Goal: Task Accomplishment & Management: Use online tool/utility

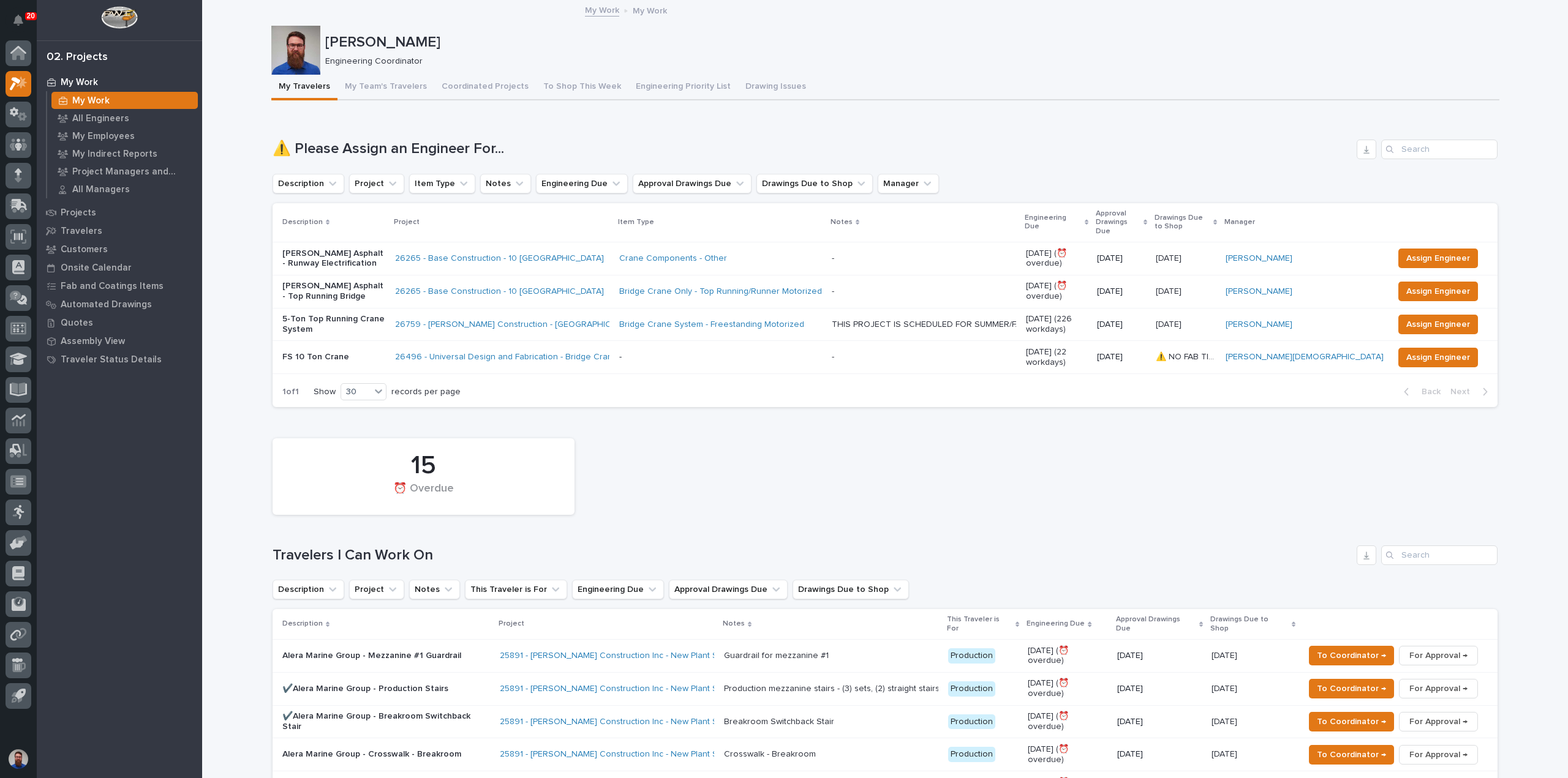
drag, startPoint x: 245, startPoint y: 81, endPoint x: 224, endPoint y: 78, distance: 21.2
drag, startPoint x: 223, startPoint y: 52, endPoint x: 211, endPoint y: 6, distance: 47.5
drag, startPoint x: 203, startPoint y: 1, endPoint x: 232, endPoint y: 367, distance: 367.1
drag, startPoint x: 232, startPoint y: 367, endPoint x: 212, endPoint y: 73, distance: 294.7
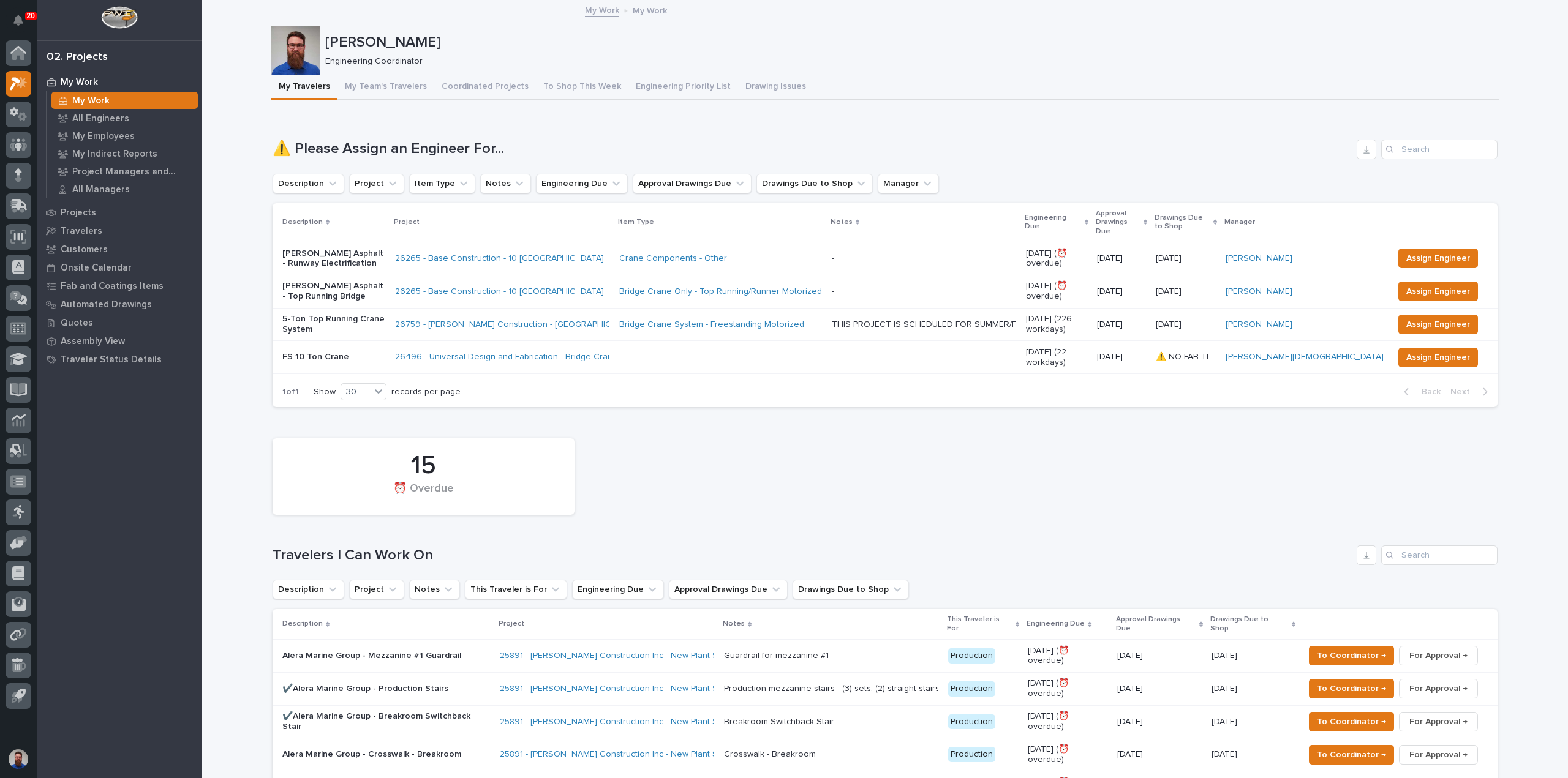
drag, startPoint x: 537, startPoint y: 154, endPoint x: 260, endPoint y: 152, distance: 277.0
drag, startPoint x: 239, startPoint y: 139, endPoint x: 645, endPoint y: 133, distance: 406.0
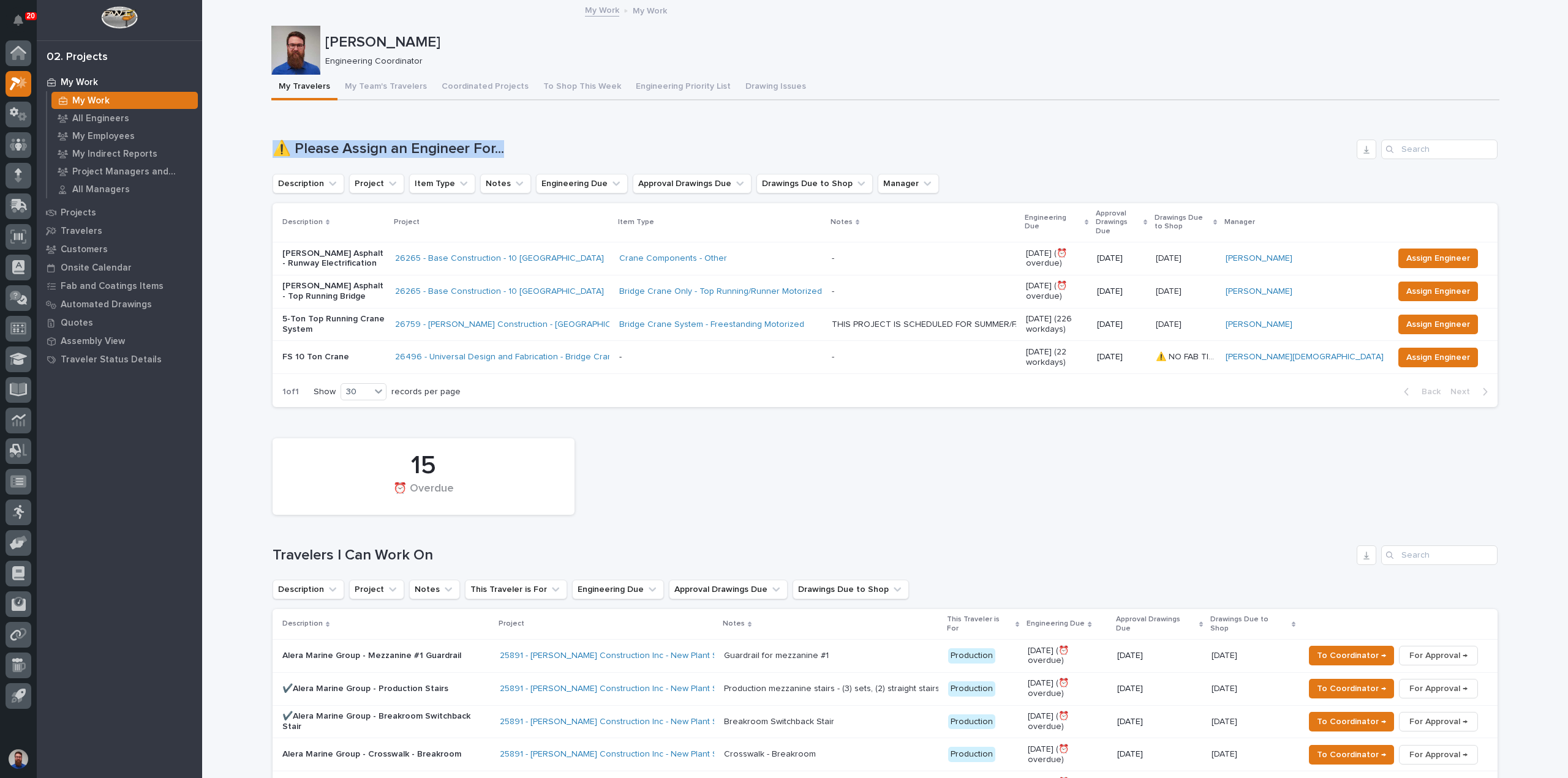
click at [645, 133] on div "Loading... Saving… ⚠️ Please Assign an Engineer For... Description Project Item…" at bounding box center [885, 266] width 1225 height 302
drag, startPoint x: 465, startPoint y: 145, endPoint x: 255, endPoint y: 149, distance: 210.0
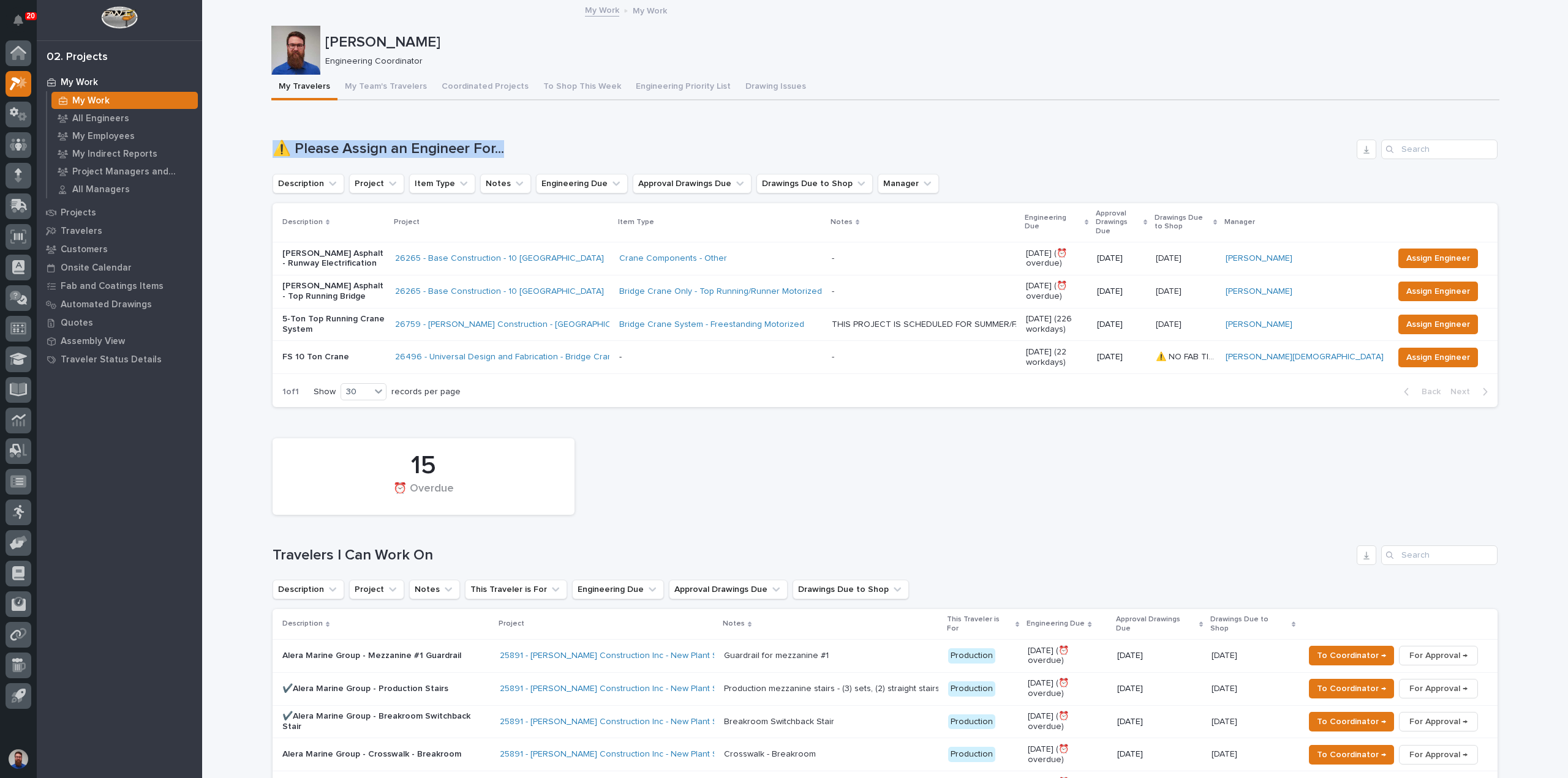
drag, startPoint x: 371, startPoint y: 139, endPoint x: 615, endPoint y: 136, distance: 244.0
click at [615, 136] on div "Loading... Saving… ⚠️ Please Assign an Engineer For... Description Project Item…" at bounding box center [885, 266] width 1225 height 302
drag, startPoint x: 615, startPoint y: 134, endPoint x: 272, endPoint y: 138, distance: 343.0
click at [273, 138] on div "Loading... Saving… ⚠️ Please Assign an Engineer For... Description Project Item…" at bounding box center [885, 266] width 1225 height 302
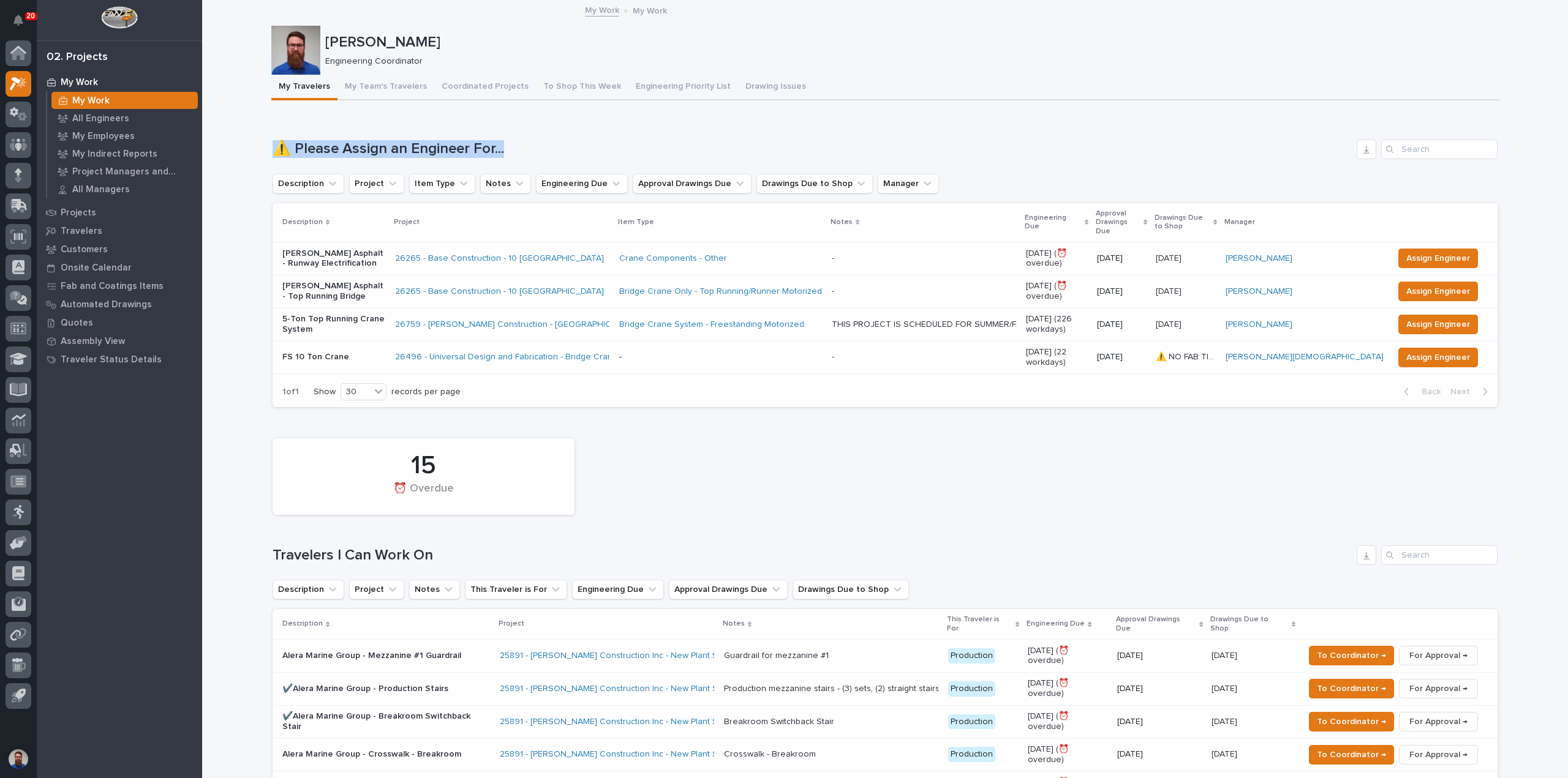
click at [273, 138] on div "Loading... Saving… ⚠️ Please Assign an Engineer For... Description Project Item…" at bounding box center [885, 266] width 1225 height 302
drag, startPoint x: 247, startPoint y: 136, endPoint x: 662, endPoint y: 133, distance: 415.0
click at [662, 133] on div "Loading... Saving… ⚠️ Please Assign an Engineer For... Description Project Item…" at bounding box center [885, 266] width 1225 height 302
drag, startPoint x: 260, startPoint y: 150, endPoint x: 548, endPoint y: 152, distance: 288.0
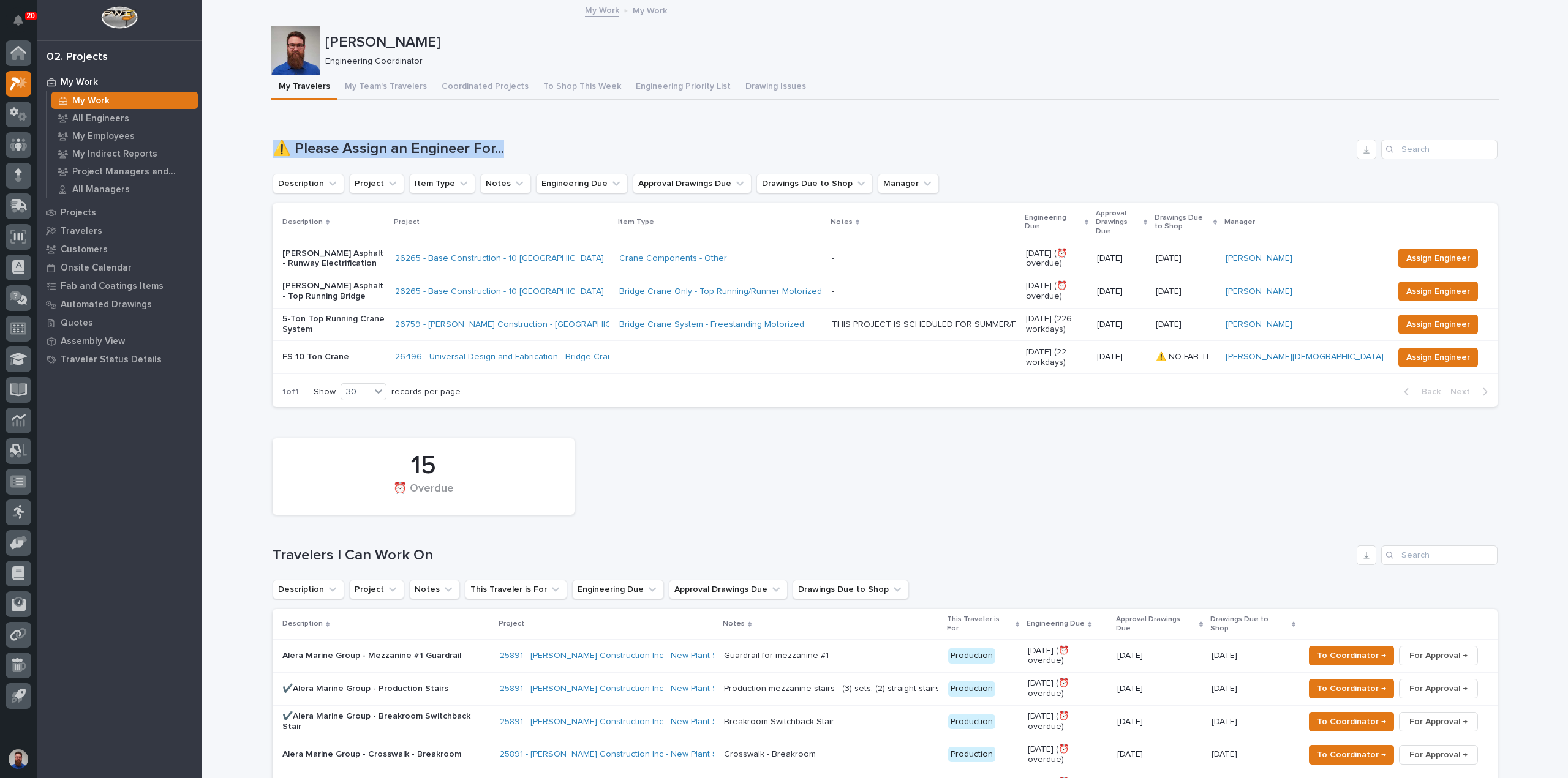
click at [548, 152] on h1 "⚠️ Please Assign an Engineer For..." at bounding box center [812, 149] width 1079 height 18
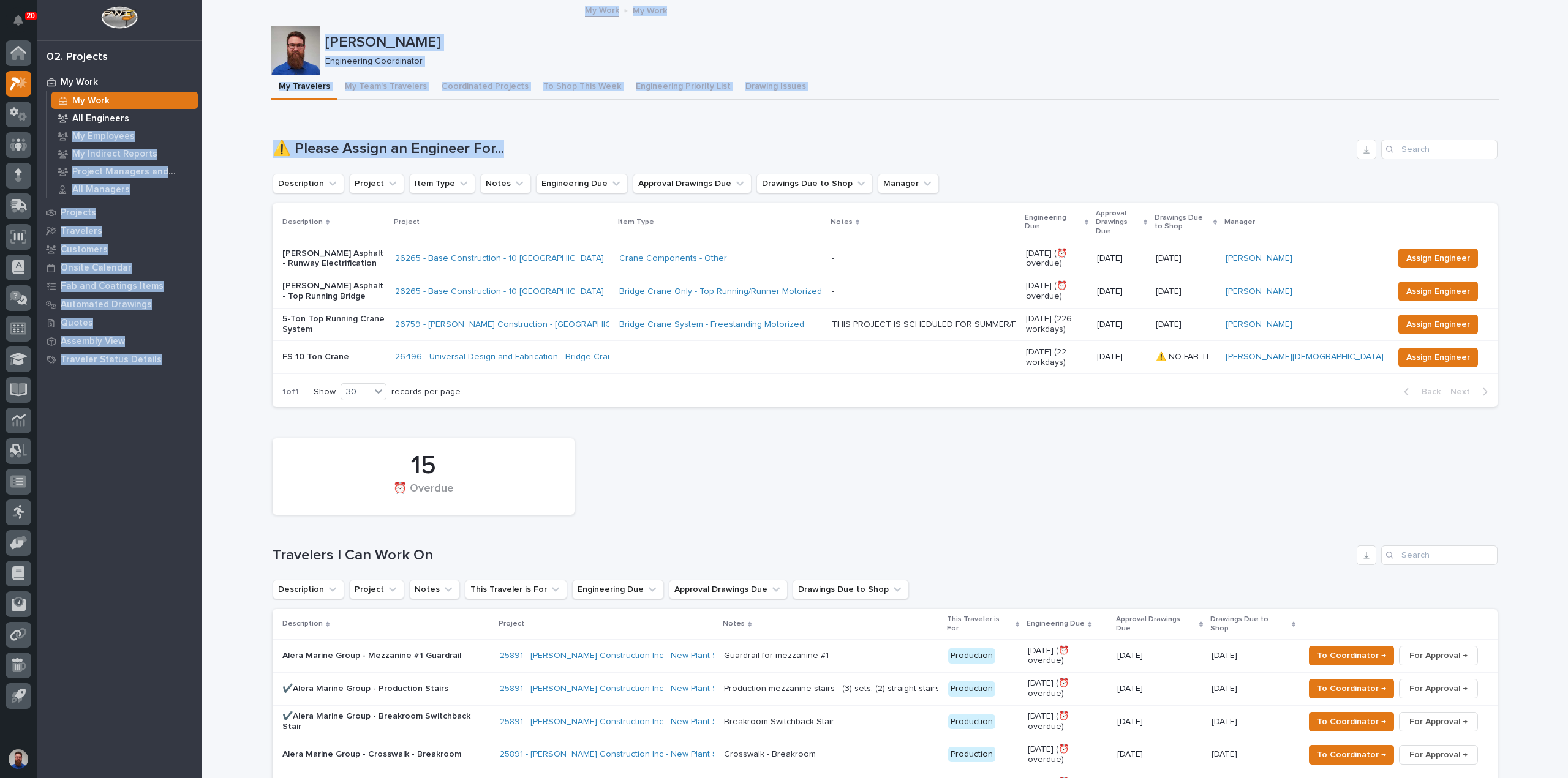
drag, startPoint x: 599, startPoint y: 133, endPoint x: 177, endPoint y: 117, distance: 422.3
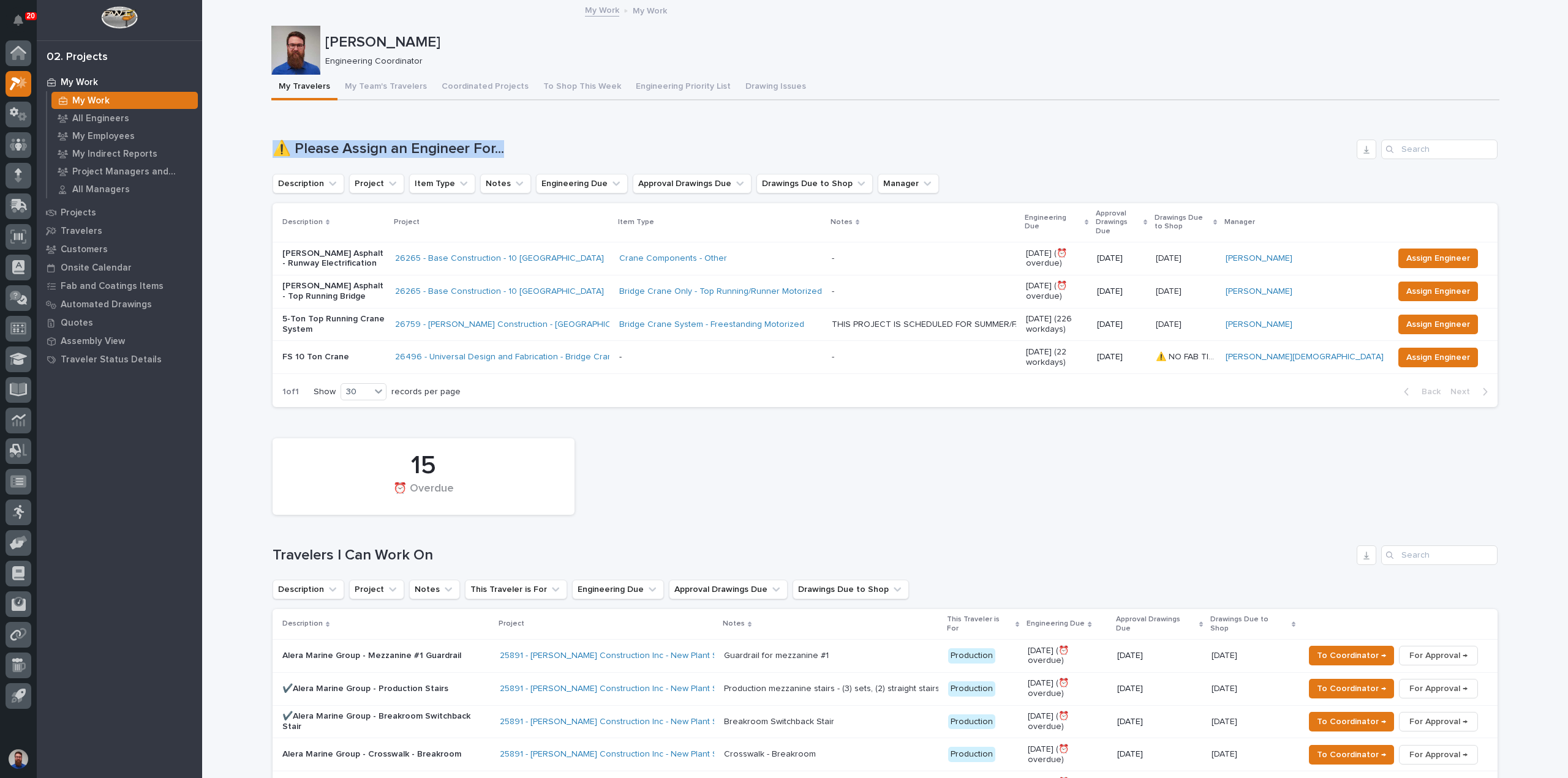
drag, startPoint x: 422, startPoint y: 148, endPoint x: 602, endPoint y: 155, distance: 180.1
click at [602, 155] on h1 "⚠️ Please Assign an Engineer For..." at bounding box center [812, 149] width 1079 height 18
drag, startPoint x: 424, startPoint y: 144, endPoint x: 217, endPoint y: 140, distance: 207.0
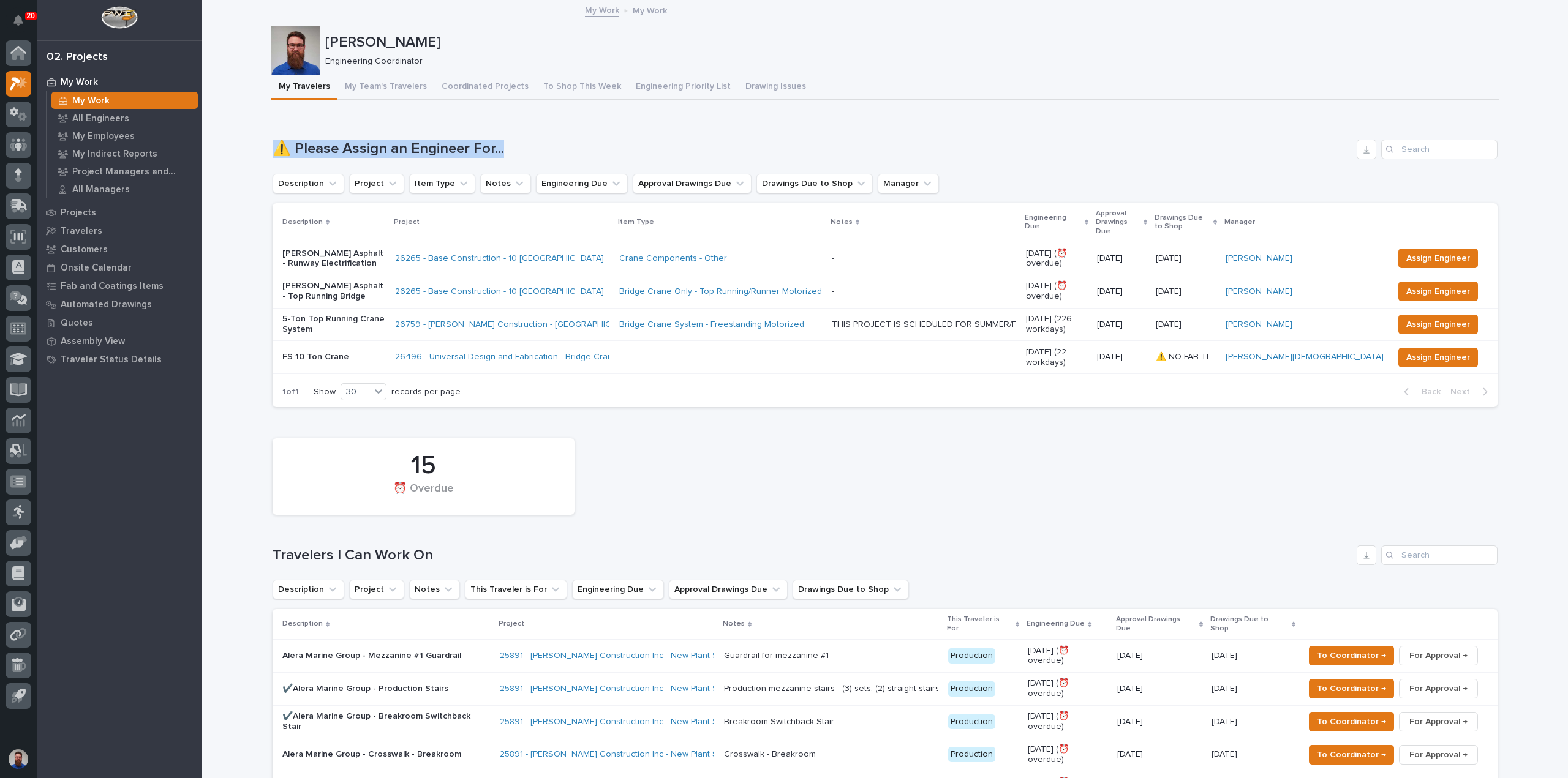
drag, startPoint x: 277, startPoint y: 126, endPoint x: 598, endPoint y: 132, distance: 321.1
click at [599, 132] on div "Loading... Saving… ⚠️ Please Assign an Engineer For... Description Project Item…" at bounding box center [885, 266] width 1225 height 302
drag, startPoint x: 574, startPoint y: 141, endPoint x: 248, endPoint y: 136, distance: 326.0
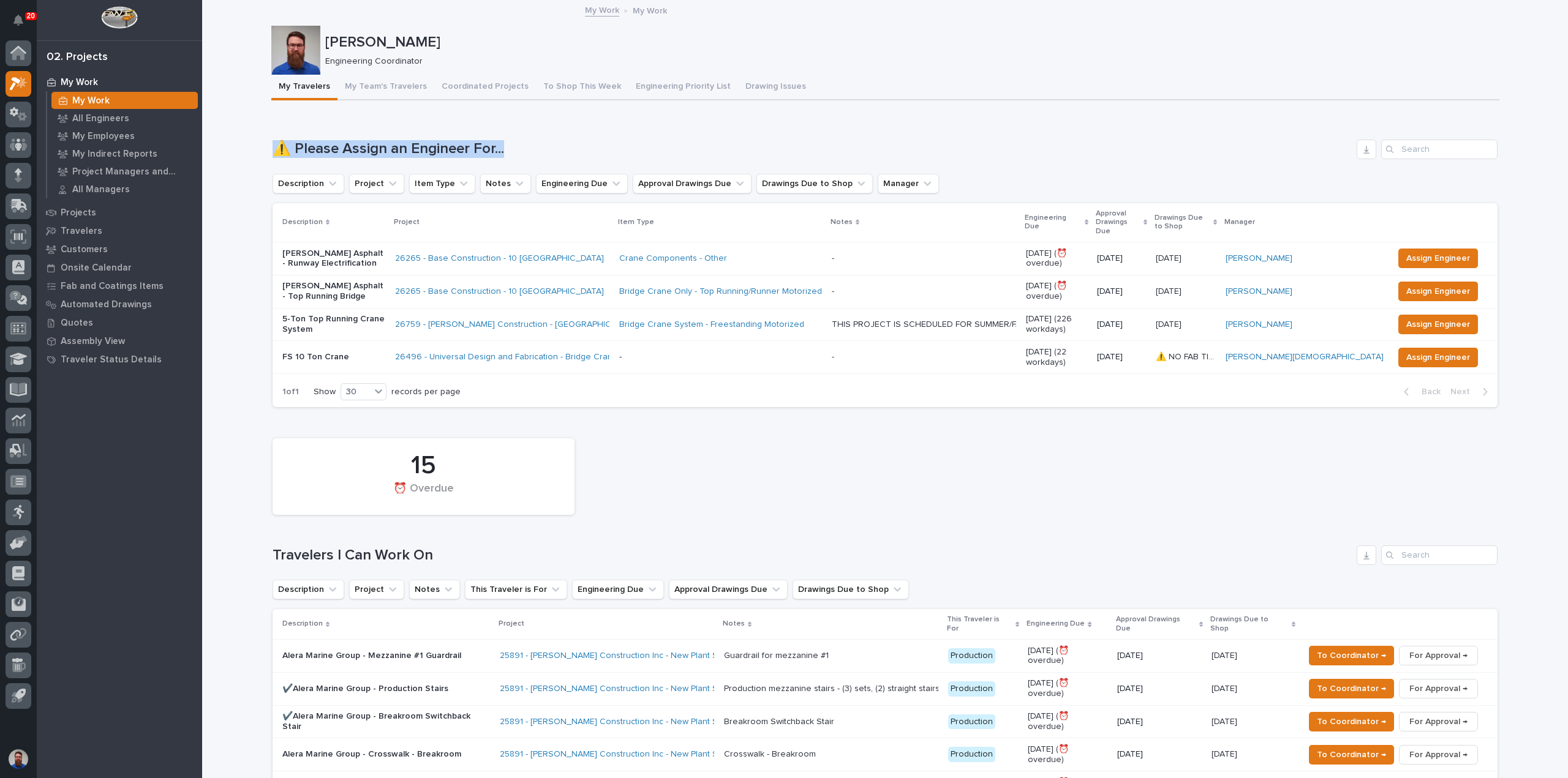
drag, startPoint x: 289, startPoint y: 133, endPoint x: 560, endPoint y: 157, distance: 272.1
click at [552, 148] on h1 "⚠️ Please Assign an Engineer For..." at bounding box center [812, 149] width 1079 height 18
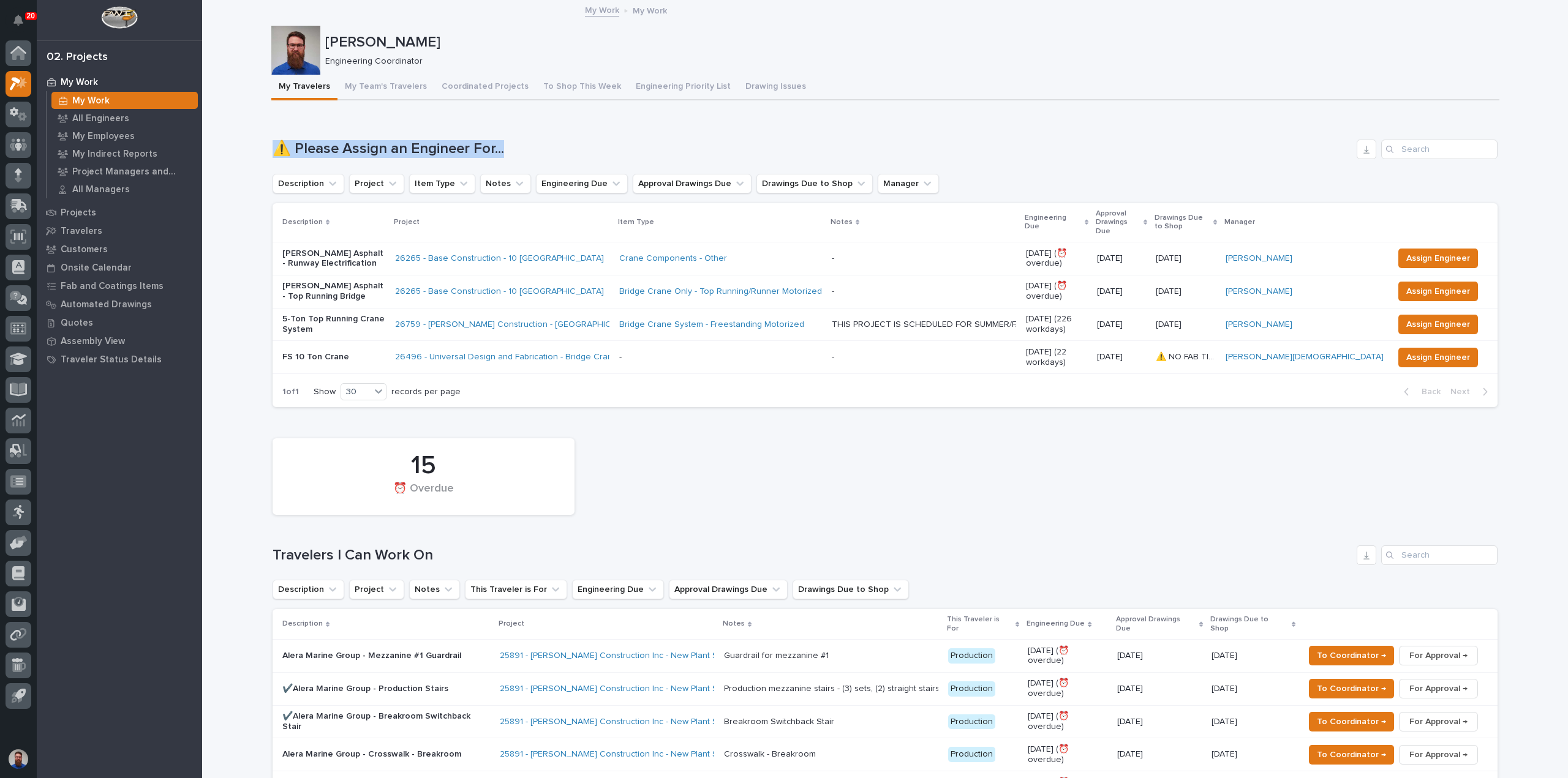
drag, startPoint x: 621, startPoint y: 136, endPoint x: 222, endPoint y: 141, distance: 399.0
drag, startPoint x: 256, startPoint y: 133, endPoint x: 730, endPoint y: 148, distance: 474.2
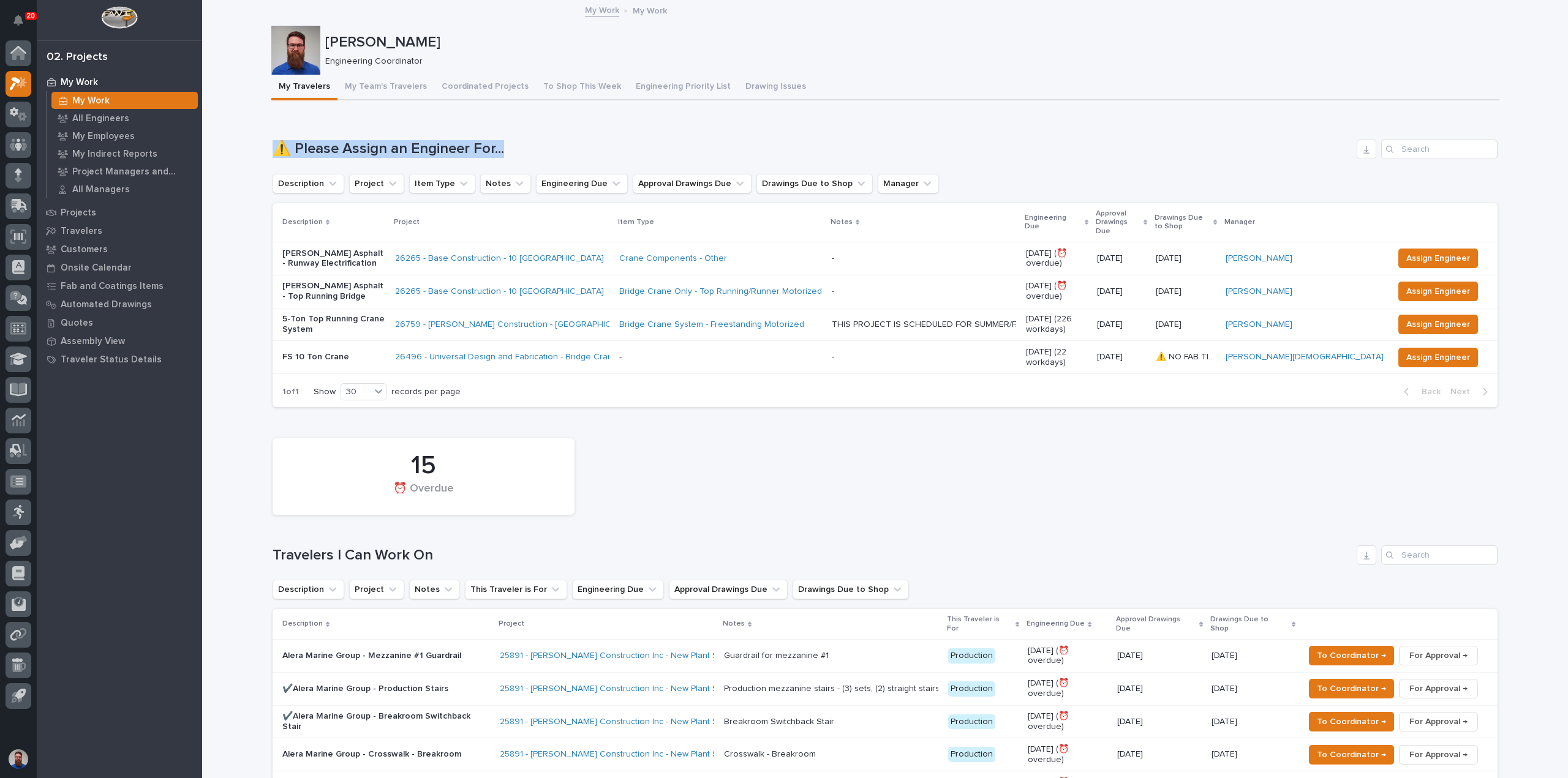
click at [730, 148] on h1 "⚠️ Please Assign an Engineer For..." at bounding box center [812, 149] width 1079 height 18
drag, startPoint x: 455, startPoint y: 148, endPoint x: 245, endPoint y: 147, distance: 210.0
drag, startPoint x: 248, startPoint y: 124, endPoint x: 592, endPoint y: 152, distance: 345.1
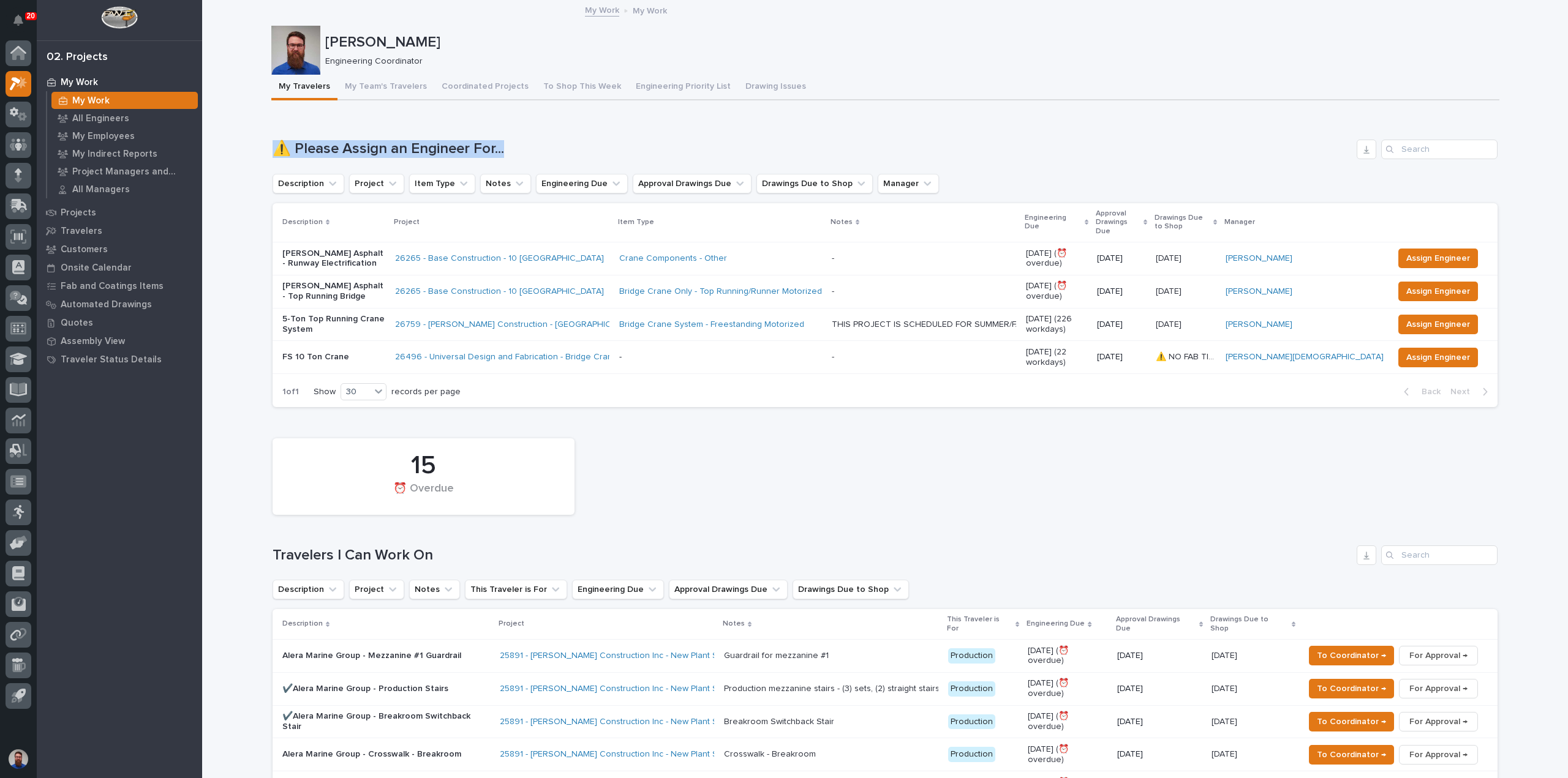
click at [592, 152] on h1 "⚠️ Please Assign an Engineer For..." at bounding box center [812, 149] width 1079 height 18
drag, startPoint x: 361, startPoint y: 545, endPoint x: 259, endPoint y: 553, distance: 102.3
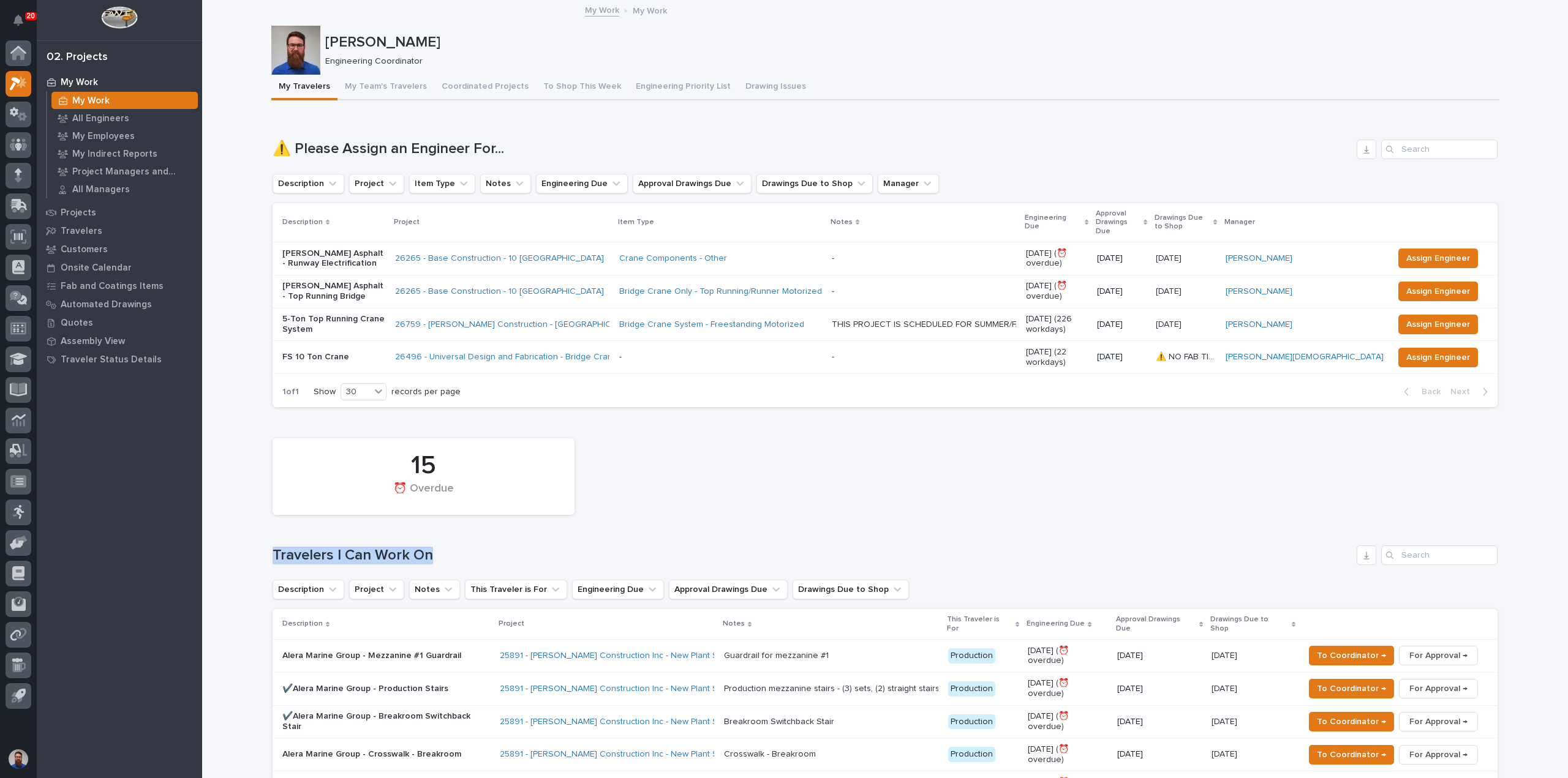
drag, startPoint x: 253, startPoint y: 539, endPoint x: 434, endPoint y: 524, distance: 181.6
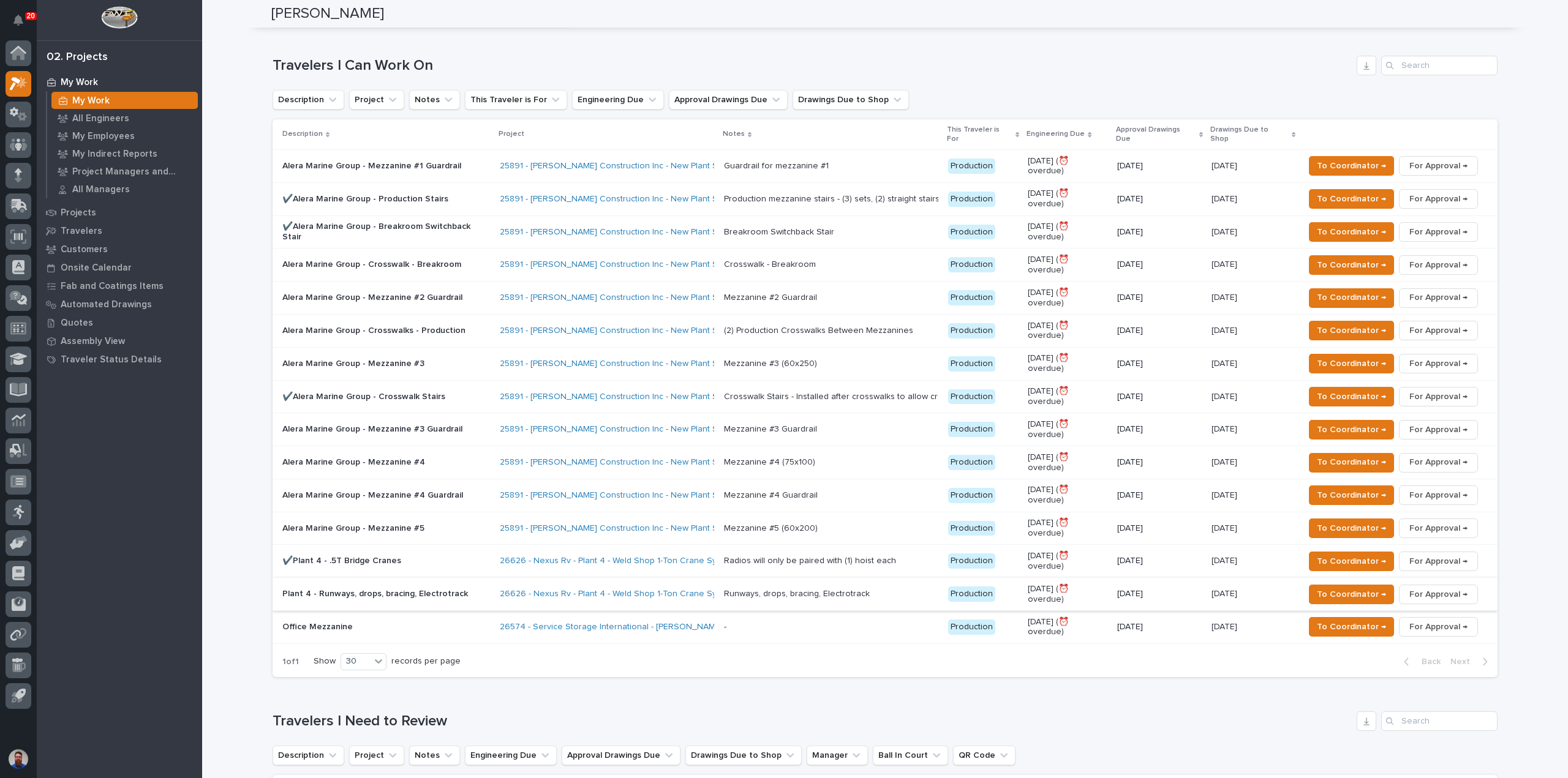
scroll to position [408, 0]
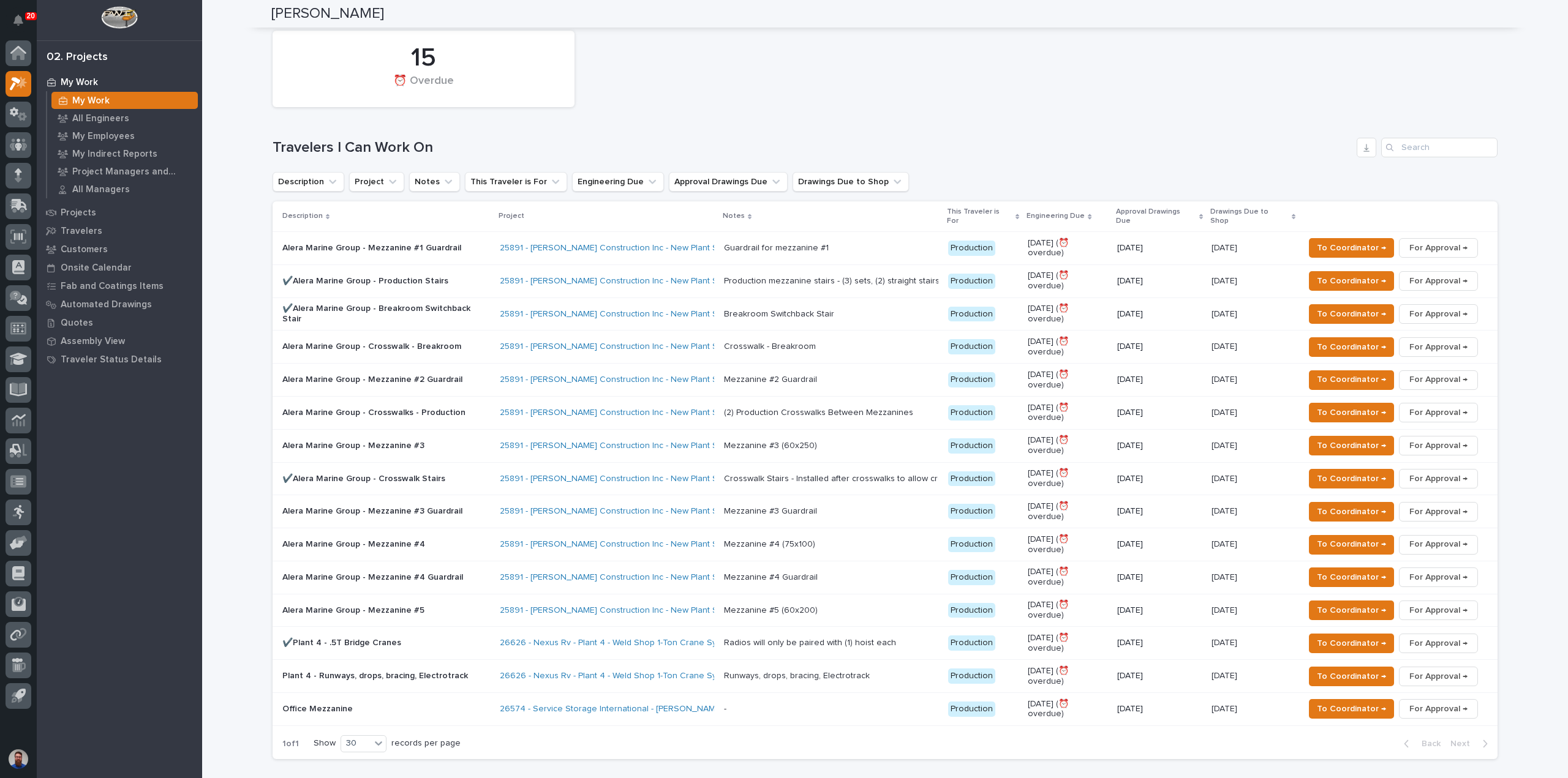
drag, startPoint x: 458, startPoint y: 143, endPoint x: 241, endPoint y: 130, distance: 217.4
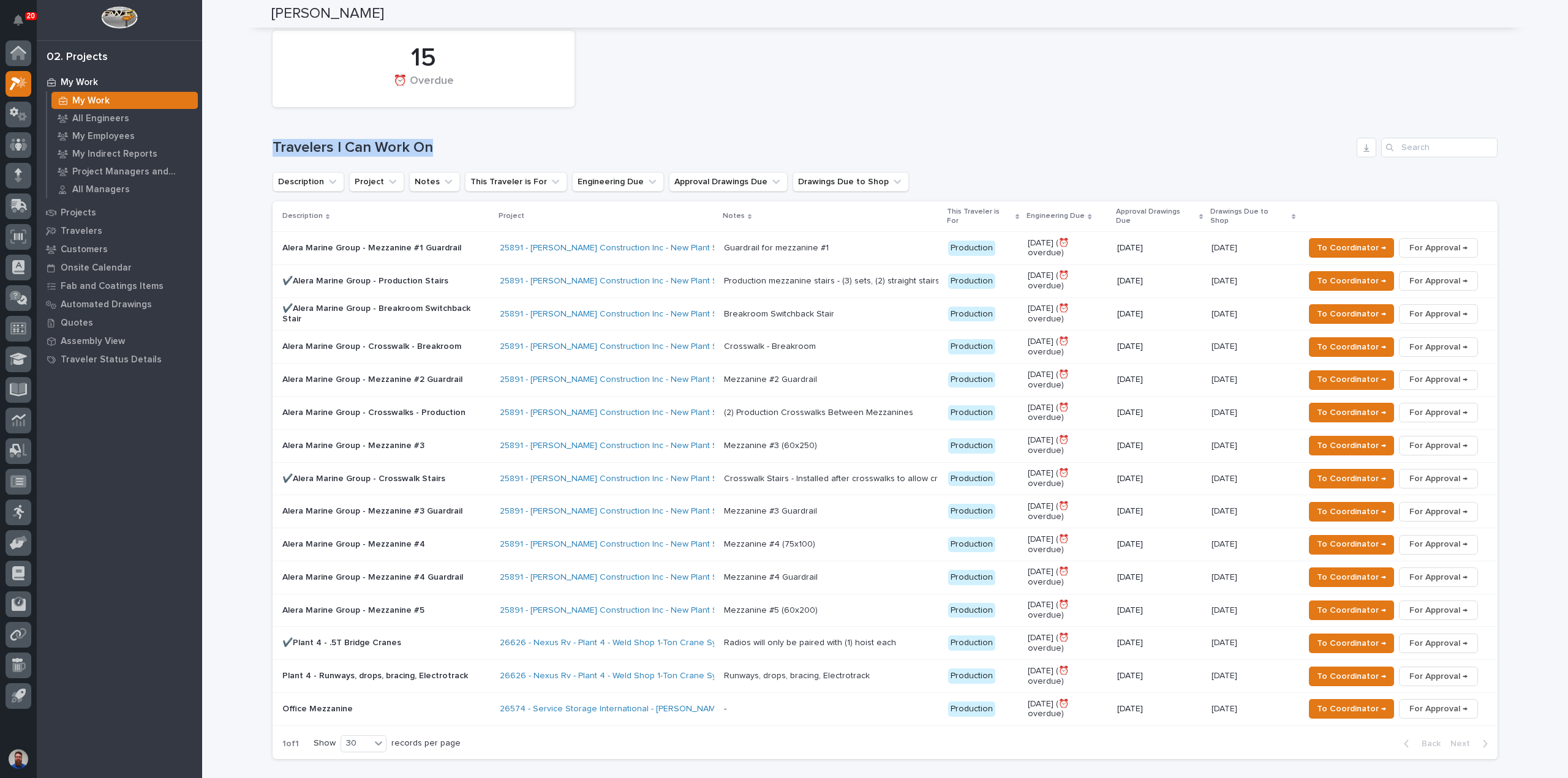
drag, startPoint x: 235, startPoint y: 134, endPoint x: 428, endPoint y: 120, distance: 193.5
click at [428, 120] on div "15 ⏰ Overdue Travelers I Can Work On Description Project Notes This Traveler is…" at bounding box center [885, 392] width 1225 height 735
drag, startPoint x: 422, startPoint y: 131, endPoint x: 251, endPoint y: 129, distance: 171.0
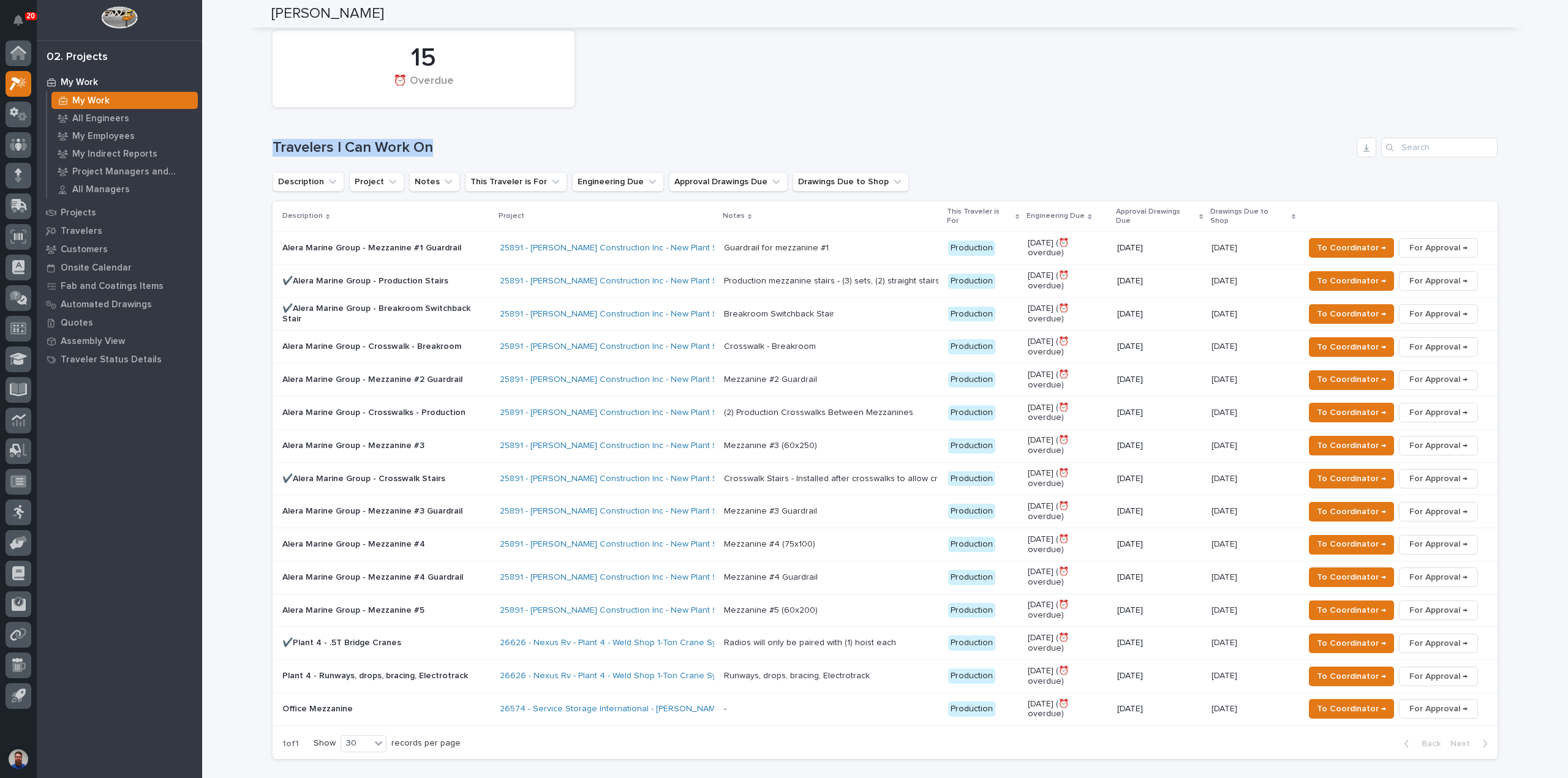
drag, startPoint x: 235, startPoint y: 129, endPoint x: 436, endPoint y: 122, distance: 201.1
click at [436, 122] on div "15 ⏰ Overdue Travelers I Can Work On Description Project Notes This Traveler is…" at bounding box center [885, 392] width 1225 height 735
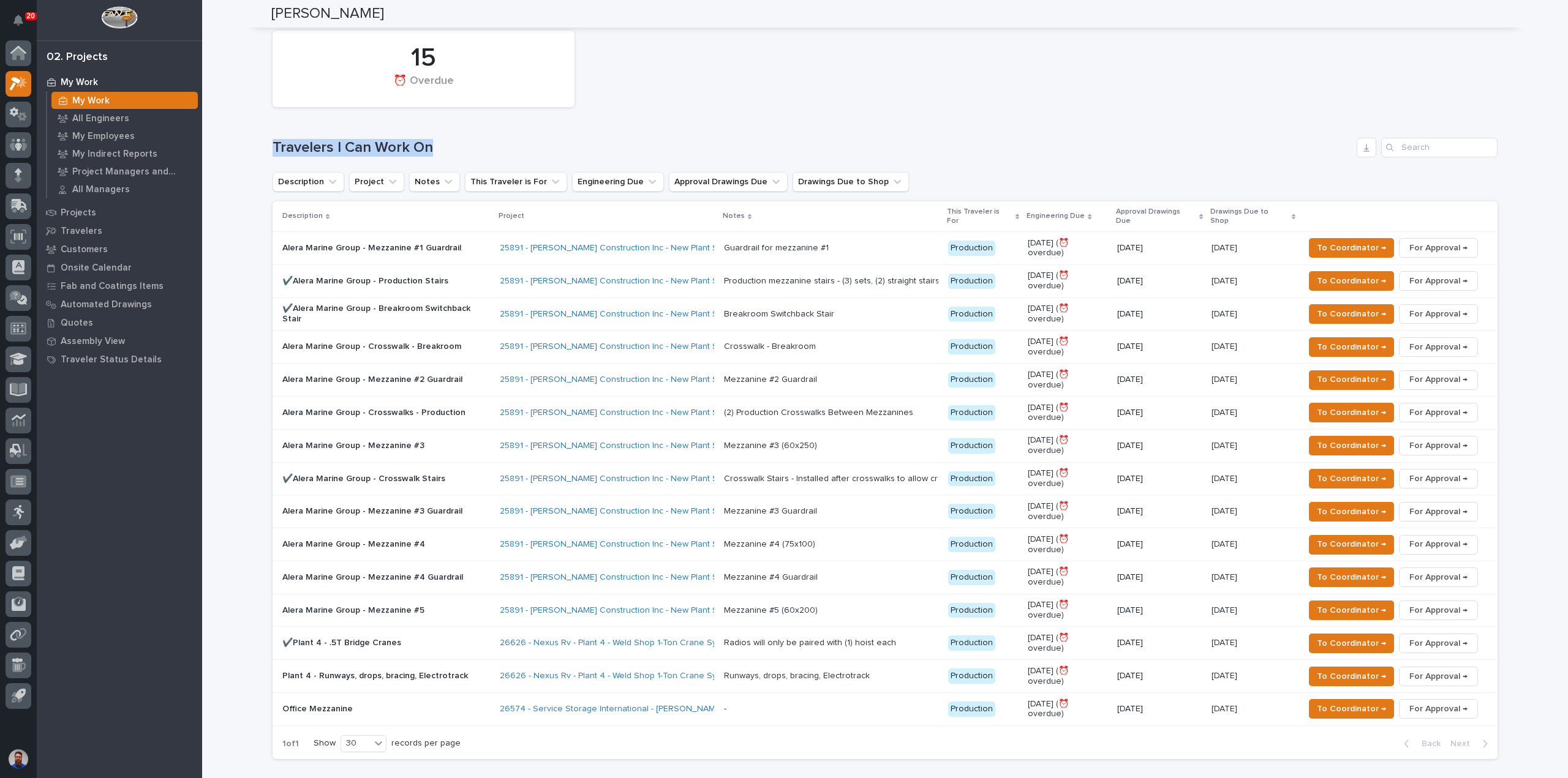
drag, startPoint x: 492, startPoint y: 125, endPoint x: 266, endPoint y: 133, distance: 226.1
drag, startPoint x: 260, startPoint y: 134, endPoint x: 554, endPoint y: 125, distance: 294.1
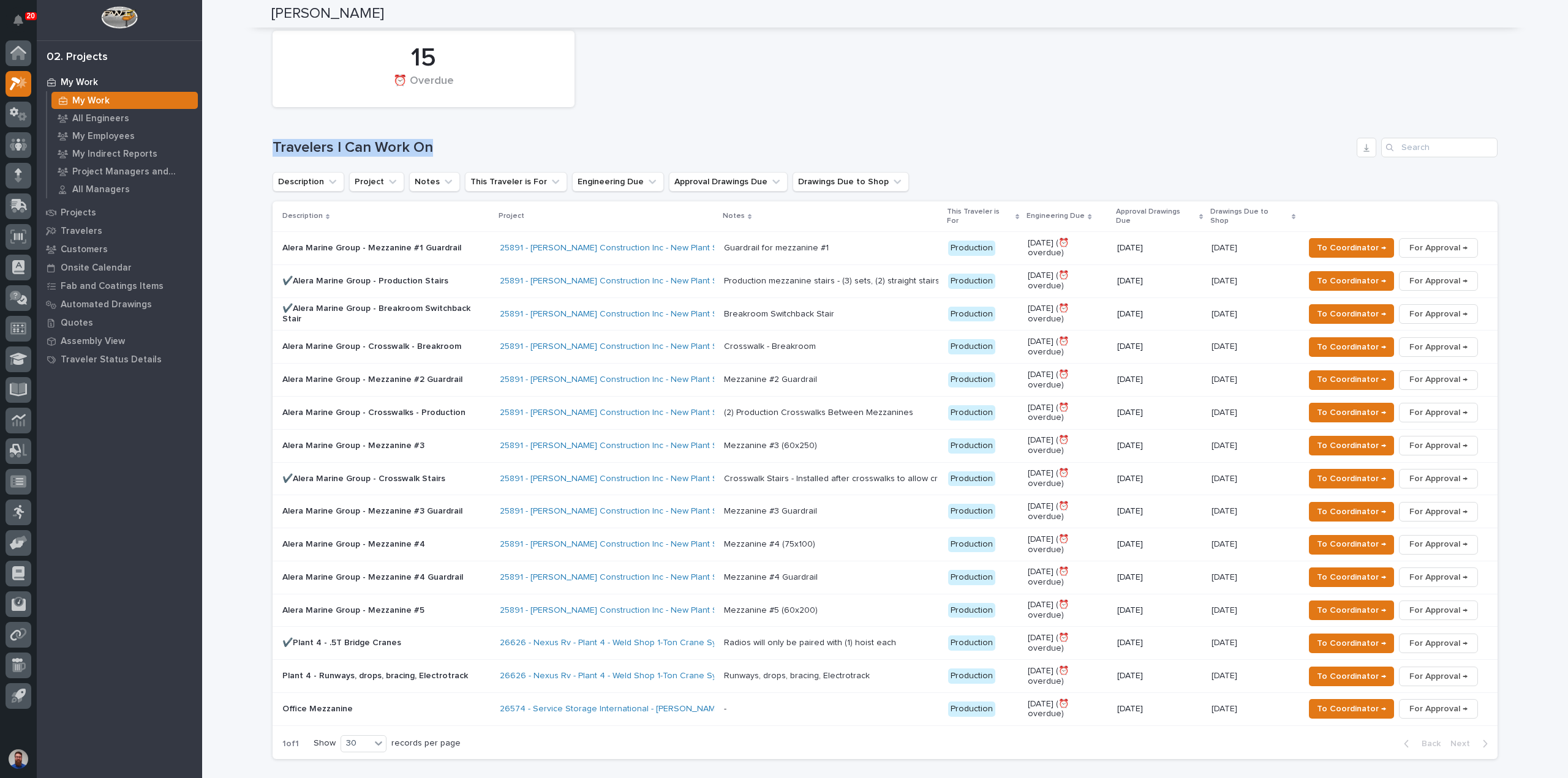
click at [554, 125] on div "15 ⏰ Overdue Travelers I Can Work On Description Project Notes This Traveler is…" at bounding box center [885, 392] width 1225 height 735
drag, startPoint x: 508, startPoint y: 132, endPoint x: 251, endPoint y: 135, distance: 257.0
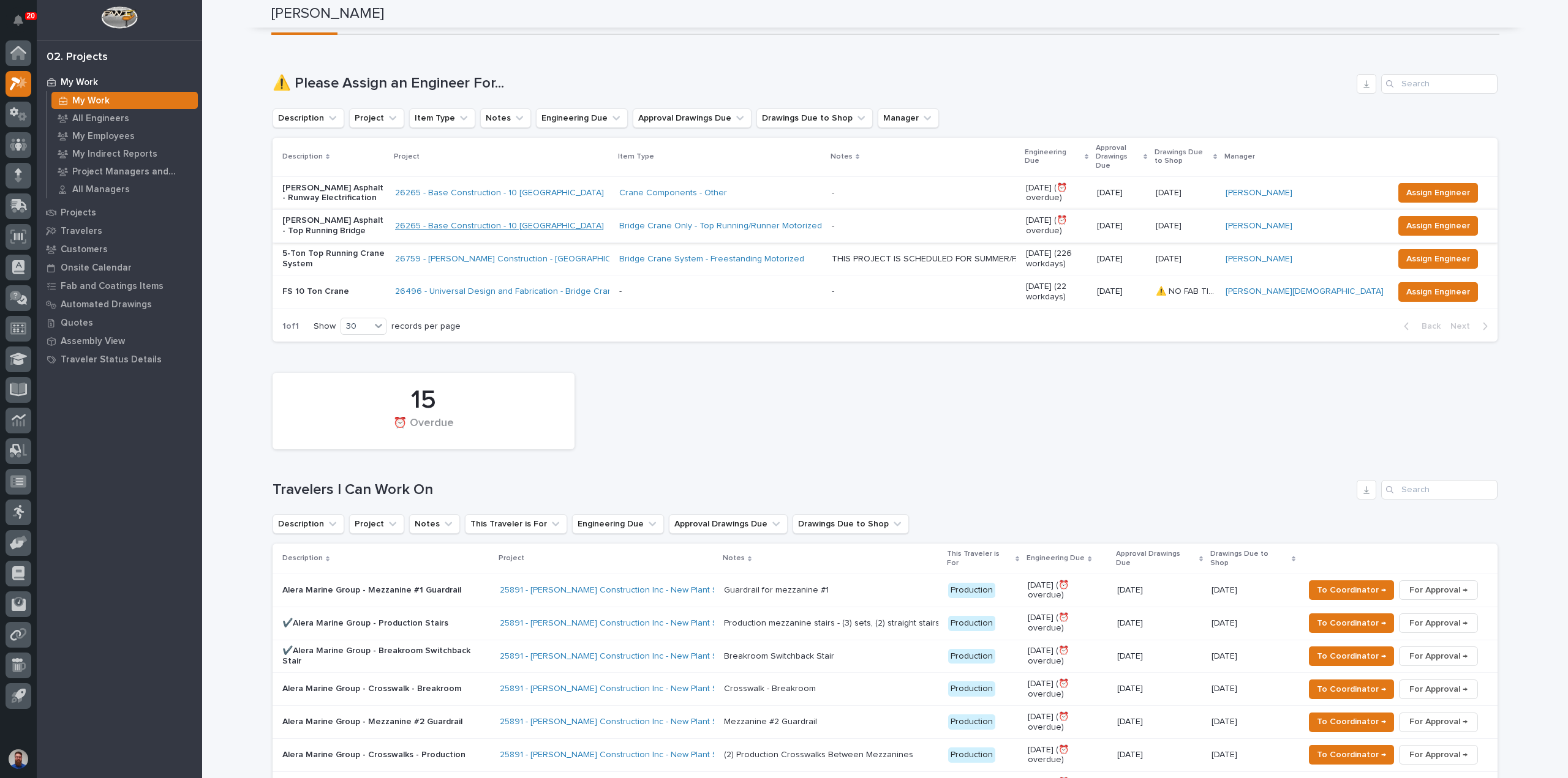
scroll to position [0, 0]
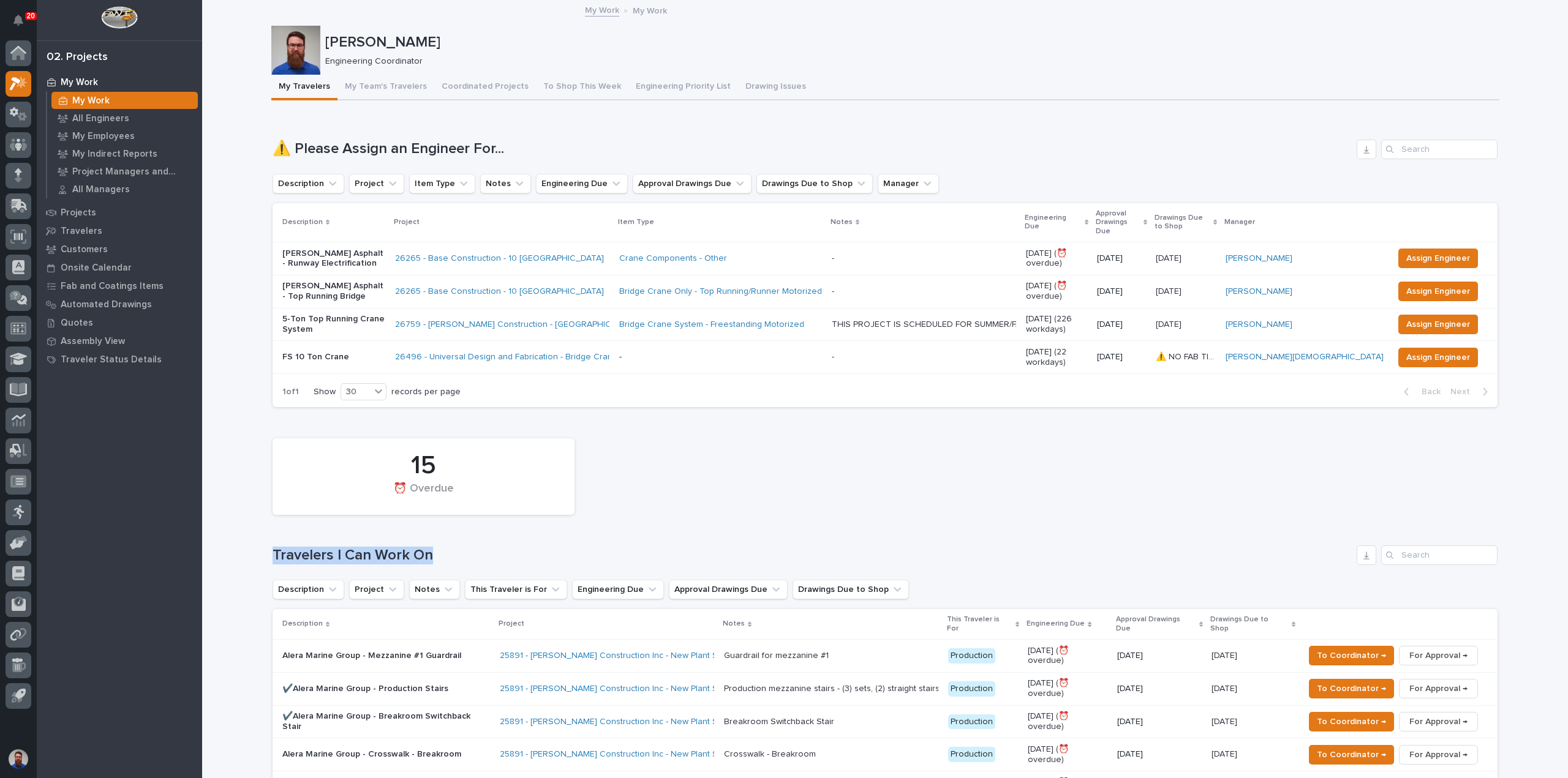
drag, startPoint x: 455, startPoint y: 545, endPoint x: 258, endPoint y: 553, distance: 197.2
drag, startPoint x: 240, startPoint y: 549, endPoint x: 464, endPoint y: 540, distance: 224.2
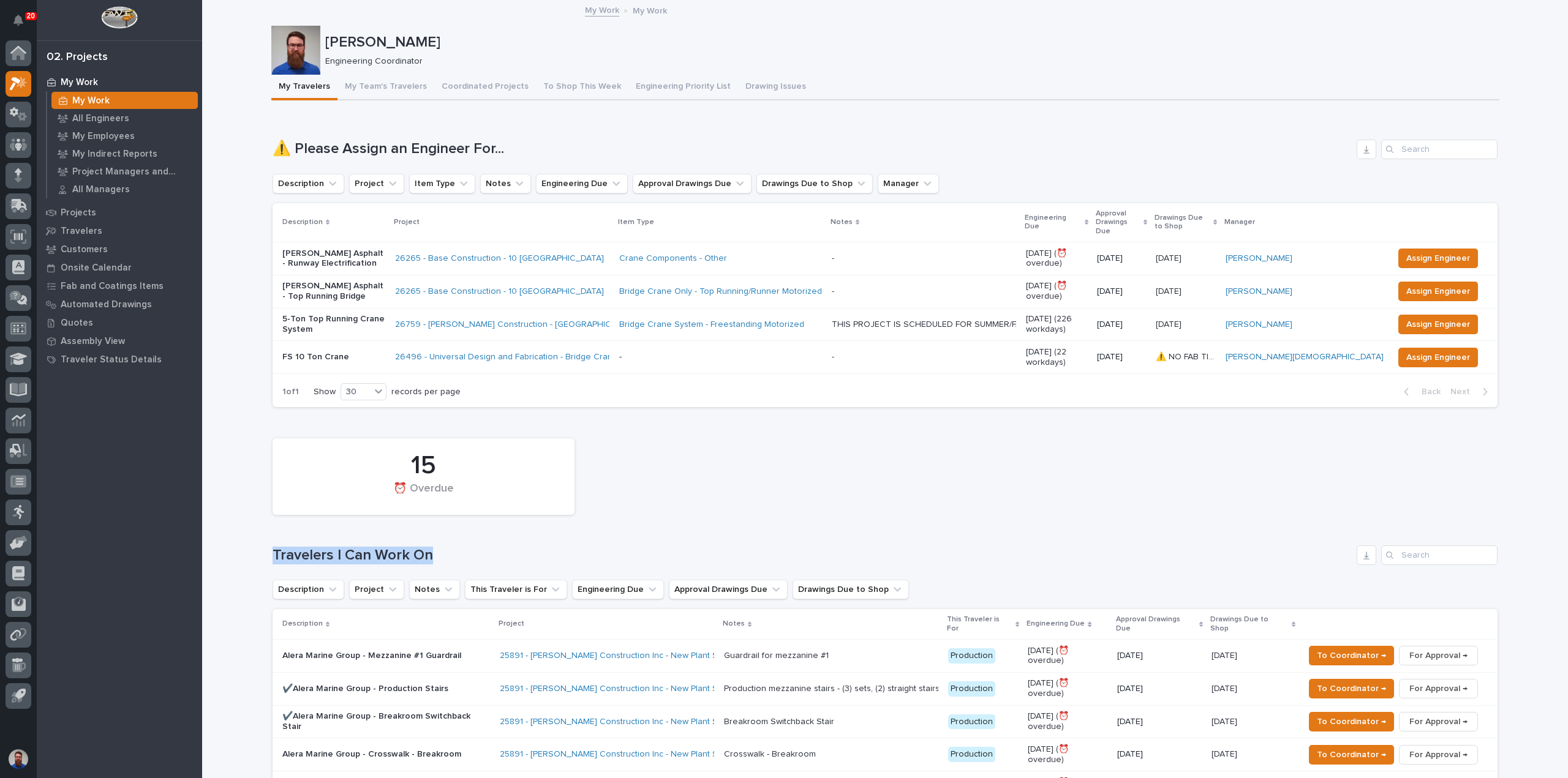
click at [465, 547] on h1 "Travelers I Can Work On" at bounding box center [812, 556] width 1079 height 18
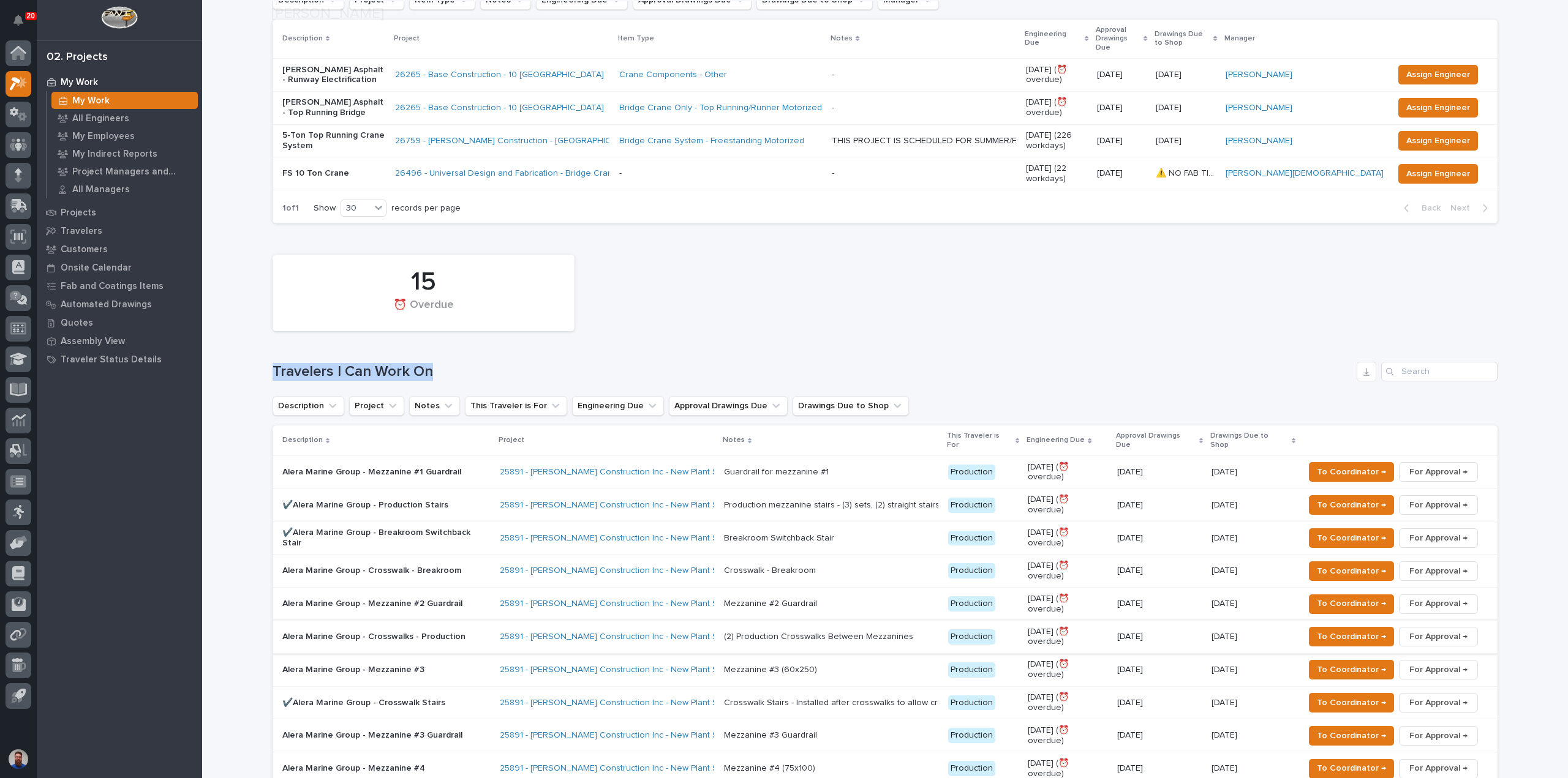
scroll to position [326, 0]
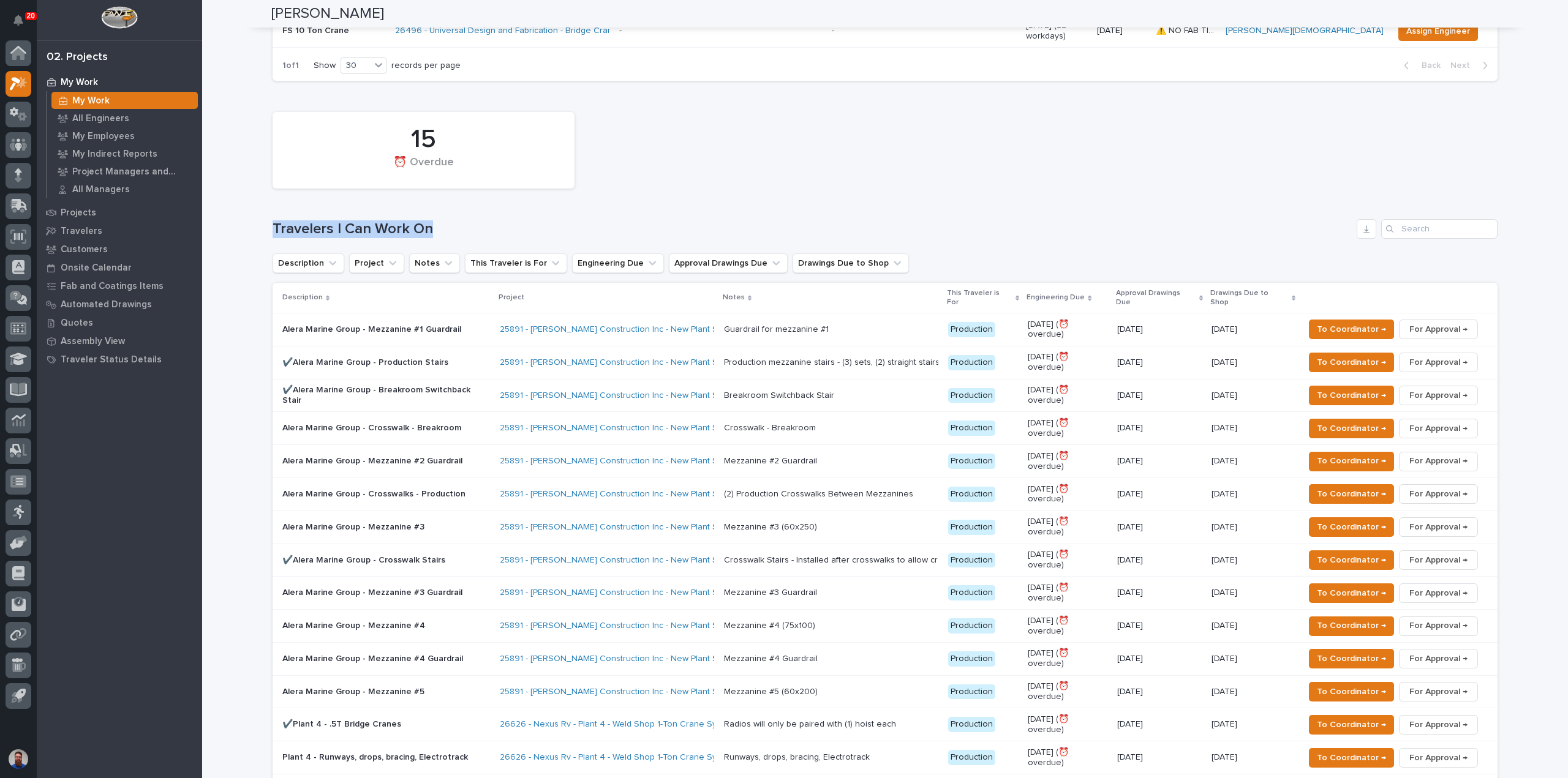
click at [457, 195] on div "15 ⏰ Overdue Travelers I Can Work On Description Project Notes This Traveler is…" at bounding box center [885, 473] width 1225 height 735
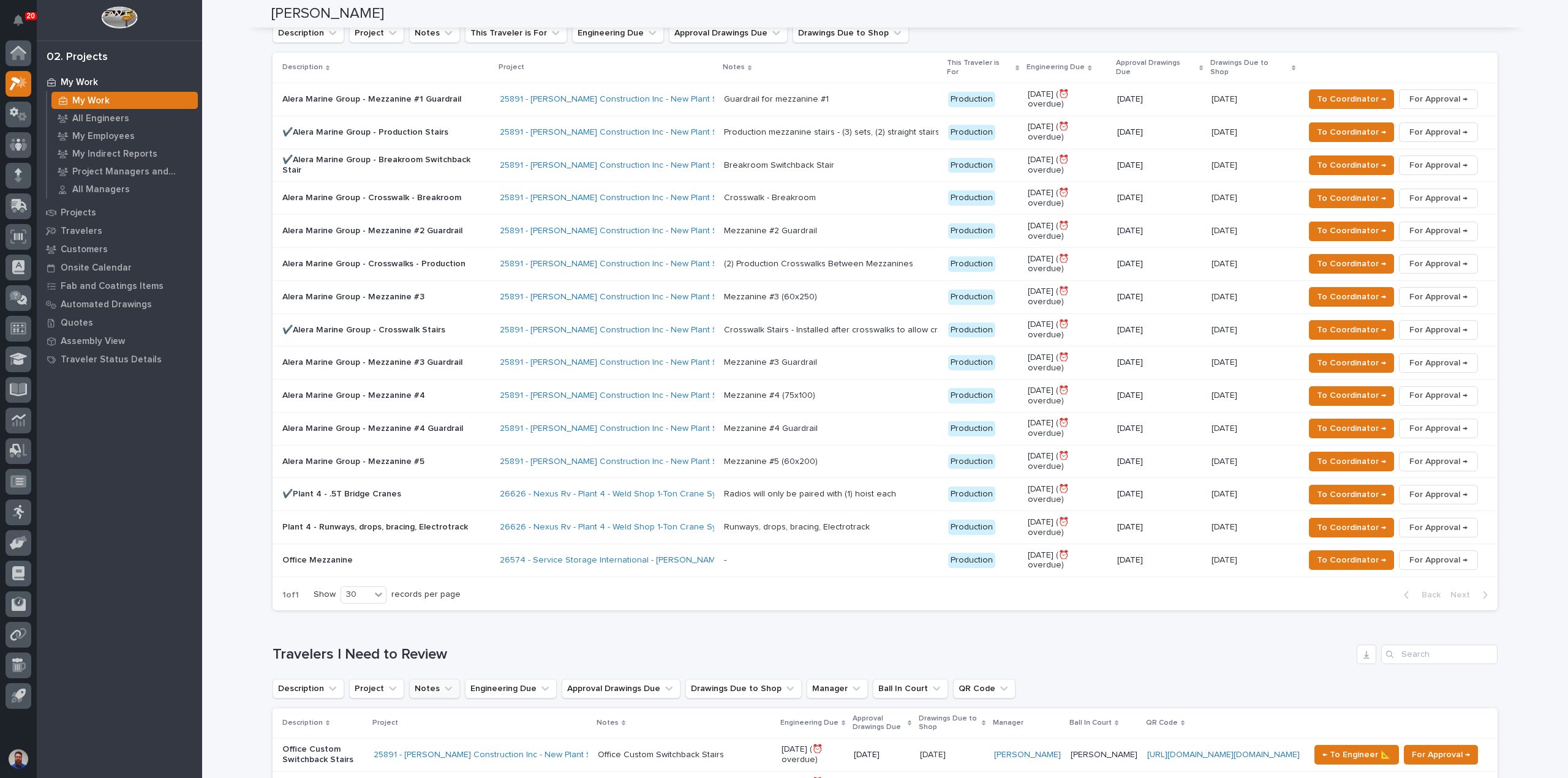
scroll to position [571, 0]
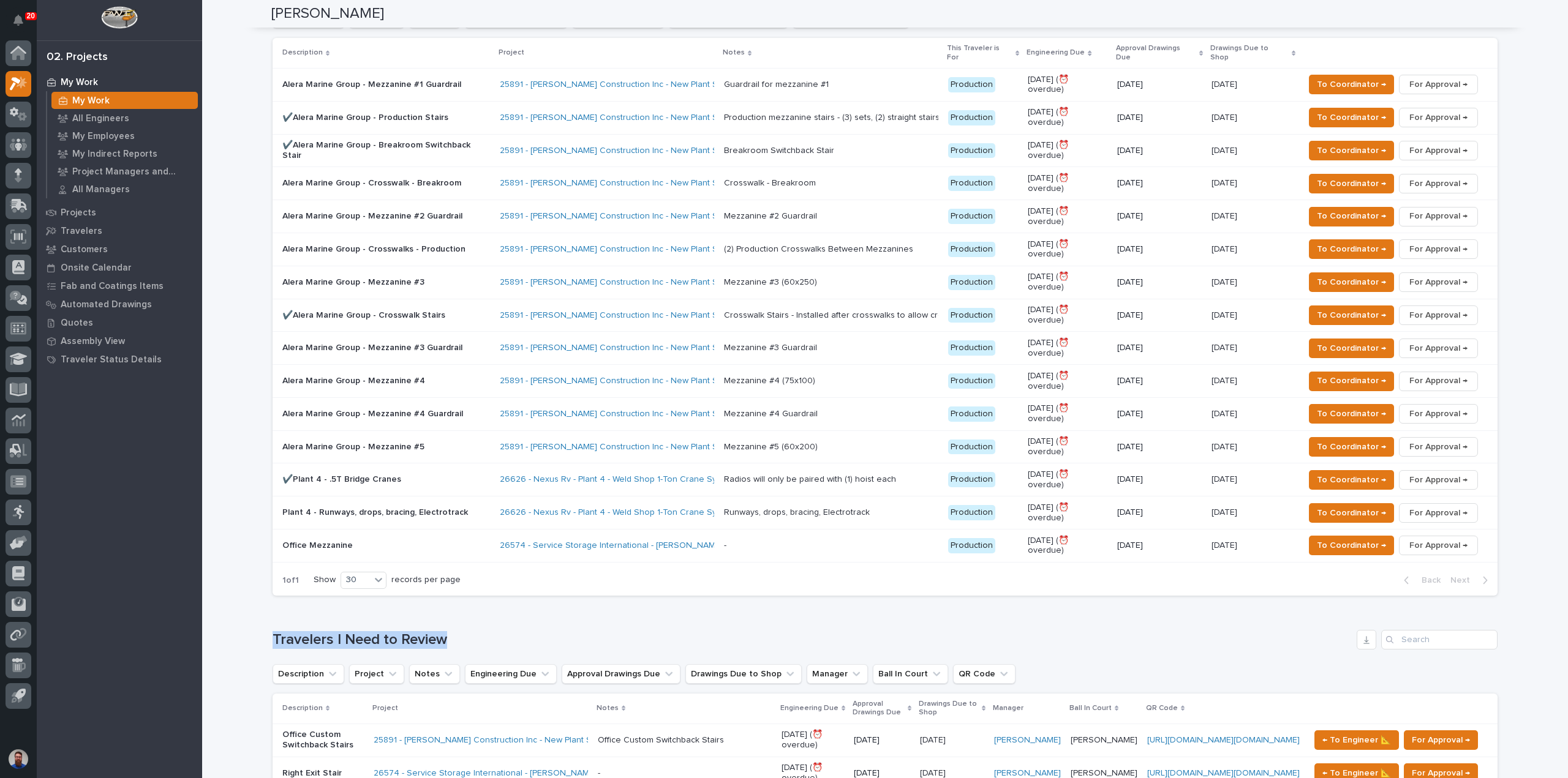
drag, startPoint x: 477, startPoint y: 536, endPoint x: 251, endPoint y: 535, distance: 226.0
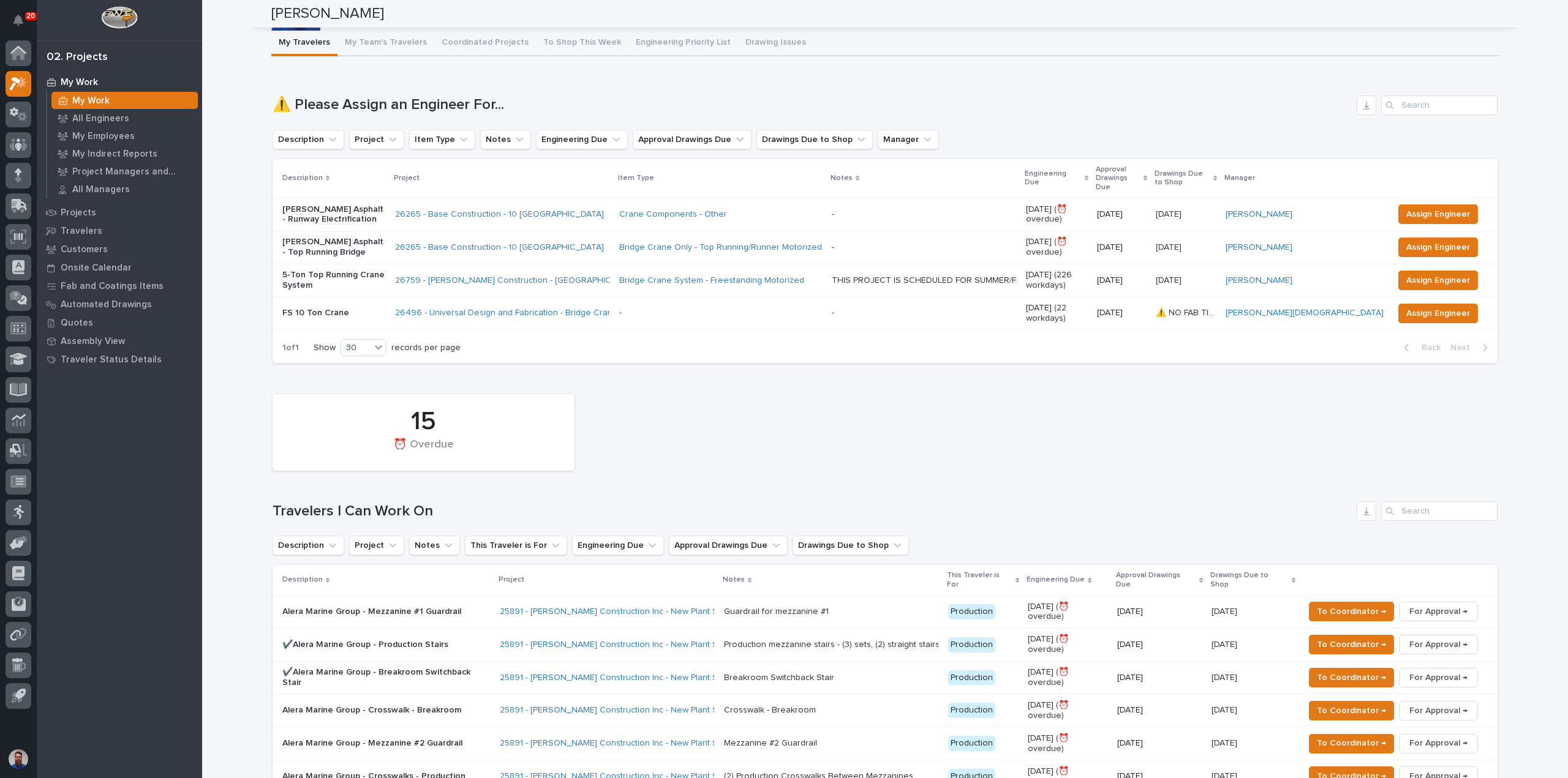
scroll to position [0, 0]
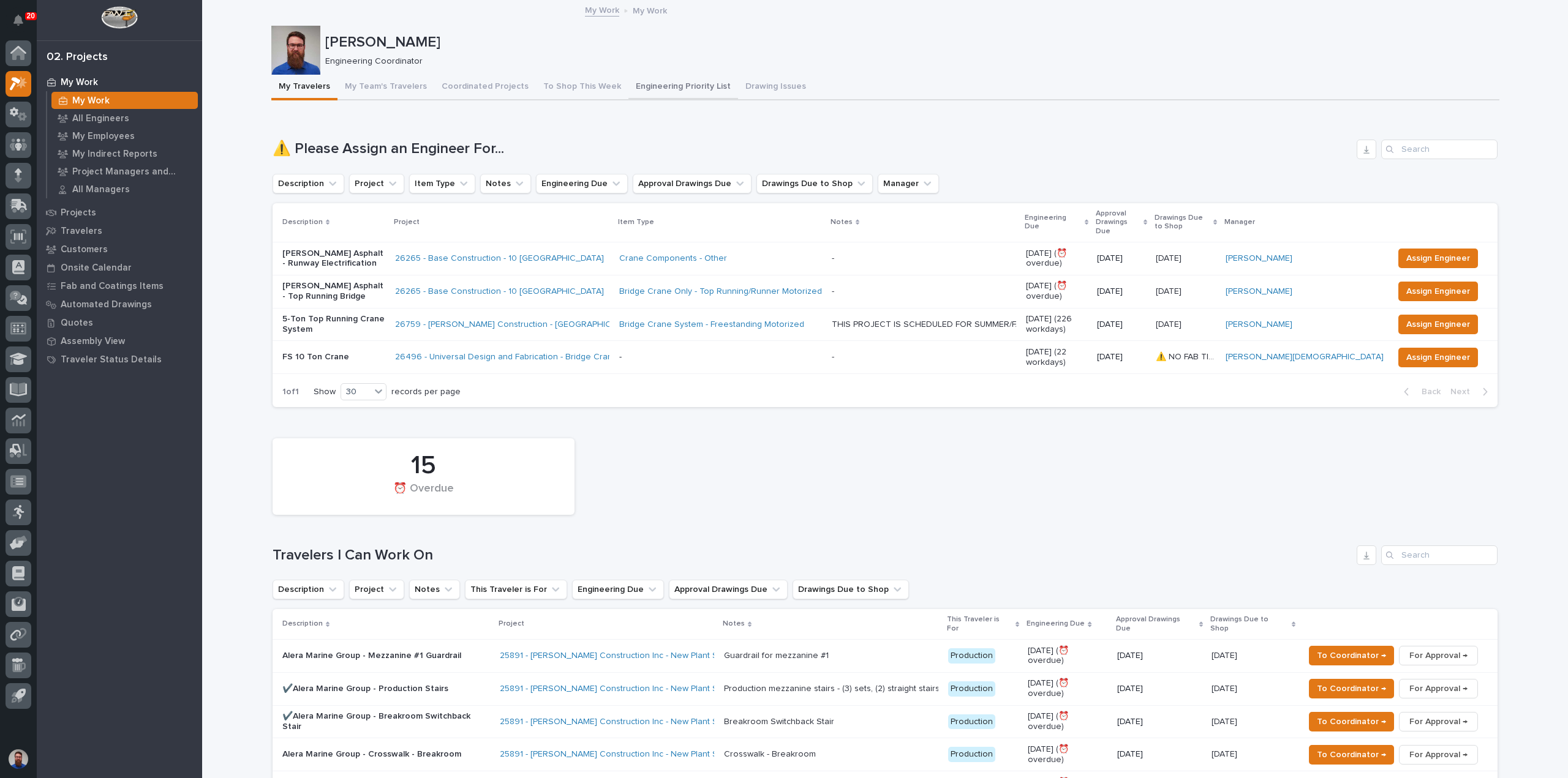
click at [375, 83] on button "My Team's Travelers" at bounding box center [386, 87] width 97 height 26
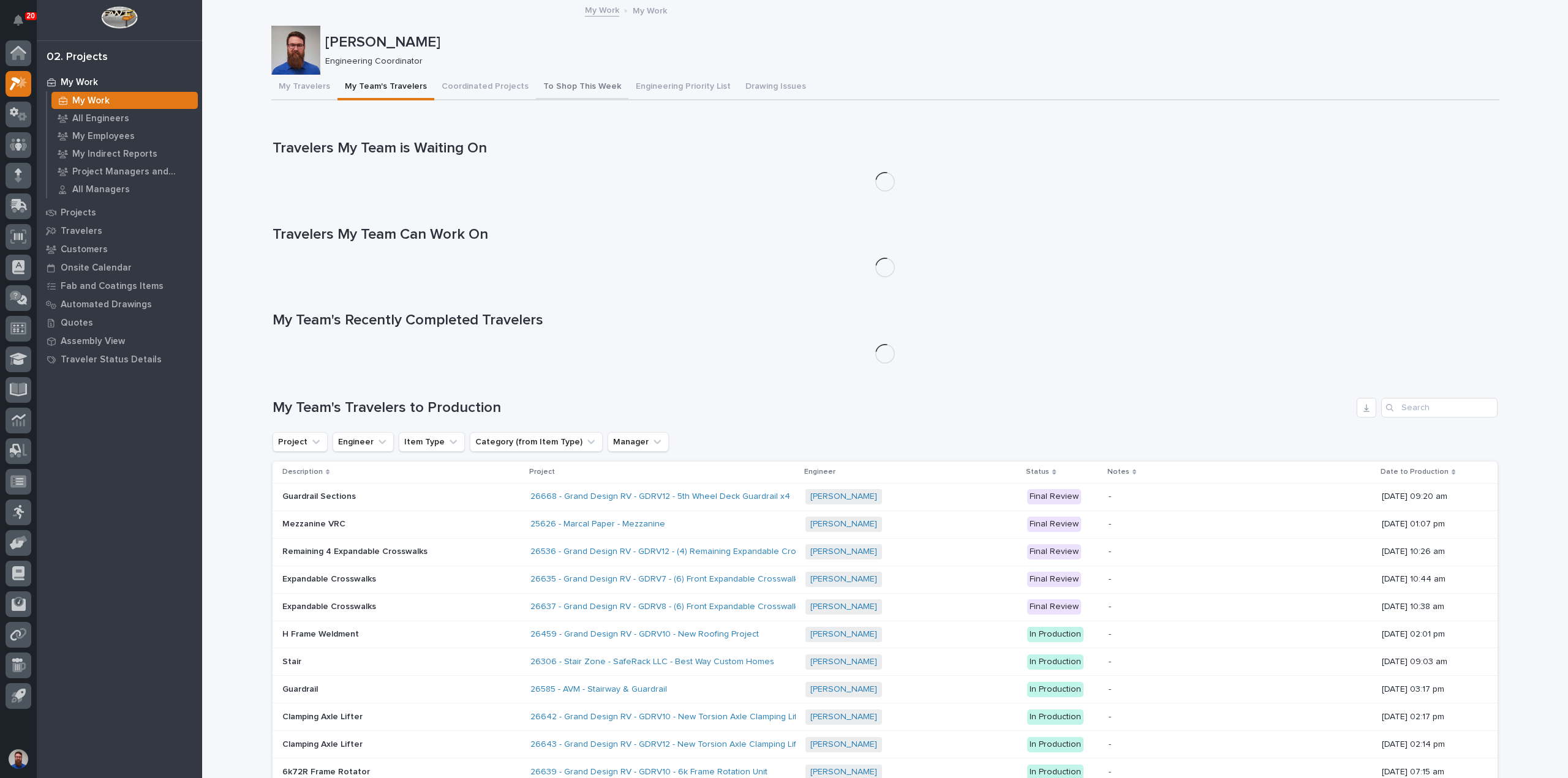
click at [561, 82] on button "To Shop This Week" at bounding box center [581, 87] width 92 height 26
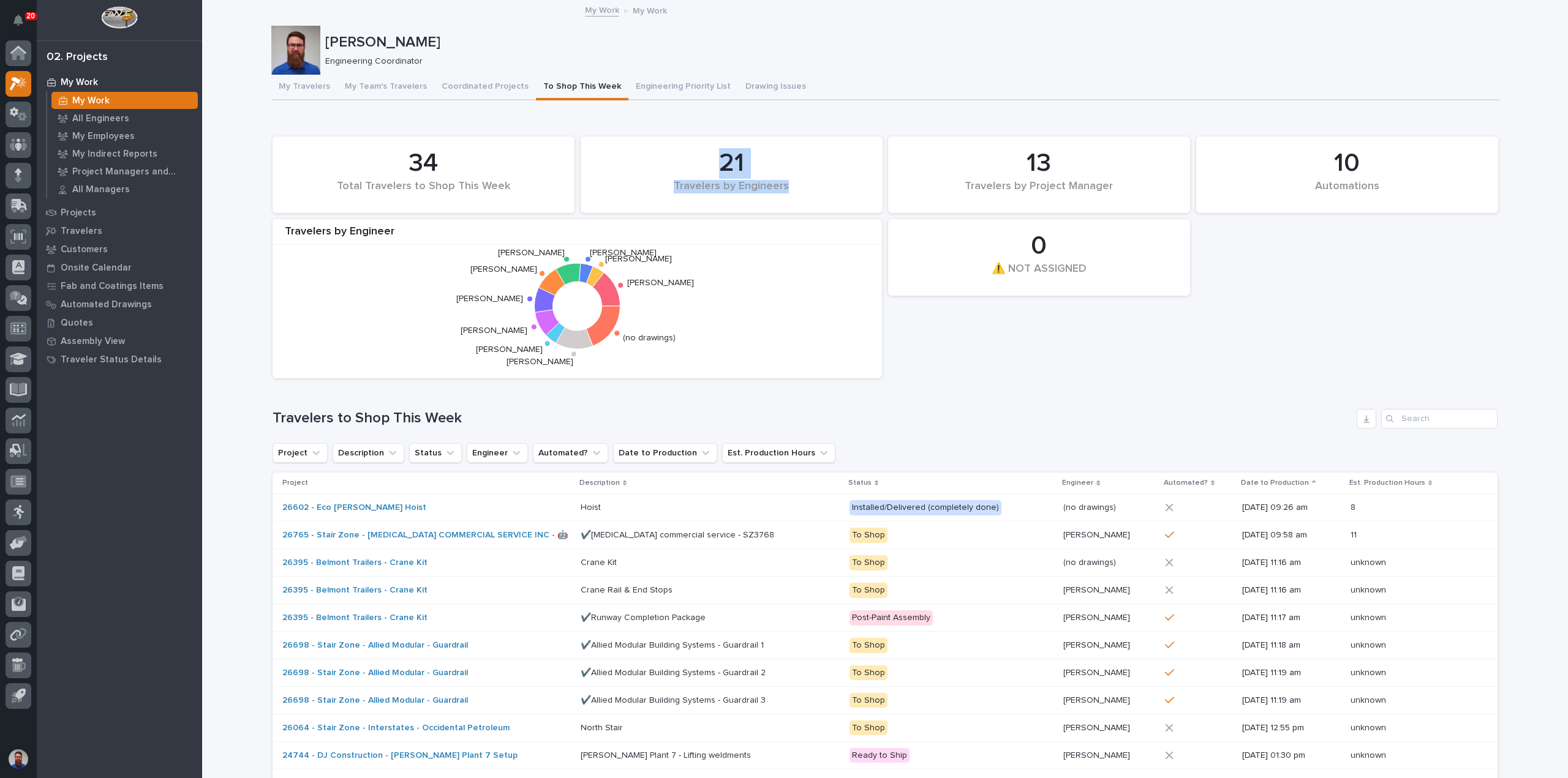
drag, startPoint x: 705, startPoint y: 164, endPoint x: 796, endPoint y: 182, distance: 92.8
click at [790, 192] on div "21 Travelers by Engineers" at bounding box center [731, 174] width 290 height 64
click at [818, 141] on div "21 Travelers by Engineers" at bounding box center [731, 174] width 302 height 76
click at [801, 220] on div "Travelers by Engineer Weston Hochstetler Rishi Desai Riley Youngman Nate Rulli …" at bounding box center [577, 298] width 609 height 159
drag, startPoint x: 753, startPoint y: 203, endPoint x: 669, endPoint y: 153, distance: 97.8
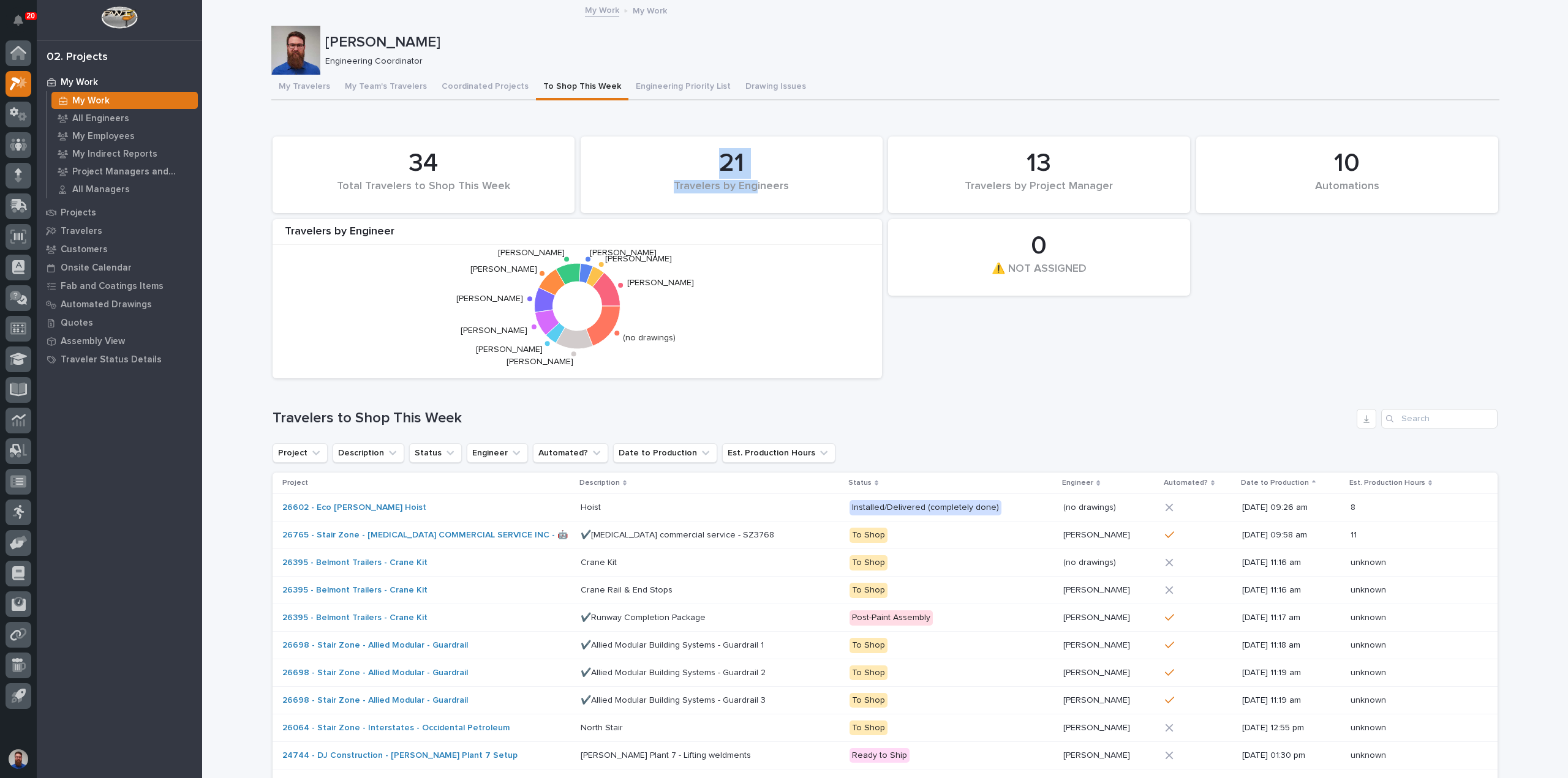
click at [669, 153] on div "21 Travelers by Engineers" at bounding box center [731, 174] width 290 height 64
click at [662, 154] on div "21" at bounding box center [731, 163] width 260 height 31
click at [896, 179] on div "10 Automations 34 Total Travelers to Shop This Week 0 ⚠️ NOT ASSIGNED 21 Travel…" at bounding box center [885, 257] width 1237 height 255
click at [821, 186] on div "Travelers by Engineers" at bounding box center [731, 193] width 260 height 26
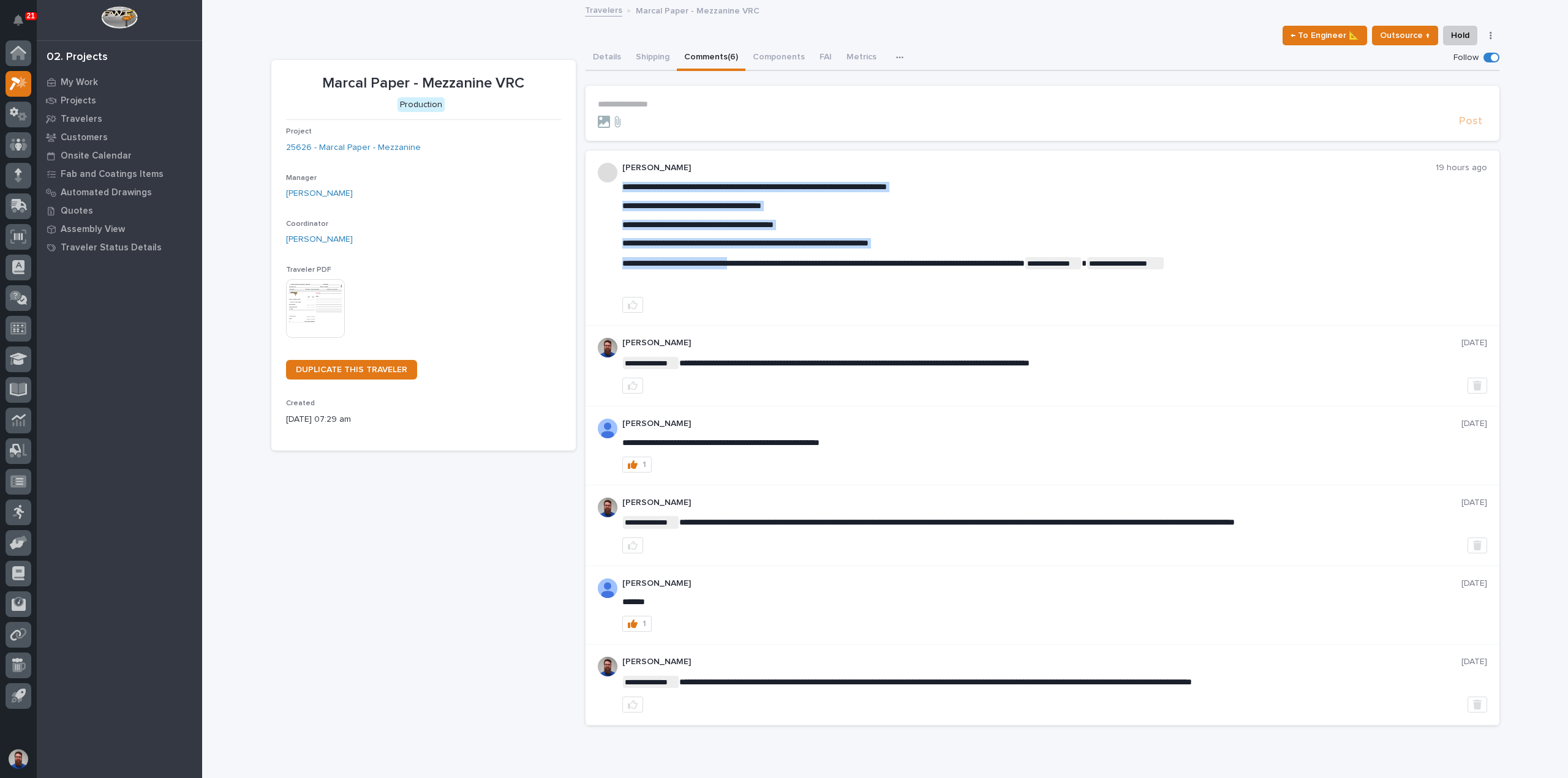
drag, startPoint x: 659, startPoint y: 183, endPoint x: 740, endPoint y: 253, distance: 107.1
click at [740, 253] on div "**********" at bounding box center [1054, 235] width 865 height 107
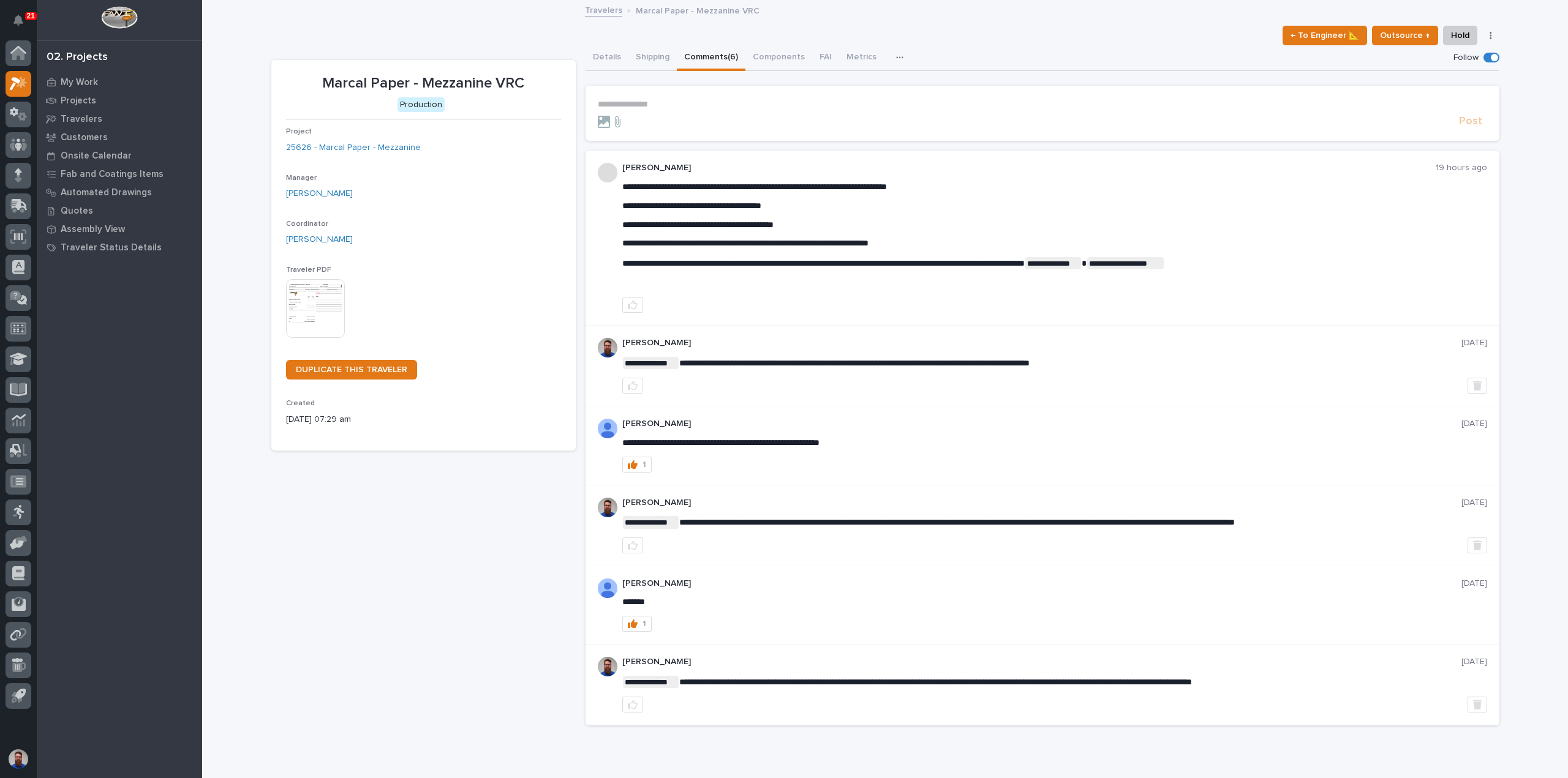
click at [822, 261] on span "**********" at bounding box center [824, 263] width 402 height 9
click at [813, 248] on div "**********" at bounding box center [1054, 235] width 865 height 107
click at [813, 248] on p "**********" at bounding box center [1054, 243] width 865 height 10
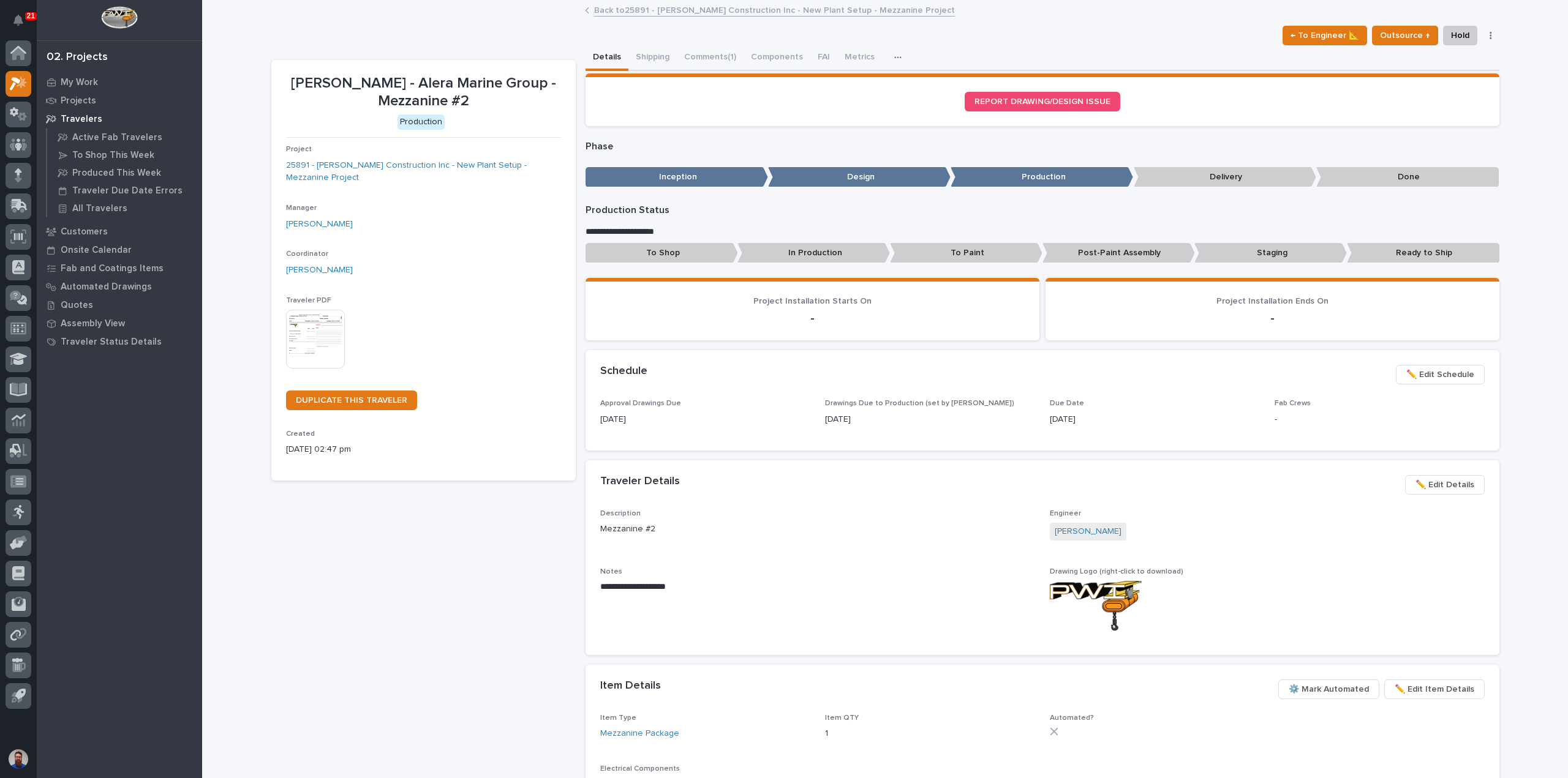
click at [626, 12] on link "Back to 25891 - J A Wagner Construction Inc - New Plant Setup - Mezzanine Proje…" at bounding box center [774, 10] width 360 height 14
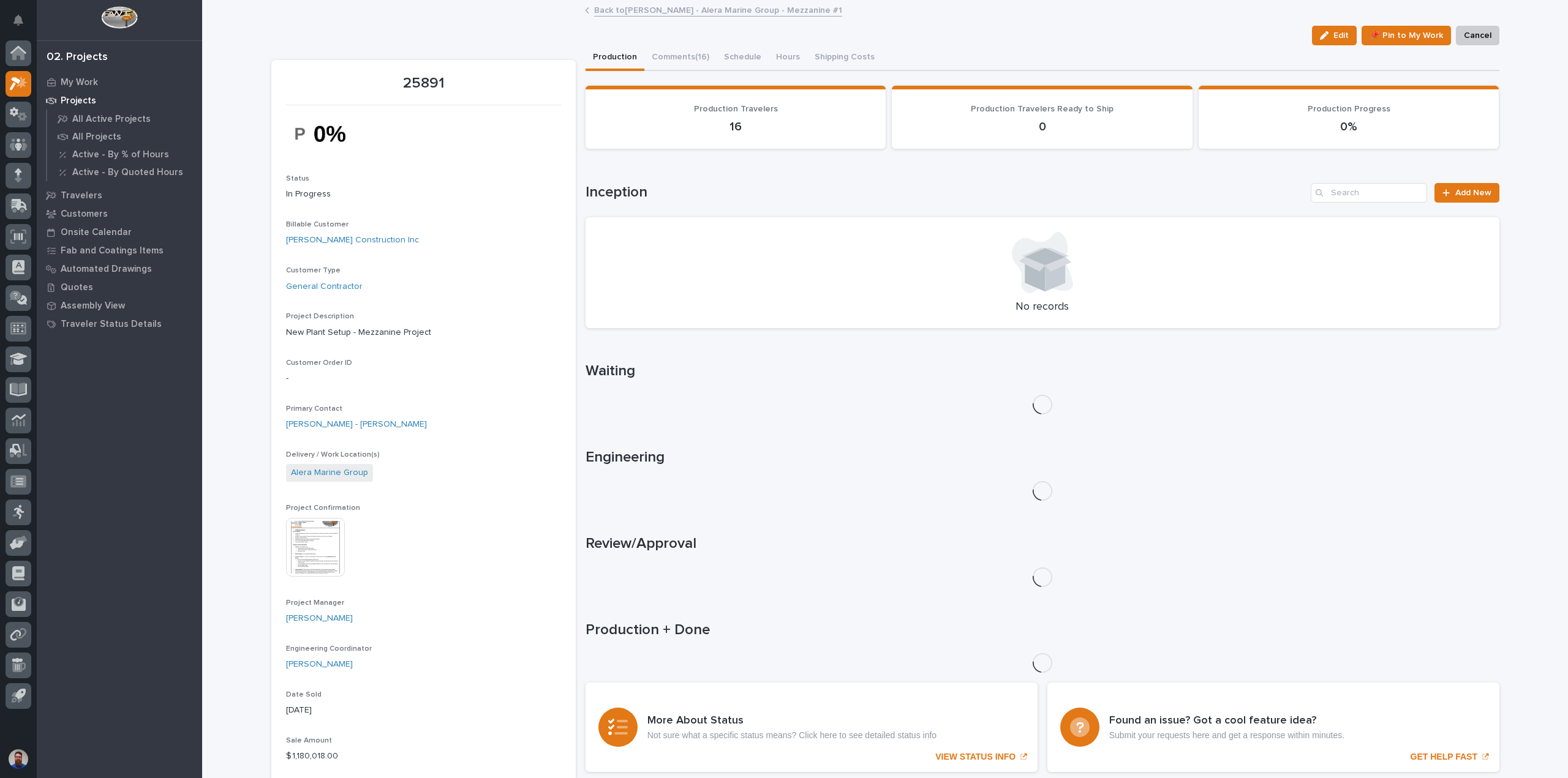
click at [629, 10] on link "Back to Wagner - Alera Marine Group - Mezzanine #1" at bounding box center [718, 10] width 248 height 14
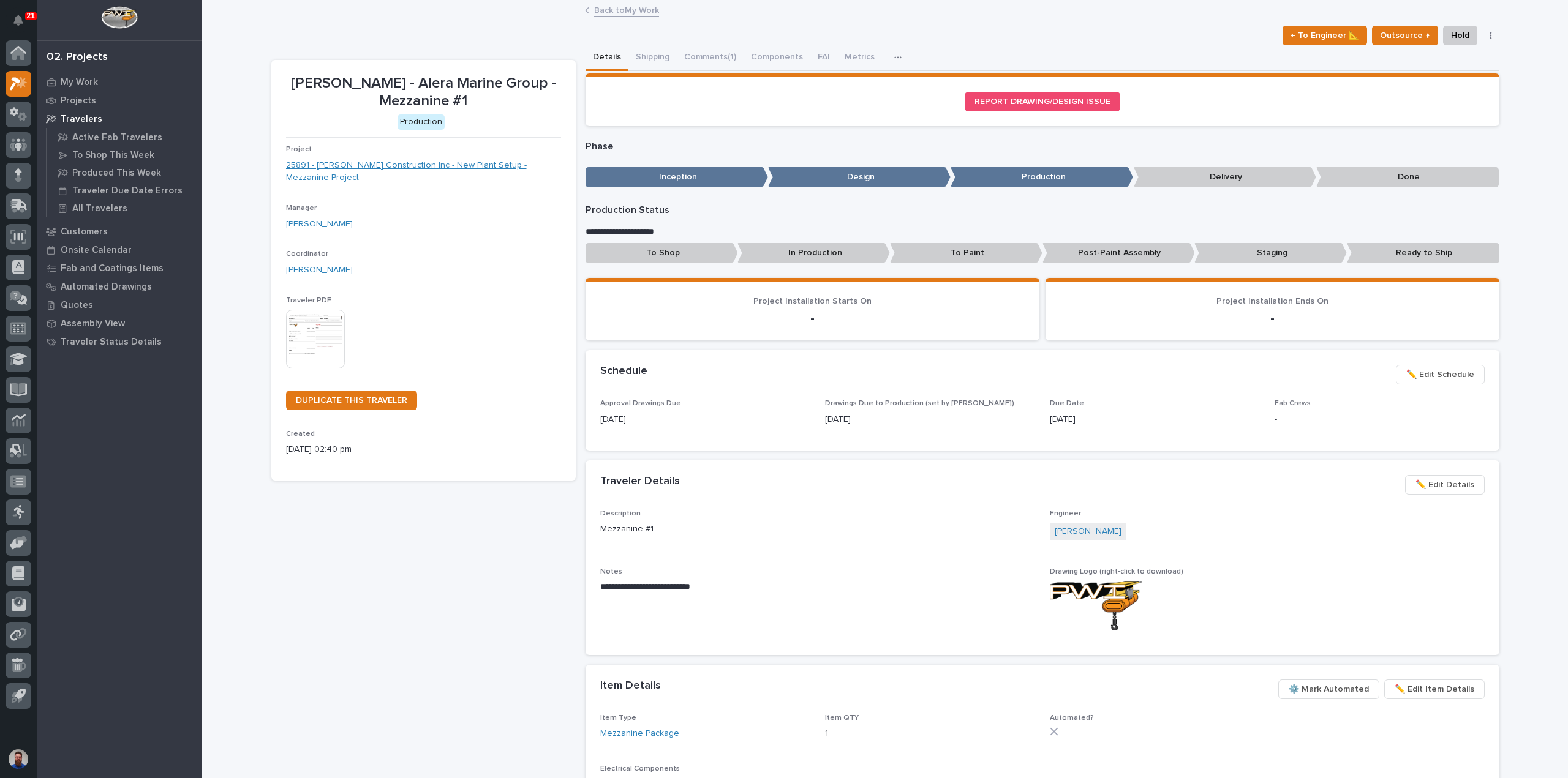
click at [465, 174] on link "25891 - J A Wagner Construction Inc - New Plant Setup - Mezzanine Project" at bounding box center [423, 172] width 275 height 26
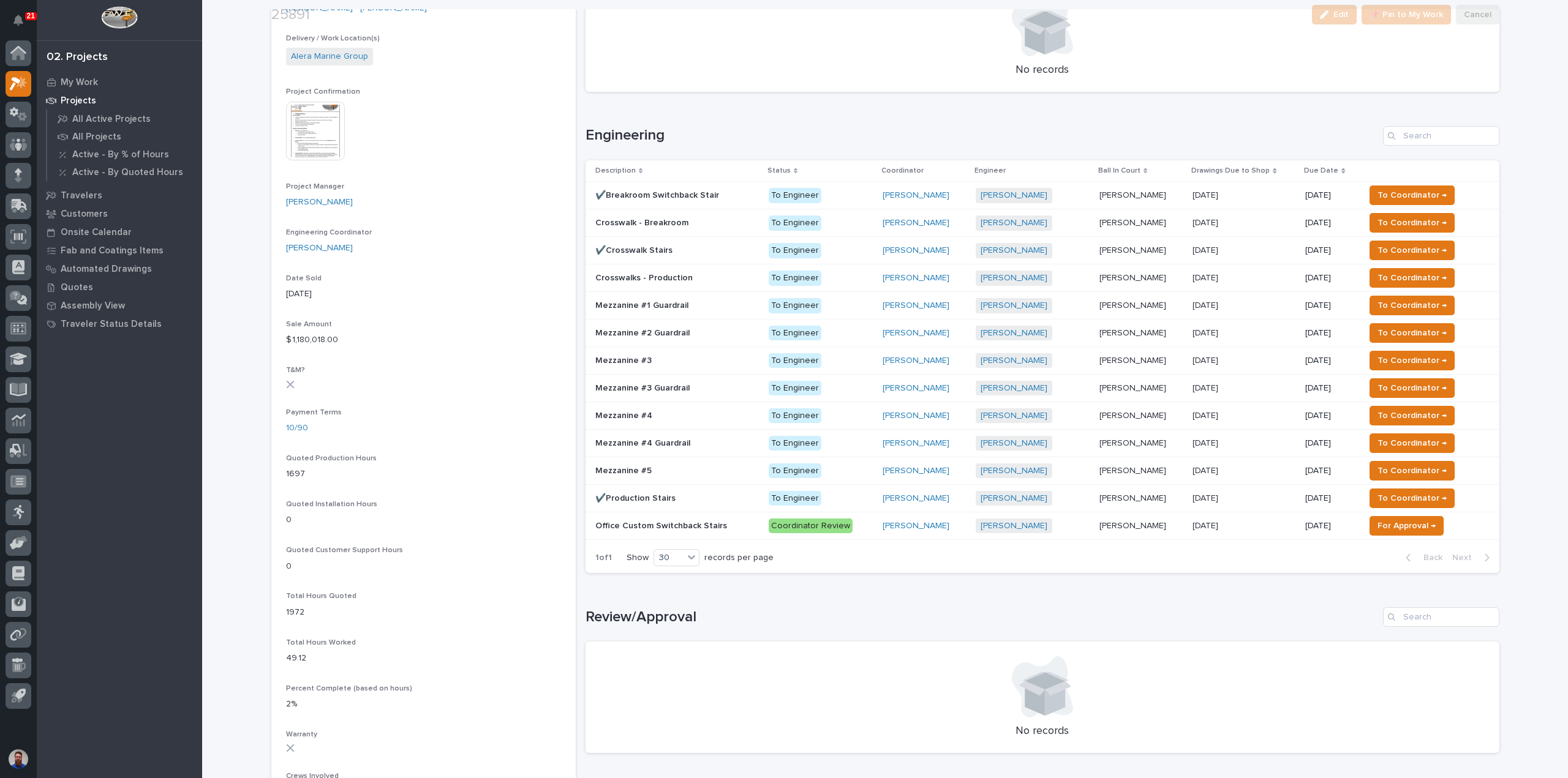
scroll to position [490, 0]
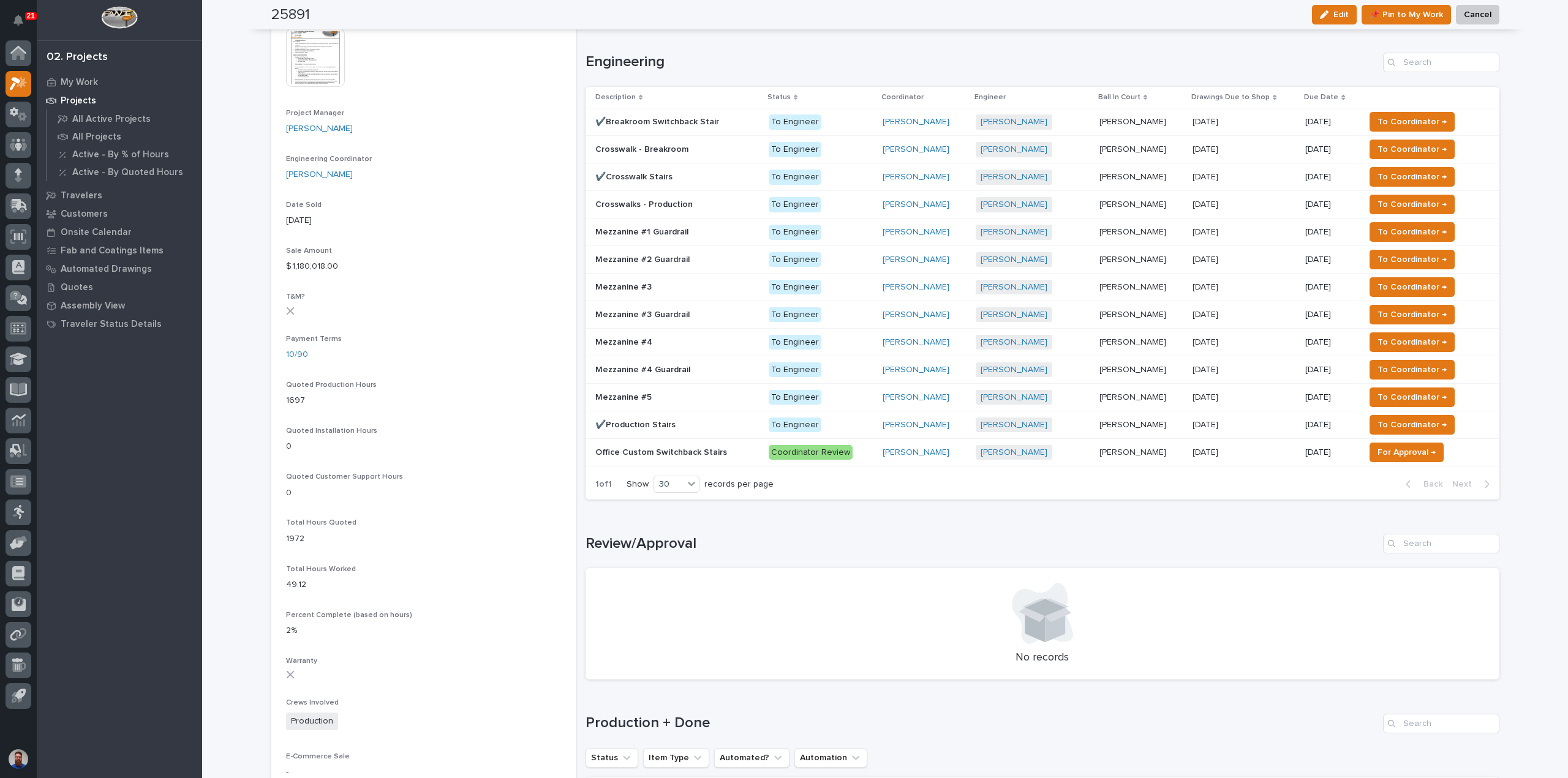
click at [670, 423] on p at bounding box center [677, 425] width 164 height 10
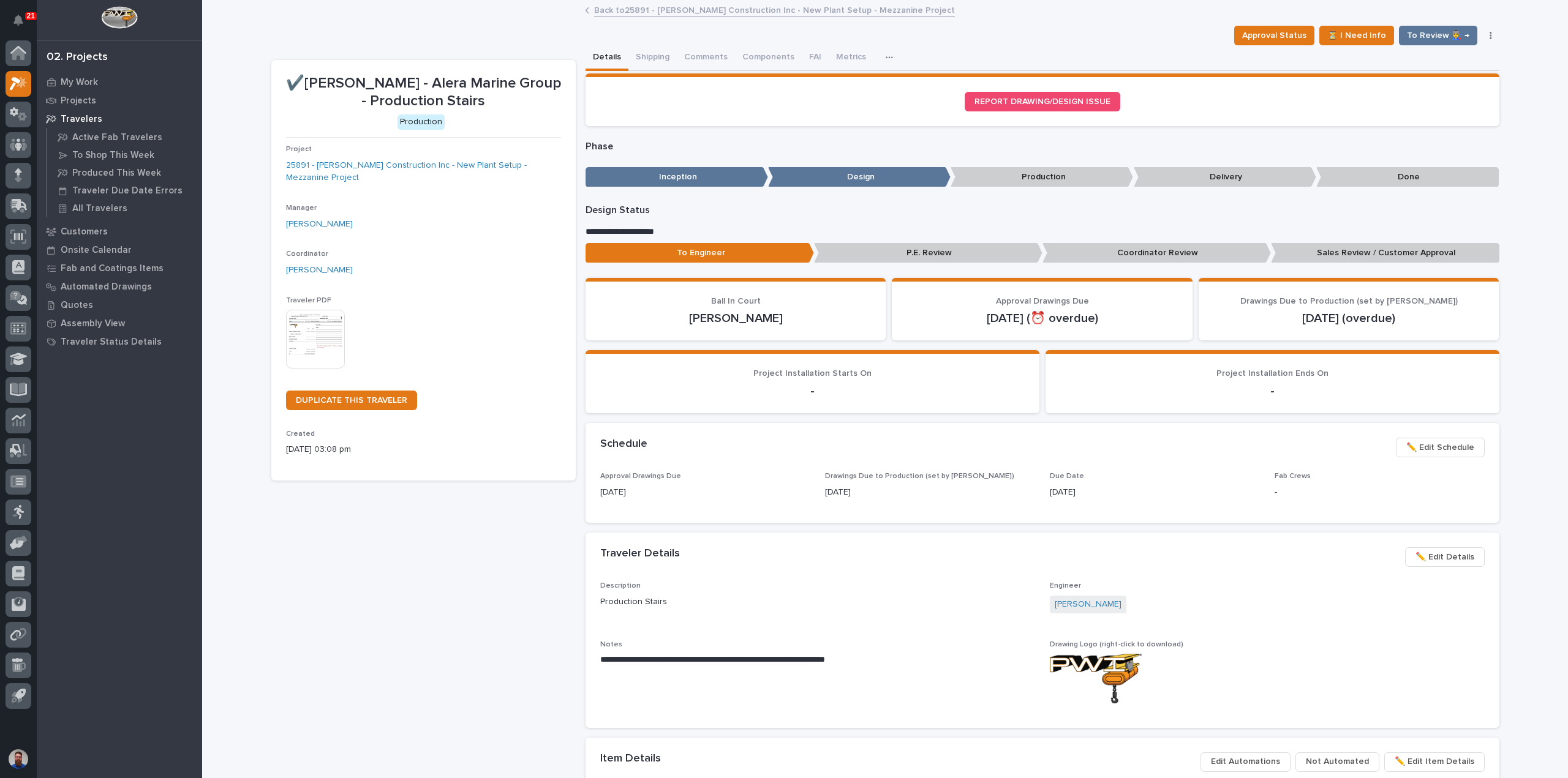
click at [1098, 253] on p "Coordinator Review" at bounding box center [1156, 253] width 229 height 20
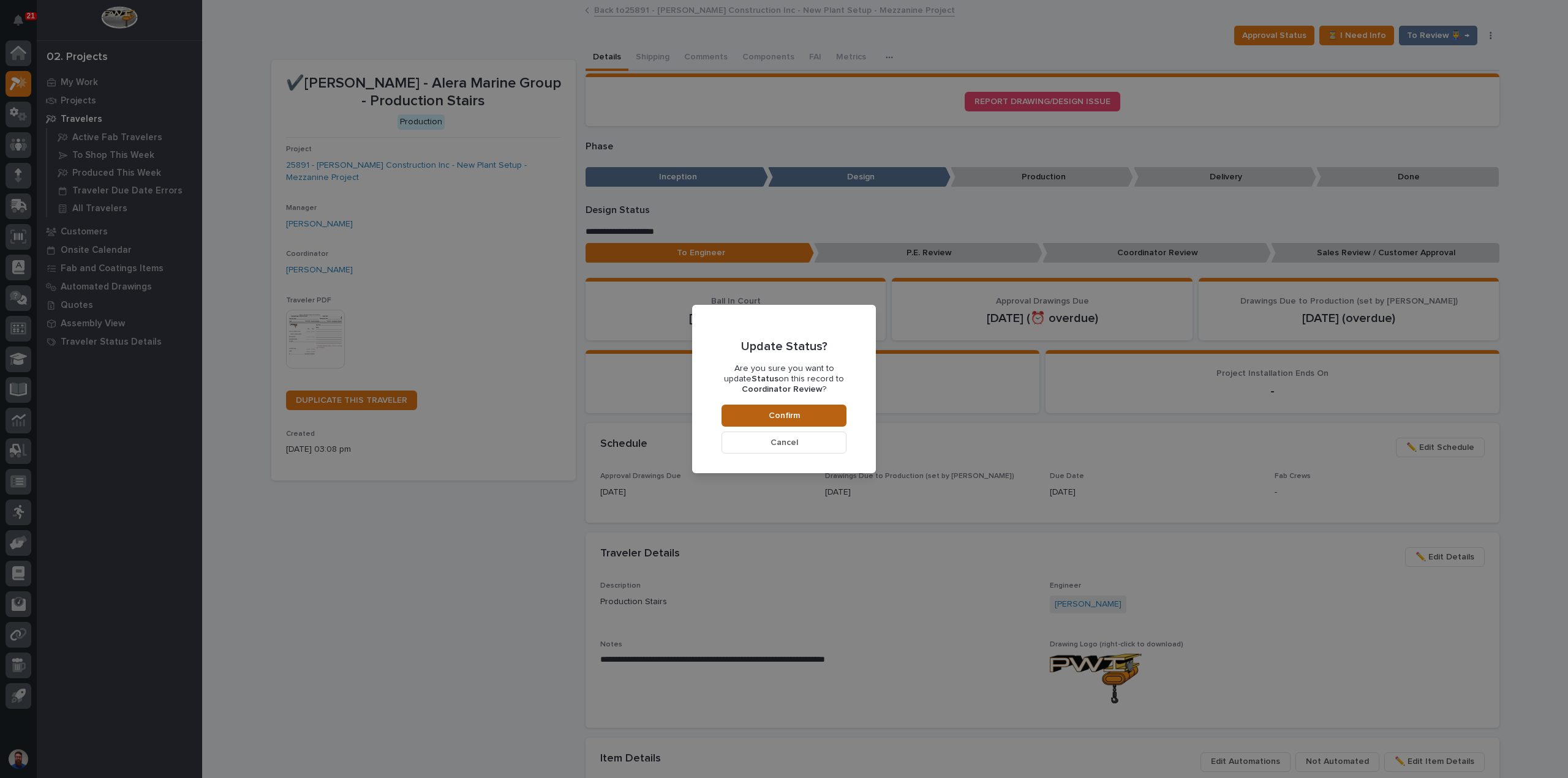
click at [821, 423] on button "Confirm" at bounding box center [784, 416] width 125 height 22
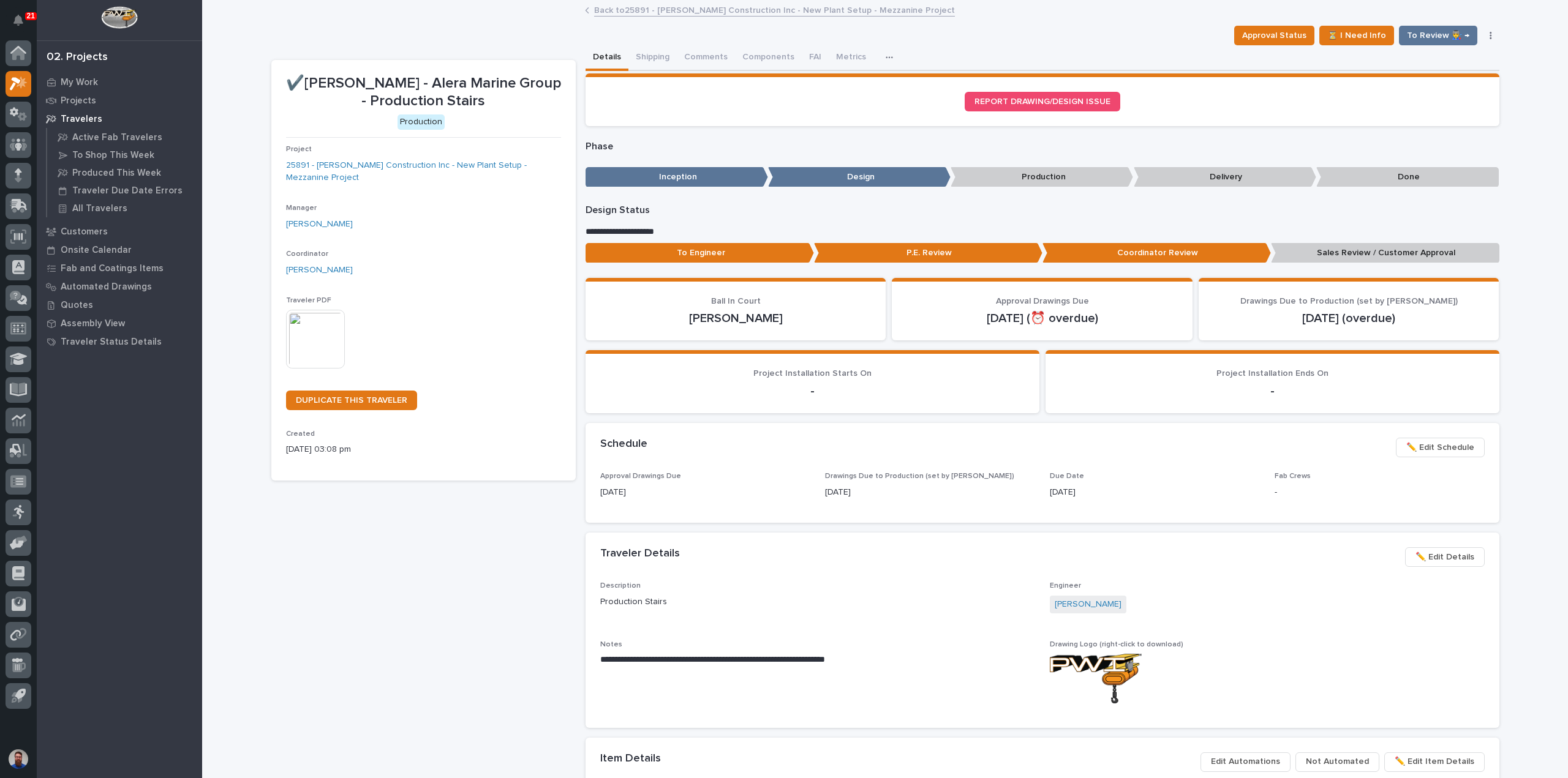
click at [1325, 249] on p "Sales Review / Customer Approval" at bounding box center [1385, 253] width 229 height 20
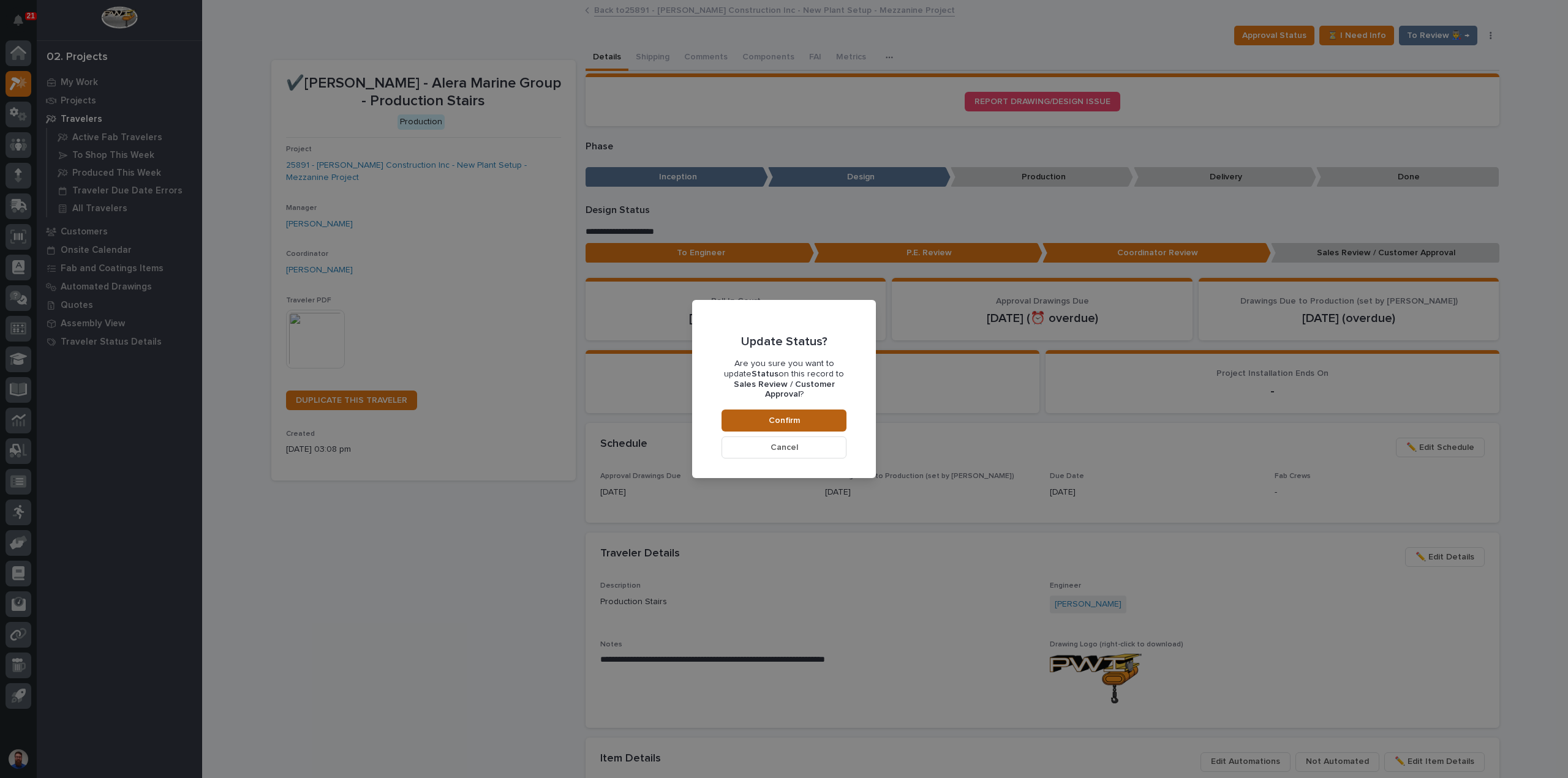
click at [816, 410] on button "Confirm" at bounding box center [784, 420] width 125 height 22
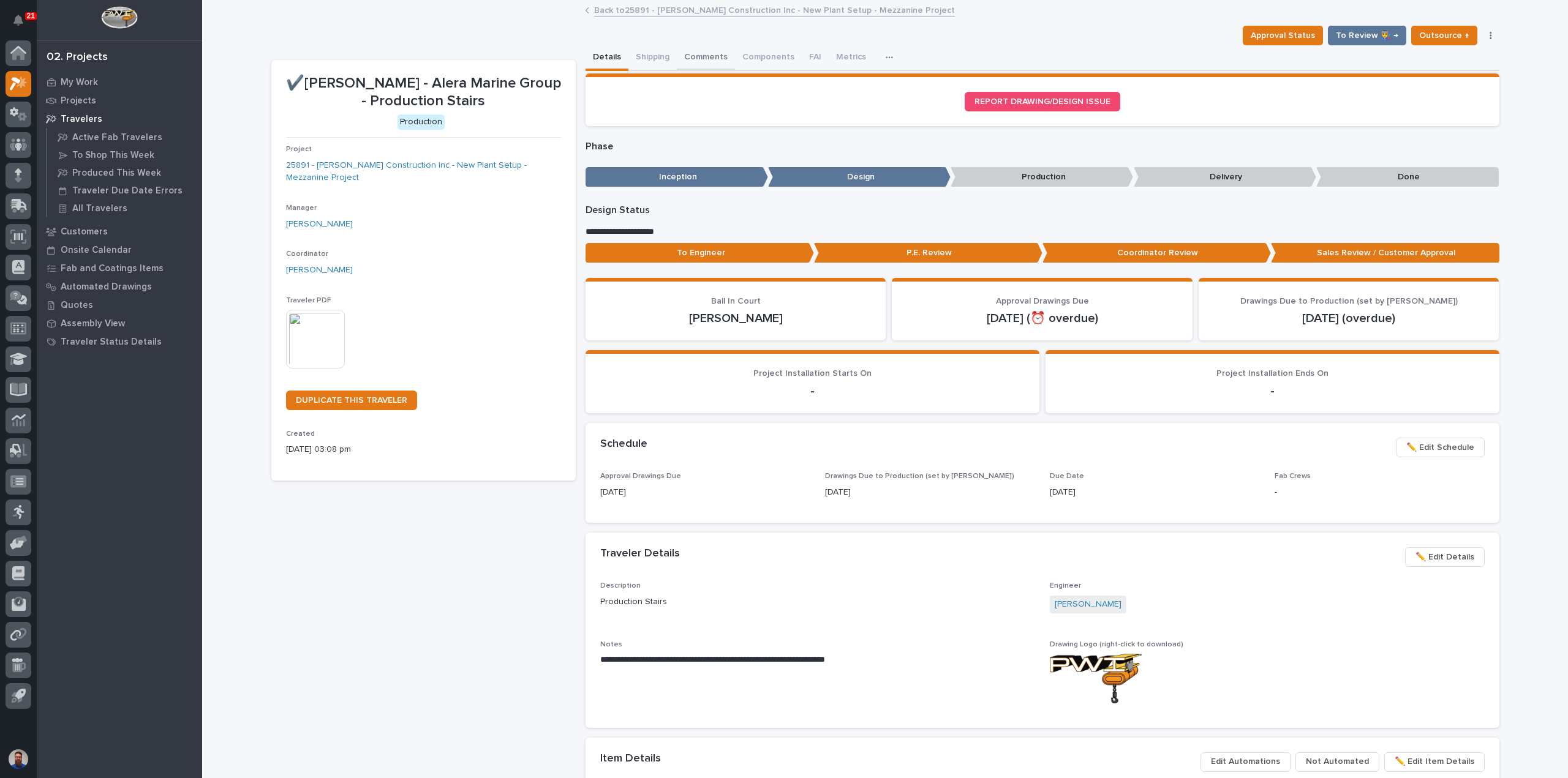
click at [703, 61] on button "Comments" at bounding box center [705, 58] width 58 height 26
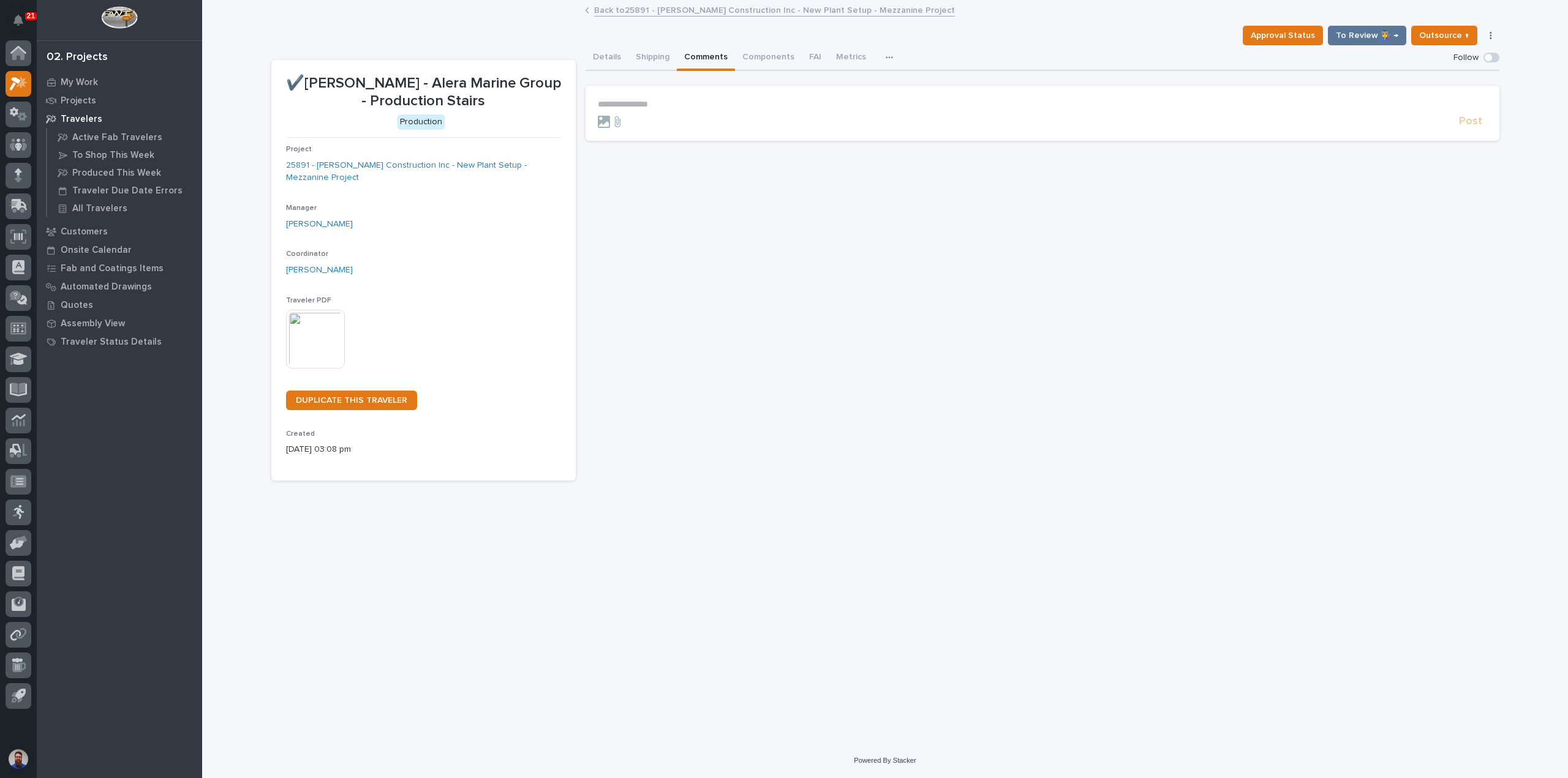
click at [665, 99] on p "**********" at bounding box center [1042, 104] width 889 height 10
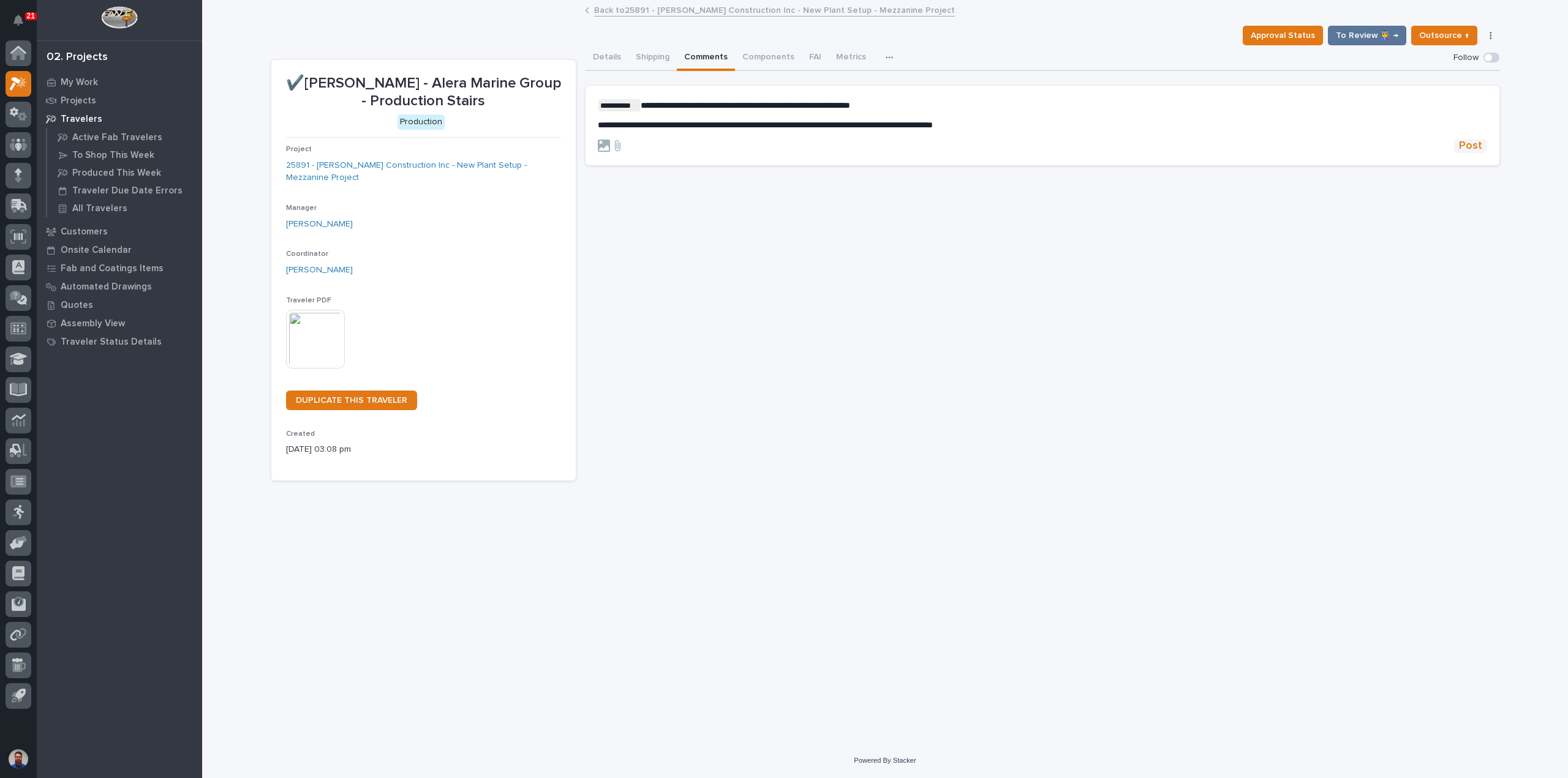
click at [1472, 144] on span "Post" at bounding box center [1470, 146] width 23 height 14
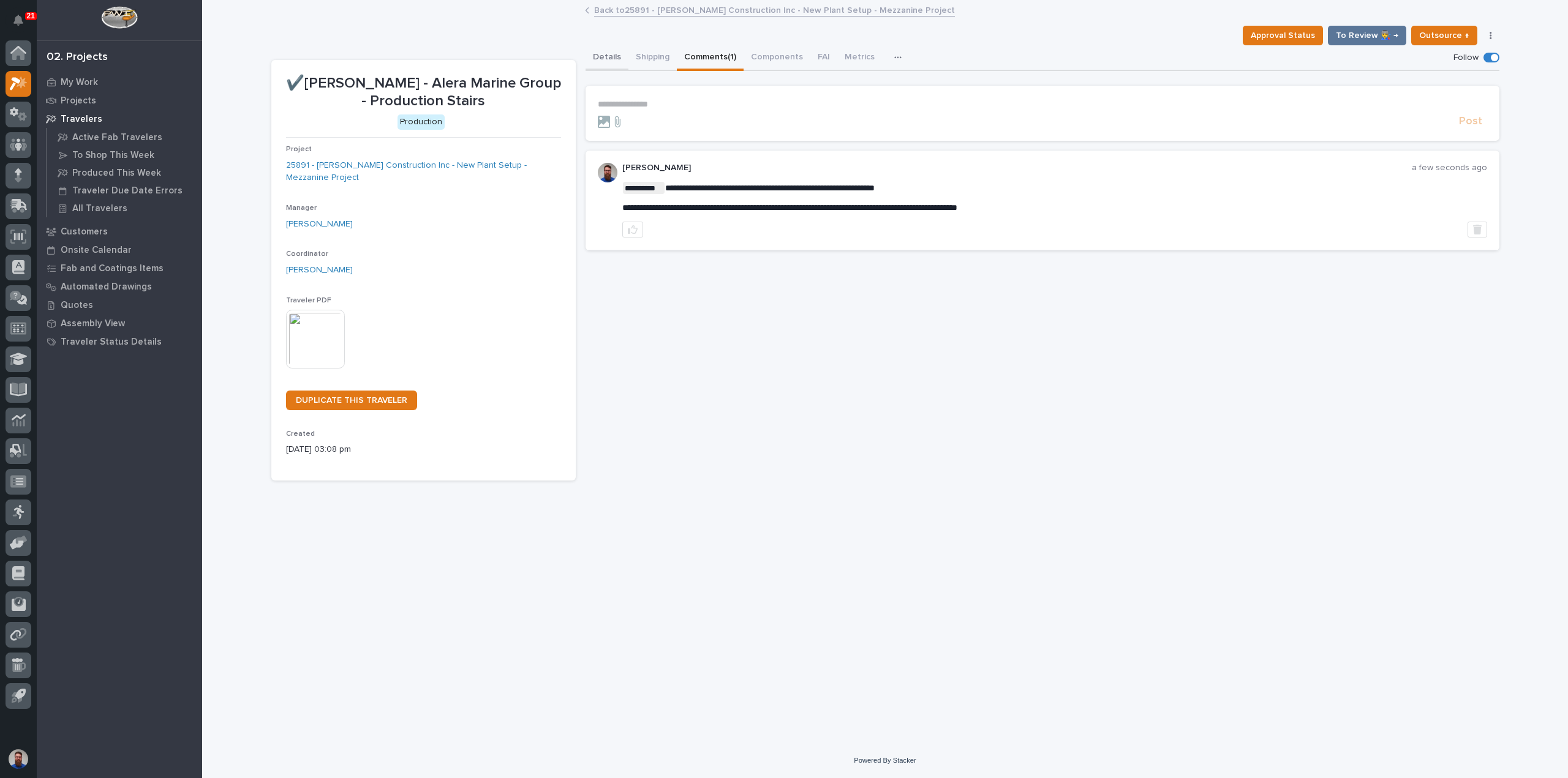
click at [609, 57] on button "Details" at bounding box center [606, 58] width 43 height 26
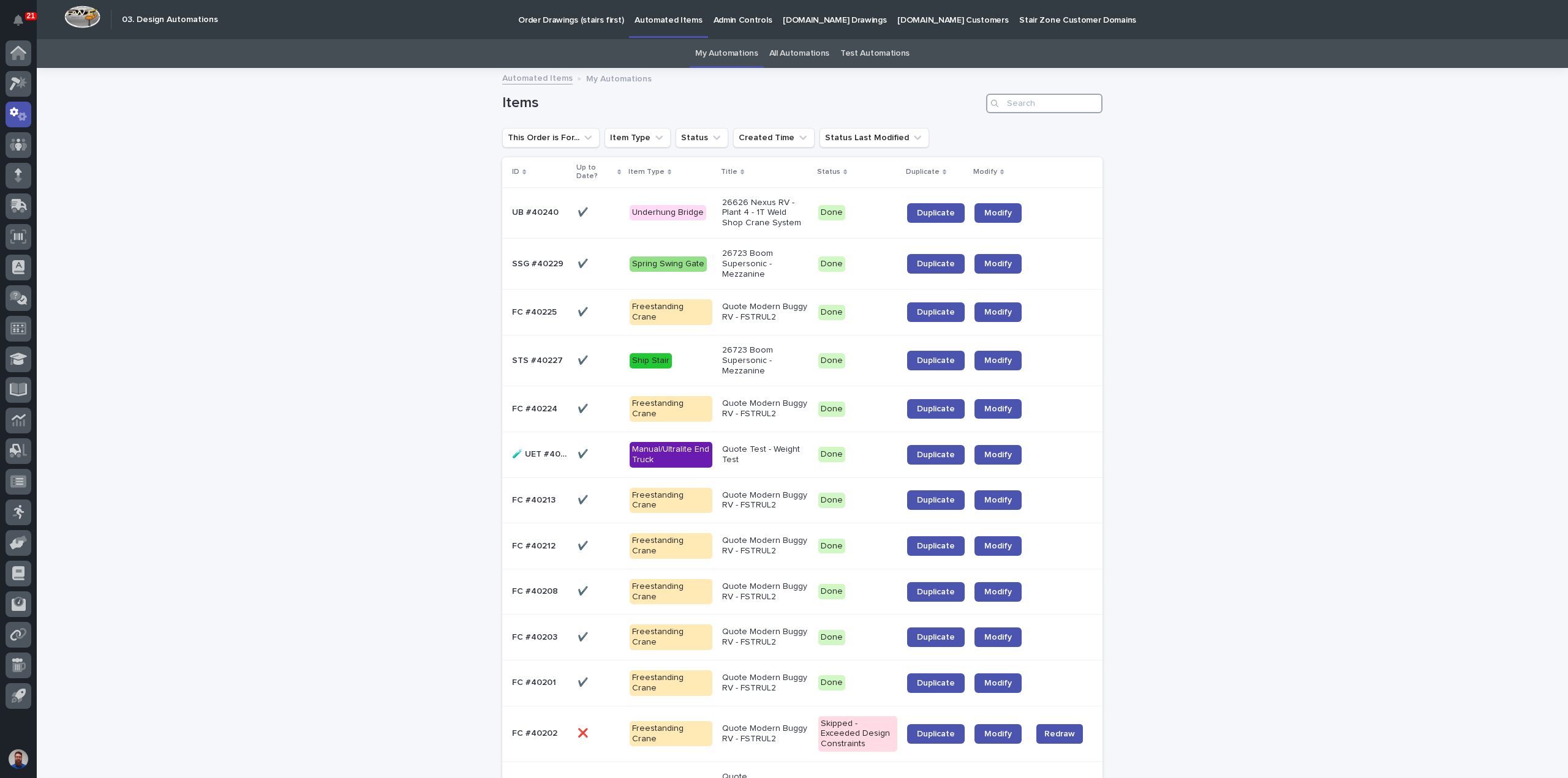
click at [1025, 109] on input "Search" at bounding box center [1044, 103] width 116 height 20
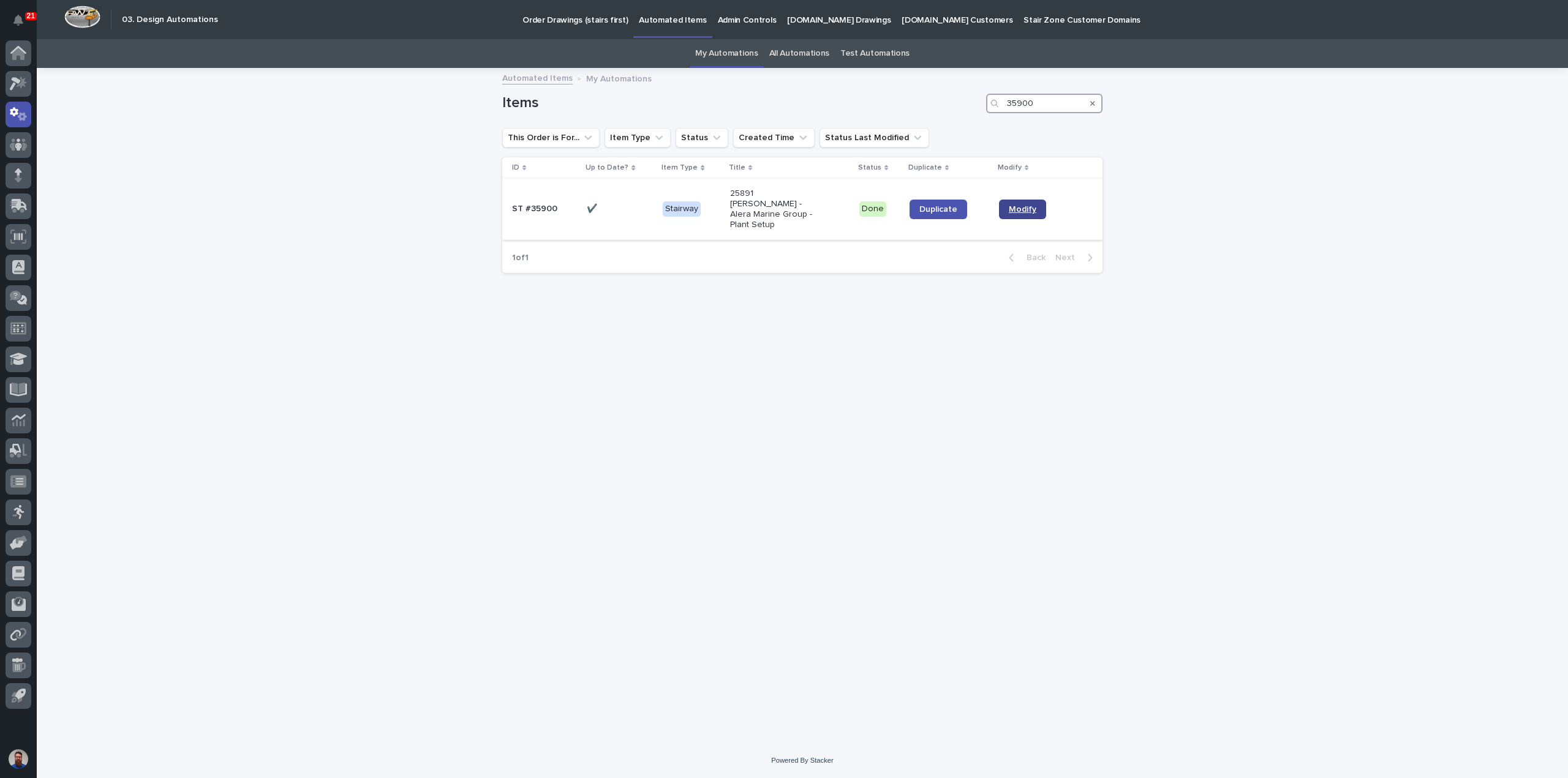
type input "35900"
click at [1039, 200] on link "Modify" at bounding box center [1022, 209] width 47 height 20
click at [1089, 100] on div "Search" at bounding box center [1092, 103] width 20 height 20
click at [1091, 100] on div "Search" at bounding box center [1092, 103] width 20 height 20
click at [1091, 101] on icon "Search" at bounding box center [1091, 104] width 5 height 8
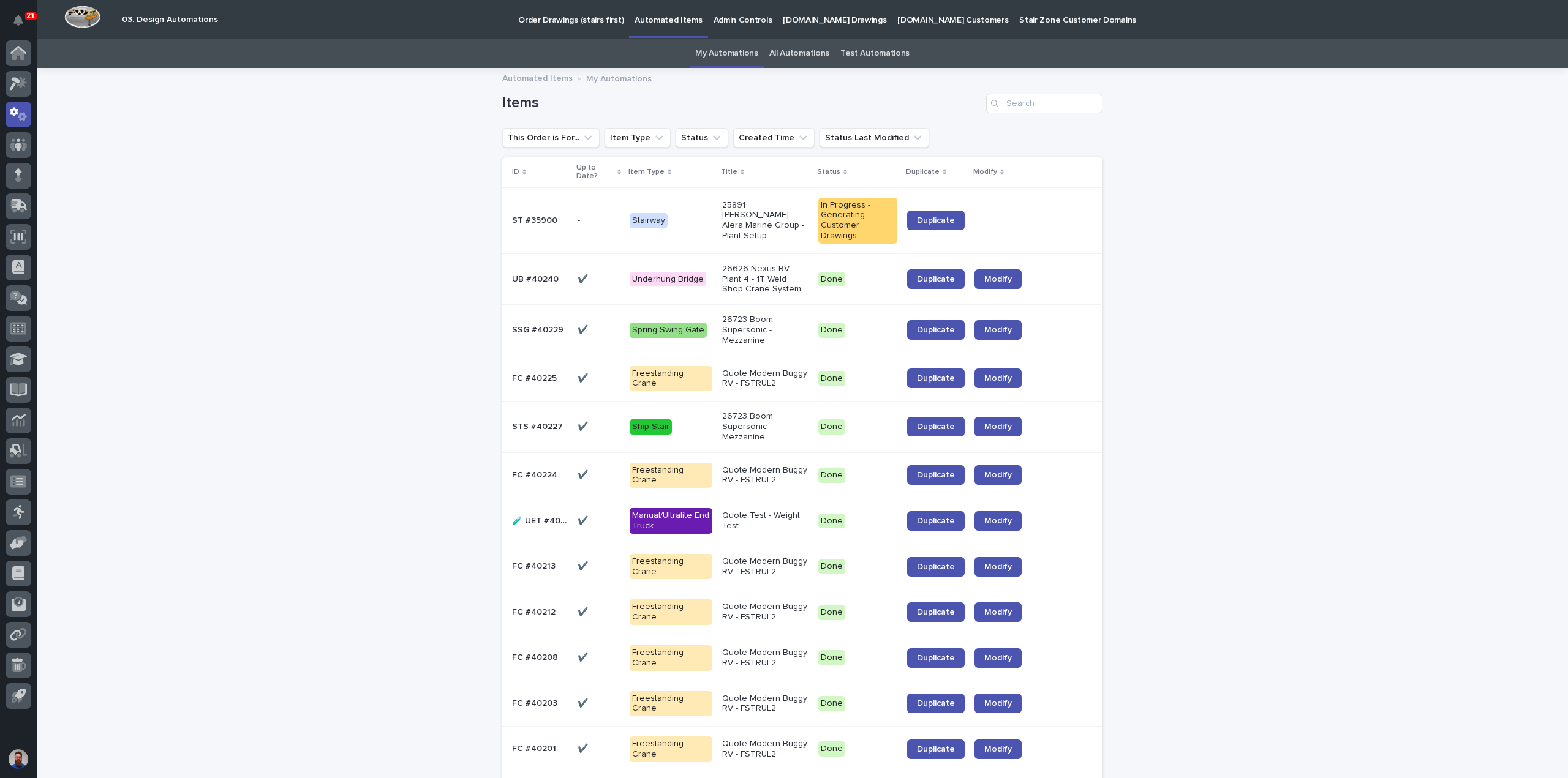
click at [730, 227] on p "25891 JA Wagner - Alera Marine Group - Plant Setup" at bounding box center [764, 220] width 87 height 41
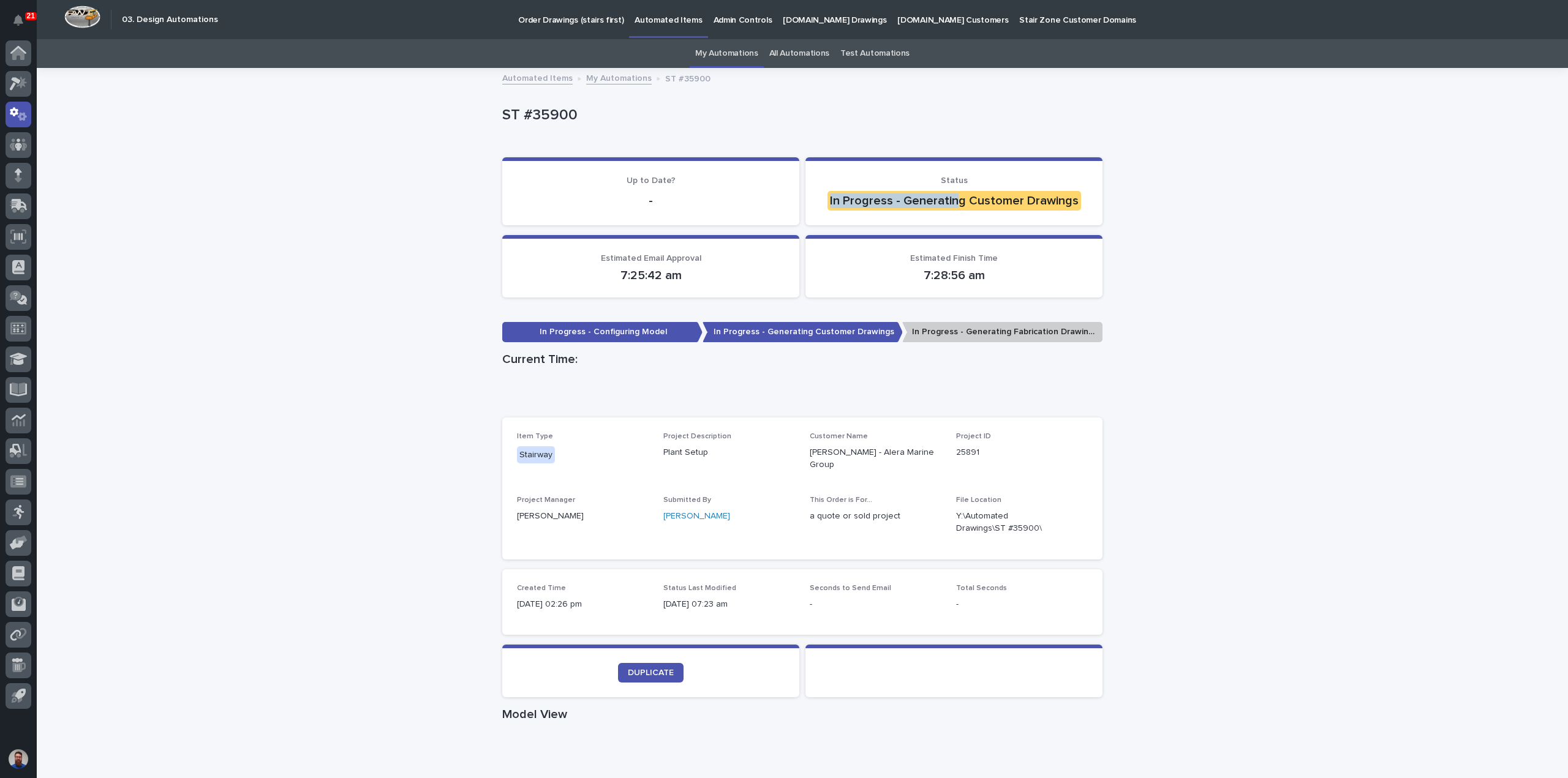
drag, startPoint x: 826, startPoint y: 200, endPoint x: 960, endPoint y: 203, distance: 134.0
click at [958, 203] on div "In Progress - Generating Customer Drawings" at bounding box center [954, 200] width 254 height 20
click at [960, 203] on div "In Progress - Generating Customer Drawings" at bounding box center [954, 200] width 254 height 20
click at [1278, 231] on div "Loading... Saving… Loading... Saving… ST #35900 ST #35900 Sorry, there was an e…" at bounding box center [803, 703] width 1531 height 1267
click at [1169, 227] on div "Loading... Saving… Loading... Saving… ST #35900 ST #35900 Sorry, there was an e…" at bounding box center [803, 703] width 1531 height 1267
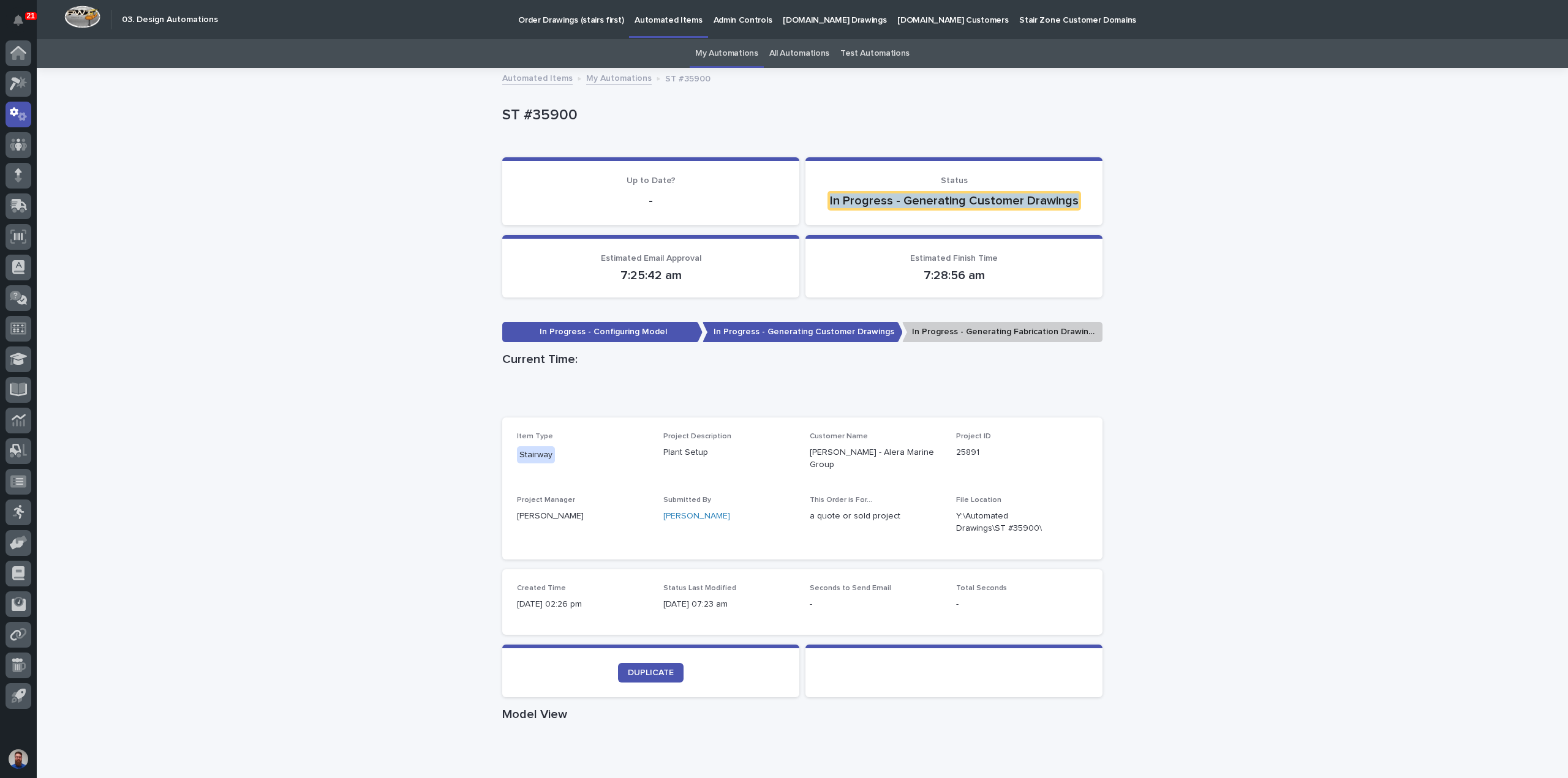
drag, startPoint x: 825, startPoint y: 194, endPoint x: 1088, endPoint y: 193, distance: 263.0
click at [1088, 193] on section "Status In Progress - Generating Customer Drawings" at bounding box center [954, 191] width 297 height 68
drag, startPoint x: 1066, startPoint y: 201, endPoint x: 871, endPoint y: 192, distance: 195.2
click at [871, 192] on p "In Progress - Generating Customer Drawings" at bounding box center [953, 200] width 268 height 20
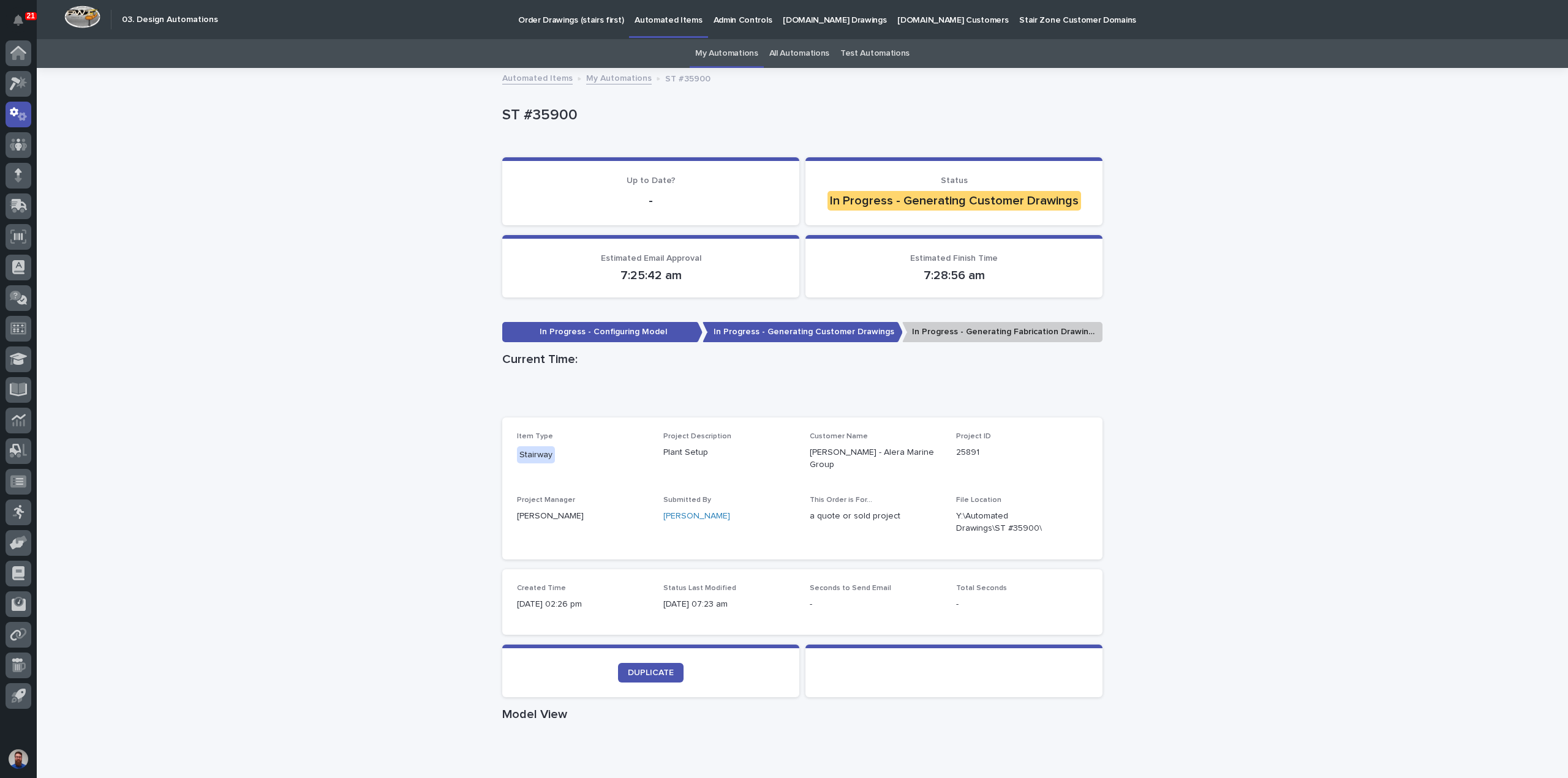
click at [867, 191] on div "In Progress - Generating Customer Drawings" at bounding box center [954, 200] width 254 height 20
click at [358, 303] on div "Loading... Saving… Loading... Saving… ST #35900 ST #35900 Sorry, there was an e…" at bounding box center [803, 703] width 1531 height 1267
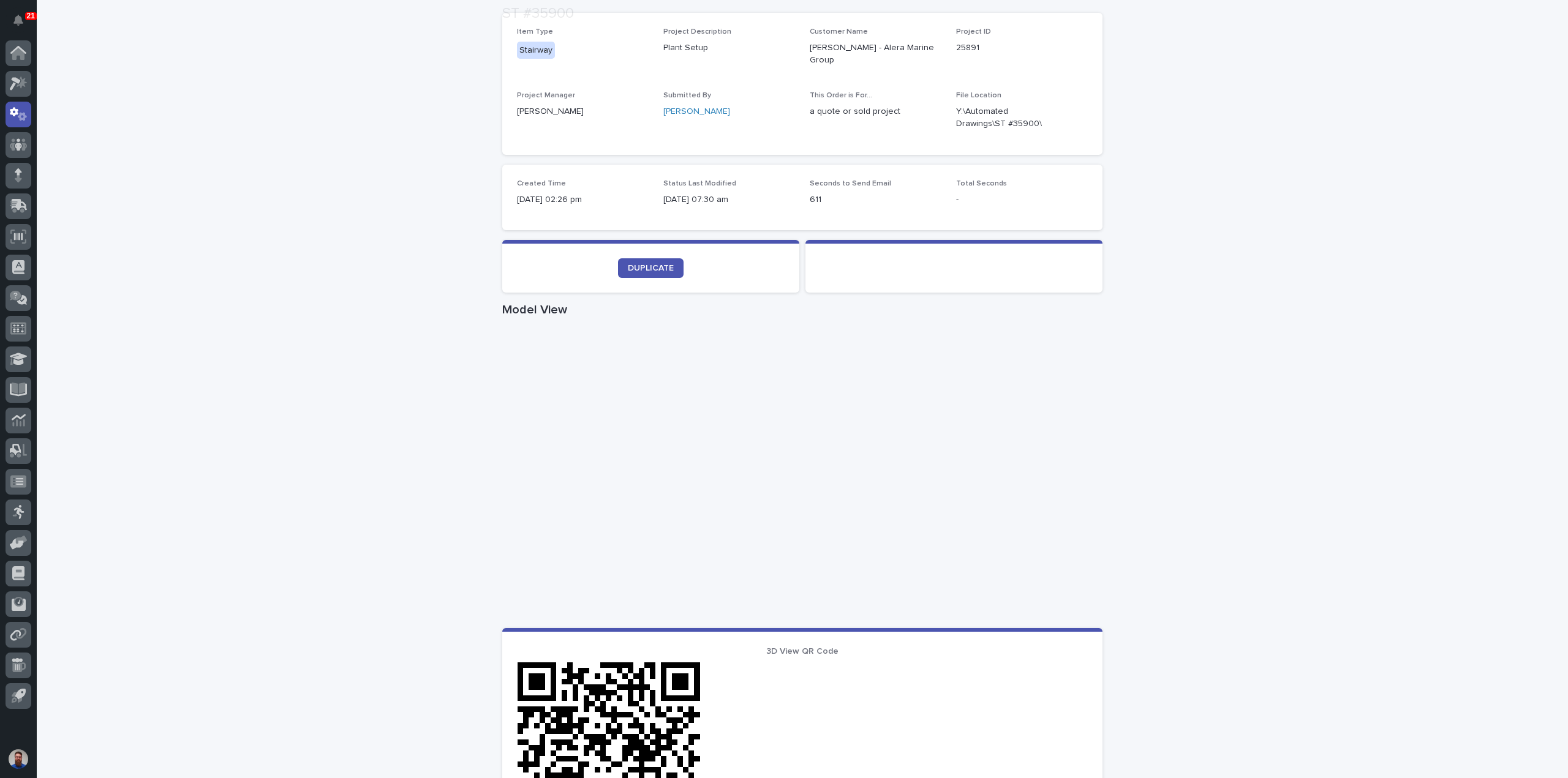
scroll to position [408, 0]
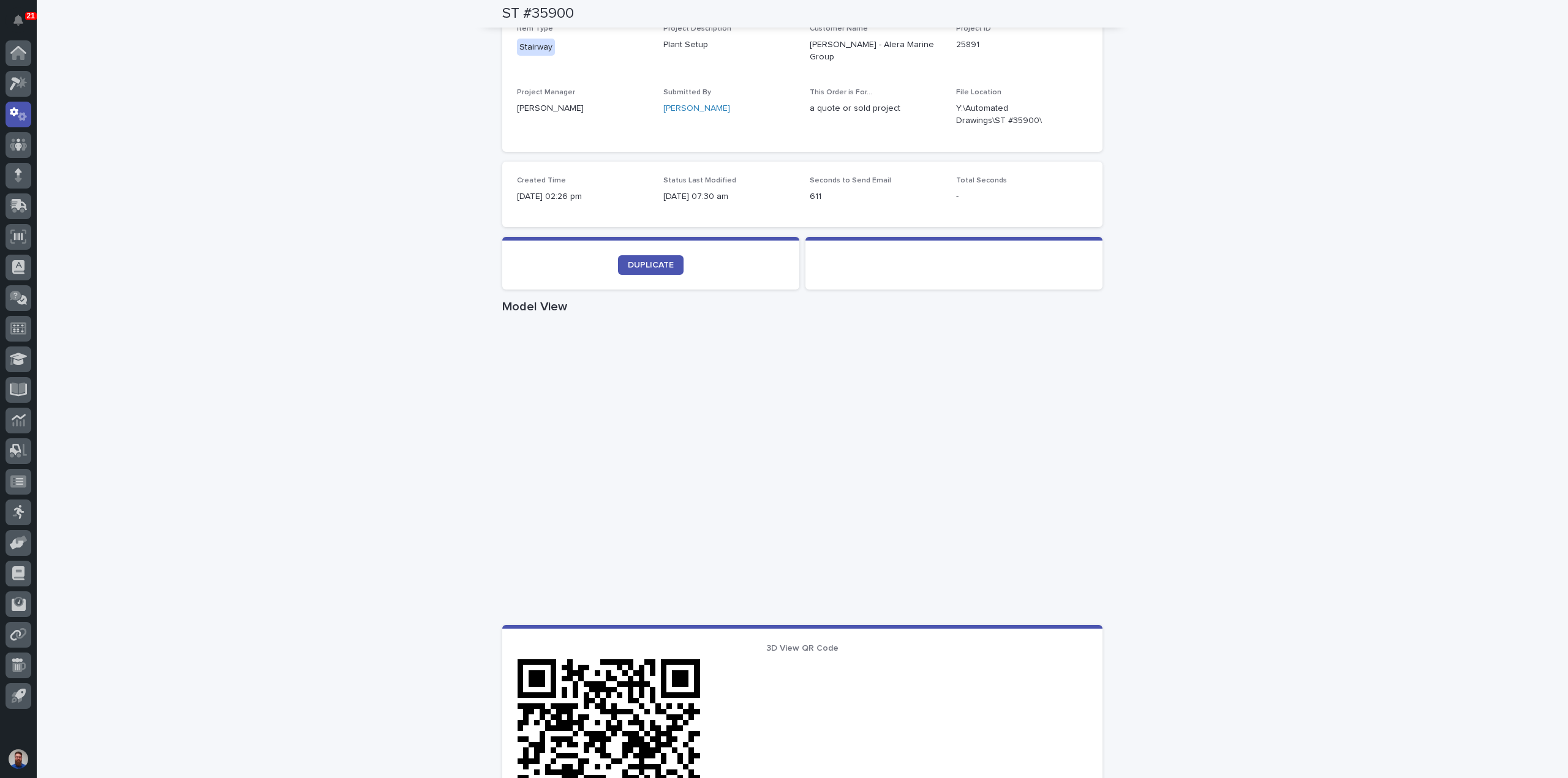
click at [1150, 289] on div "Loading... Saving… Loading... Saving… ST #35900 ST #35900 Sorry, there was an e…" at bounding box center [803, 295] width 1531 height 1267
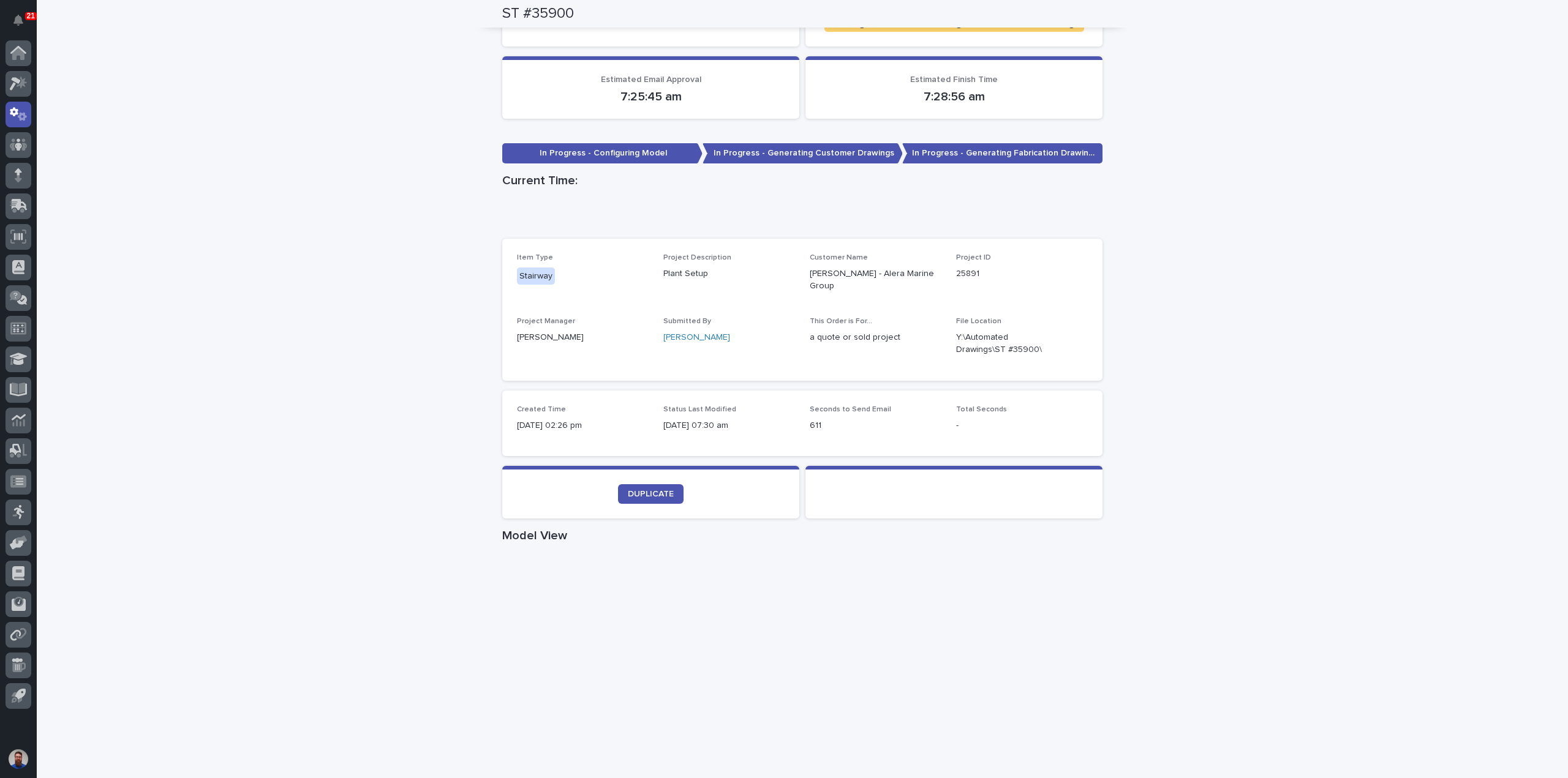
scroll to position [0, 0]
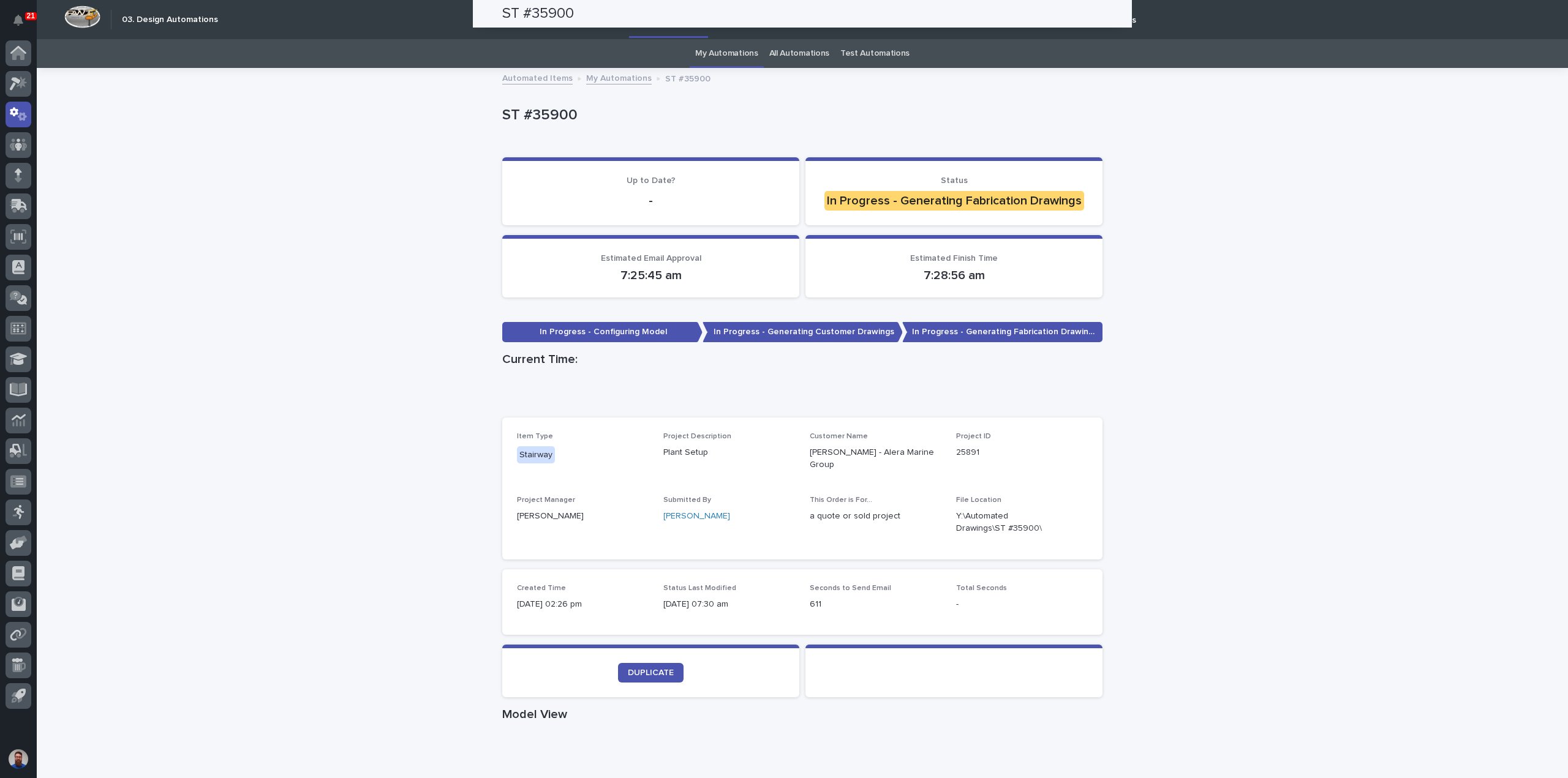
click at [1338, 419] on div "Loading... Saving… Loading... Saving… ST #35900 ST #35900 Sorry, there was an e…" at bounding box center [803, 703] width 1531 height 1267
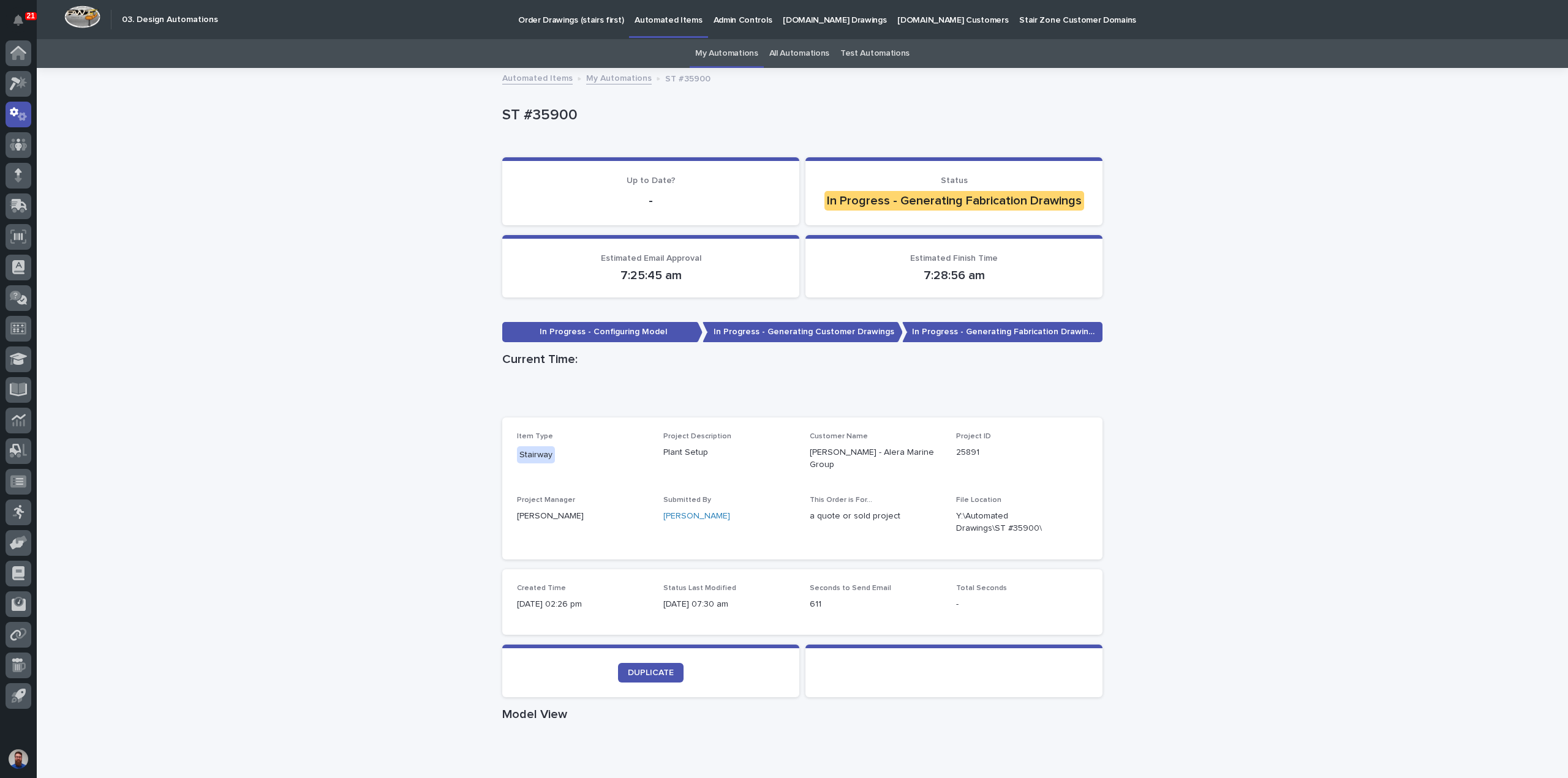
click at [1341, 410] on div "Loading... Saving… Loading... Saving… ST #35900 ST #35900 Sorry, there was an e…" at bounding box center [803, 703] width 1531 height 1267
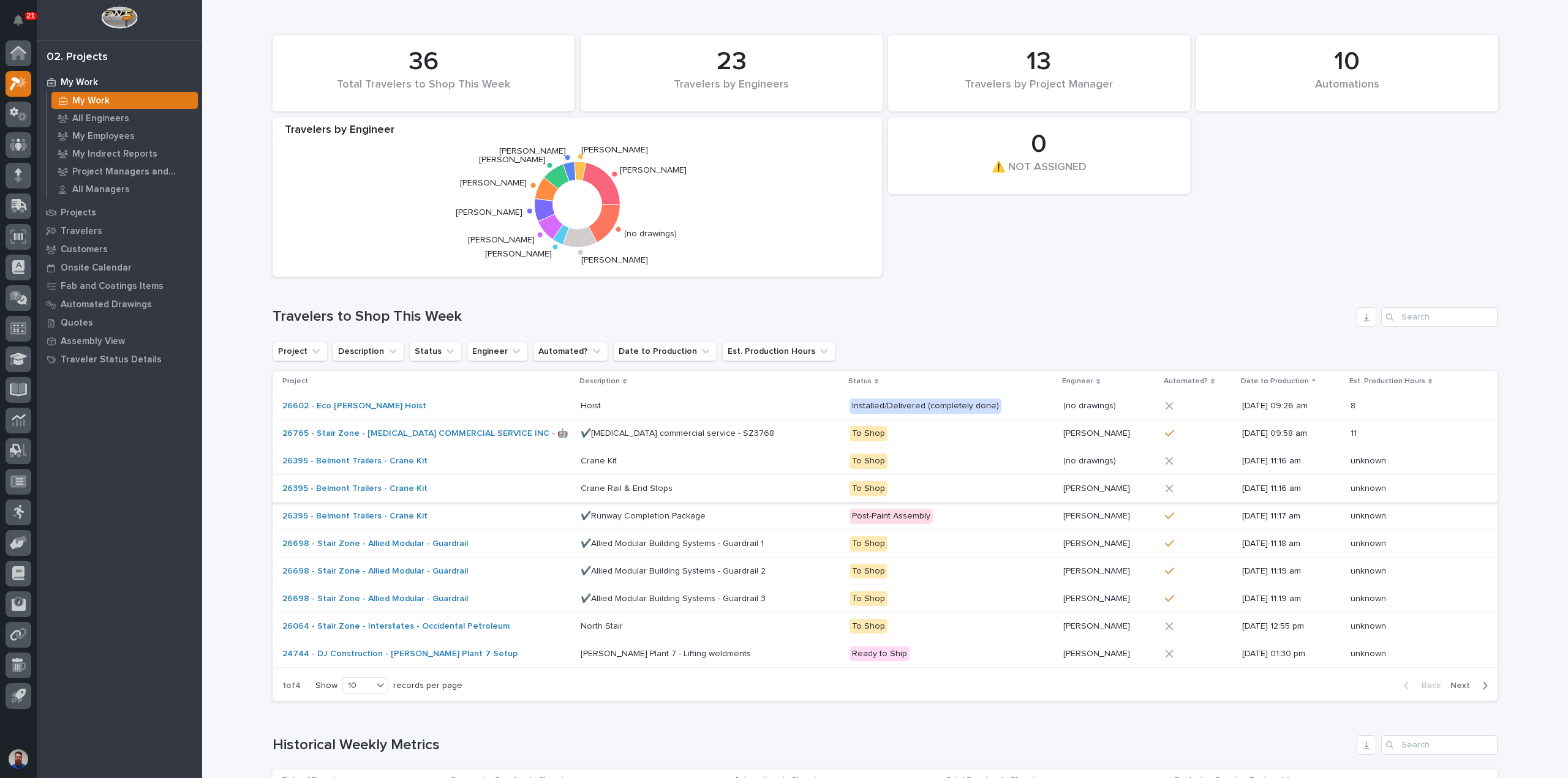
scroll to position [245, 0]
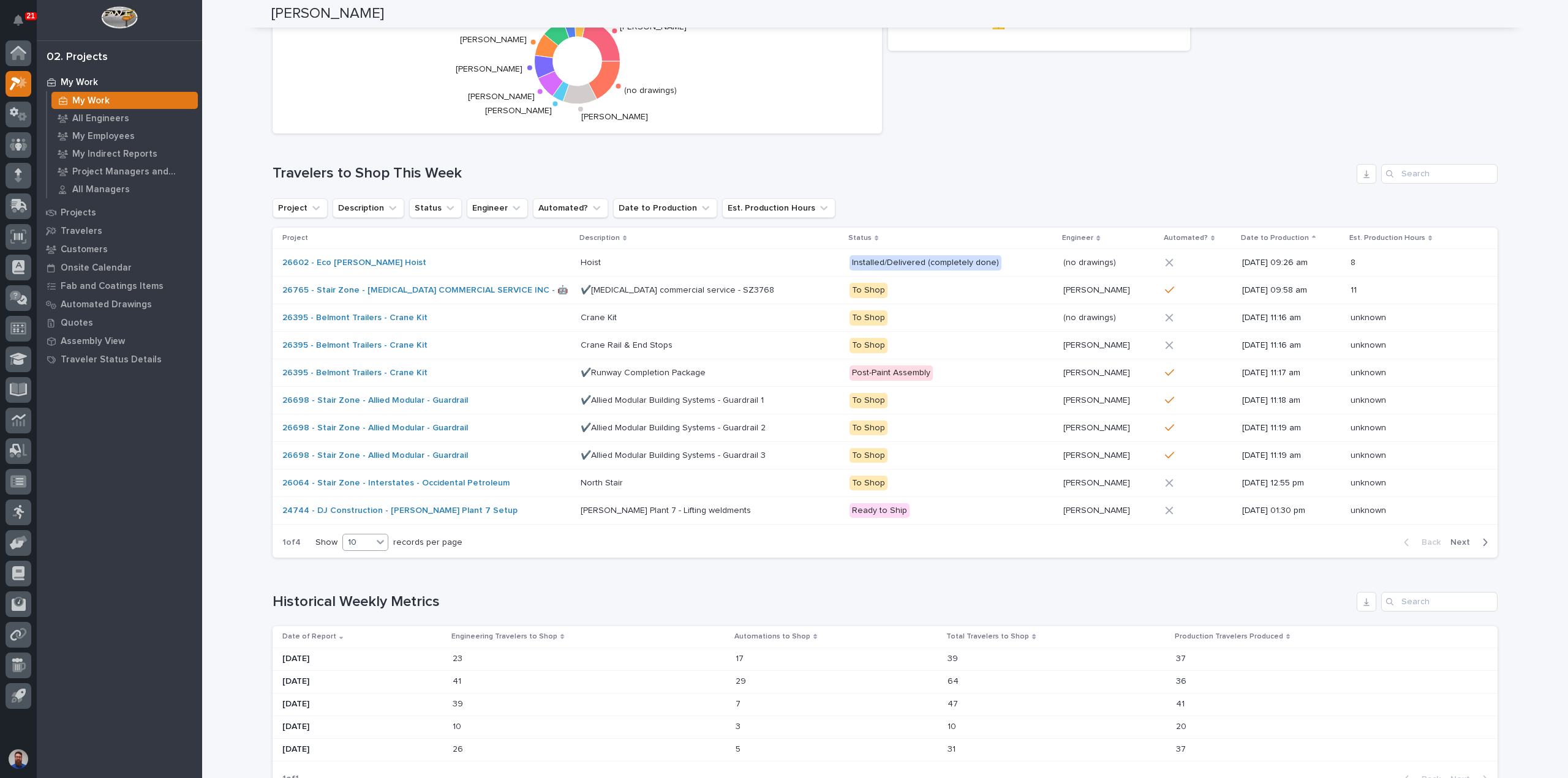
click at [375, 543] on icon at bounding box center [380, 542] width 12 height 12
click at [364, 584] on div "30" at bounding box center [361, 585] width 45 height 14
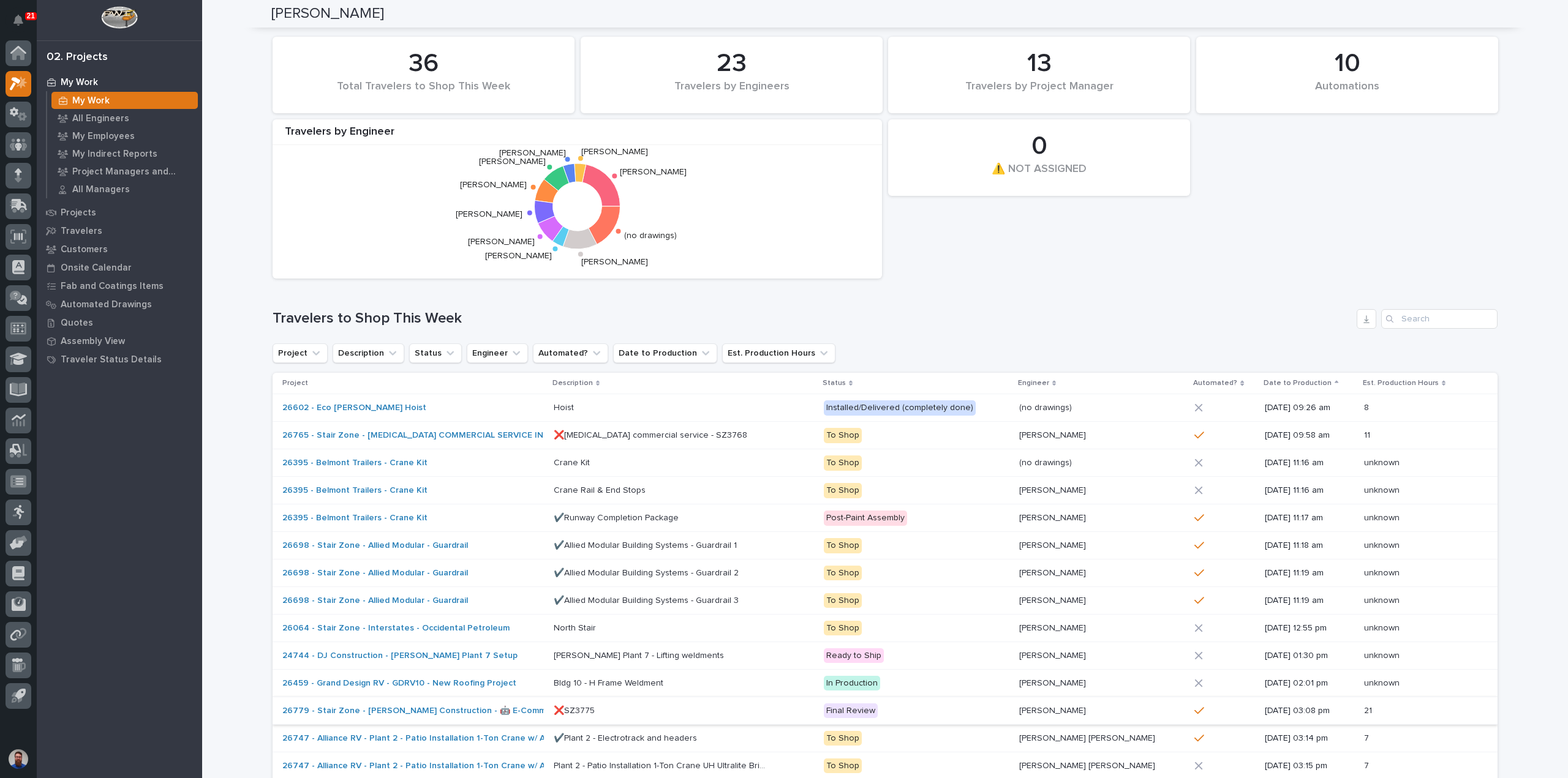
scroll to position [0, 0]
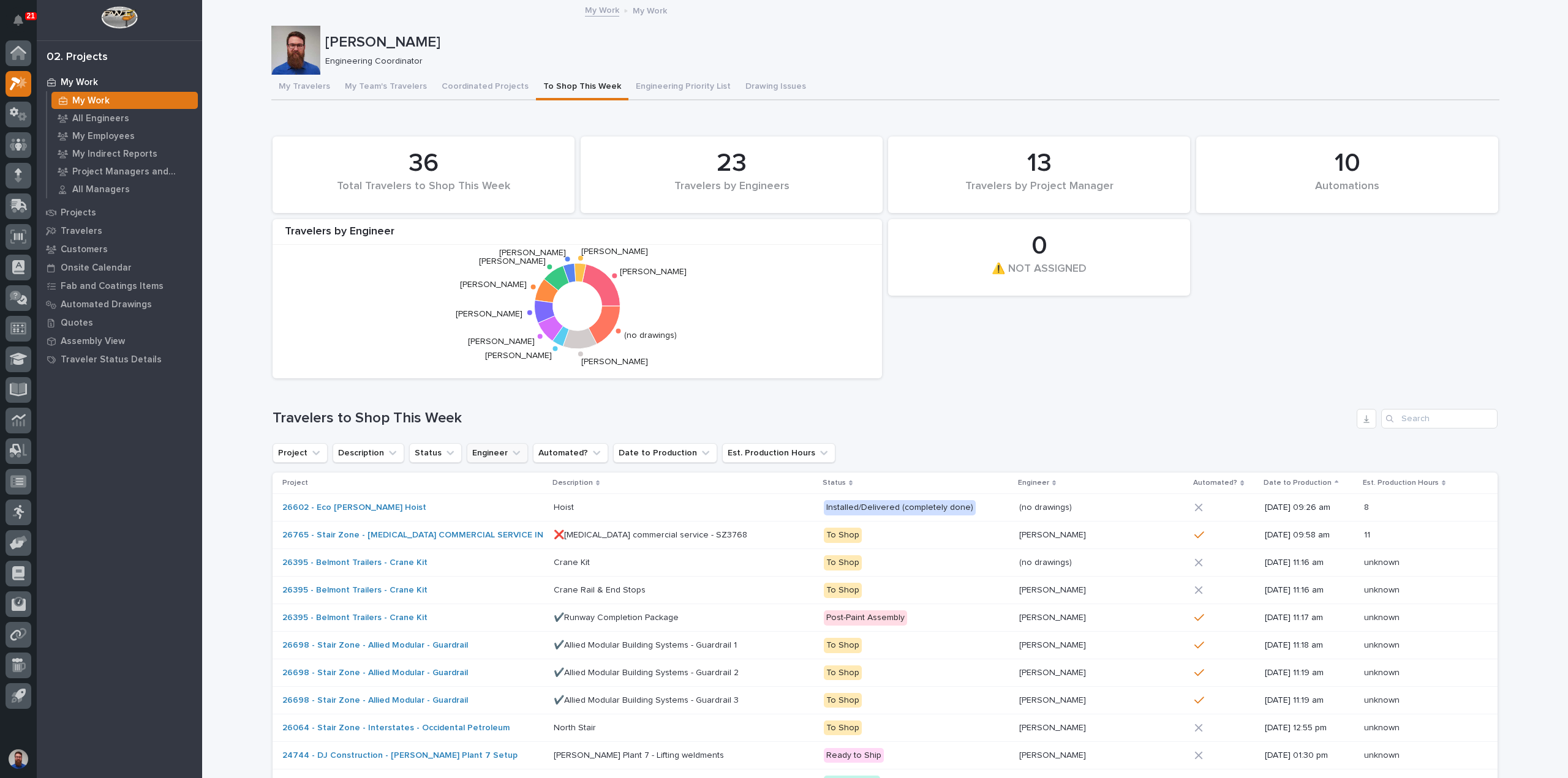
click at [510, 450] on icon "Engineer" at bounding box center [516, 453] width 12 height 12
click at [508, 502] on input at bounding box center [543, 508] width 155 height 20
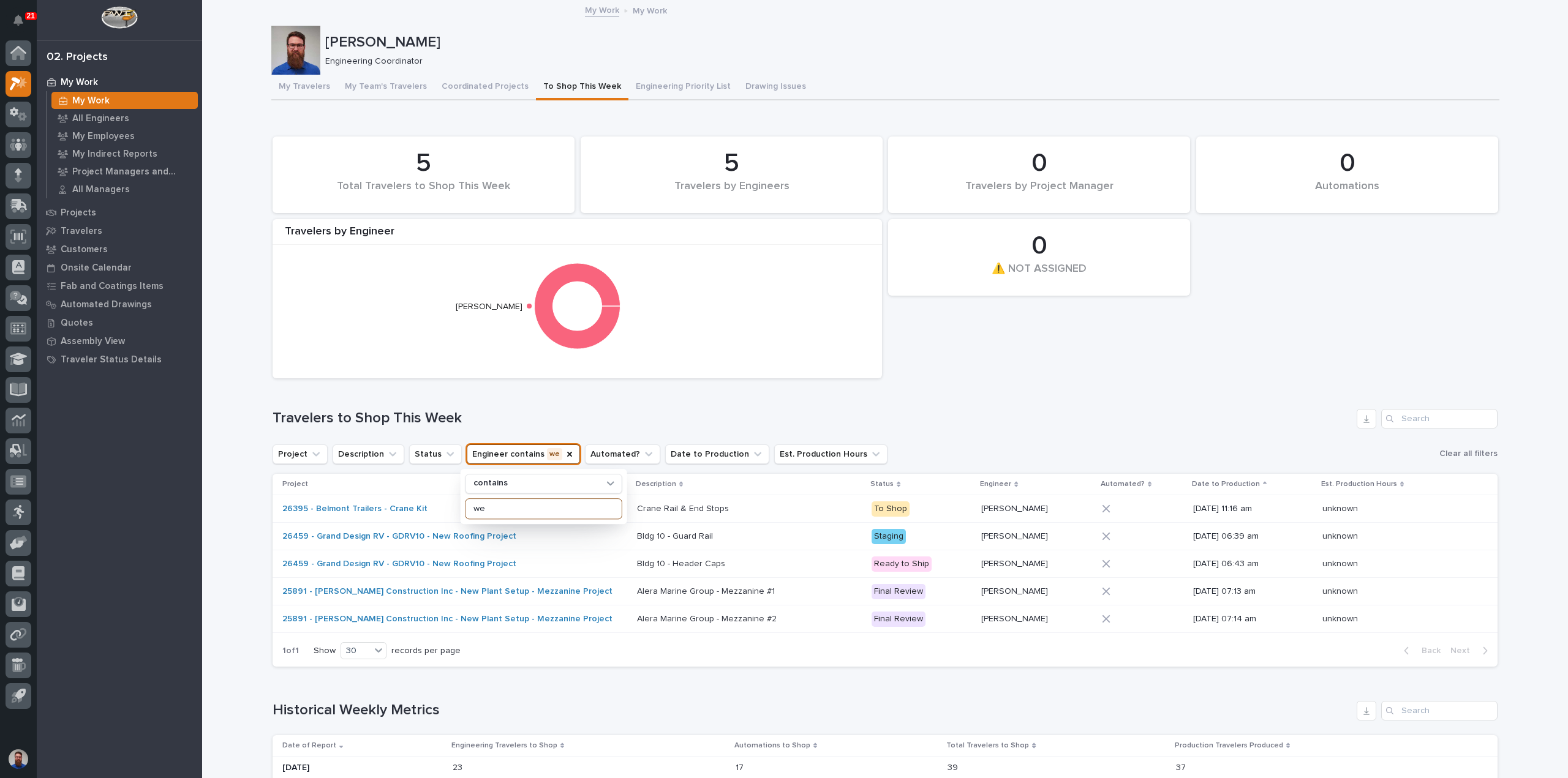
click at [509, 511] on input "we" at bounding box center [543, 509] width 155 height 20
type input "weston"
click at [580, 452] on icon "Engineer" at bounding box center [585, 455] width 10 height 10
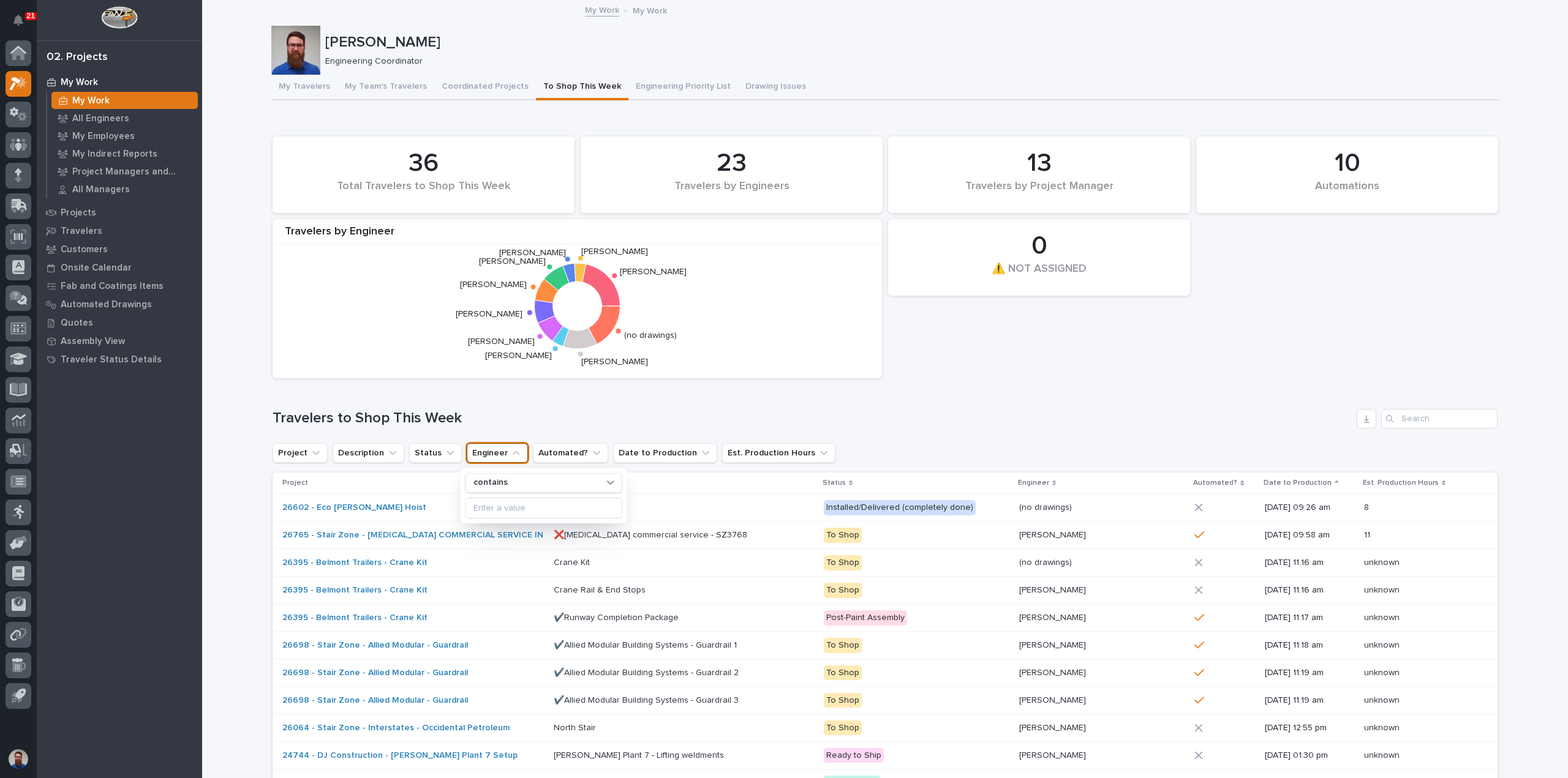
click at [590, 410] on h1 "Travelers to Shop This Week" at bounding box center [812, 419] width 1079 height 18
click at [302, 87] on button "My Travelers" at bounding box center [304, 87] width 66 height 26
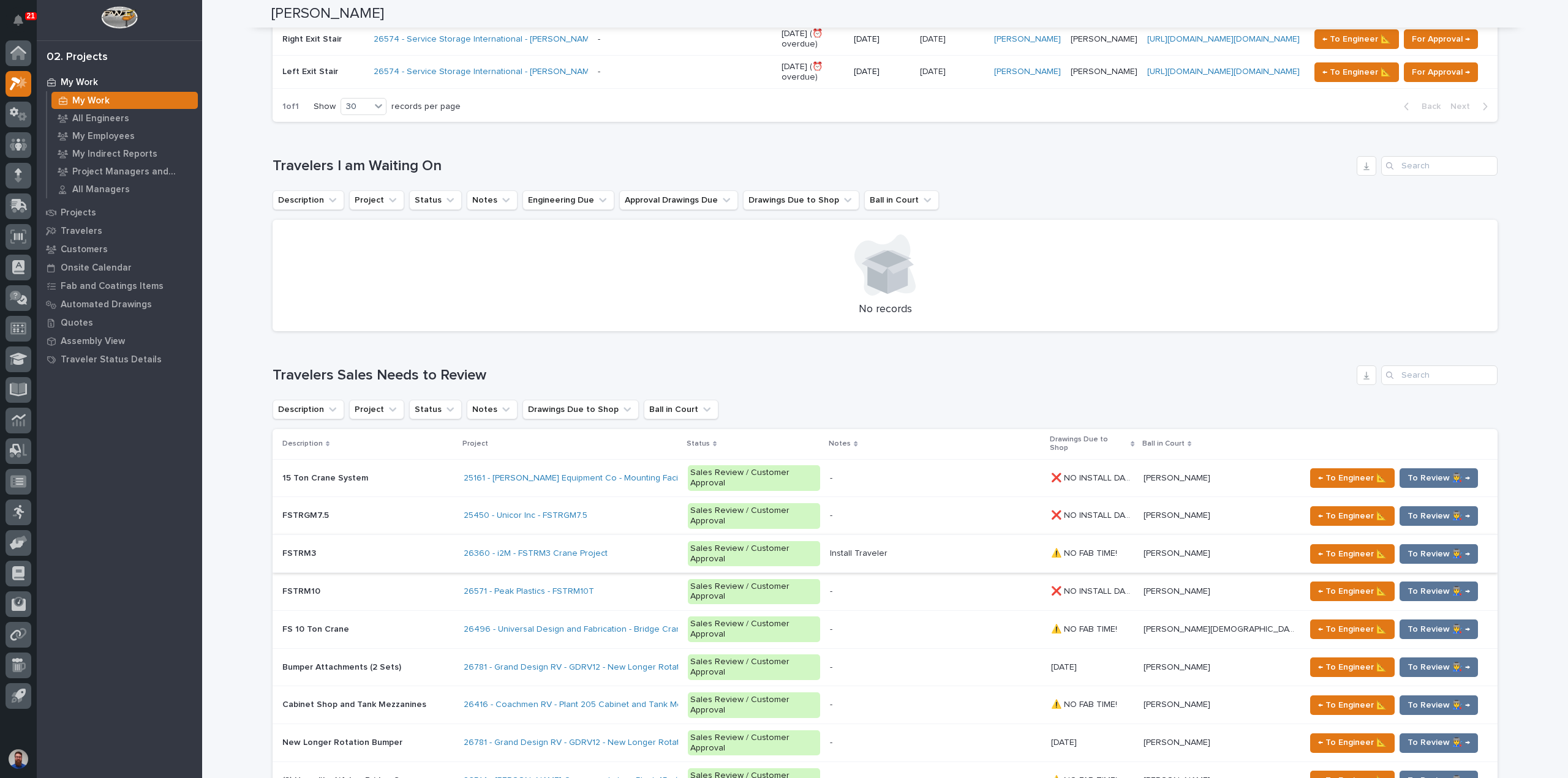
scroll to position [1306, 0]
drag, startPoint x: 280, startPoint y: 287, endPoint x: 252, endPoint y: 284, distance: 28.2
click at [252, 284] on div "Loading... Saving… Loading... Saving… Weston Hochstetler Weston Hochstetler Eng…" at bounding box center [885, 457] width 1366 height 3524
click at [251, 280] on div "Loading... Saving… Loading... Saving… Weston Hochstetler Weston Hochstetler Eng…" at bounding box center [885, 457] width 1366 height 3524
click at [246, 273] on div "Loading... Saving… Loading... Saving… Weston Hochstetler Weston Hochstetler Eng…" at bounding box center [885, 457] width 1366 height 3524
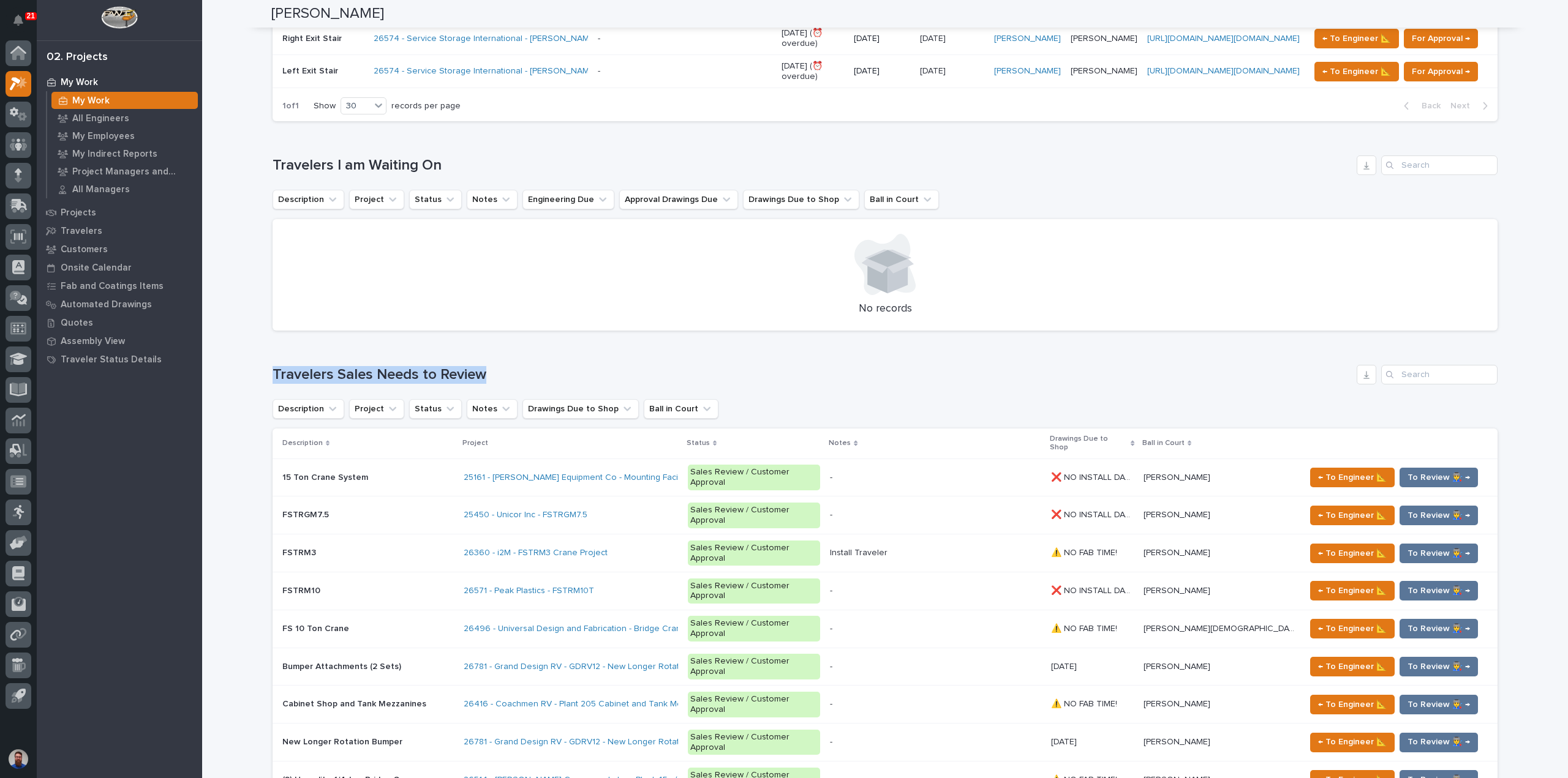
drag, startPoint x: 408, startPoint y: 270, endPoint x: 499, endPoint y: 269, distance: 91.0
click at [499, 269] on div "Loading... Saving… Loading... Saving… Weston Hochstetler Weston Hochstetler Eng…" at bounding box center [885, 457] width 1366 height 3524
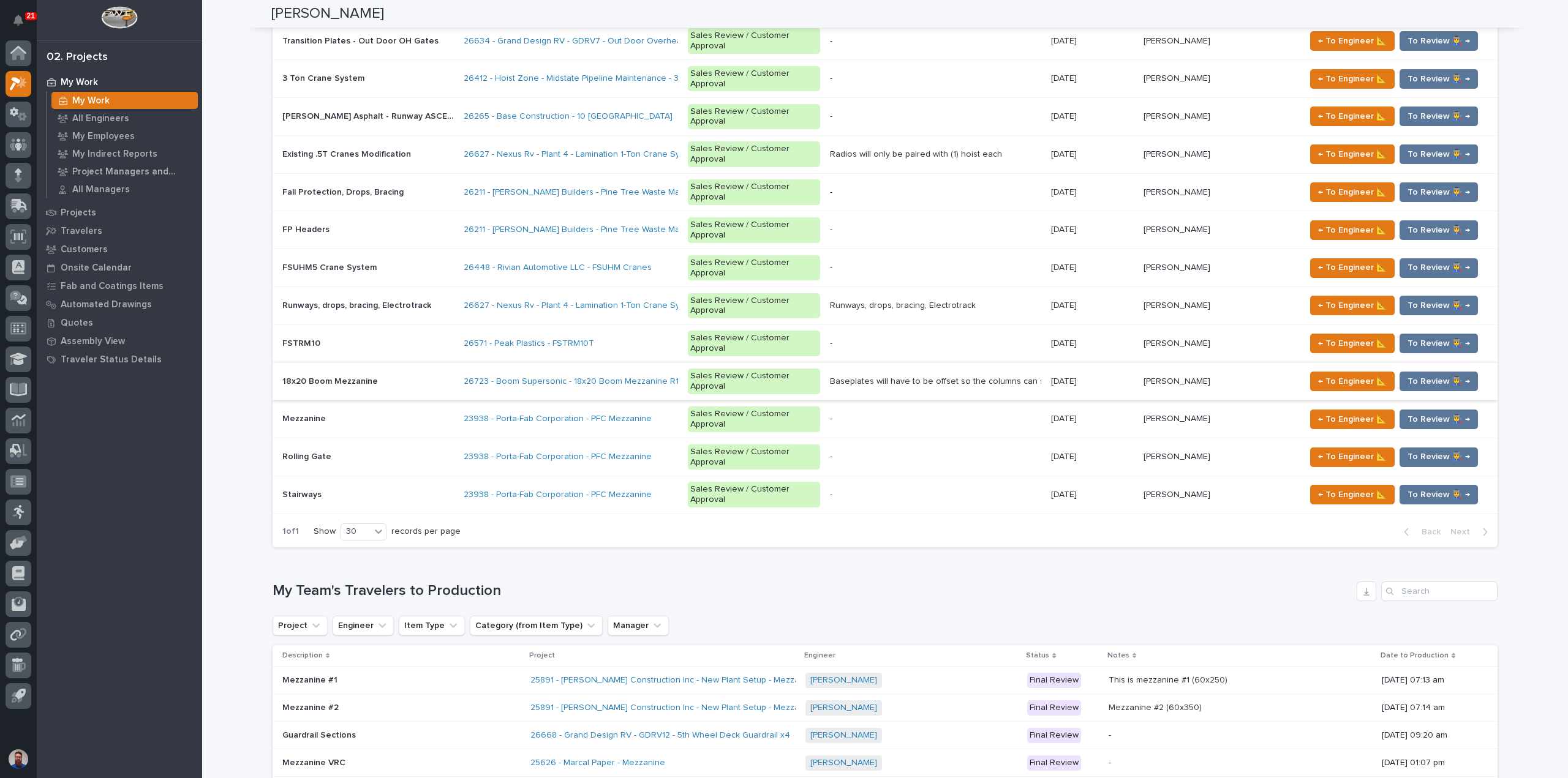
scroll to position [2123, 0]
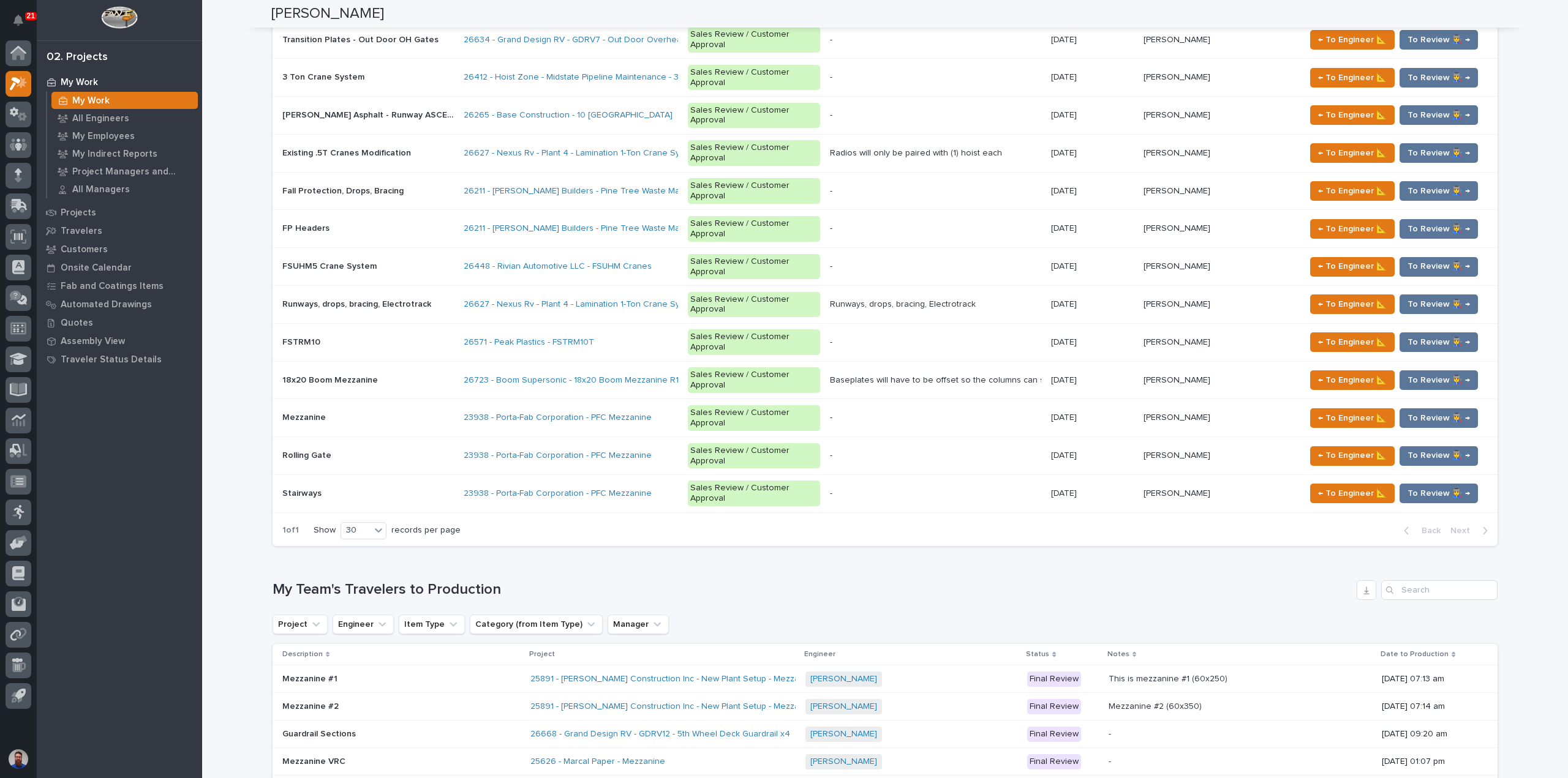
click at [513, 582] on h1 "My Team's Travelers to Production" at bounding box center [812, 590] width 1079 height 18
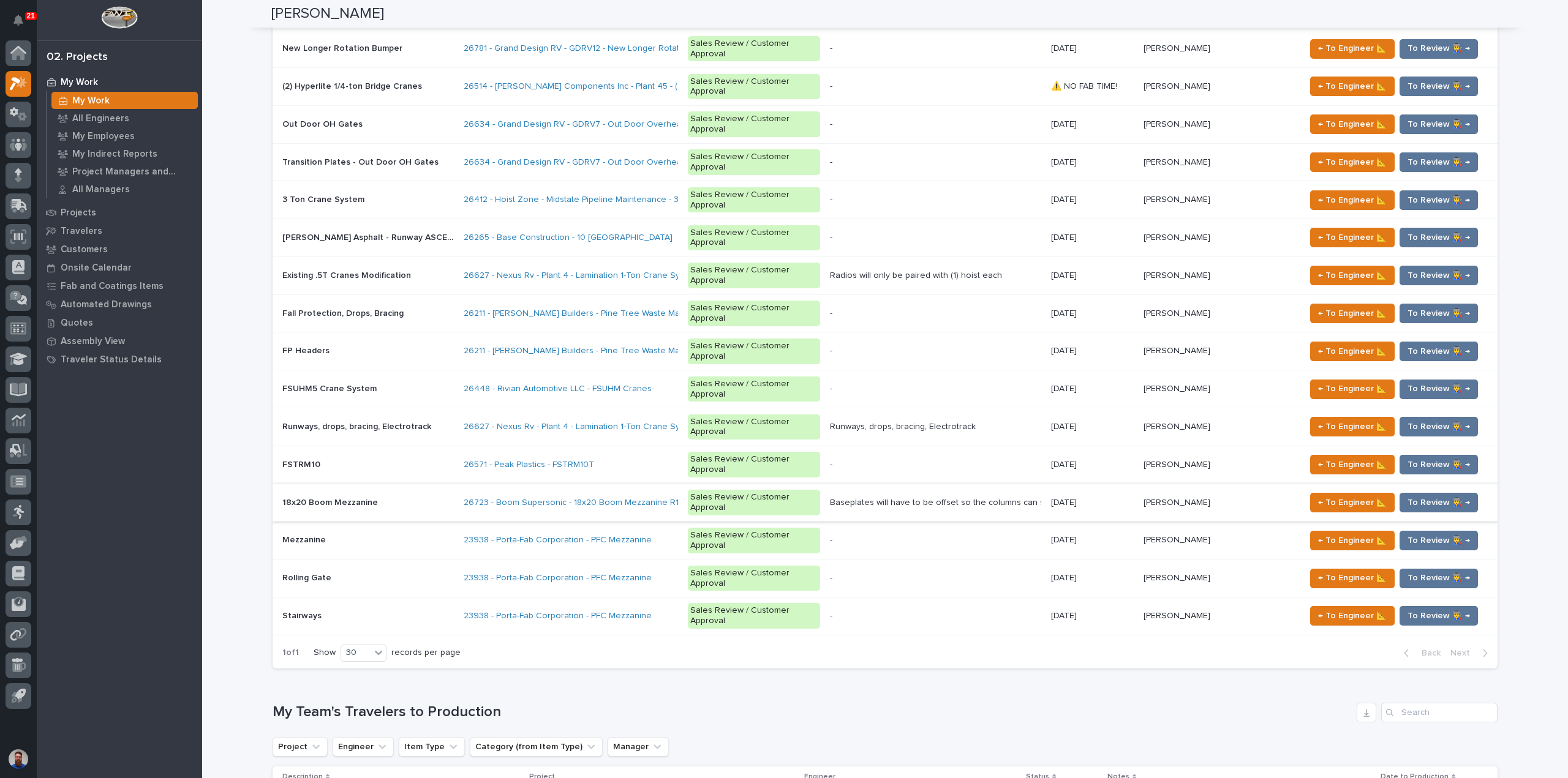
scroll to position [1863, 0]
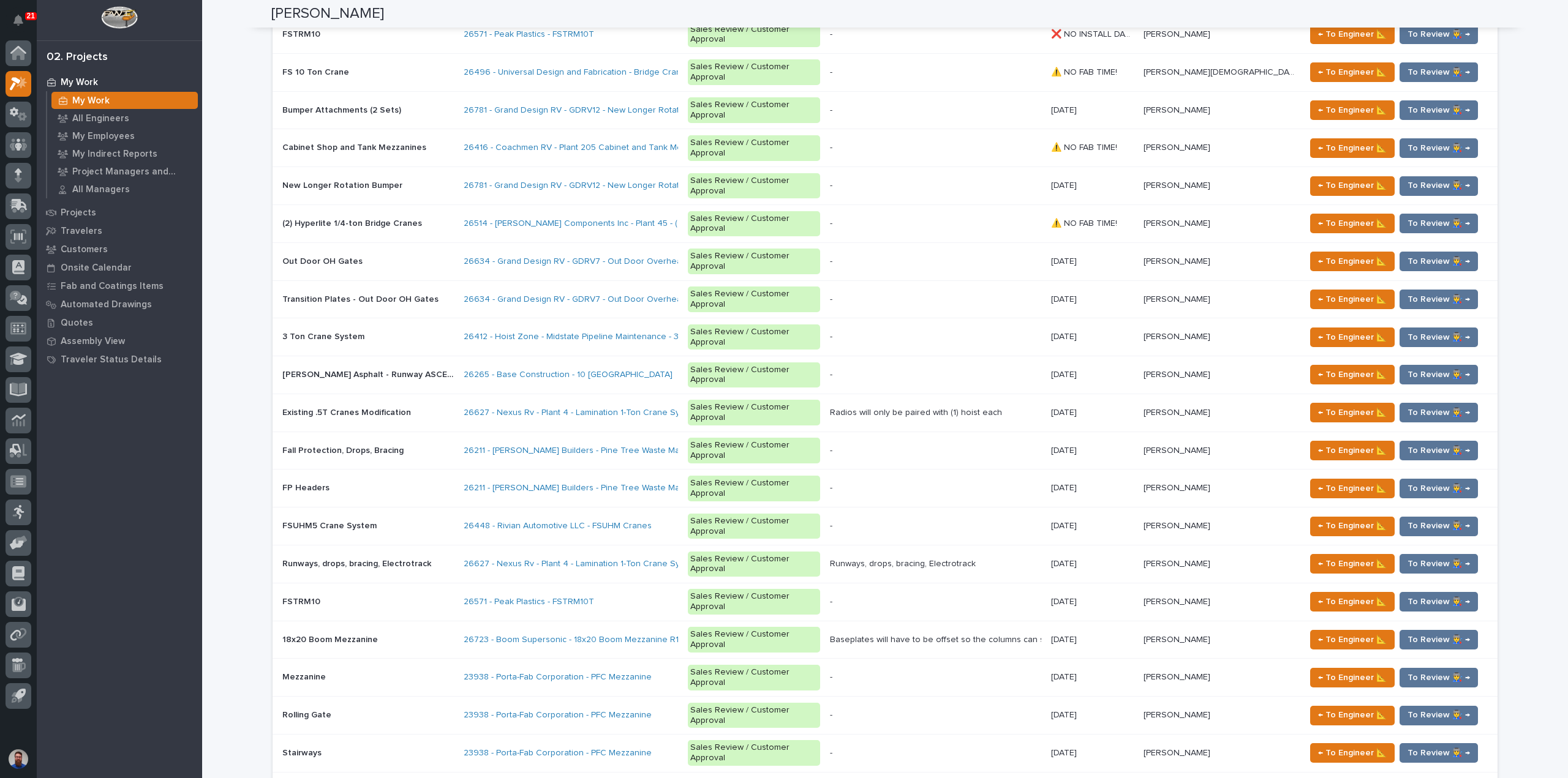
drag, startPoint x: 430, startPoint y: 509, endPoint x: 365, endPoint y: 508, distance: 65.0
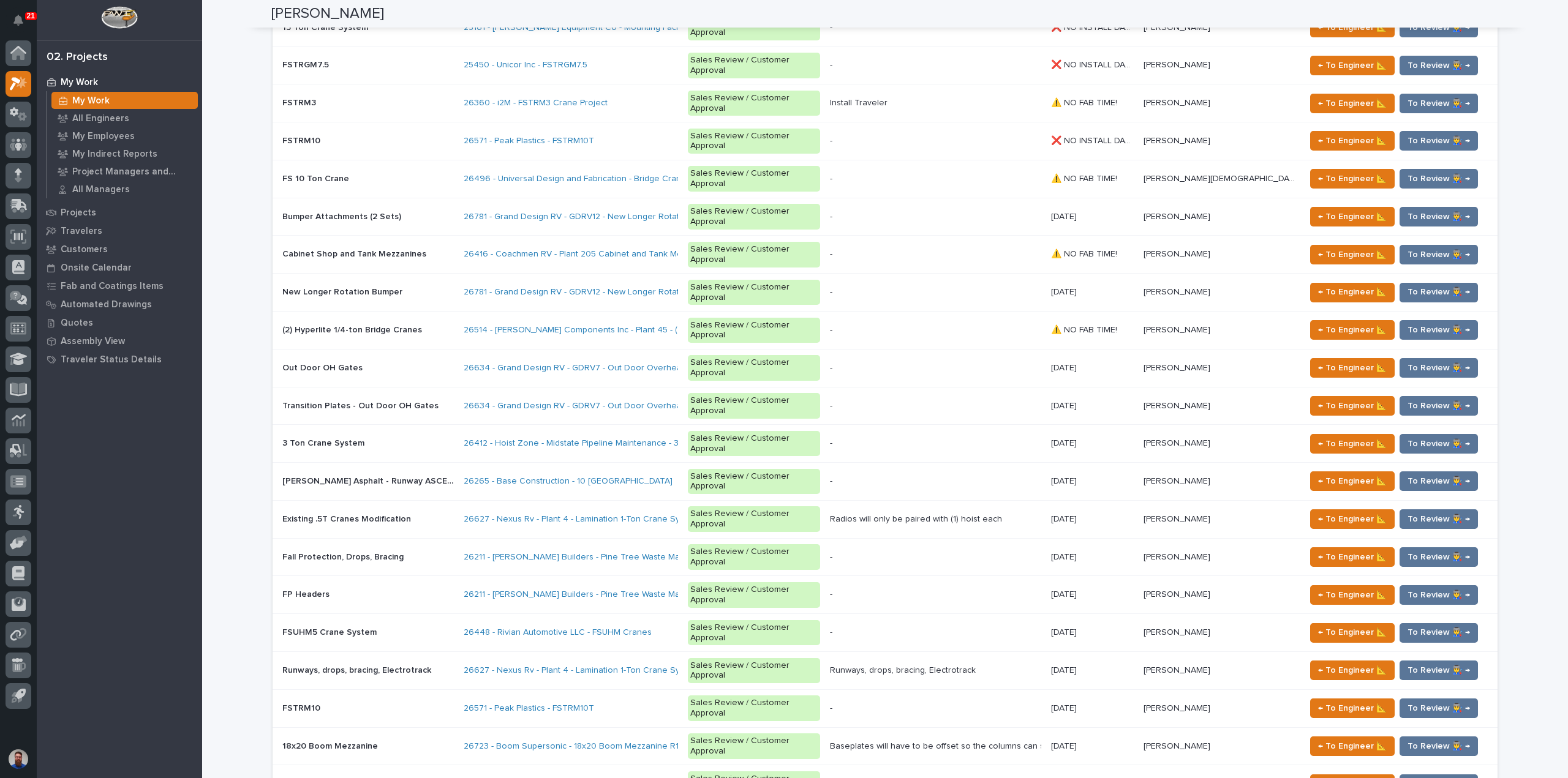
scroll to position [1700, 0]
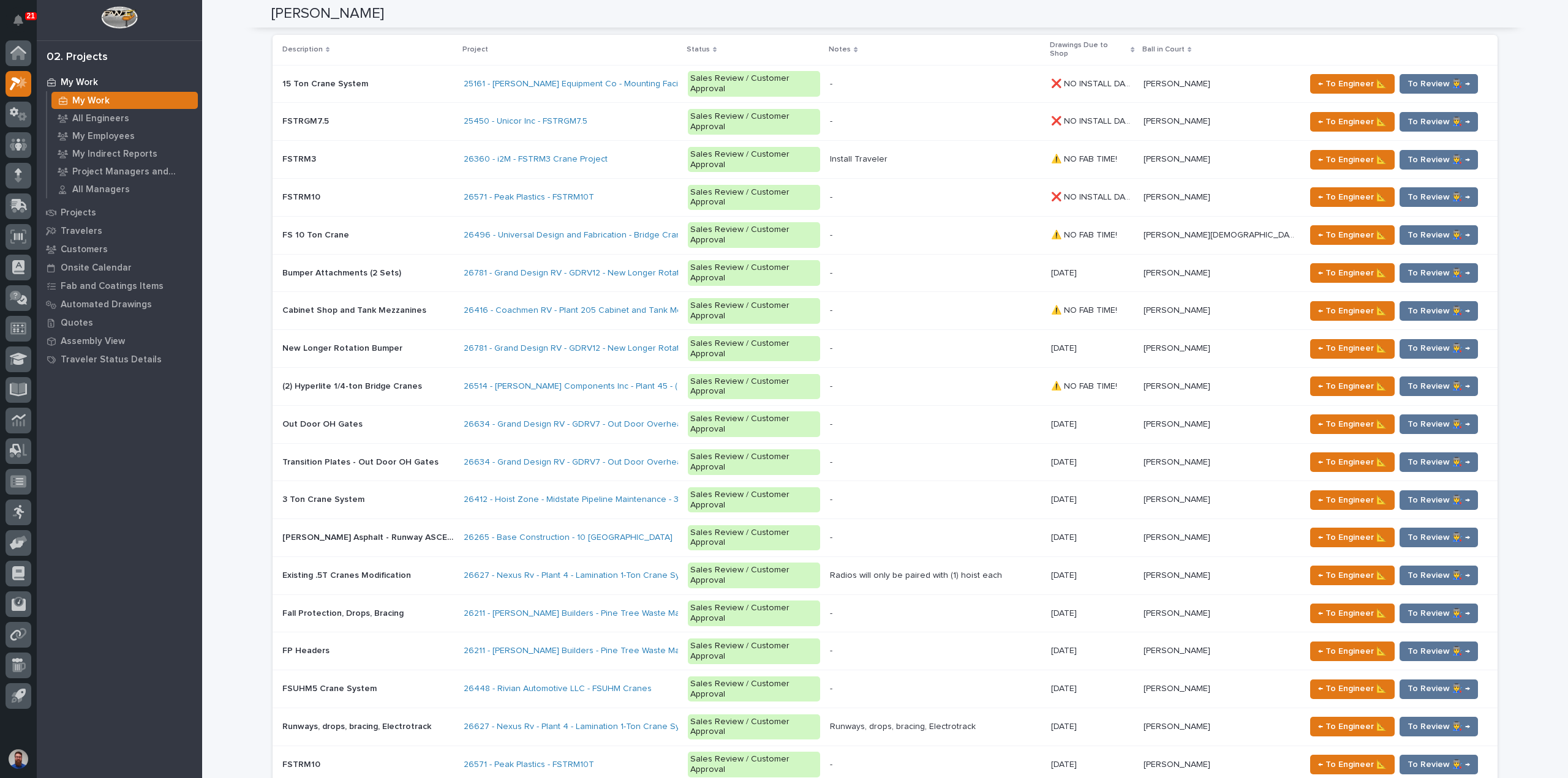
click at [374, 760] on p at bounding box center [368, 765] width 172 height 10
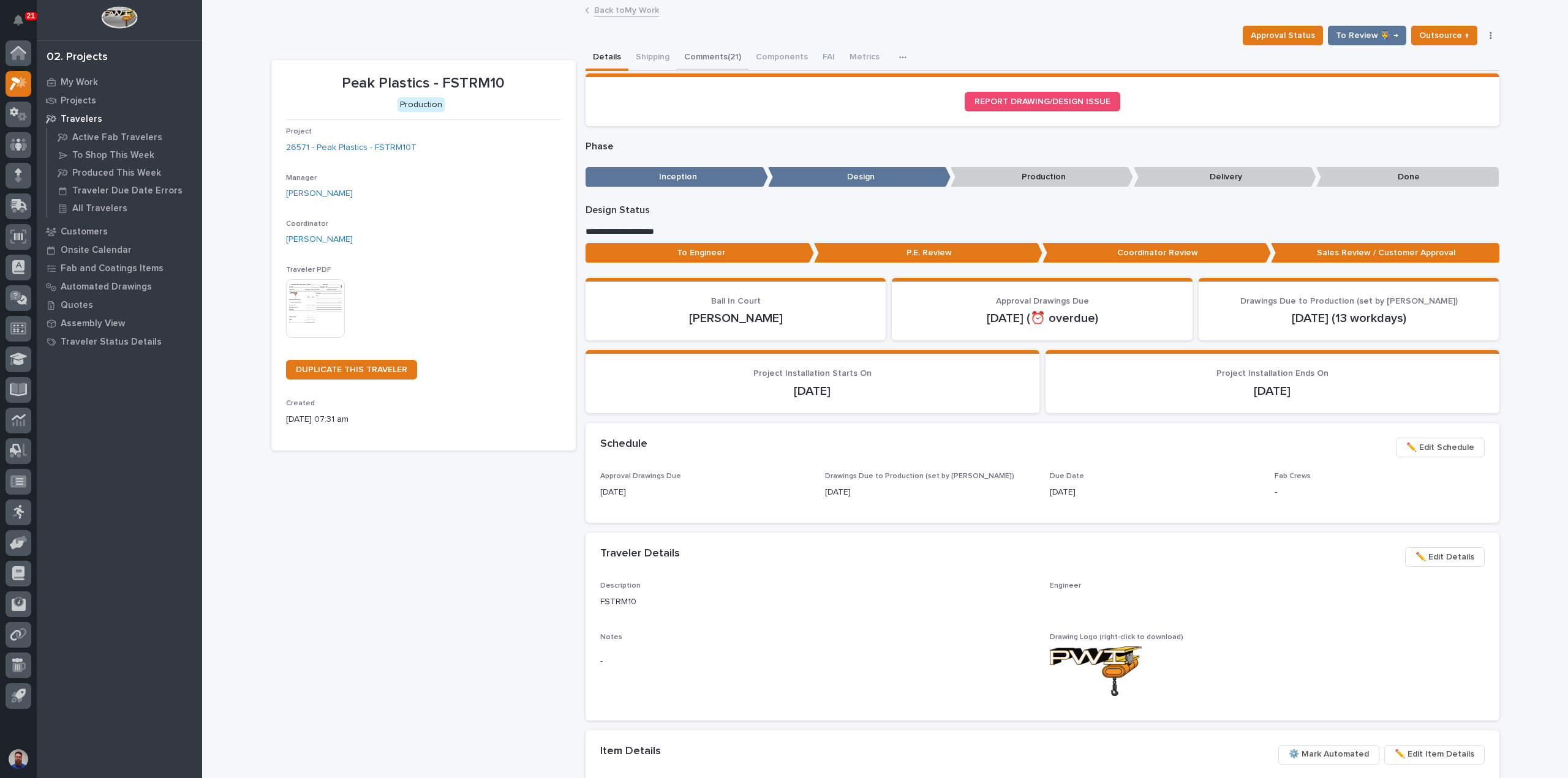
click at [698, 62] on button "Comments (21)" at bounding box center [712, 58] width 71 height 26
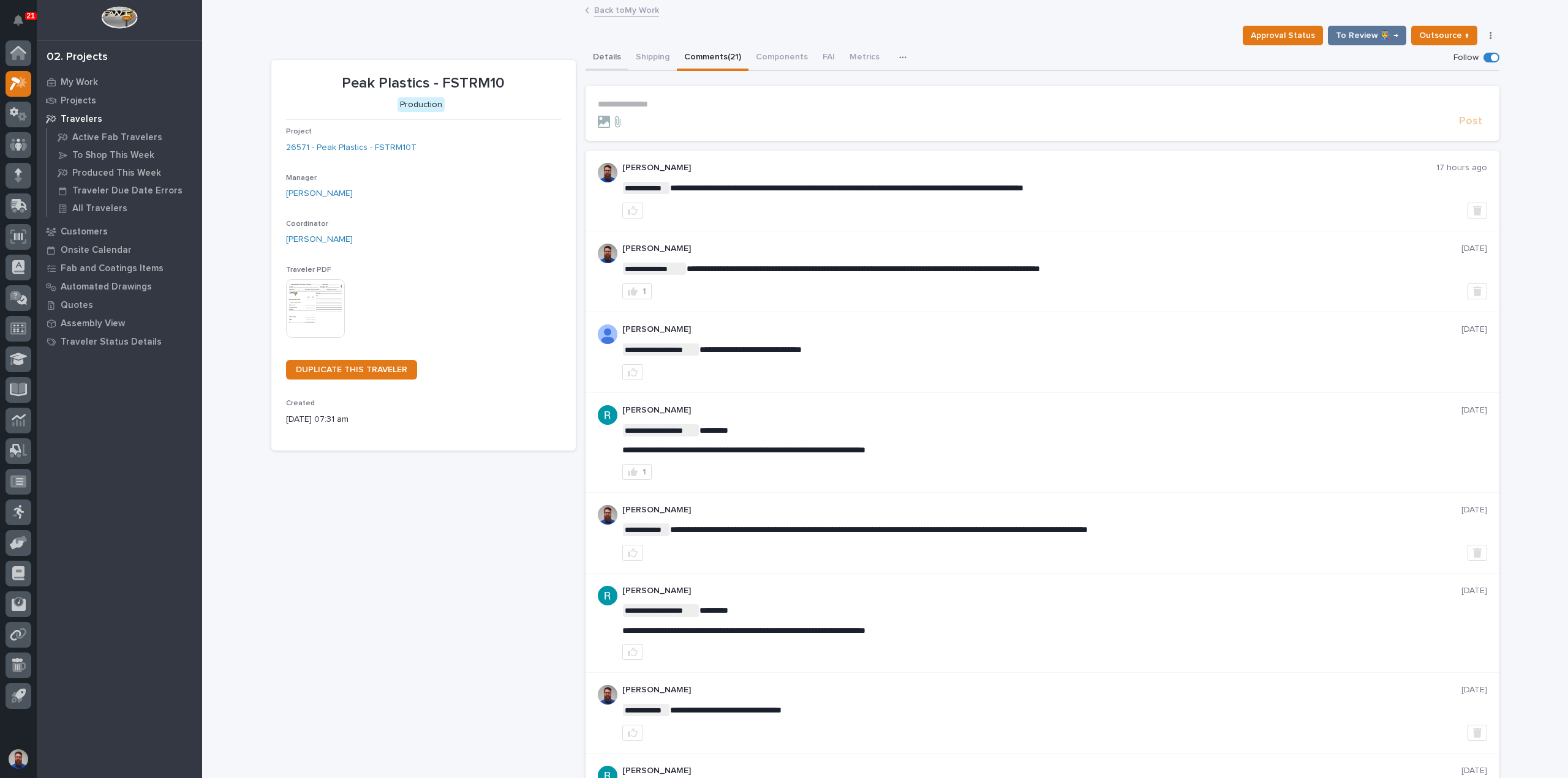
click at [595, 55] on button "Details" at bounding box center [606, 58] width 43 height 26
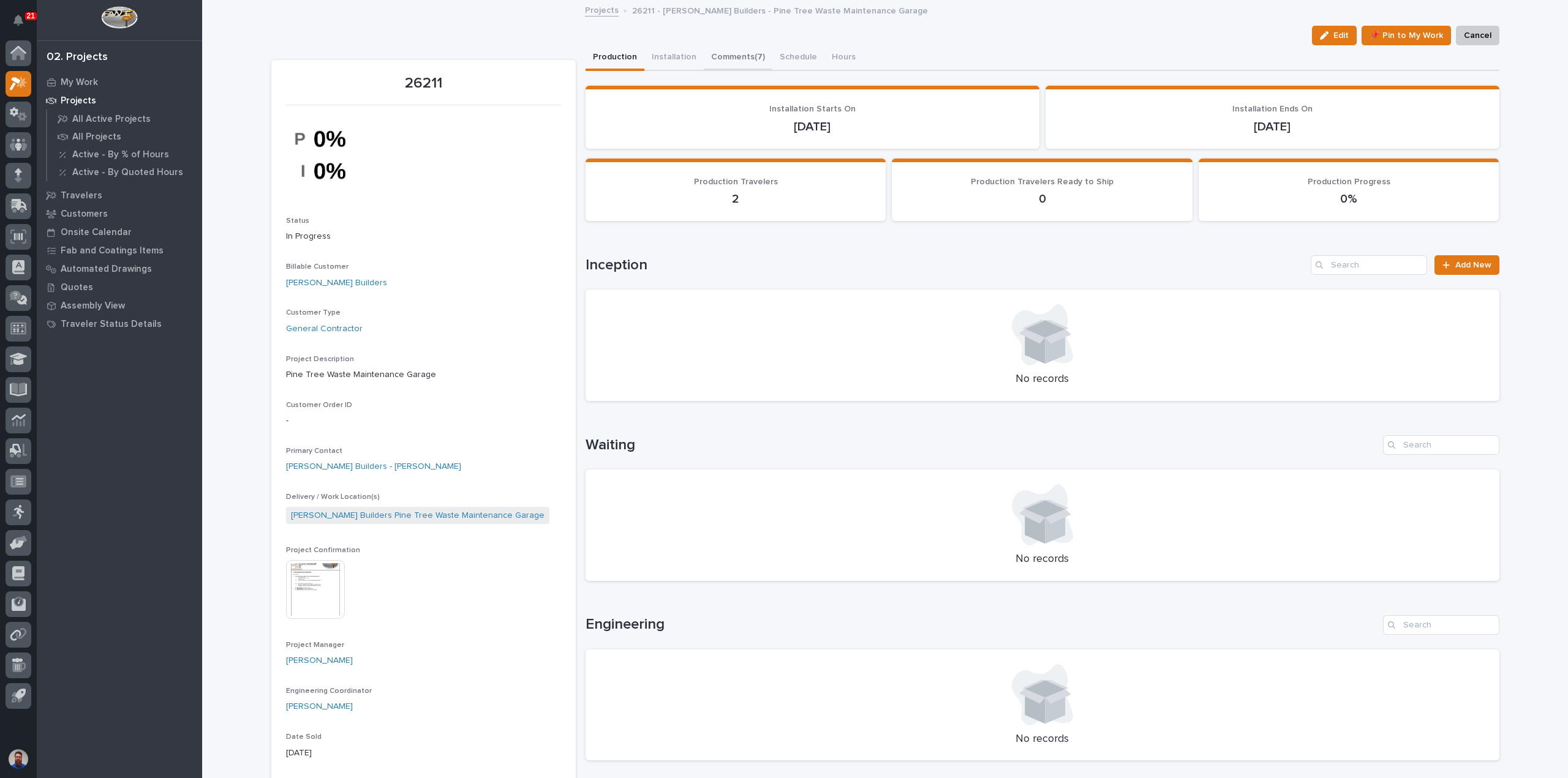
click at [722, 49] on button "Comments (7)" at bounding box center [738, 58] width 69 height 26
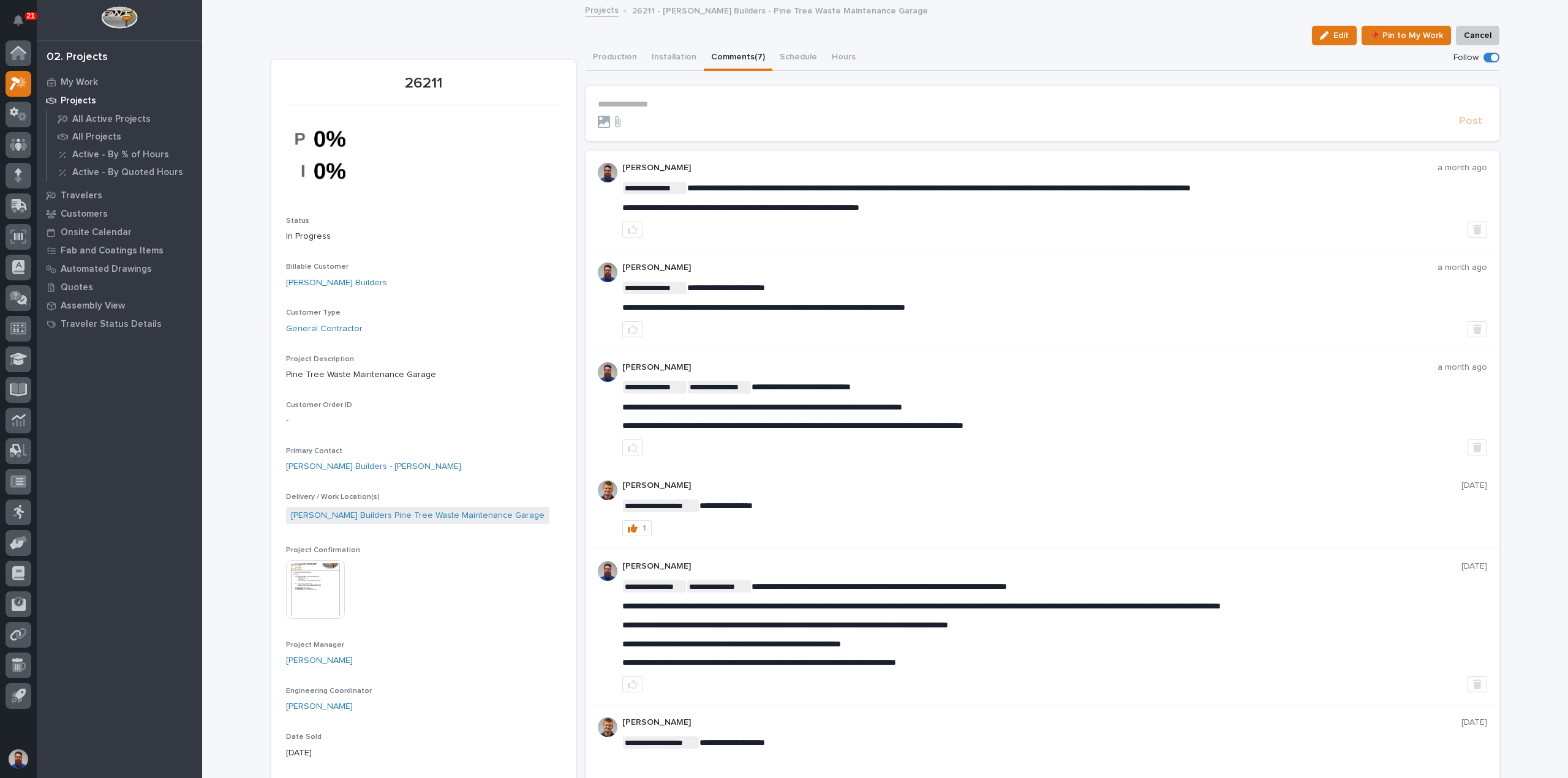
drag, startPoint x: 719, startPoint y: 181, endPoint x: 894, endPoint y: 210, distance: 177.4
click at [894, 210] on div "**********" at bounding box center [1054, 200] width 865 height 74
click at [859, 210] on span "**********" at bounding box center [741, 207] width 237 height 9
drag, startPoint x: 921, startPoint y: 201, endPoint x: 818, endPoint y: 193, distance: 103.3
click at [819, 193] on div "**********" at bounding box center [1054, 197] width 865 height 31
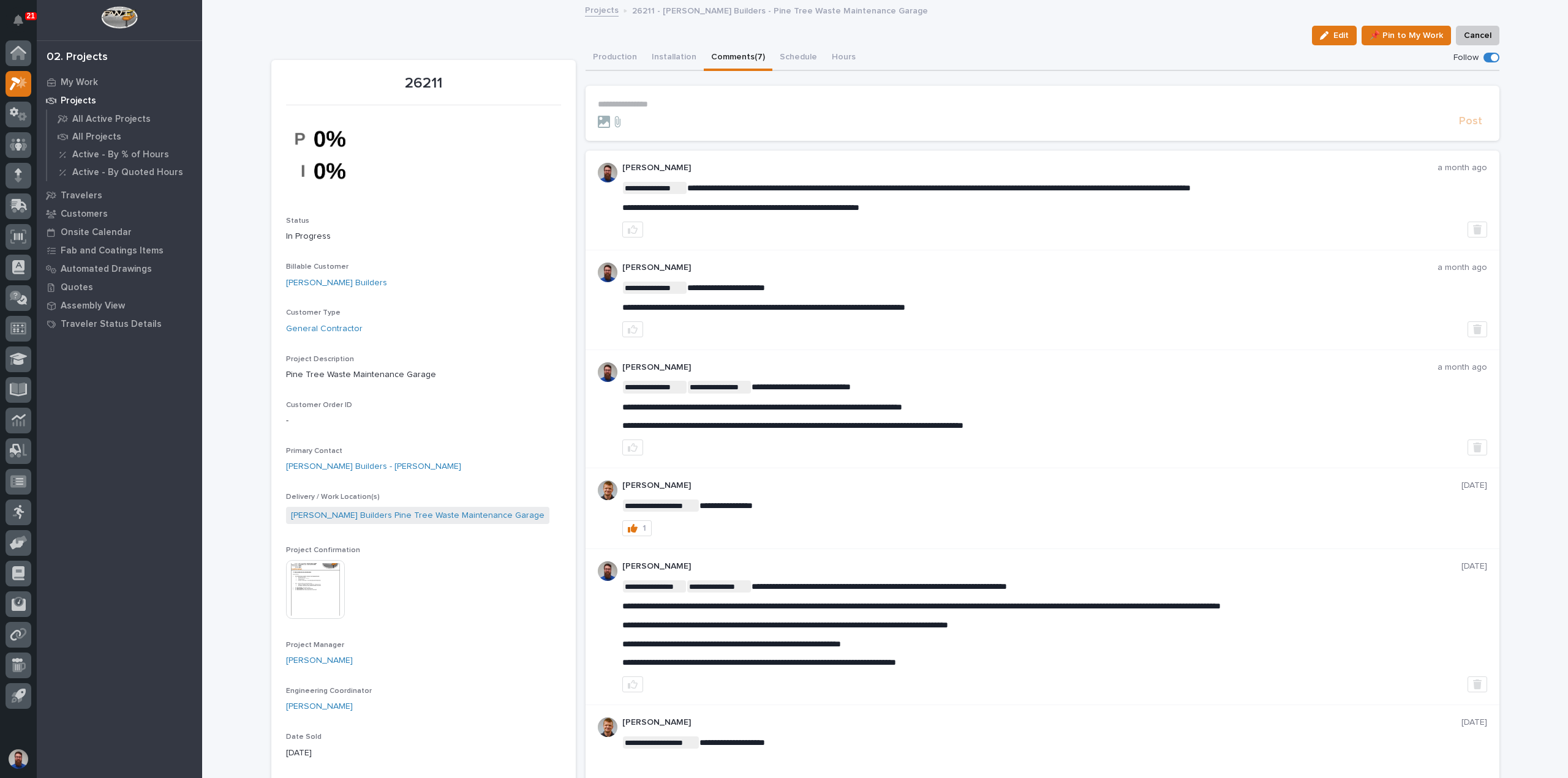
click at [818, 193] on p "**********" at bounding box center [1054, 188] width 865 height 12
drag, startPoint x: 915, startPoint y: 201, endPoint x: 783, endPoint y: 175, distance: 134.5
click at [783, 175] on div "**********" at bounding box center [1054, 200] width 865 height 74
click at [597, 61] on button "Production" at bounding box center [615, 58] width 59 height 26
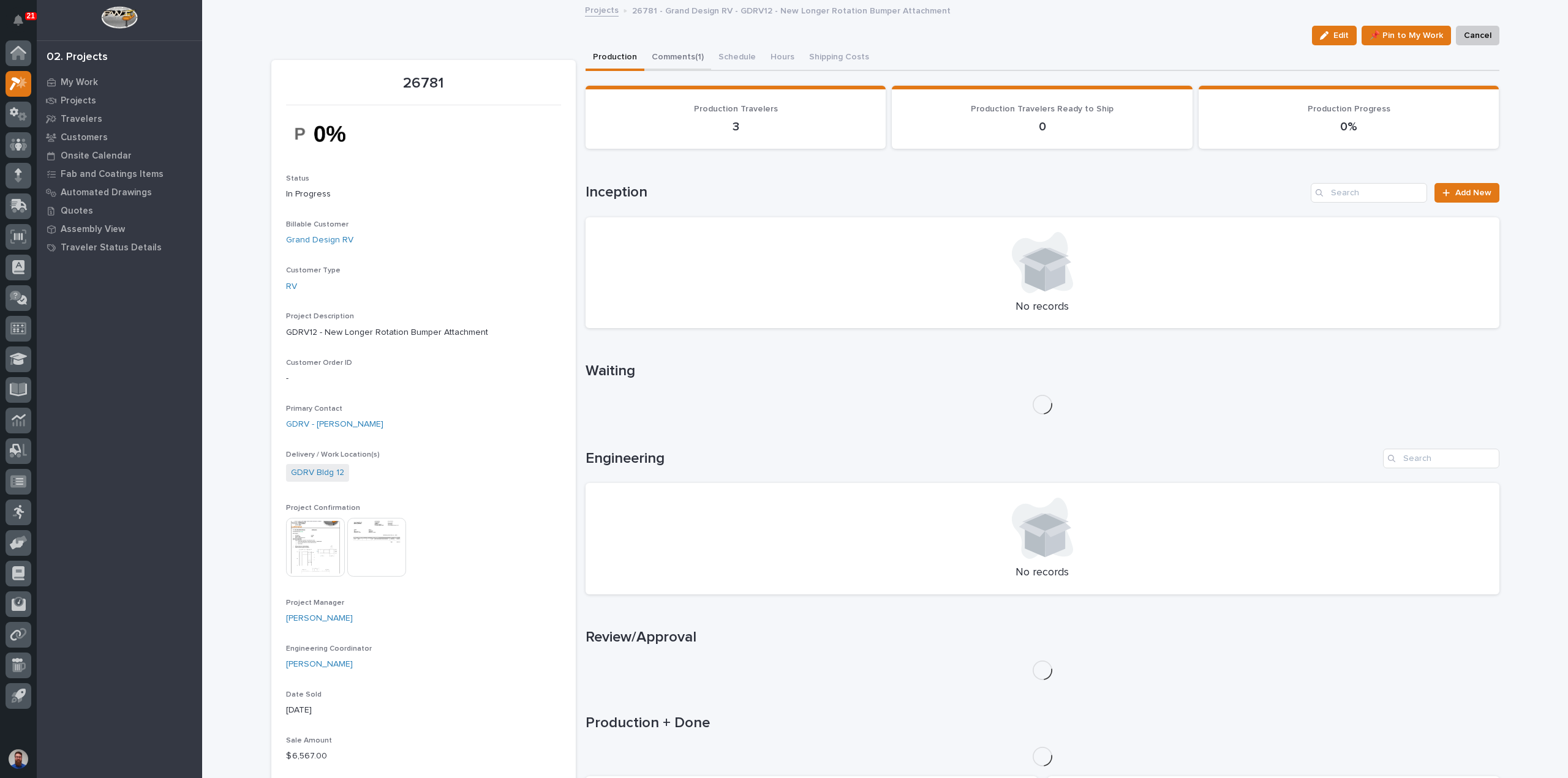
click at [672, 66] on button "Comments (1)" at bounding box center [678, 58] width 67 height 26
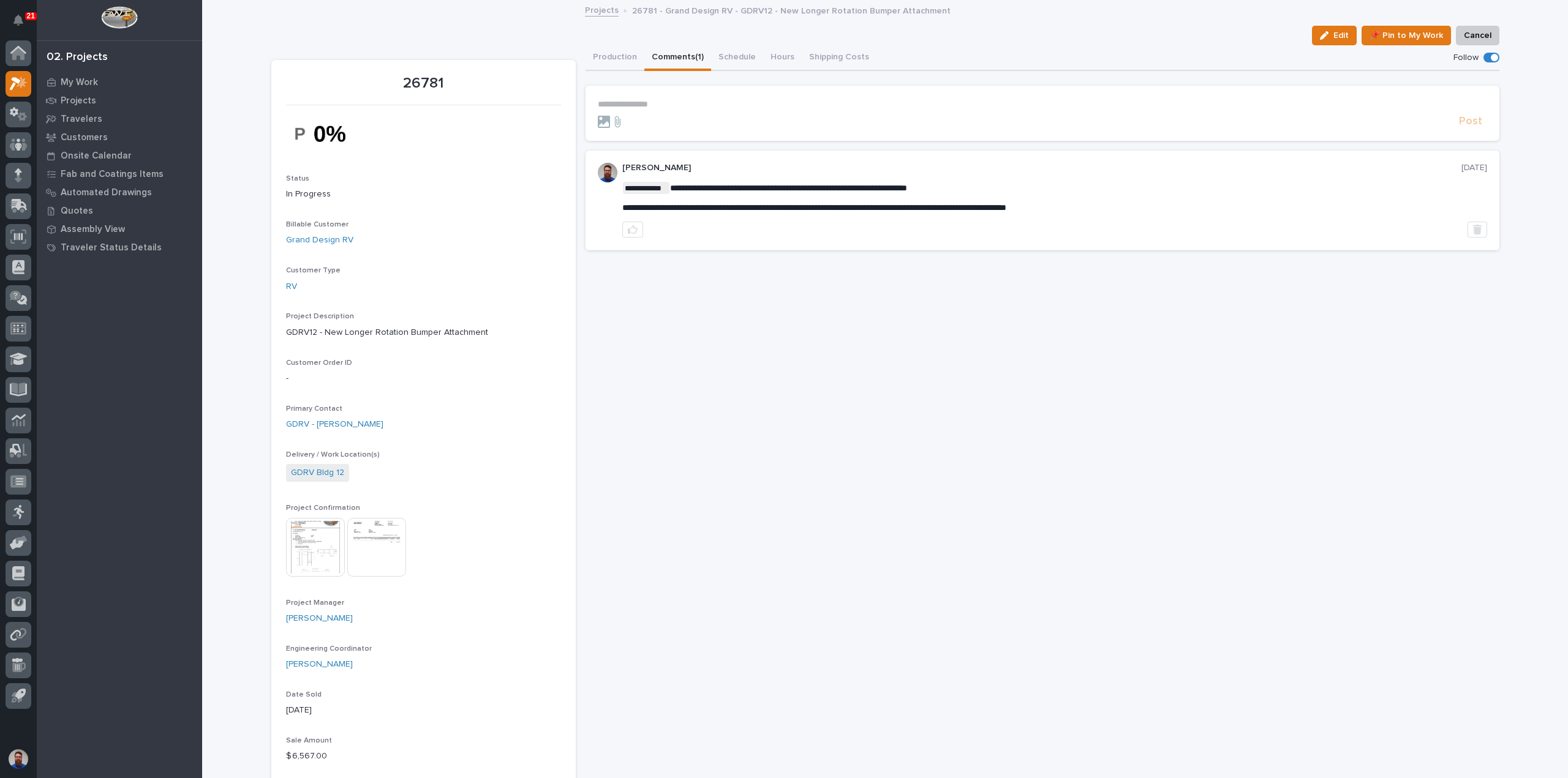
click at [635, 101] on p "**********" at bounding box center [1042, 104] width 889 height 10
click at [609, 54] on button "Production" at bounding box center [615, 58] width 59 height 26
click at [656, 53] on button "Comments (1)" at bounding box center [678, 58] width 67 height 26
click at [646, 99] on p "**********" at bounding box center [1042, 104] width 889 height 10
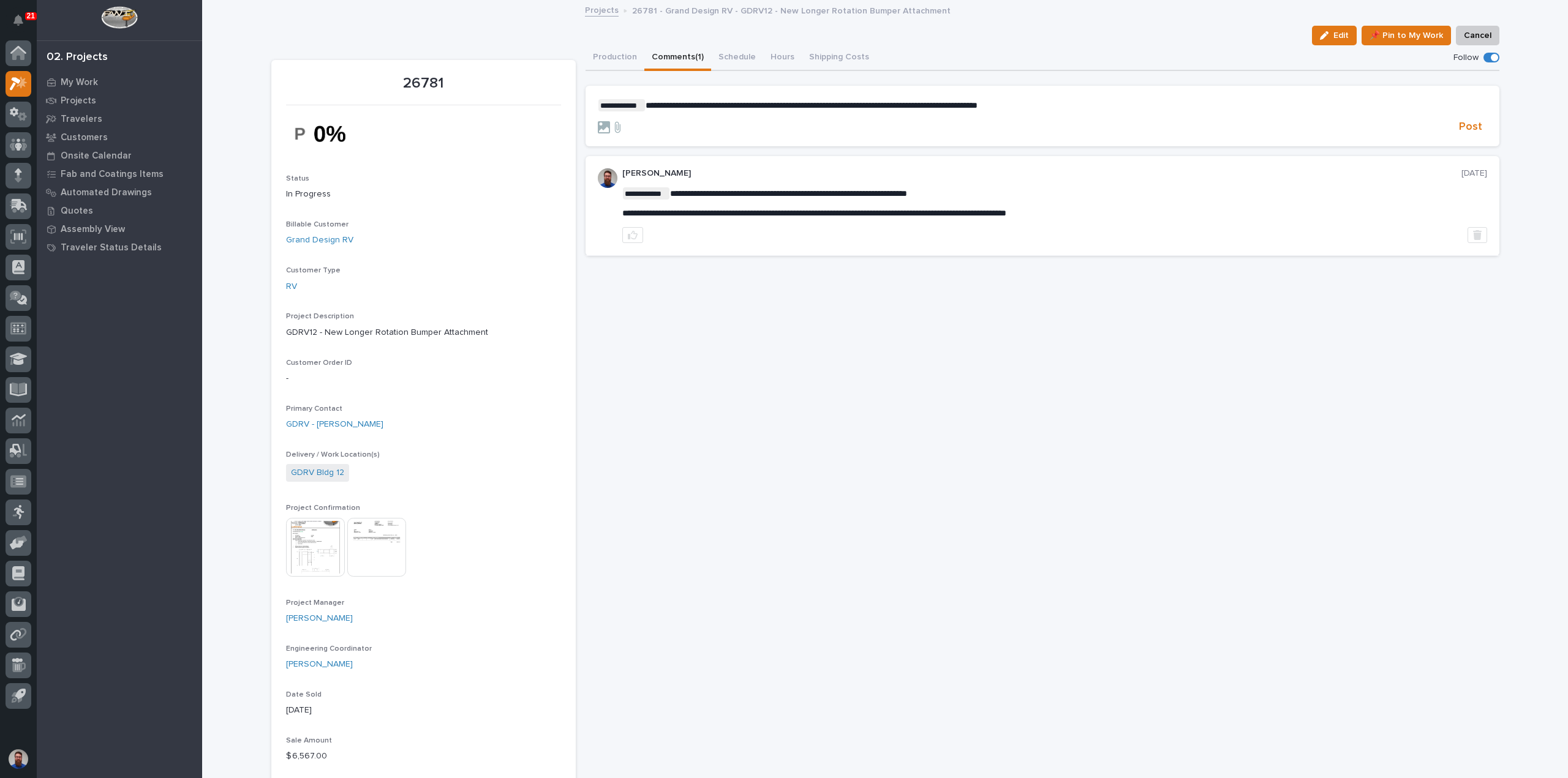
drag, startPoint x: 1042, startPoint y: 104, endPoint x: 1053, endPoint y: 102, distance: 11.2
click at [977, 104] on span "**********" at bounding box center [811, 105] width 332 height 9
click at [1133, 105] on p "**********" at bounding box center [1042, 105] width 889 height 12
click at [868, 107] on span "**********" at bounding box center [828, 105] width 366 height 9
click at [1011, 107] on span "**********" at bounding box center [828, 105] width 366 height 9
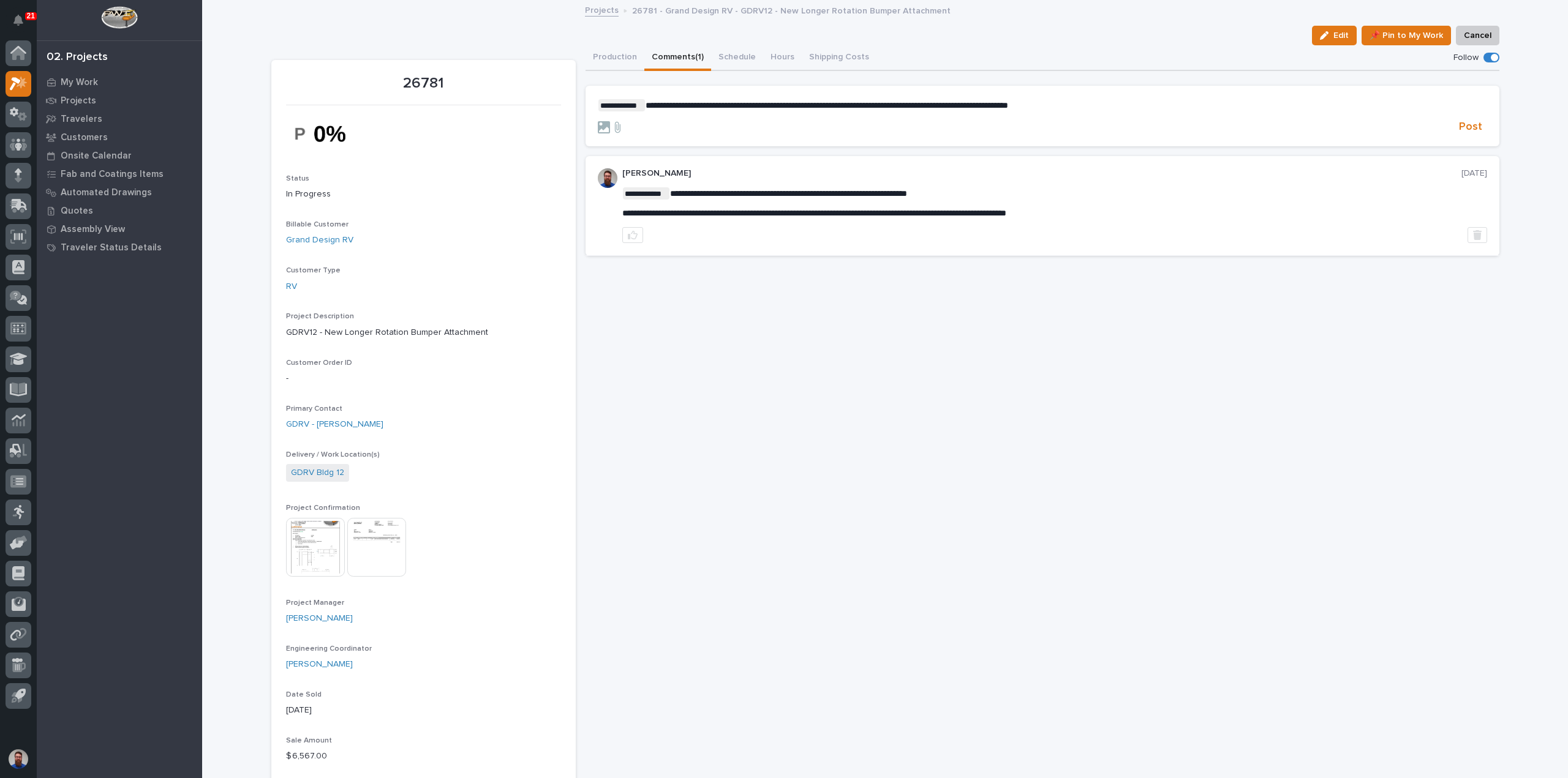
click at [1151, 111] on p "**********" at bounding box center [1042, 105] width 889 height 12
click at [1174, 99] on p "**********" at bounding box center [1042, 105] width 889 height 12
click at [1466, 126] on span "Post" at bounding box center [1470, 127] width 23 height 14
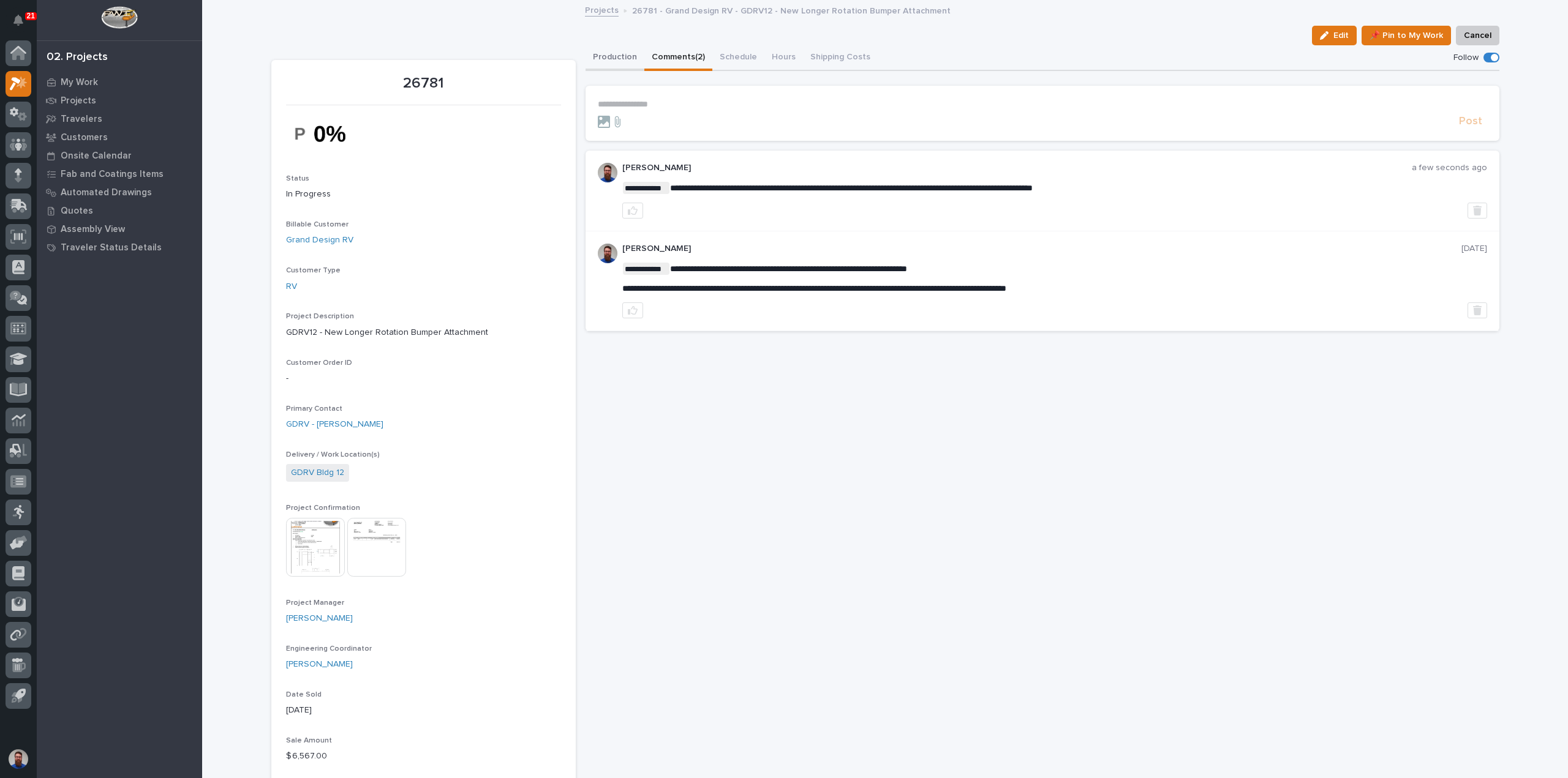
click at [605, 57] on button "Production" at bounding box center [615, 58] width 59 height 26
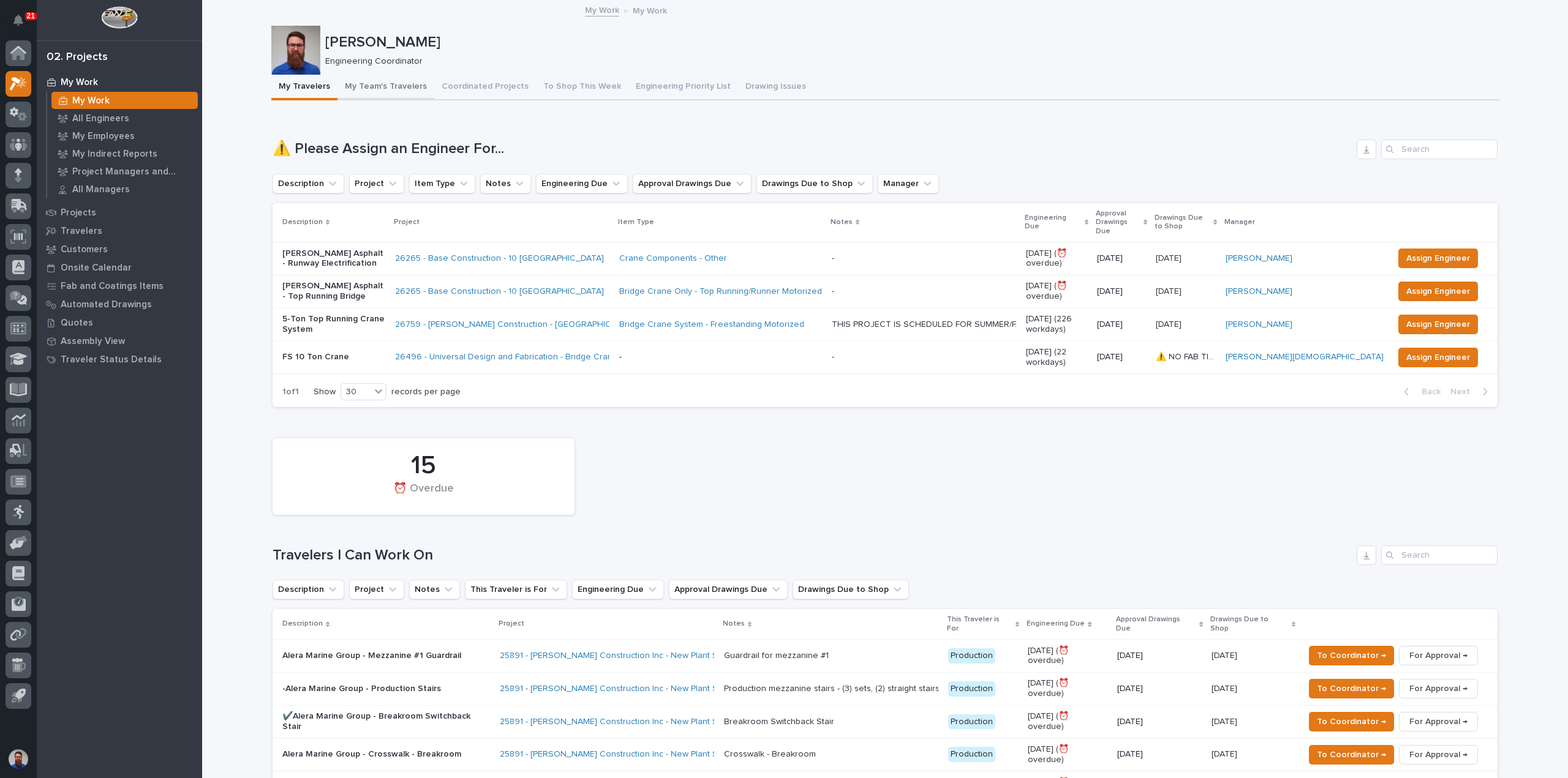
click at [371, 88] on button "My Team's Travelers" at bounding box center [386, 87] width 97 height 26
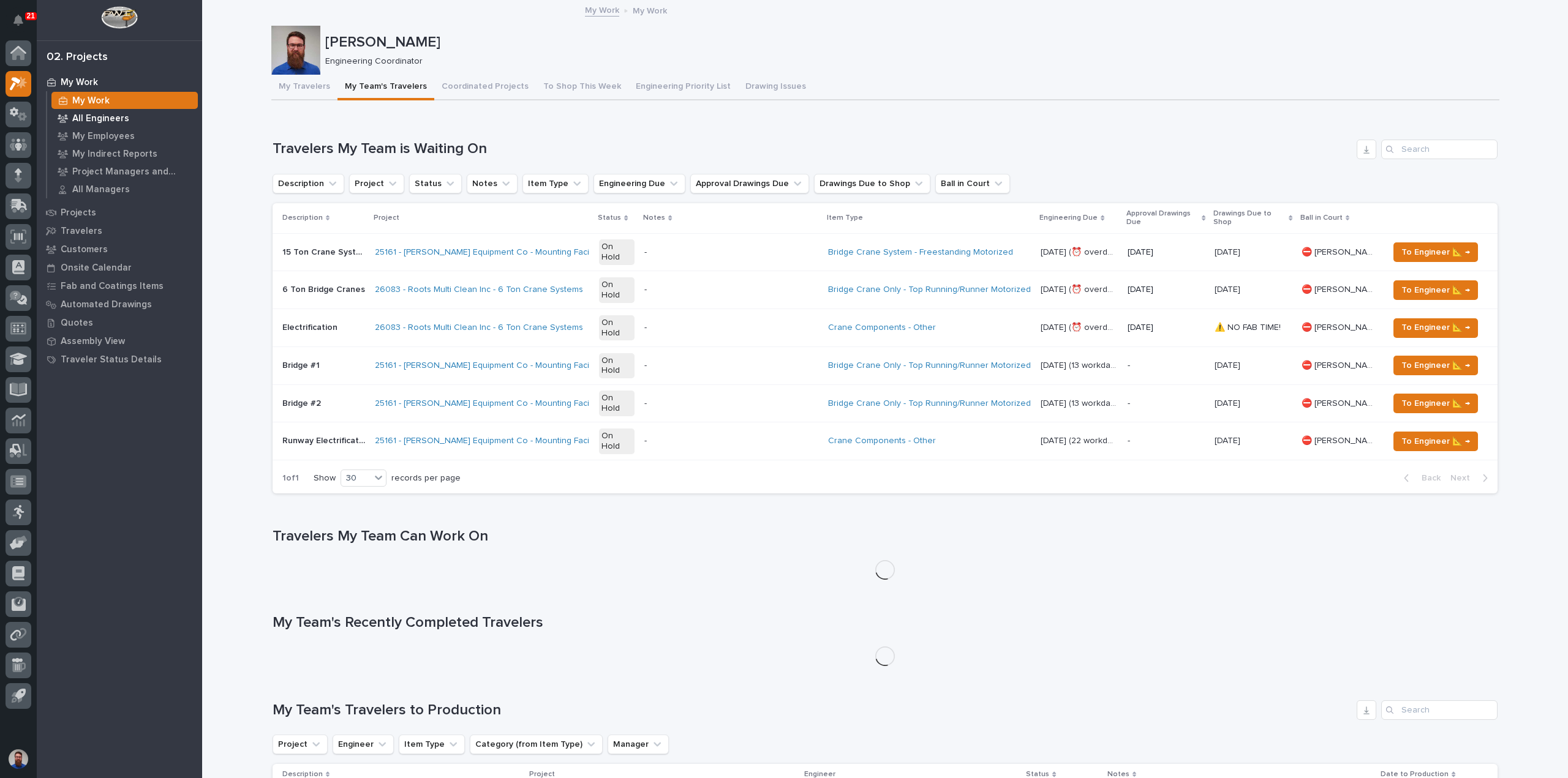
click at [104, 118] on p "All Engineers" at bounding box center [101, 119] width 57 height 11
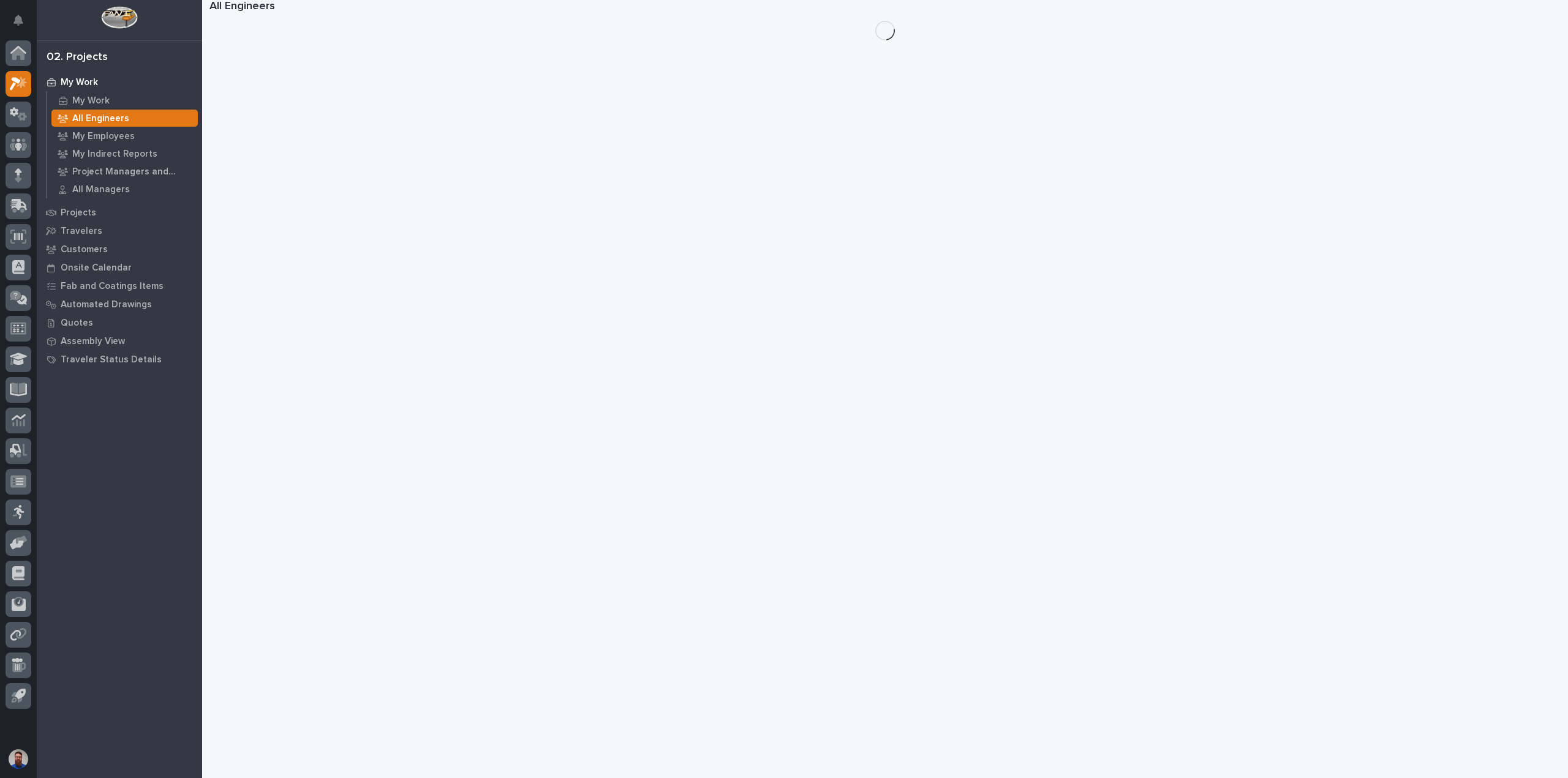
click at [107, 133] on p "My Employees" at bounding box center [104, 136] width 63 height 11
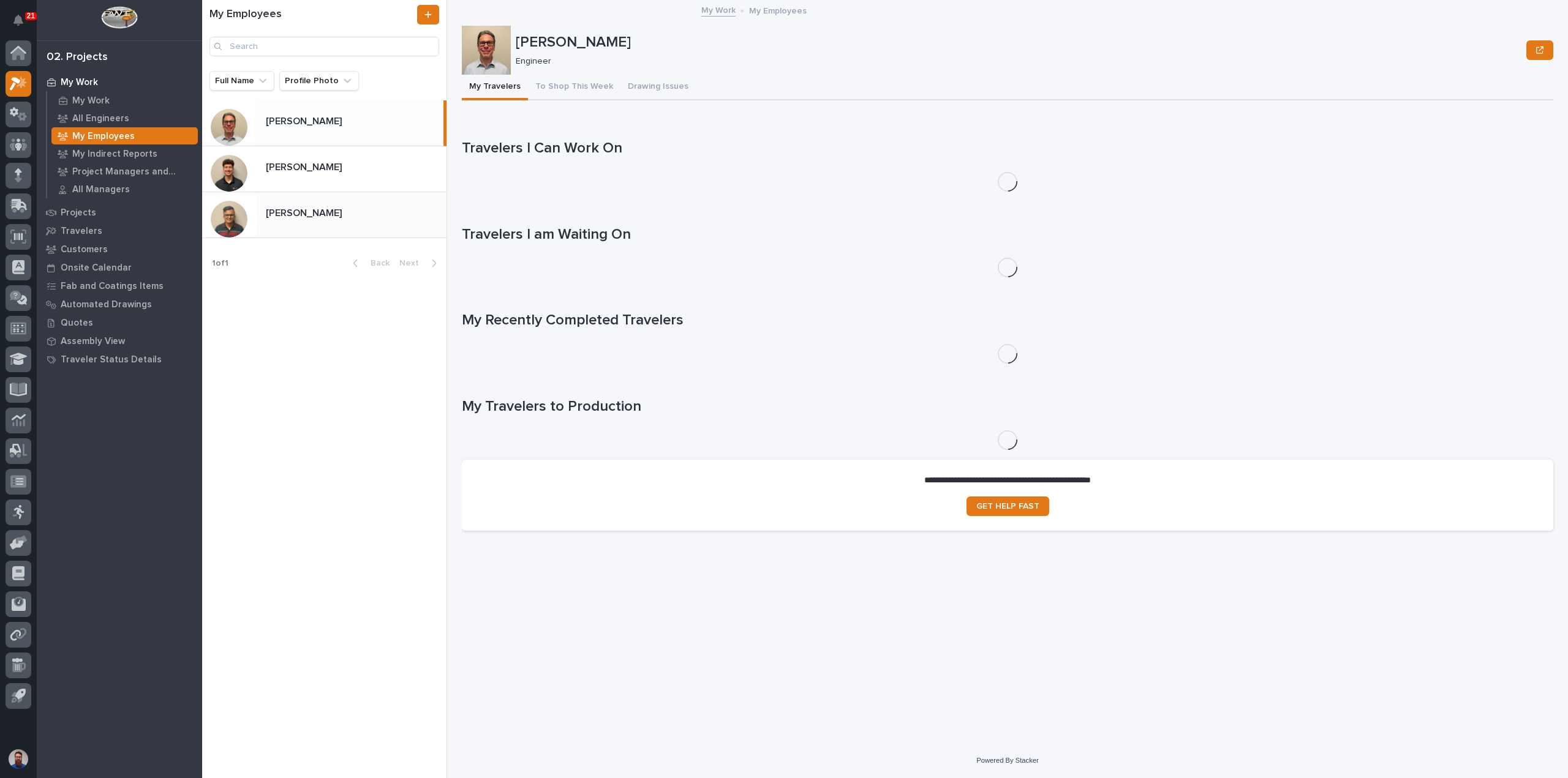
click at [323, 218] on p at bounding box center [354, 214] width 175 height 11
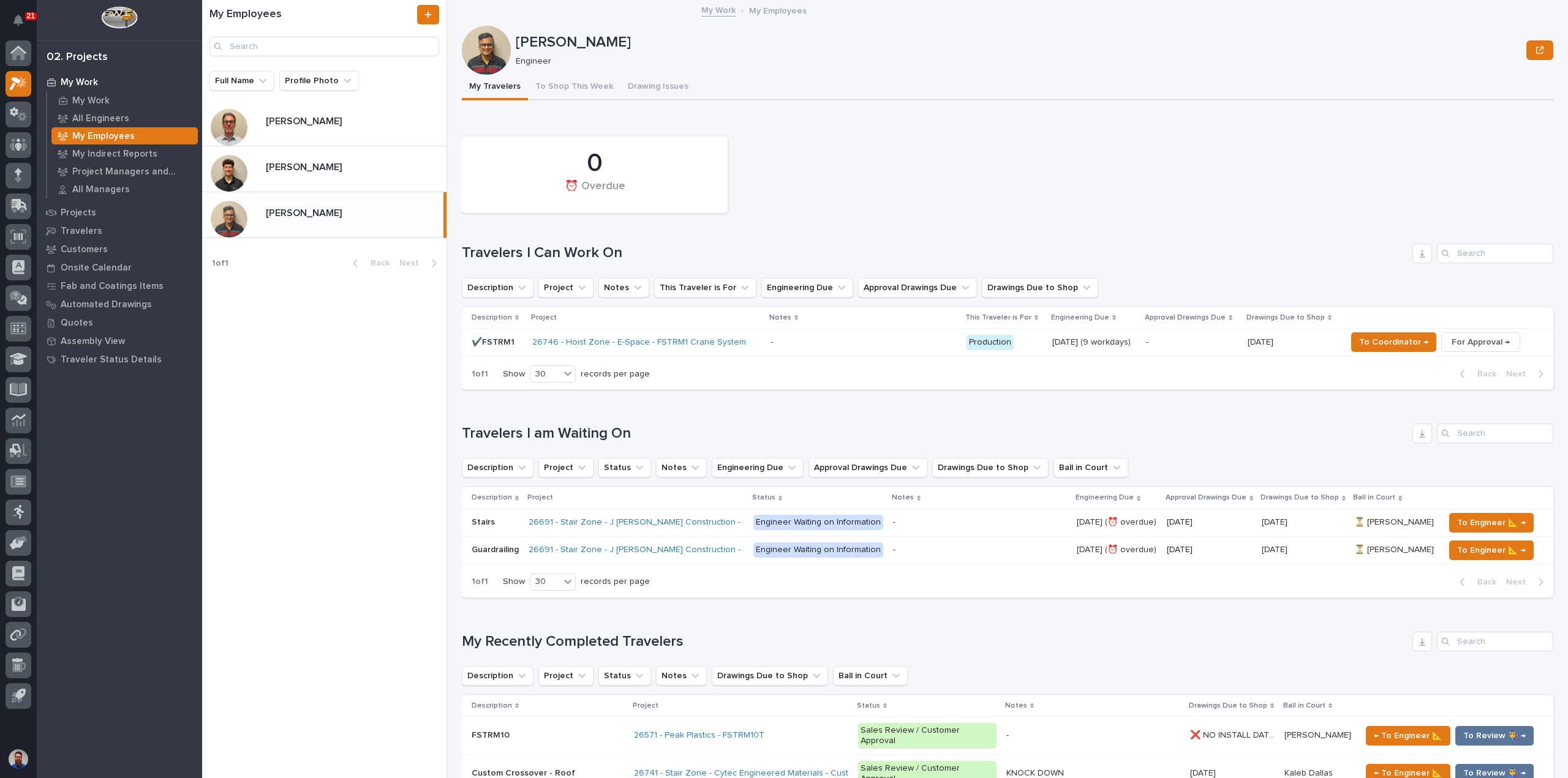
click at [356, 490] on div "My Employees Full Name Profile Photo Jamey Jodway Jamey Jodway Nate Rulli Nate …" at bounding box center [324, 389] width 245 height 778
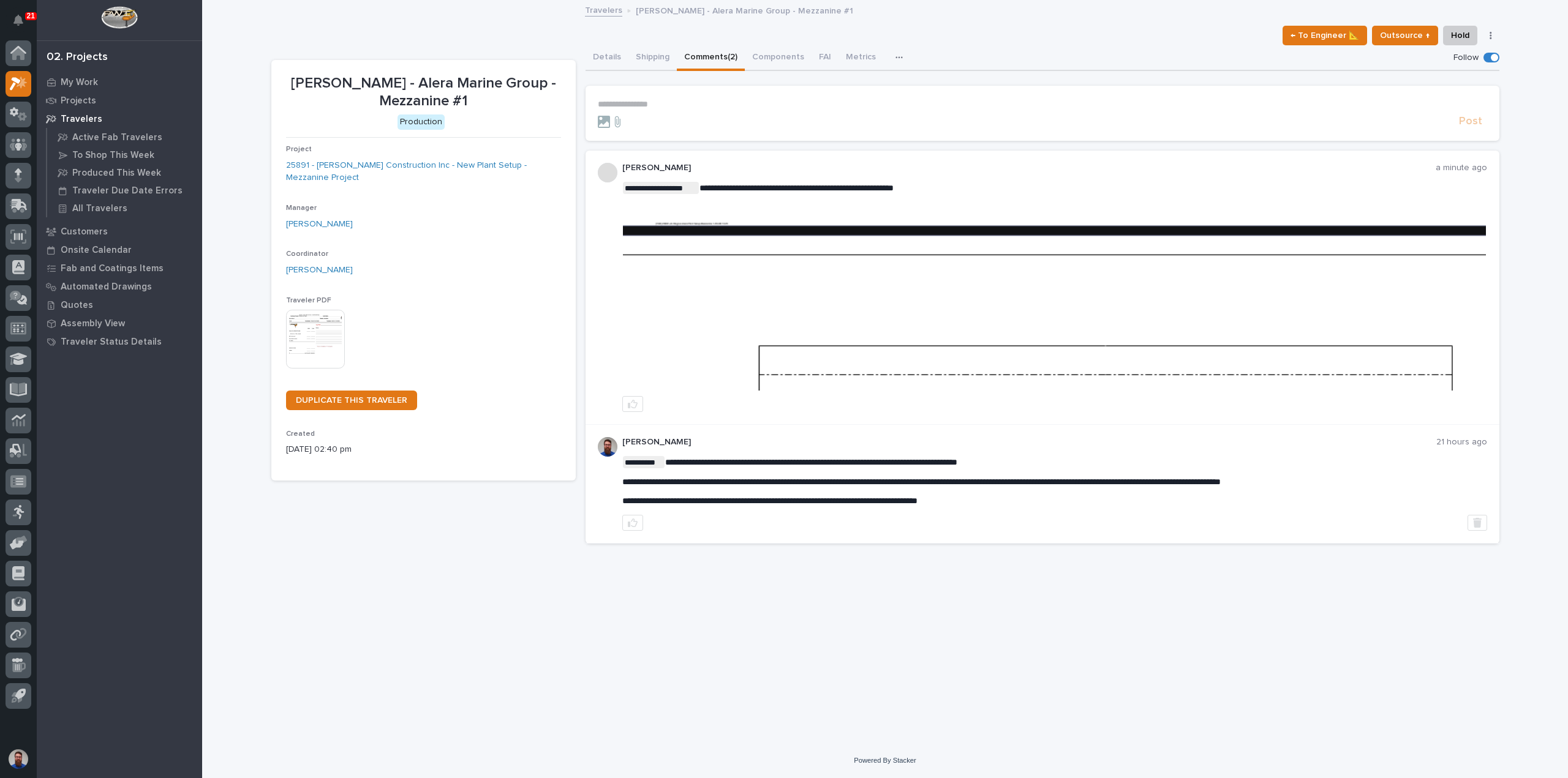
click at [923, 306] on img at bounding box center [1053, 299] width 863 height 182
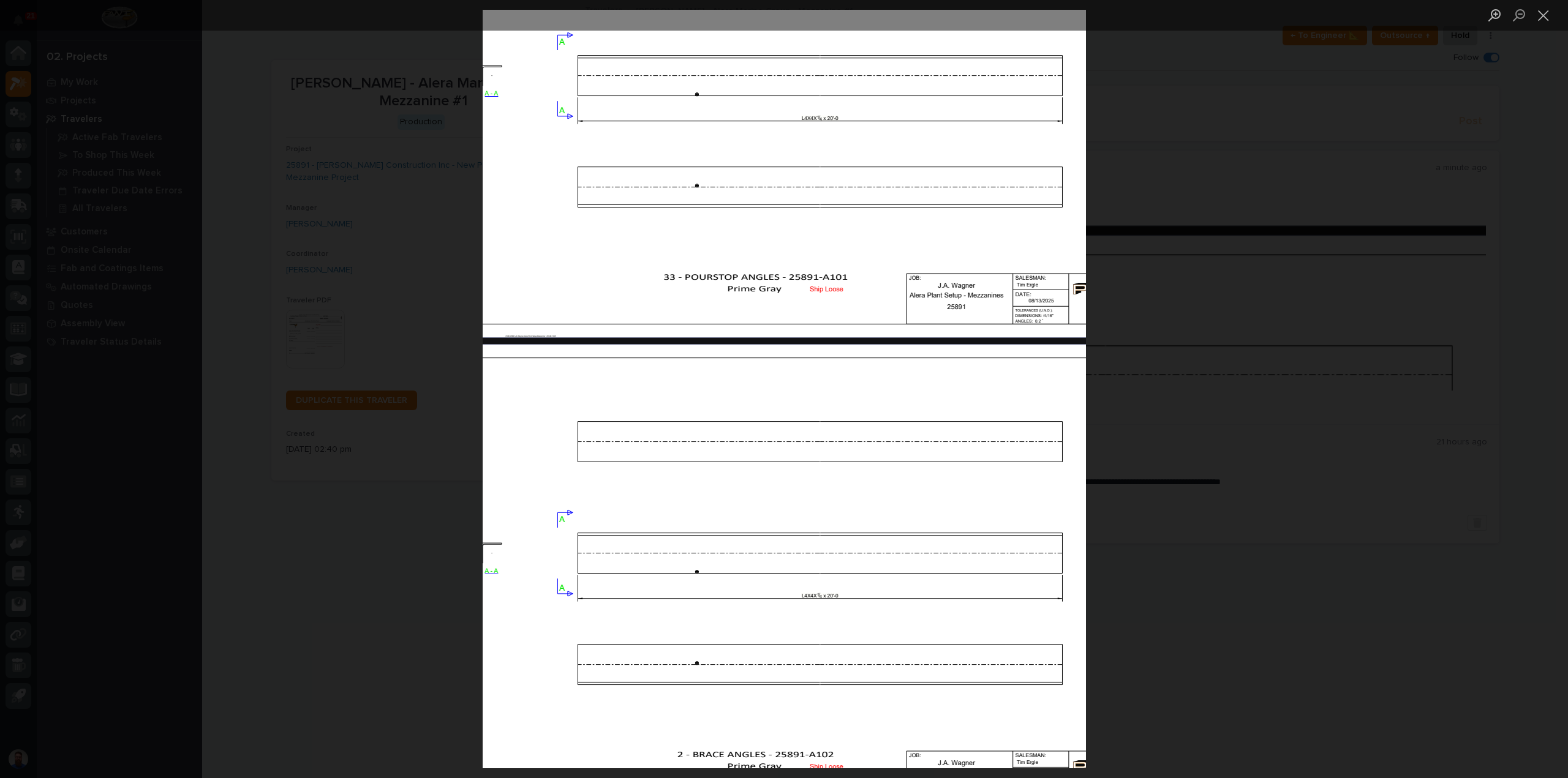
click at [1196, 497] on div "Lightbox" at bounding box center [784, 389] width 1568 height 778
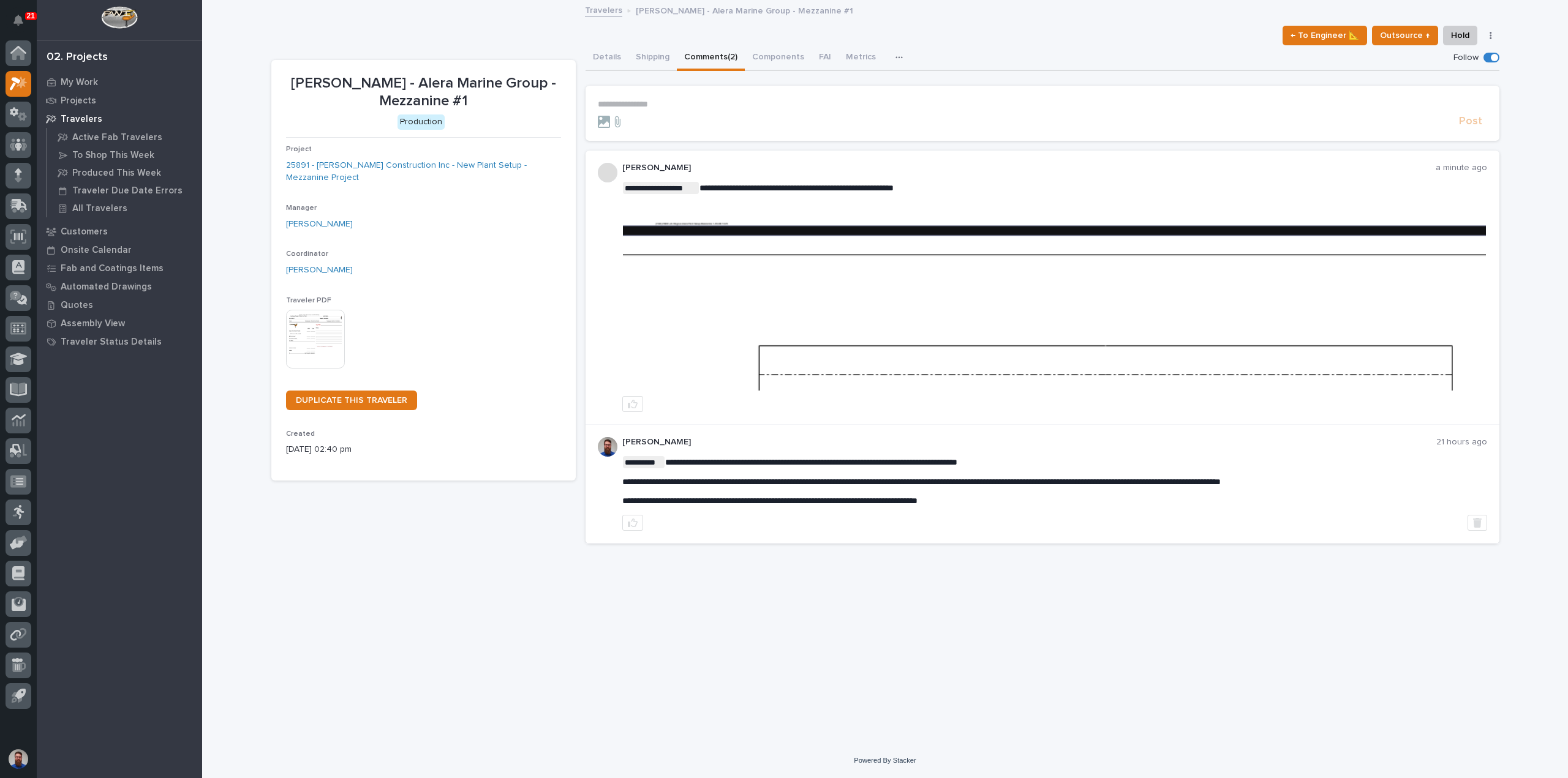
click at [700, 96] on section "**********" at bounding box center [1042, 113] width 913 height 55
click at [705, 100] on p "**********" at bounding box center [1042, 104] width 889 height 10
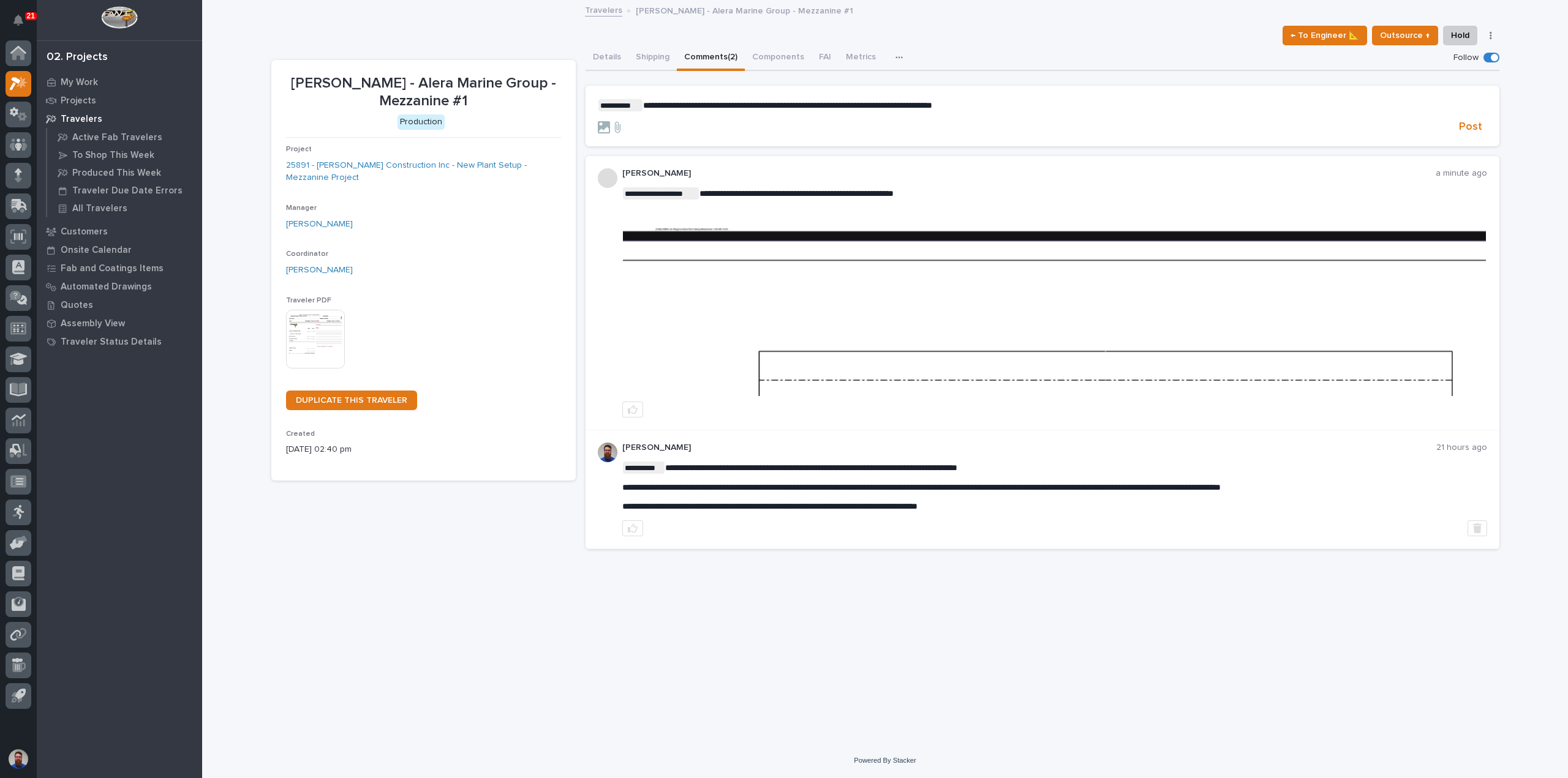
click at [1472, 138] on section "**********" at bounding box center [1042, 116] width 913 height 61
click at [1470, 127] on span "Post" at bounding box center [1470, 127] width 23 height 14
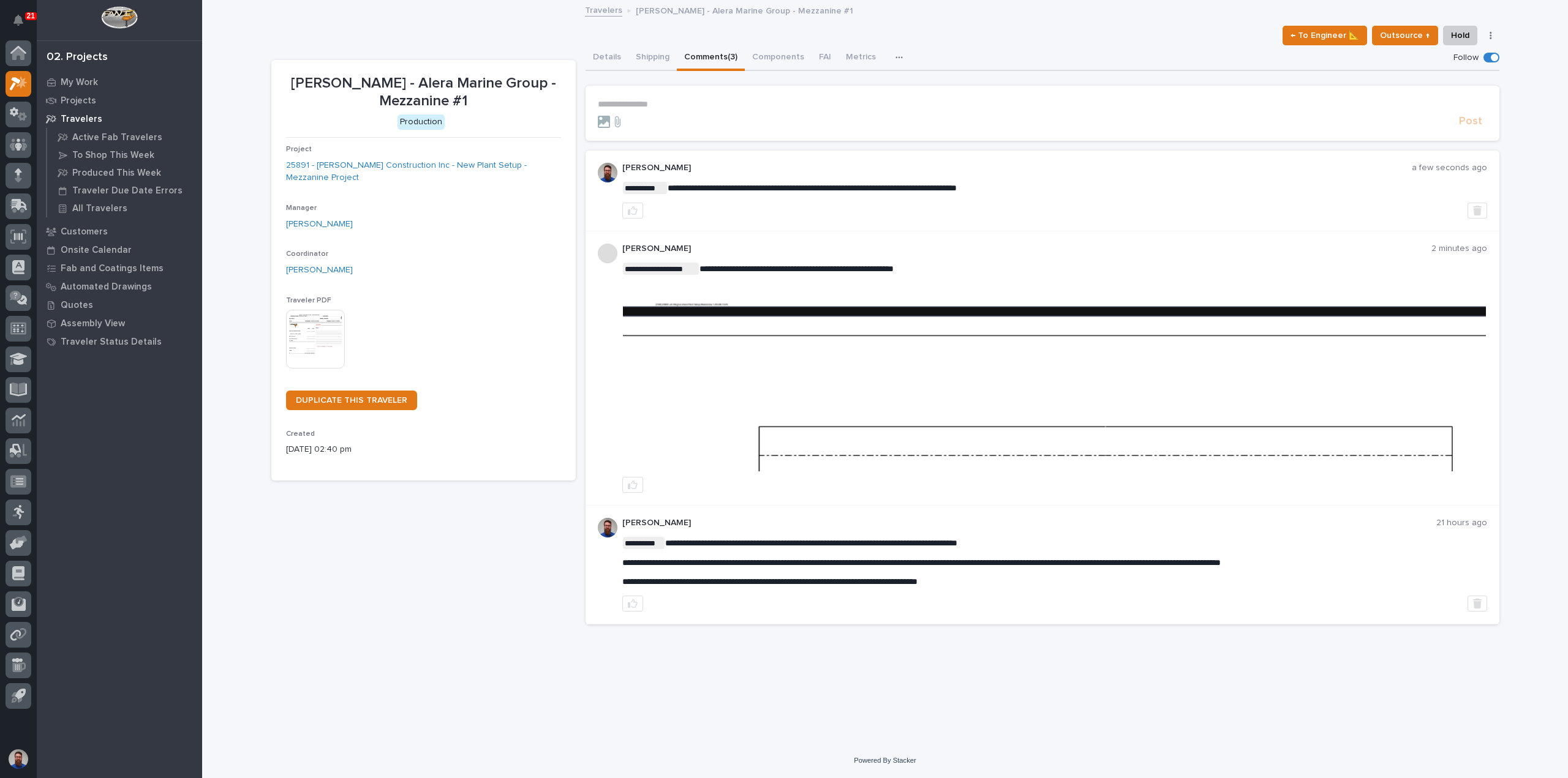
click at [919, 438] on img at bounding box center [1053, 380] width 863 height 182
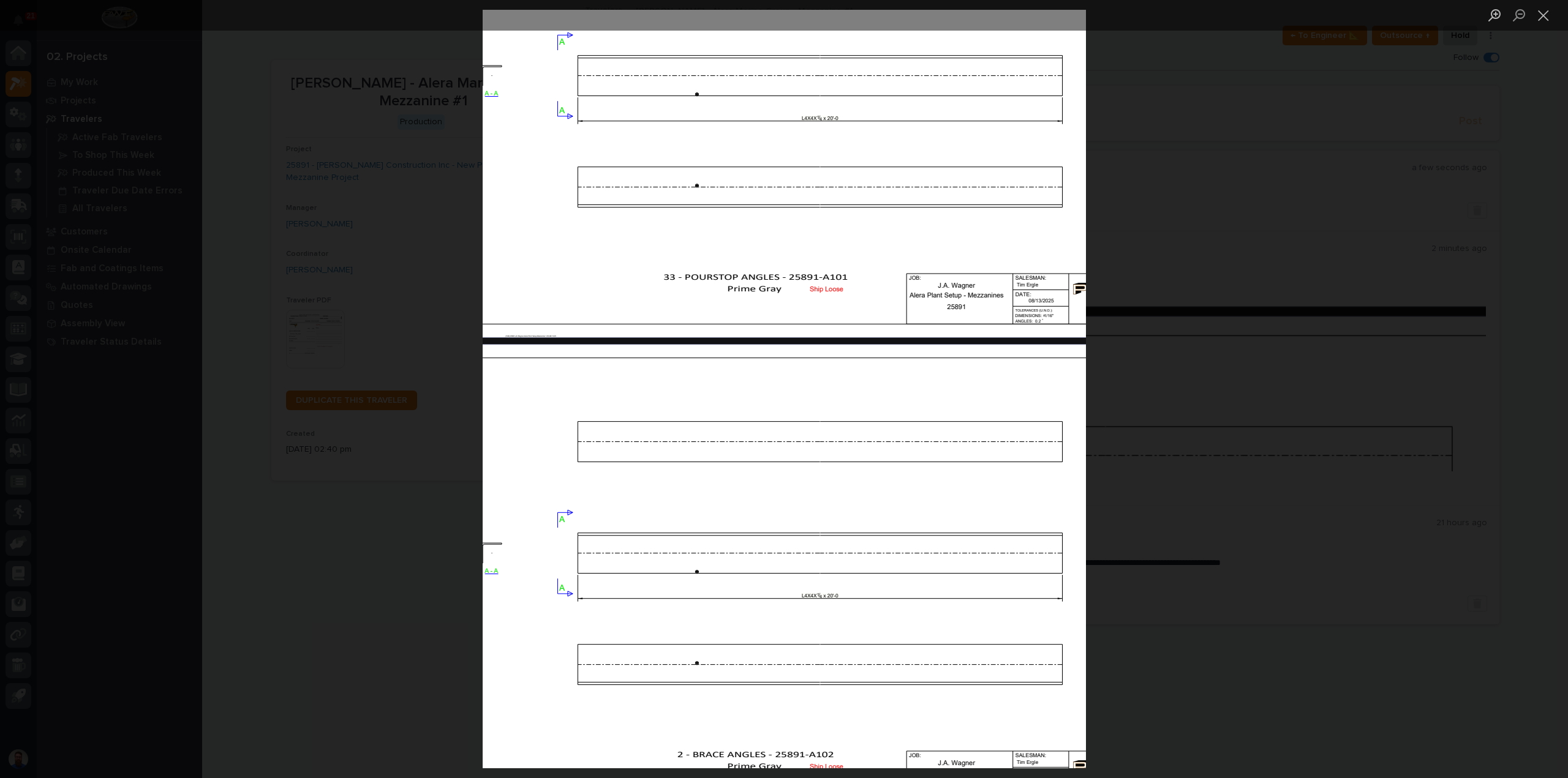
click at [1181, 446] on div "Lightbox" at bounding box center [784, 389] width 1568 height 778
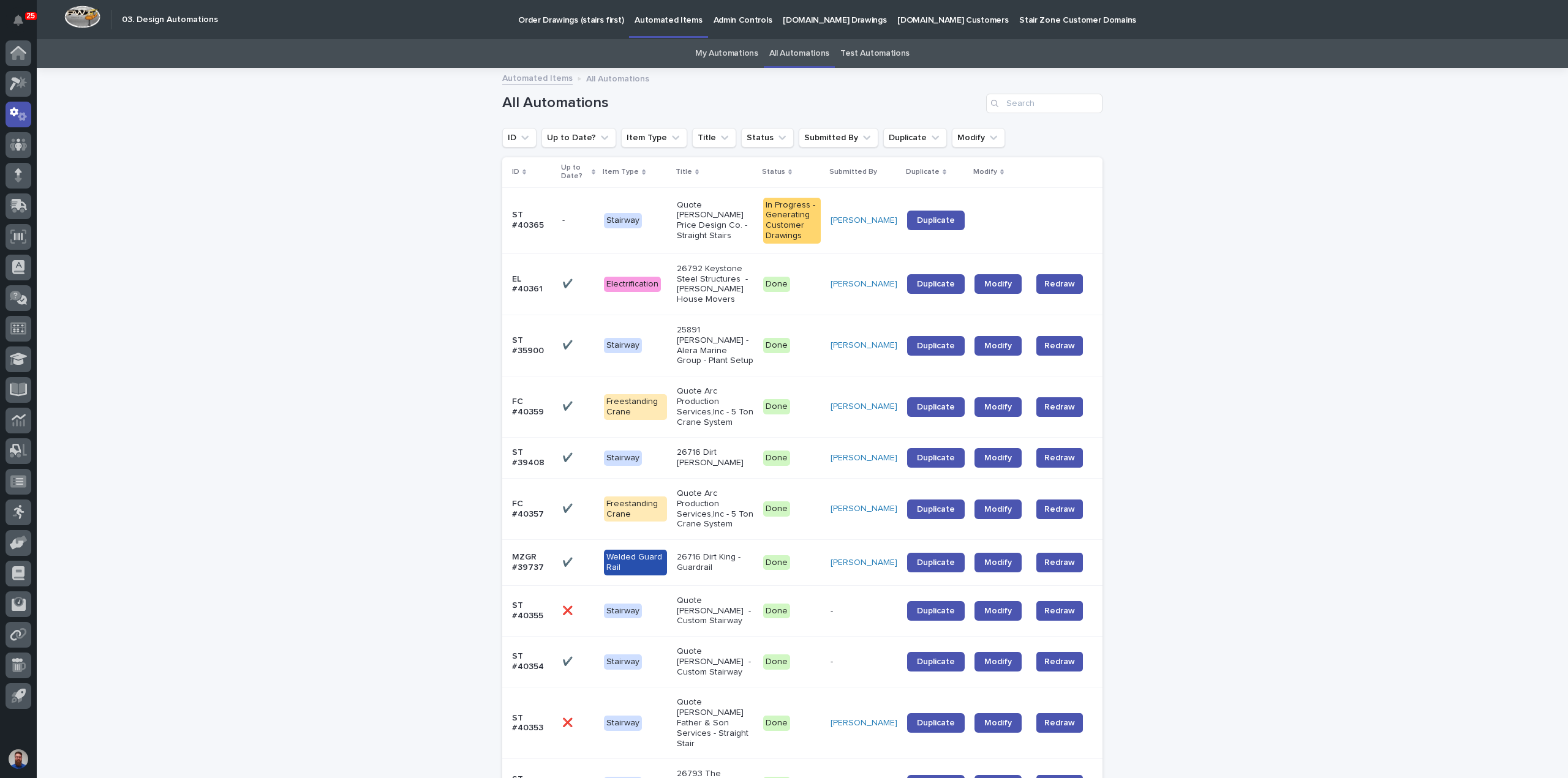
click at [727, 50] on link "My Automations" at bounding box center [726, 53] width 63 height 29
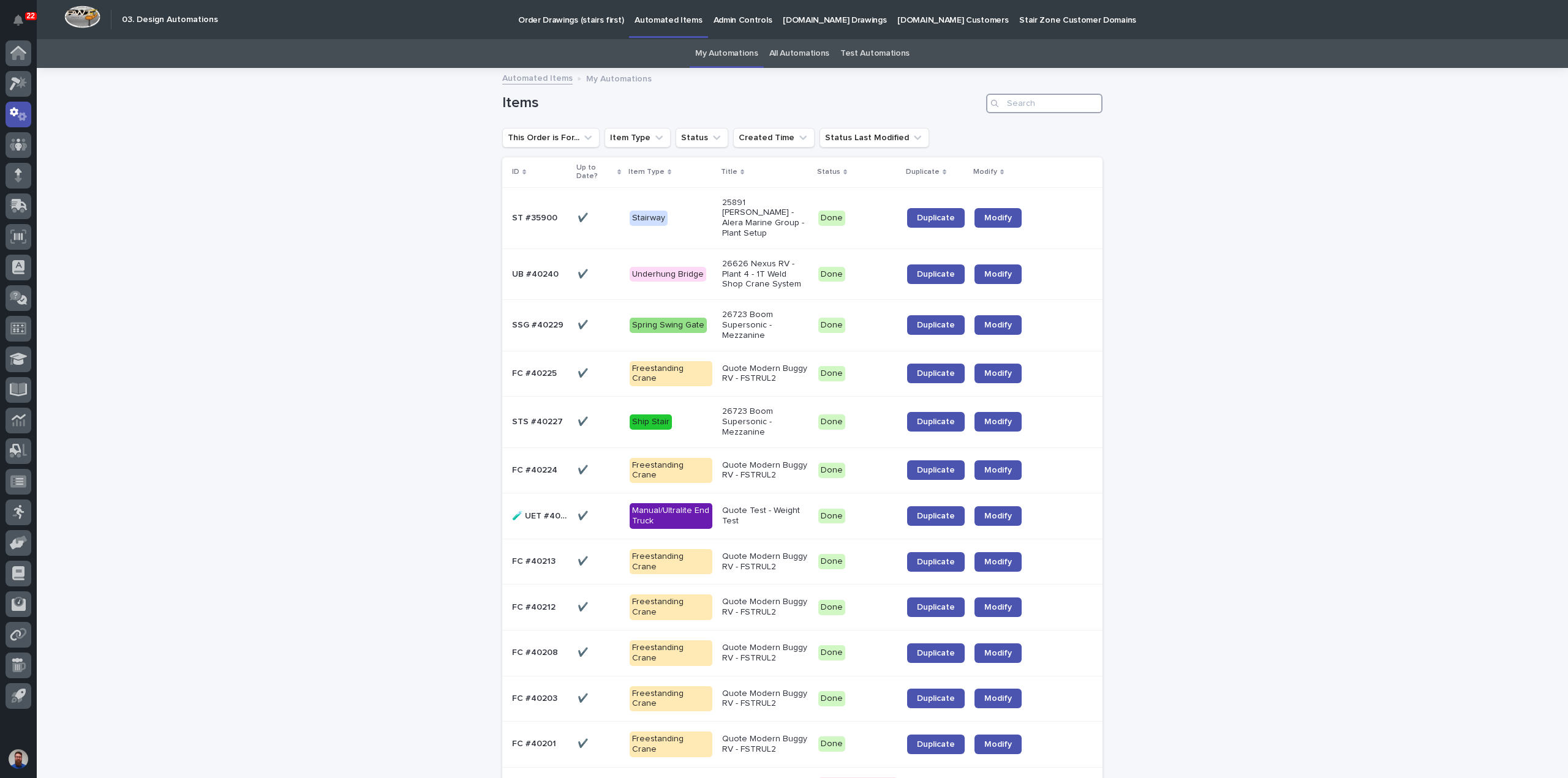
click at [1037, 104] on input "Search" at bounding box center [1044, 103] width 116 height 20
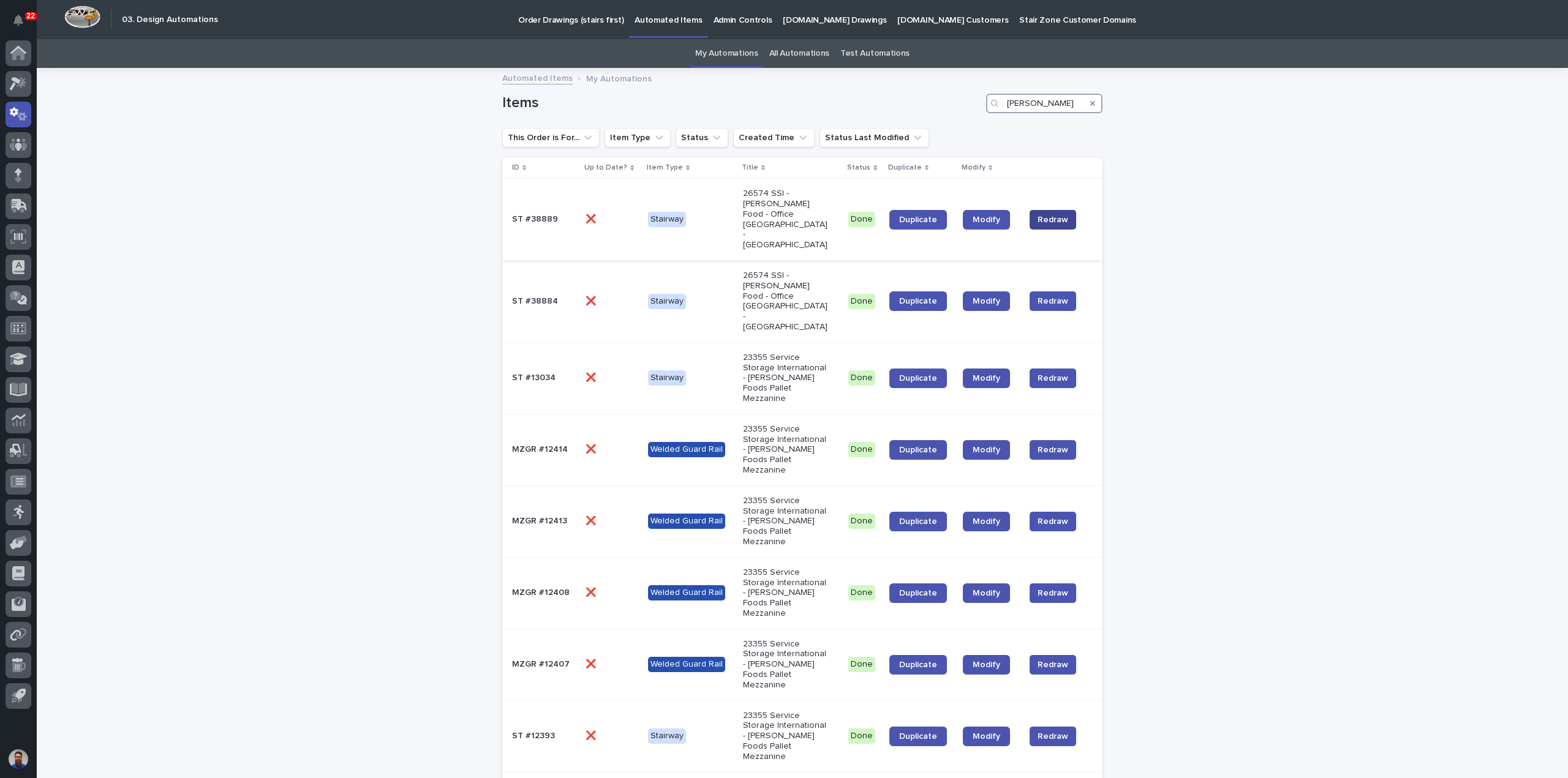
type input "[PERSON_NAME]"
click at [1040, 214] on span "Redraw" at bounding box center [1052, 219] width 31 height 12
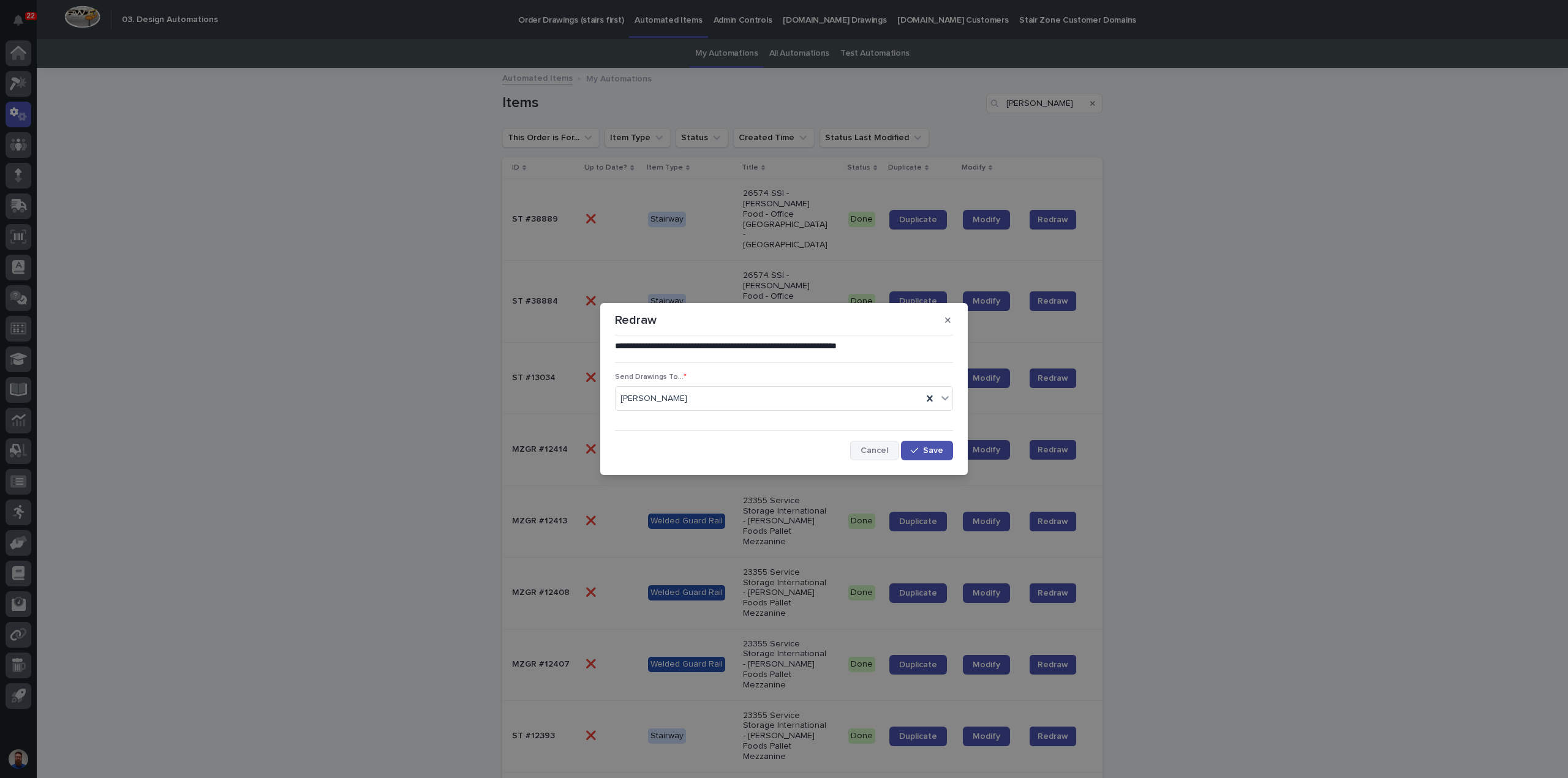
click at [866, 454] on span "Cancel" at bounding box center [874, 450] width 28 height 9
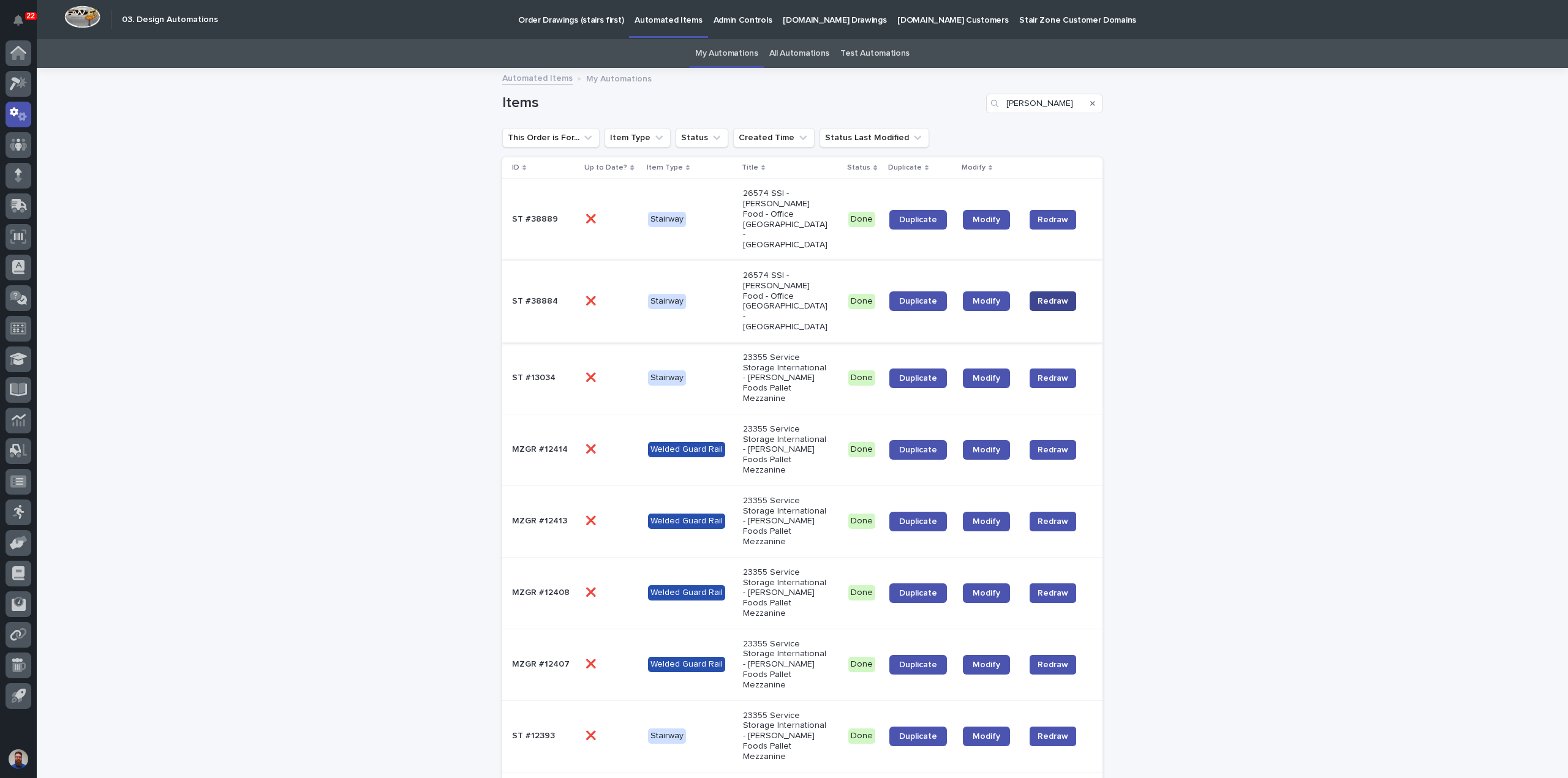
click at [1058, 296] on span "Redraw" at bounding box center [1052, 301] width 31 height 12
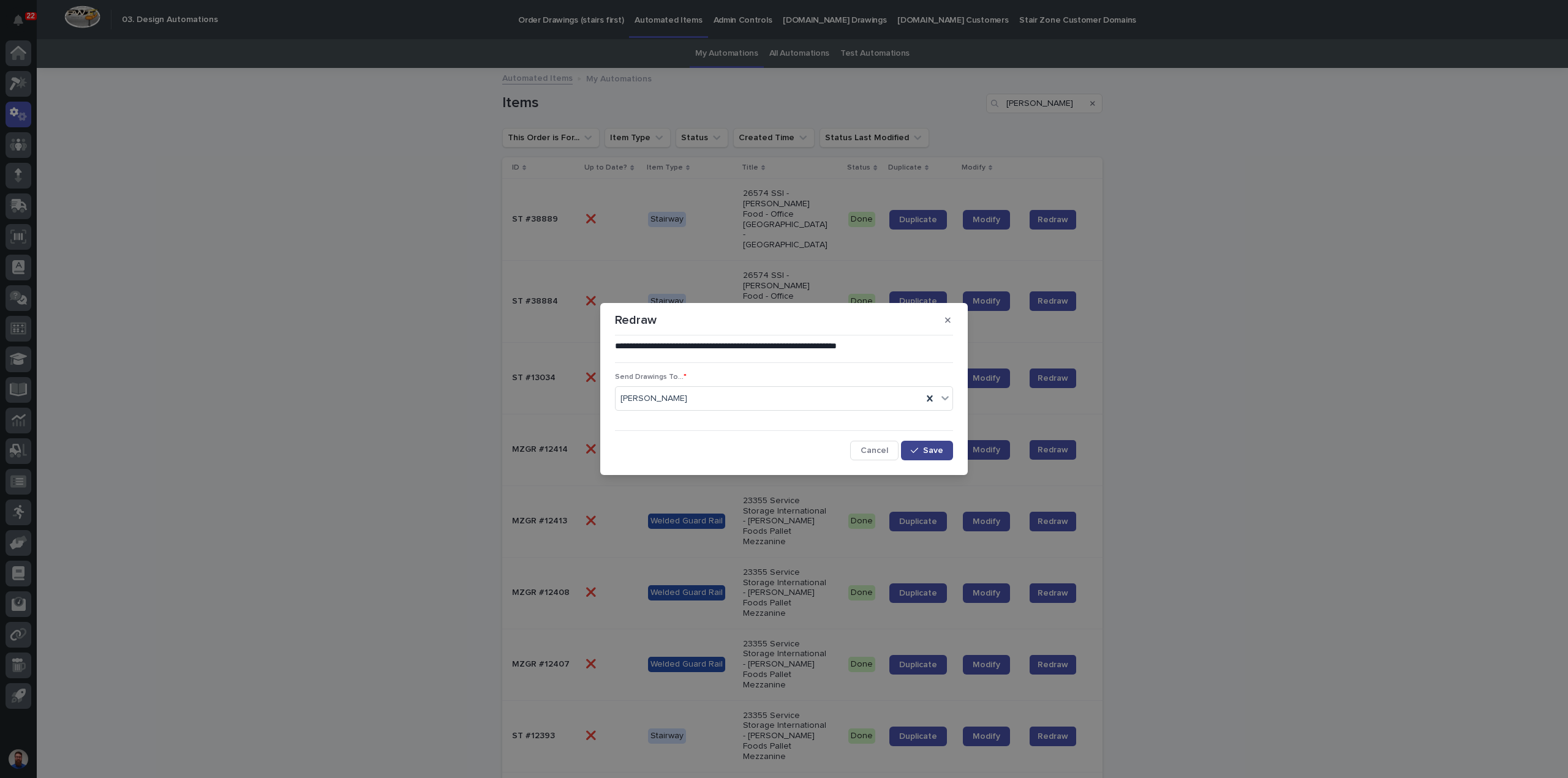
click at [921, 450] on div "button" at bounding box center [916, 450] width 12 height 9
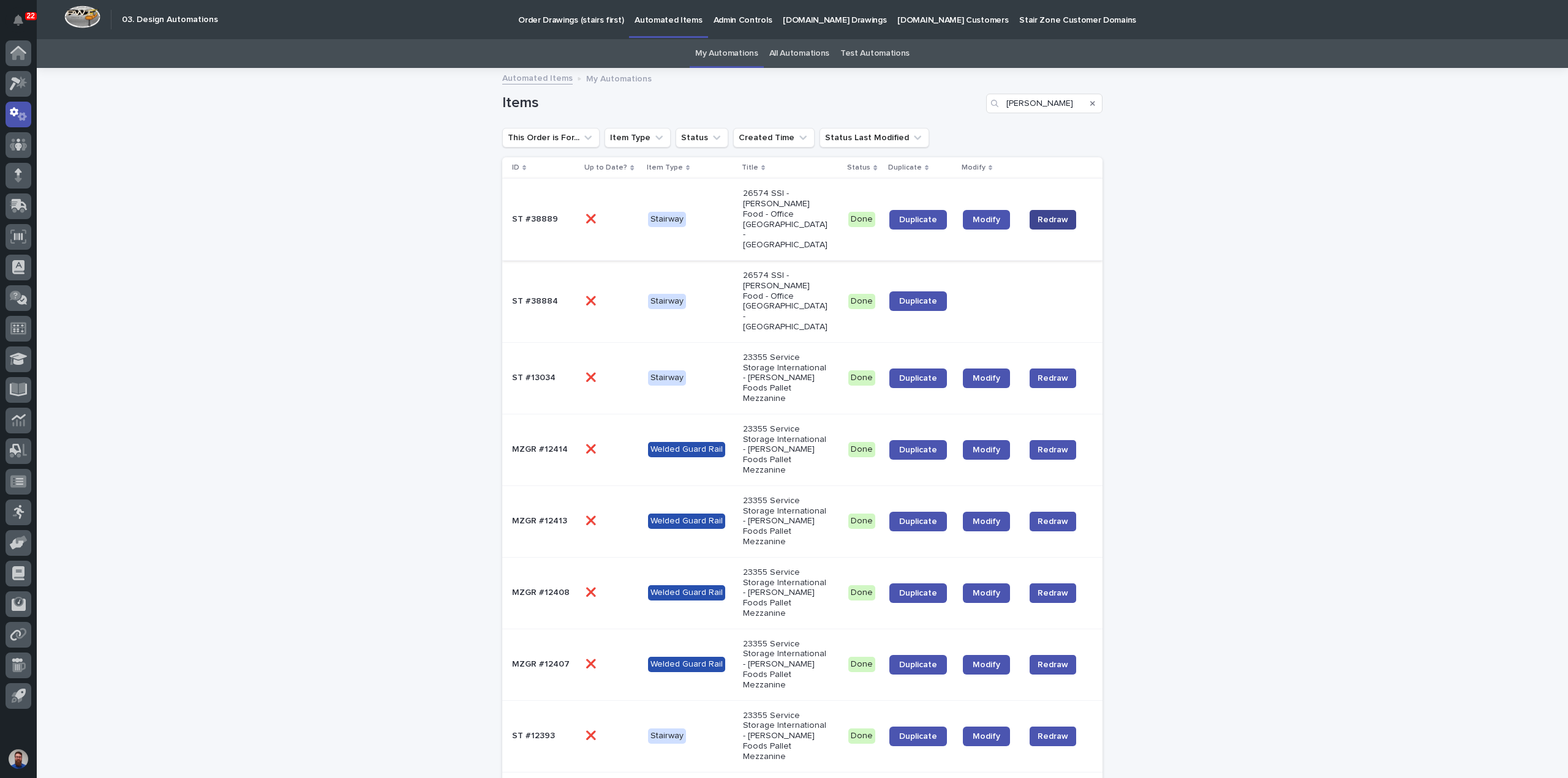
click at [1046, 214] on span "Redraw" at bounding box center [1052, 219] width 31 height 12
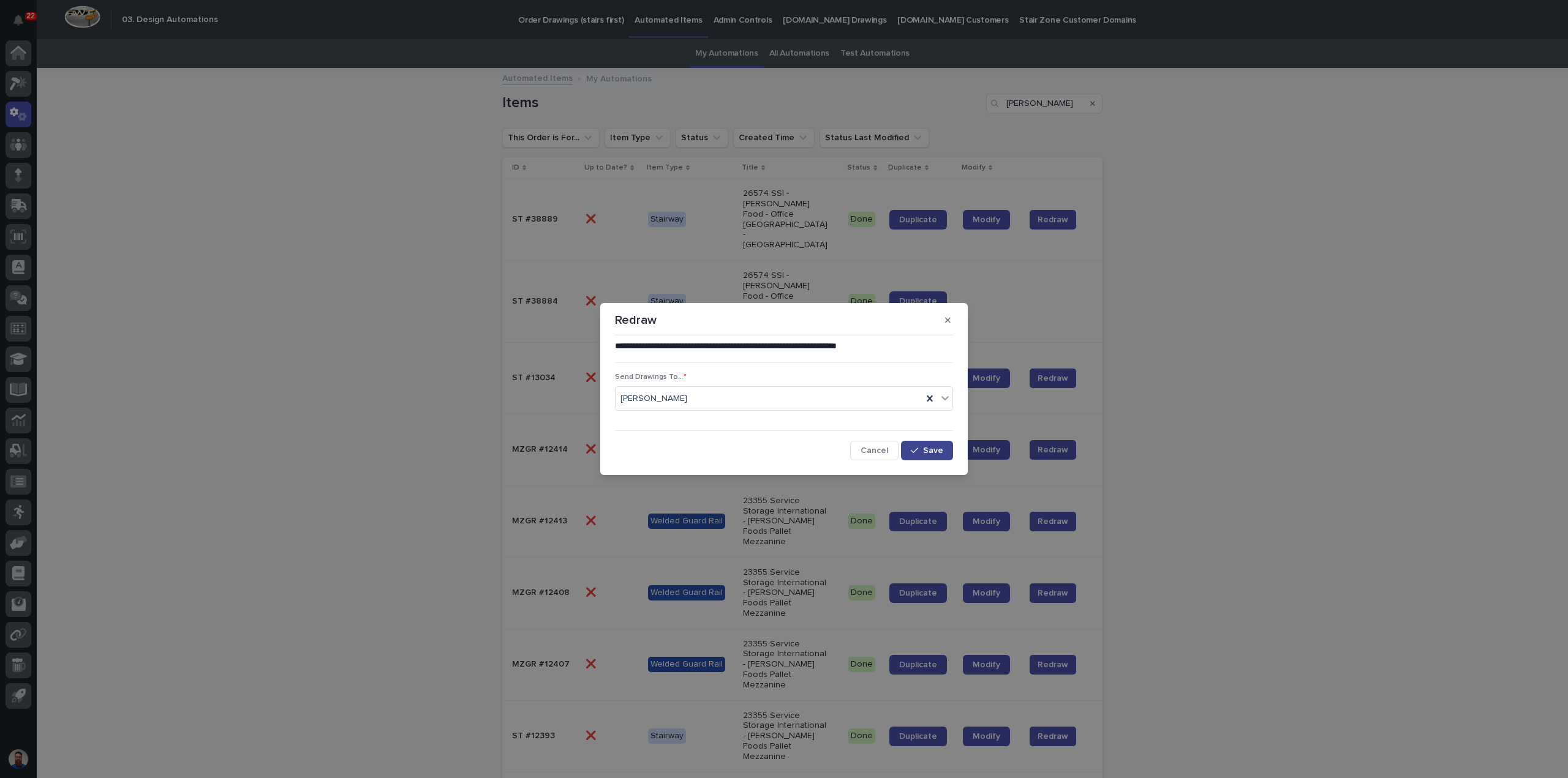
click at [939, 452] on span "Save" at bounding box center [932, 450] width 20 height 9
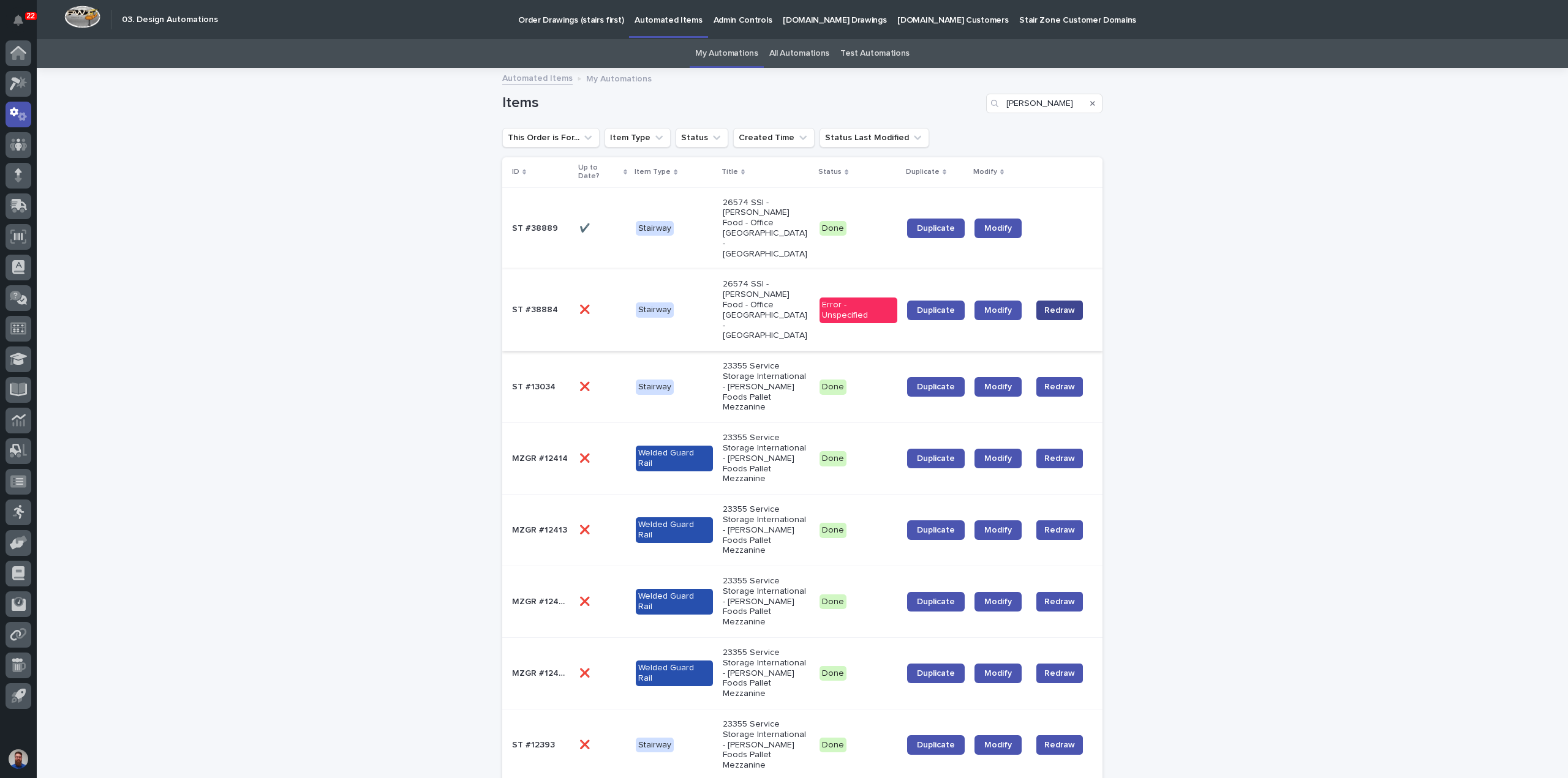
click at [1052, 304] on span "Redraw" at bounding box center [1059, 310] width 31 height 12
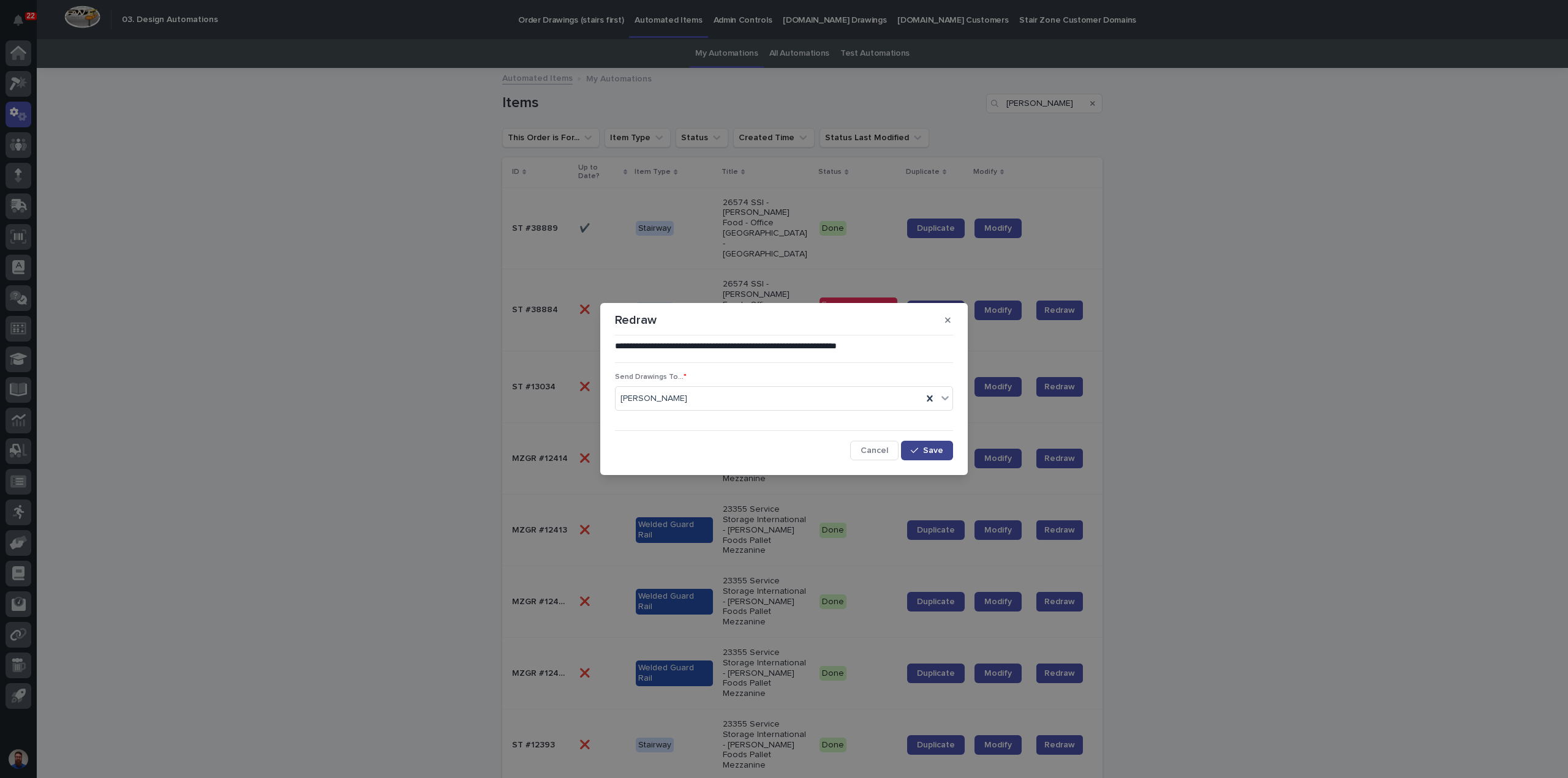
click at [929, 454] on span "Save" at bounding box center [932, 450] width 20 height 9
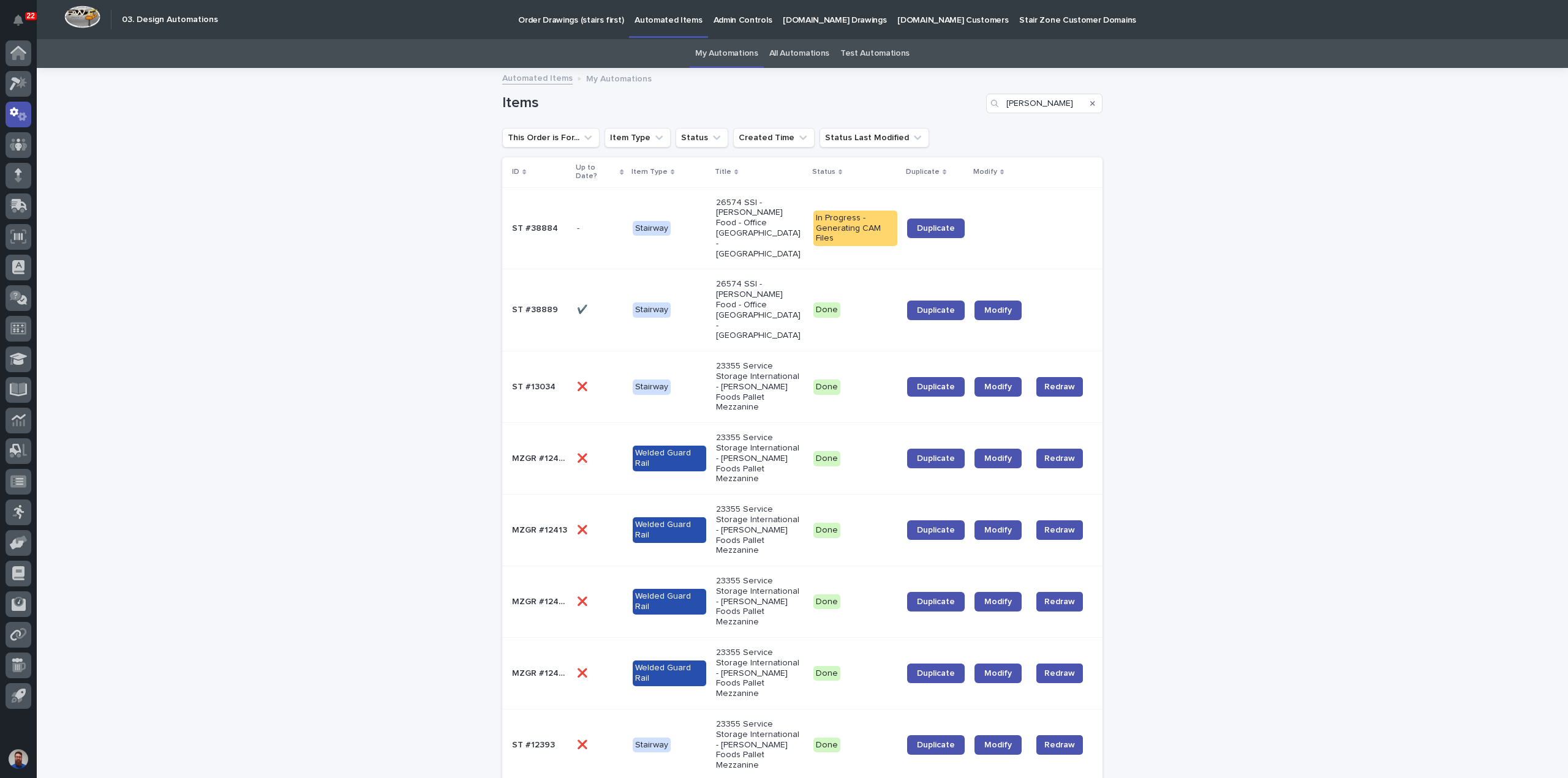
click at [563, 200] on td "ST #38884 ST #38884" at bounding box center [537, 229] width 70 height 82
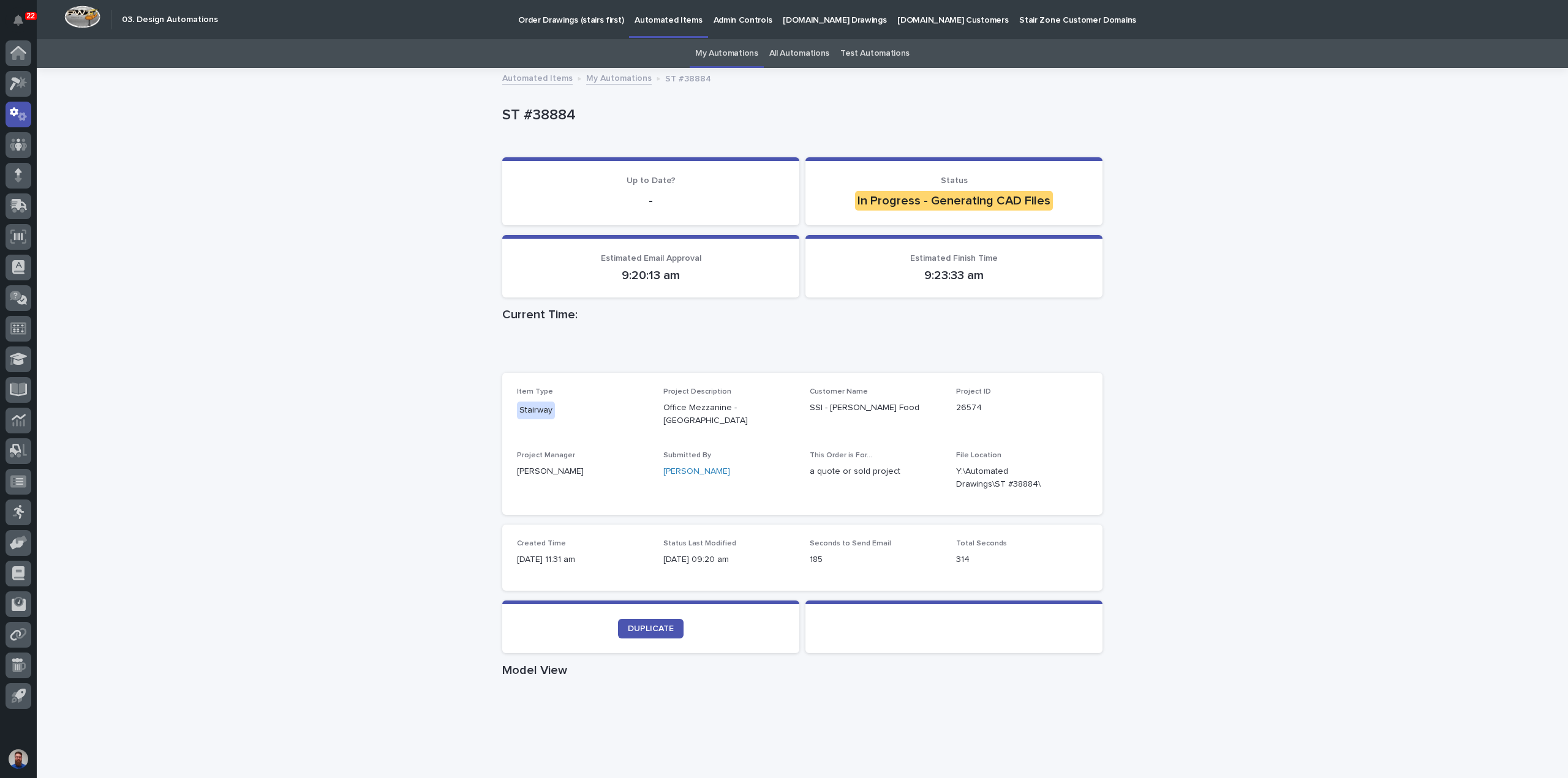
click at [429, 268] on div "Loading... Saving… Loading... Saving… ST #38884 ST #38884 Sorry, there was an e…" at bounding box center [803, 681] width 1531 height 1223
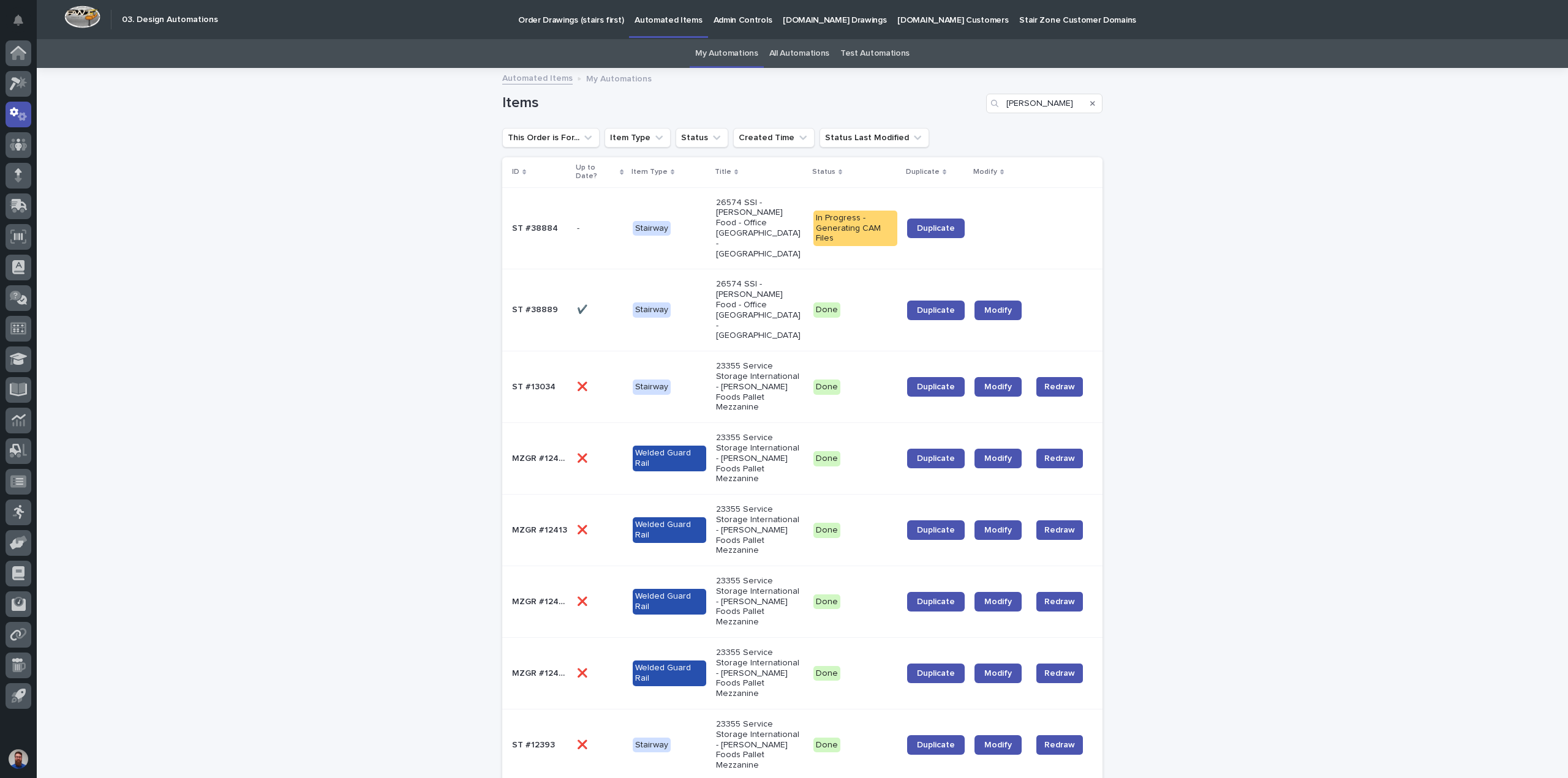
scroll to position [39, 0]
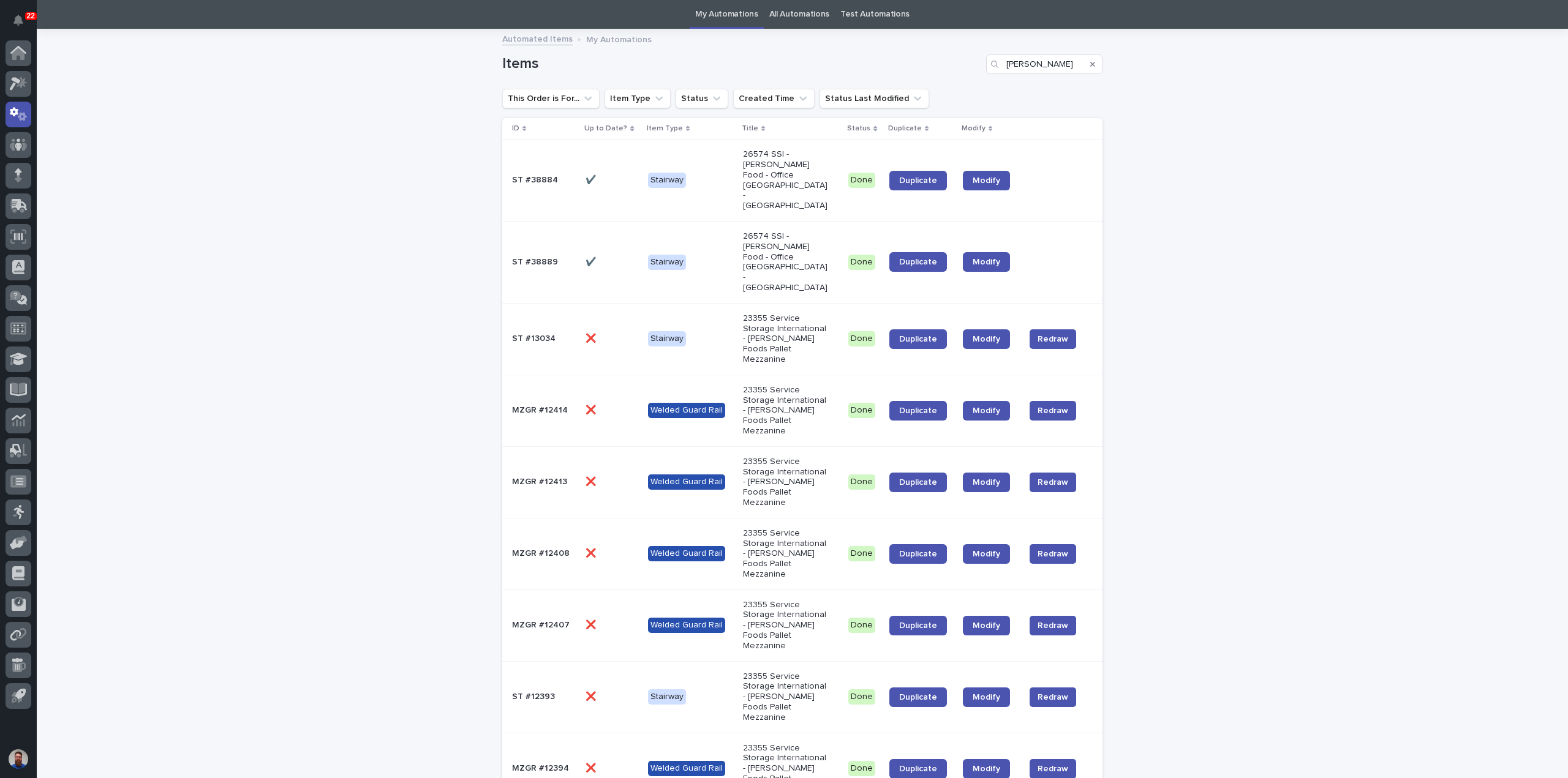
click at [393, 259] on div "Loading... Saving… Loading... Saving… Items shearer This Order is For... Item T…" at bounding box center [803, 505] width 1531 height 952
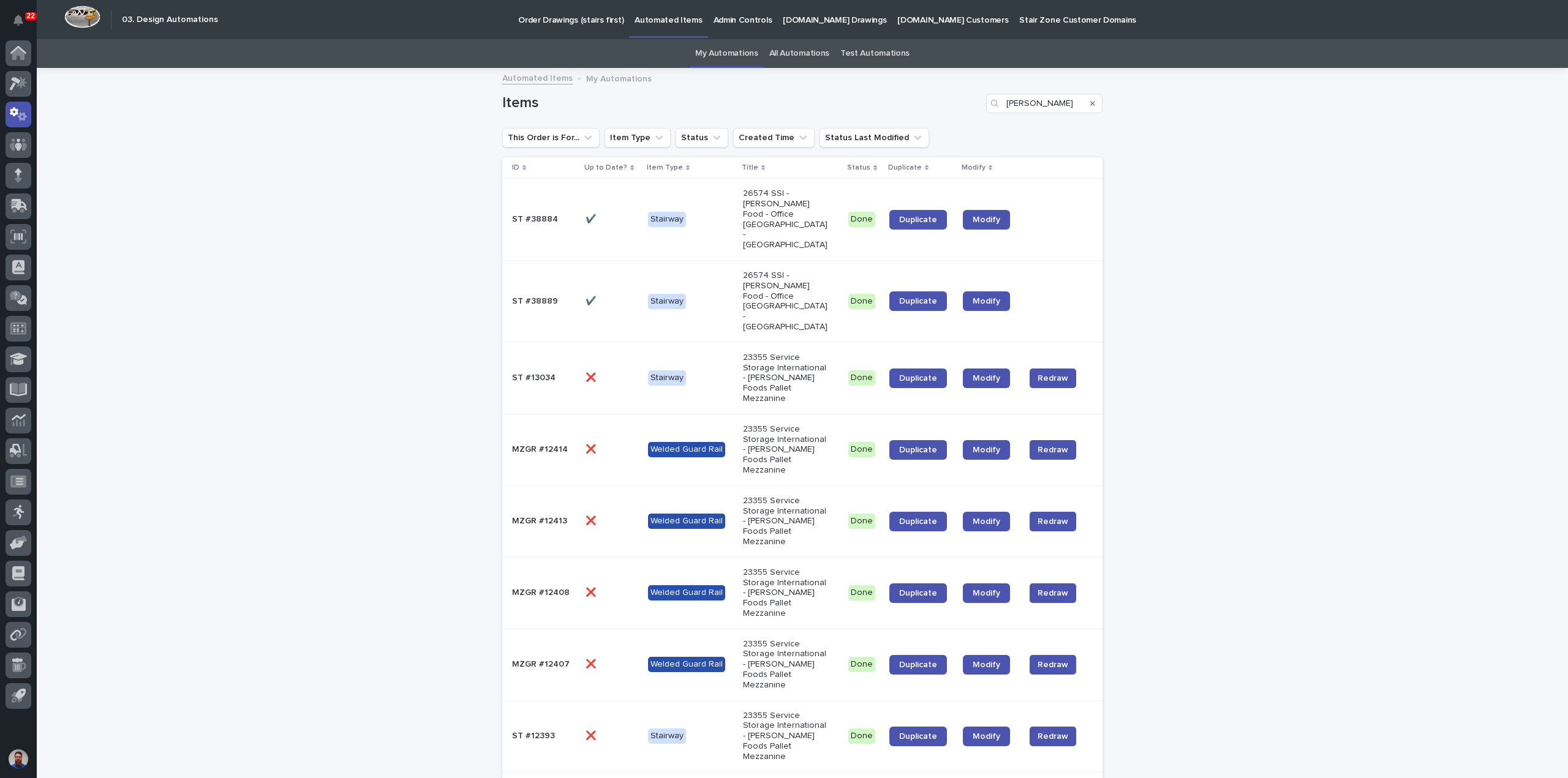
click at [235, 334] on div "Loading... Saving… Loading... Saving… Items shearer This Order is For... Item T…" at bounding box center [803, 545] width 1531 height 952
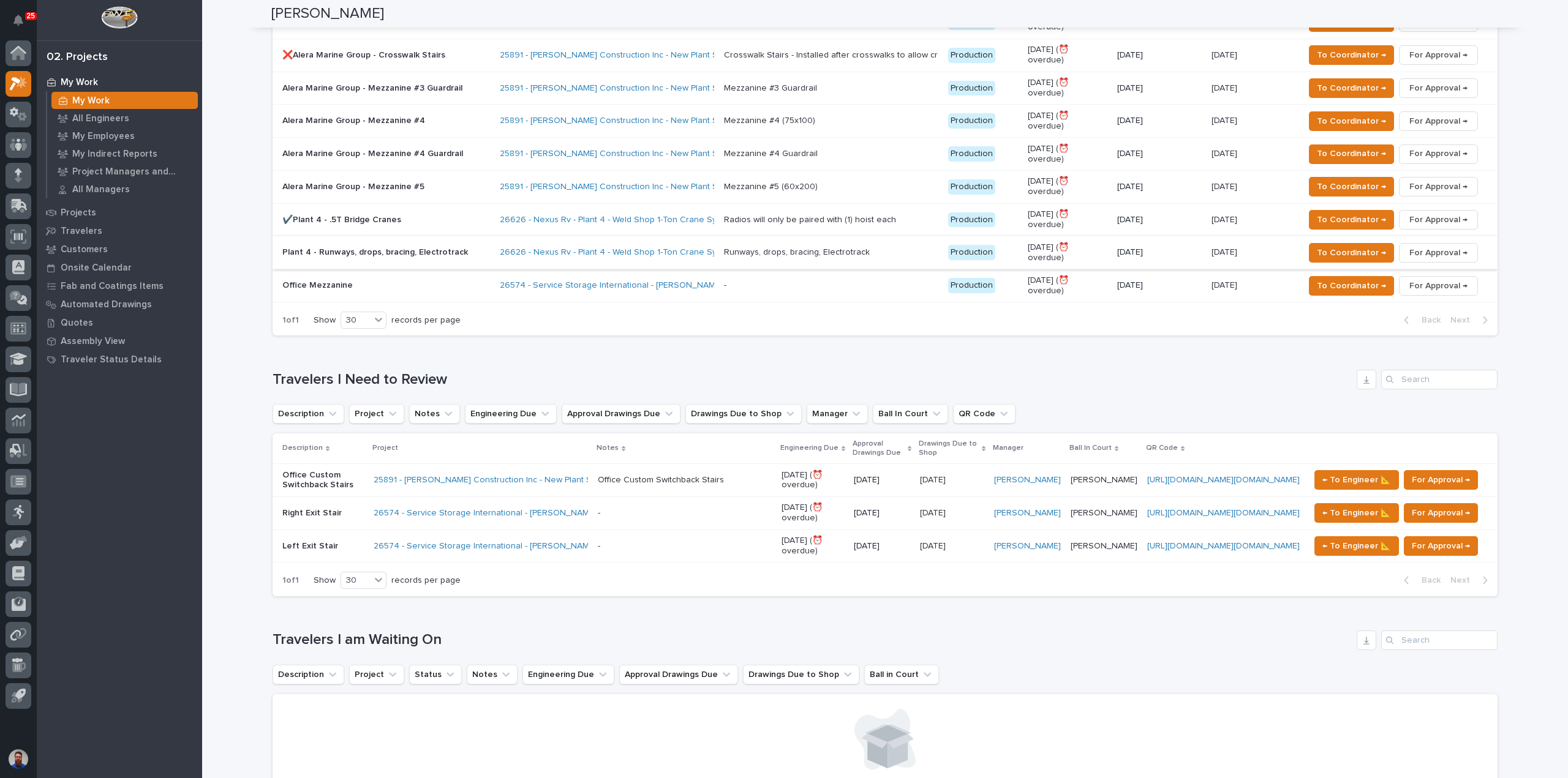
scroll to position [816, 0]
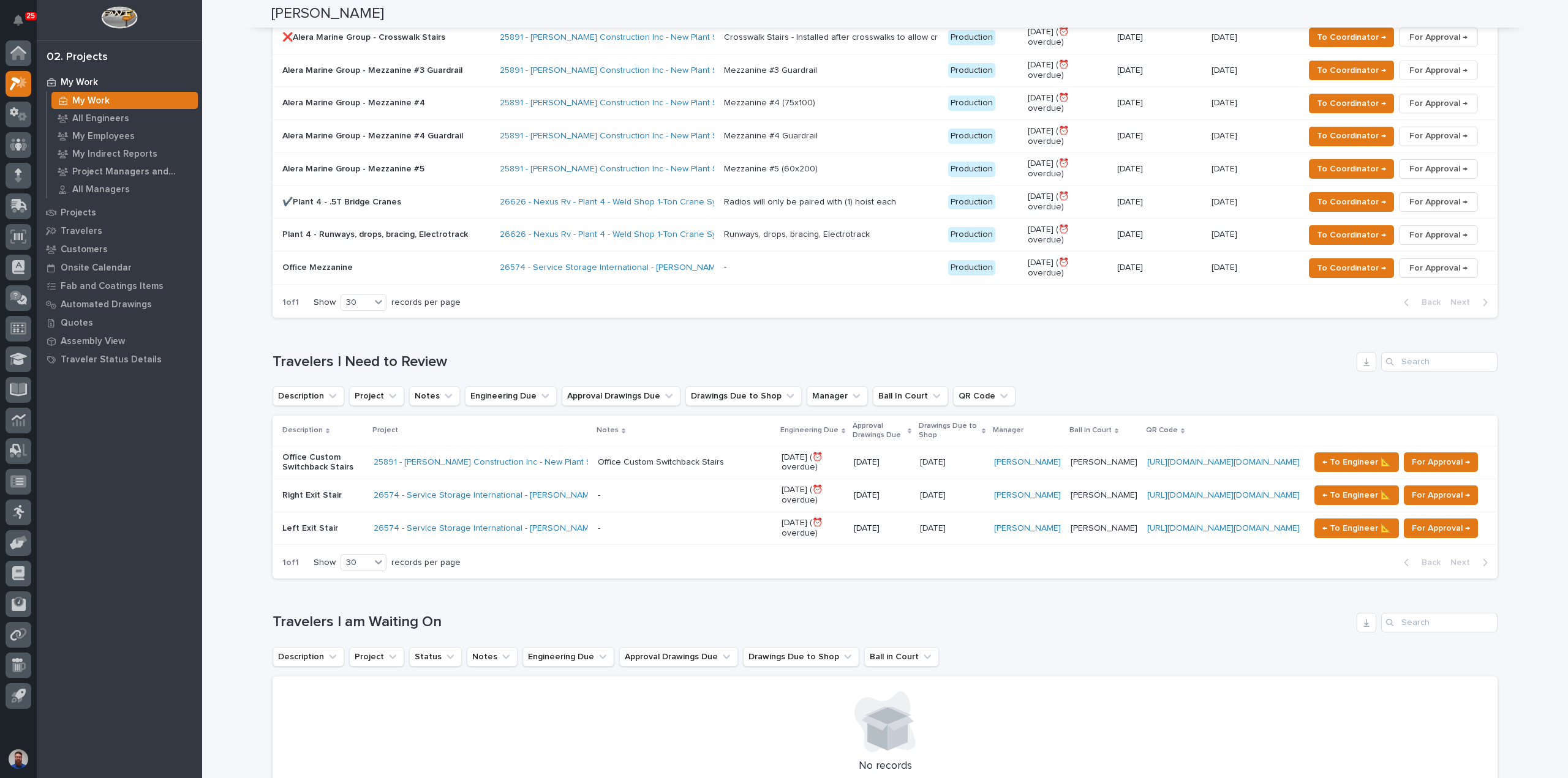
click at [660, 491] on p at bounding box center [684, 496] width 173 height 10
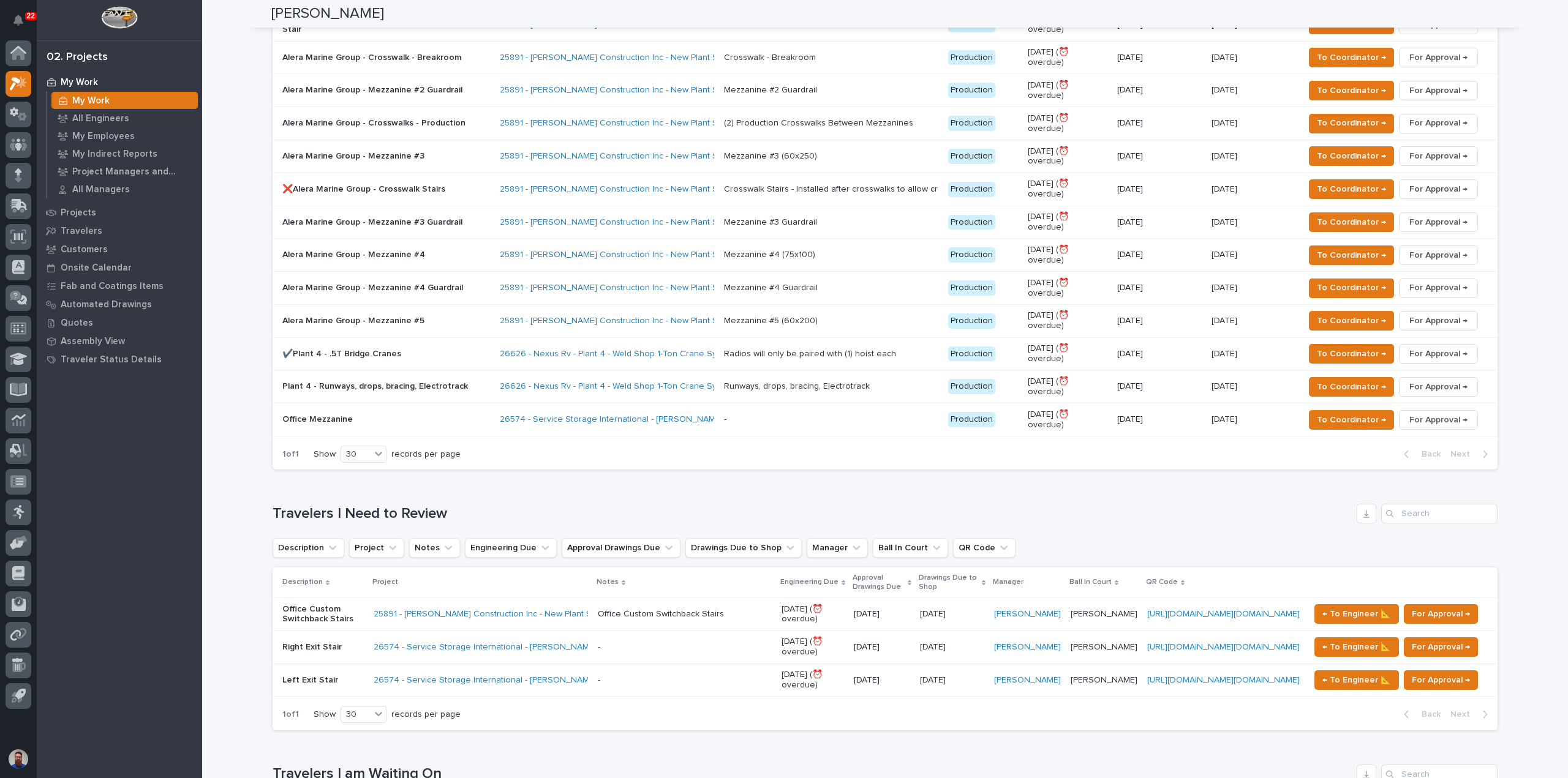
scroll to position [816, 0]
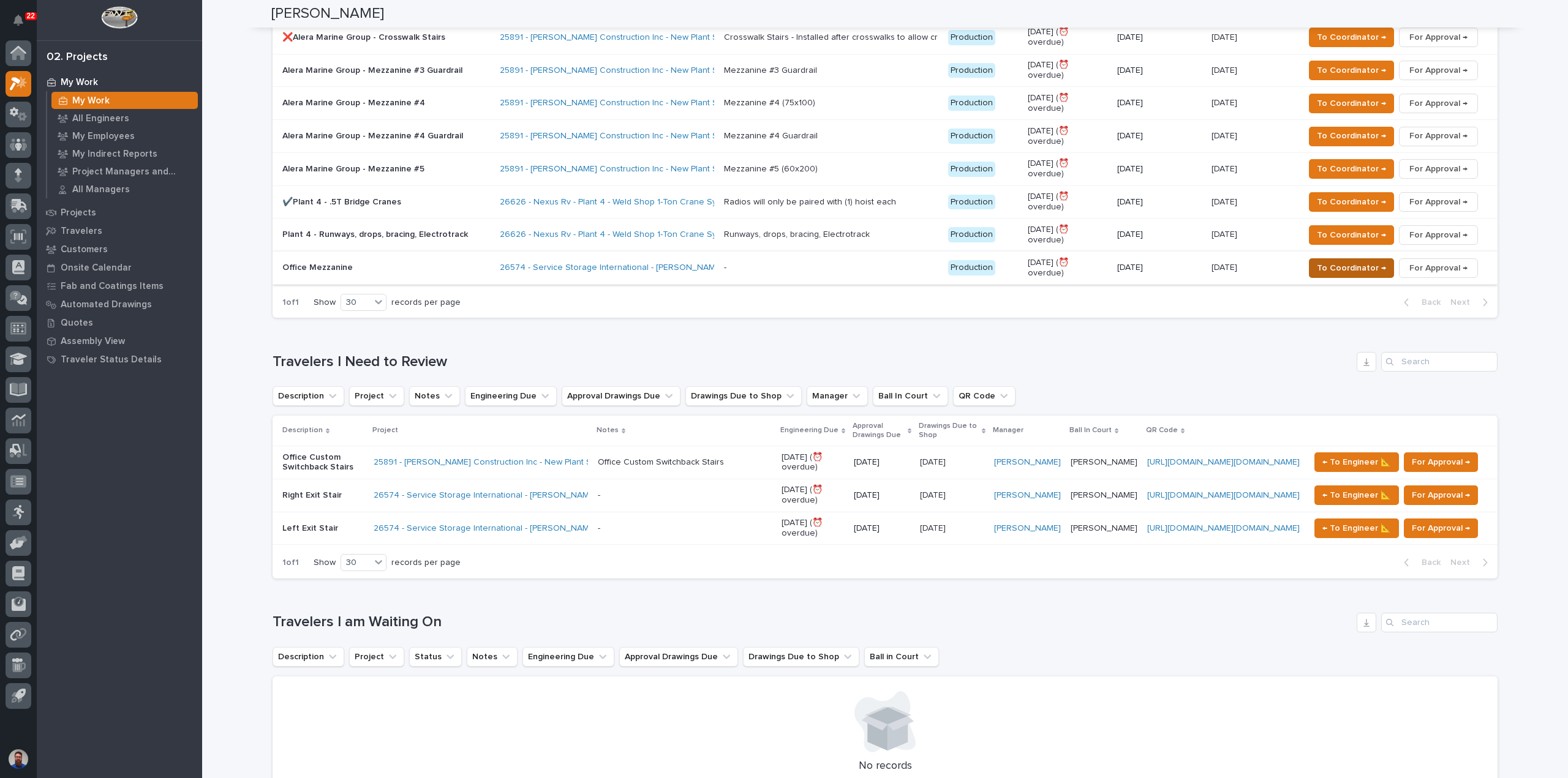
click at [1367, 261] on span "To Coordinator →" at bounding box center [1351, 268] width 70 height 14
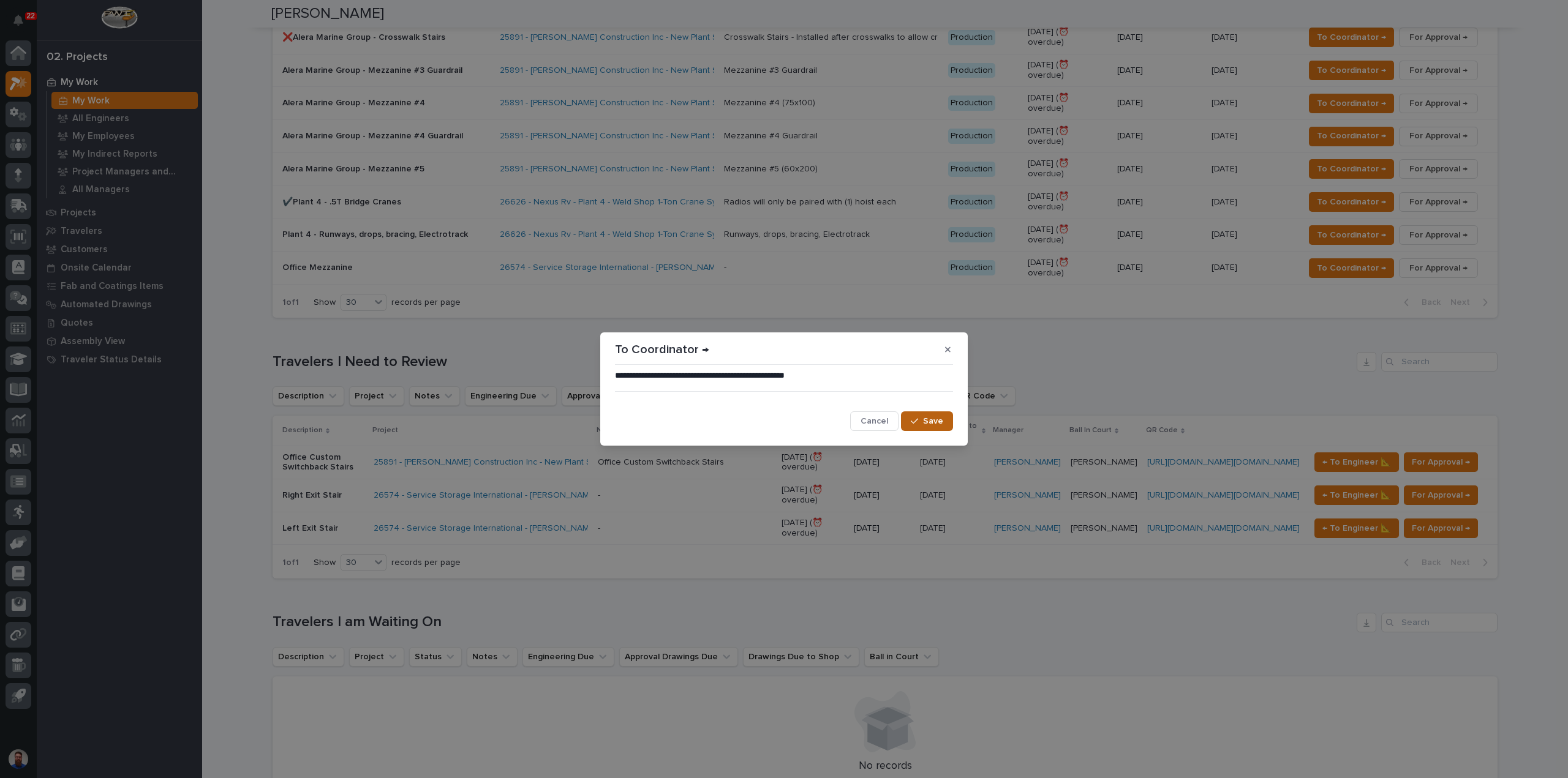
click at [932, 425] on span "Save" at bounding box center [932, 421] width 20 height 11
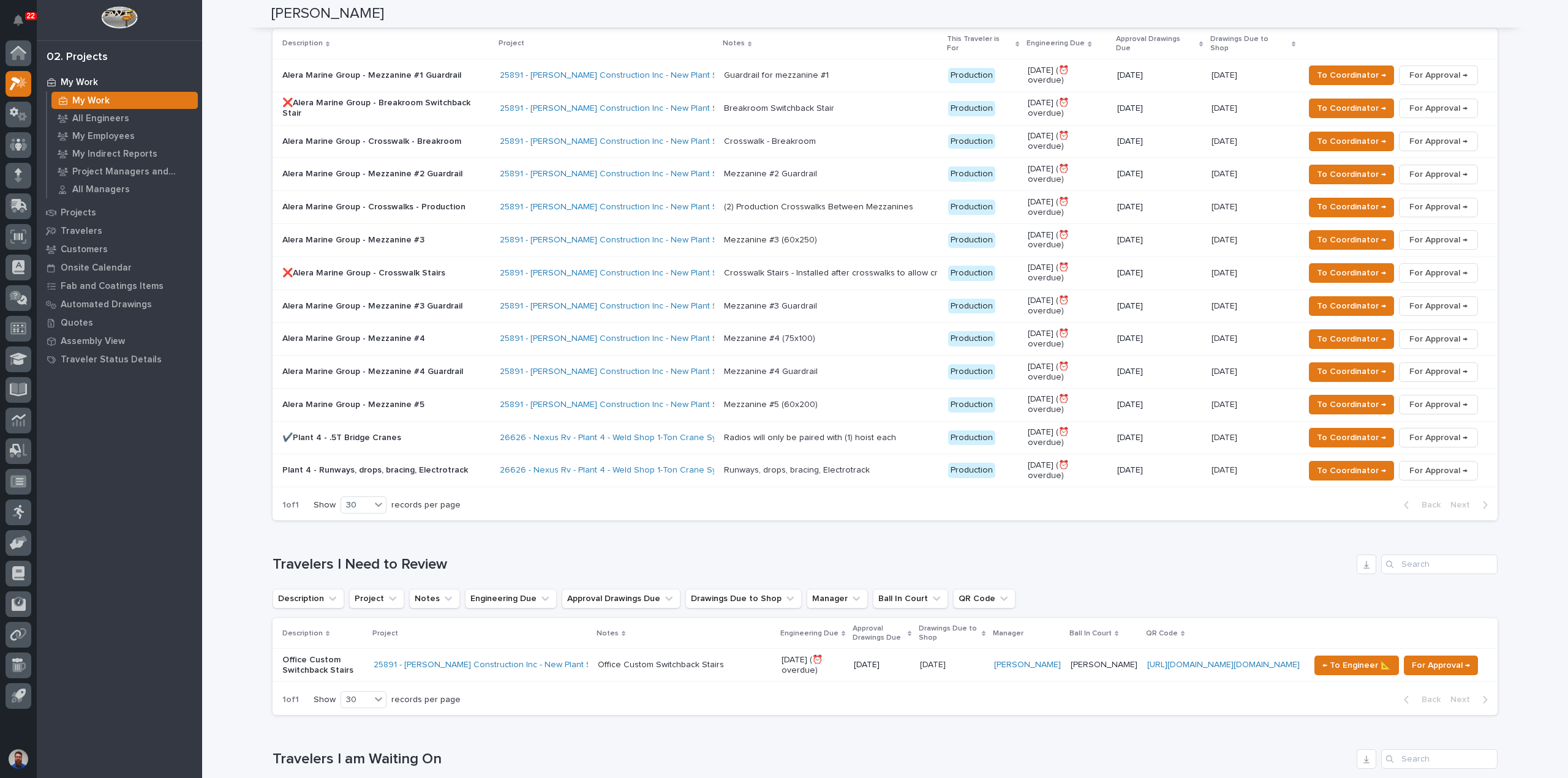
scroll to position [561, 0]
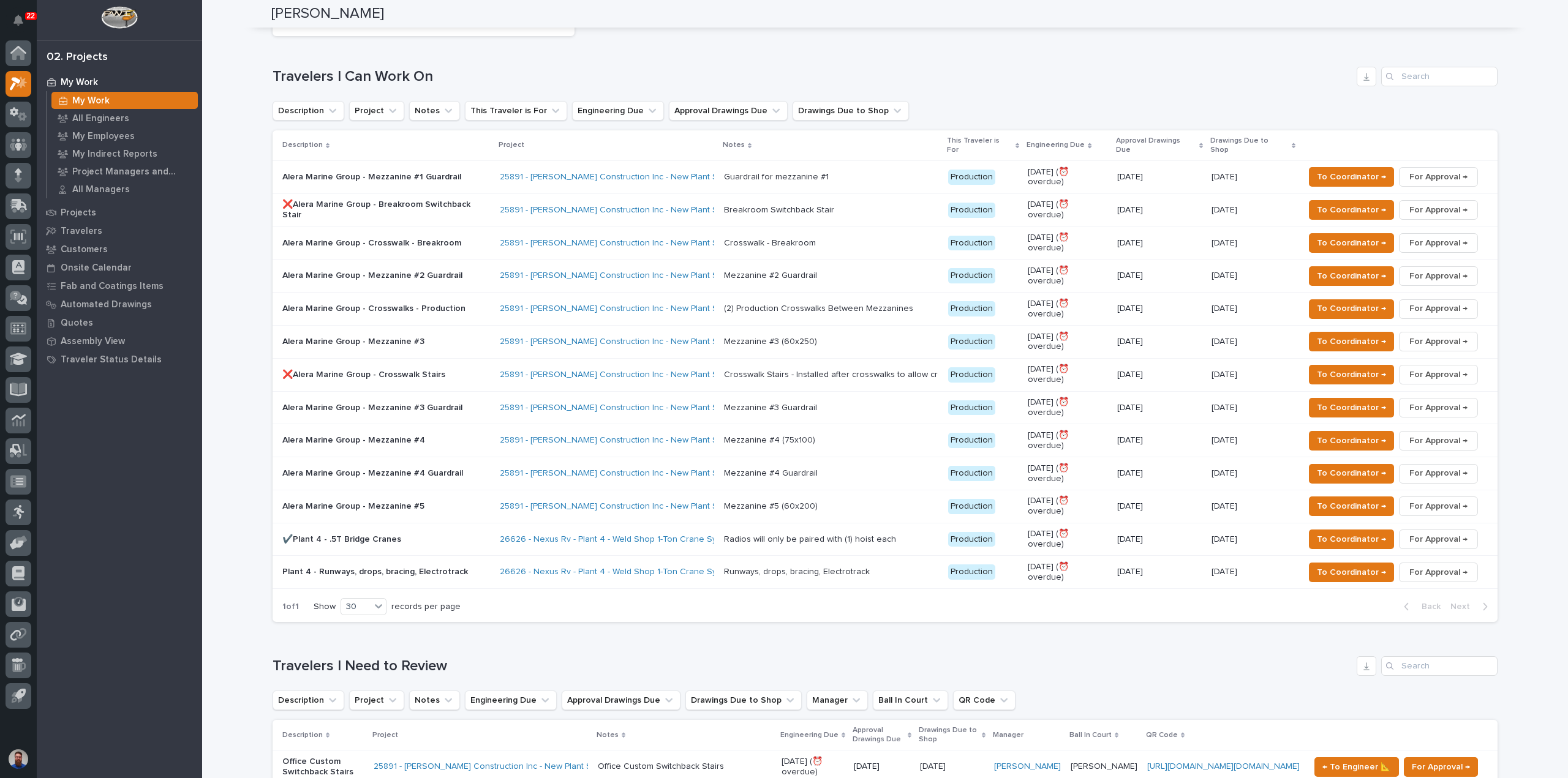
scroll to position [398, 0]
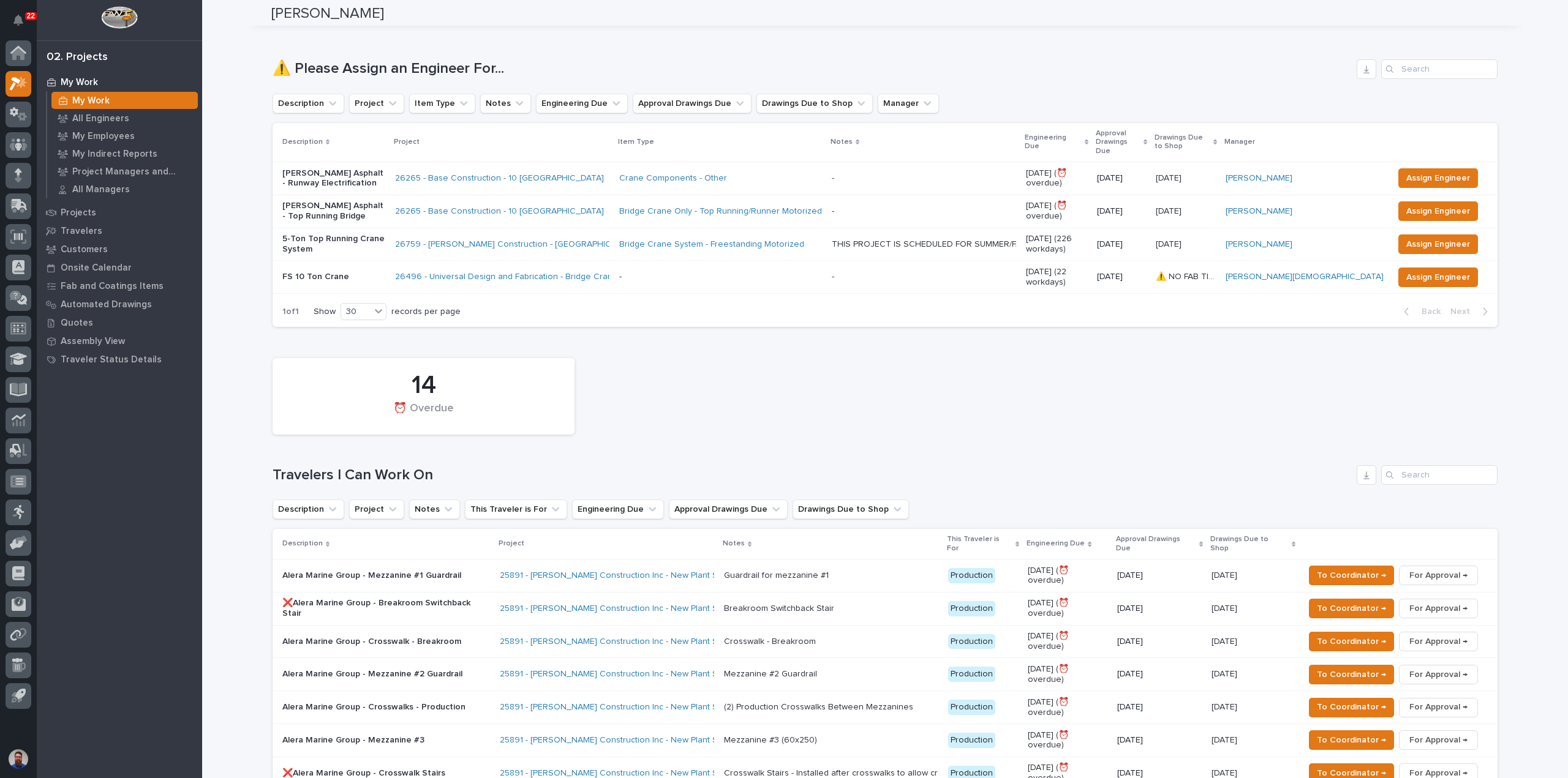
scroll to position [0, 0]
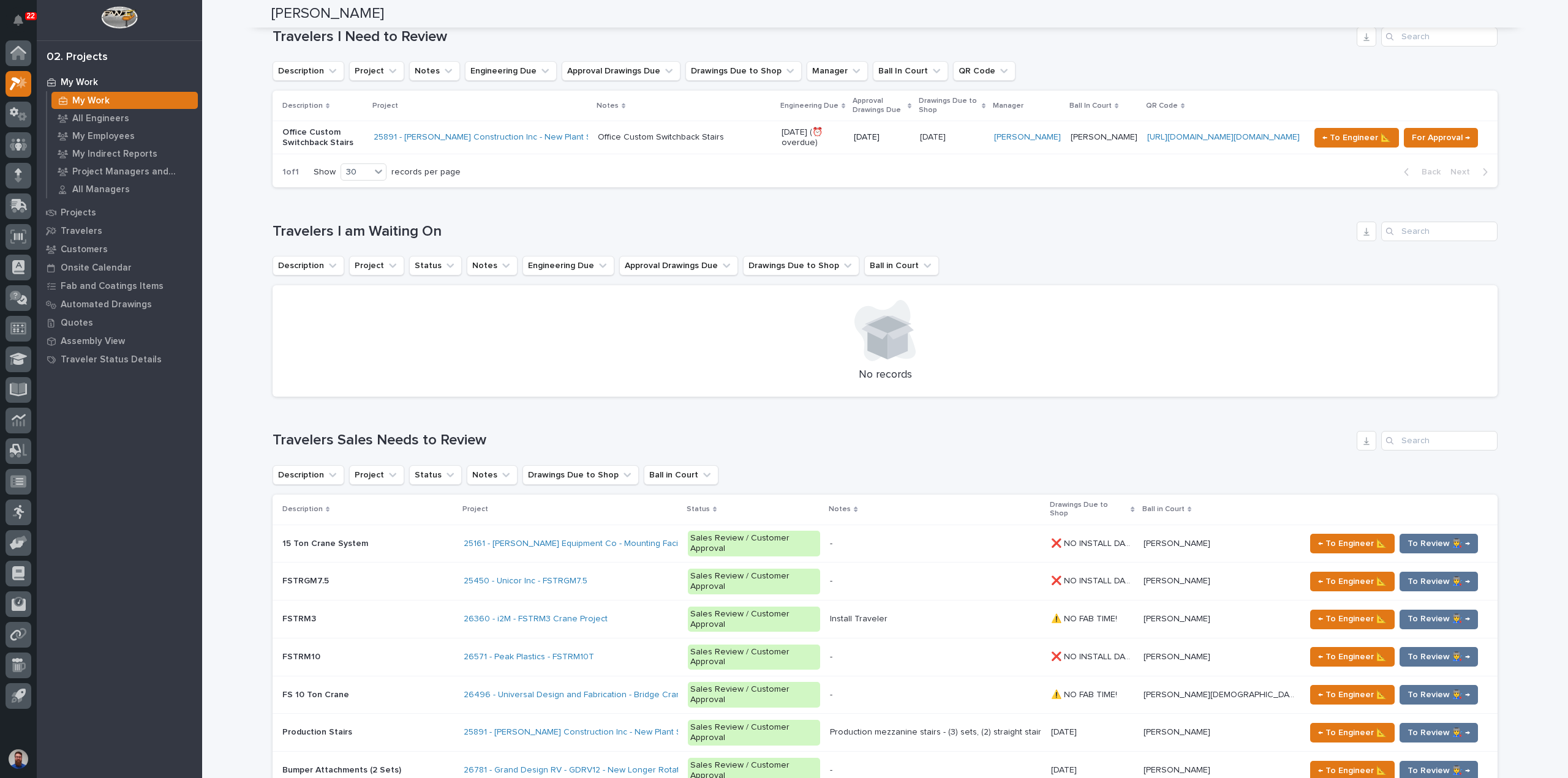
scroll to position [1143, 0]
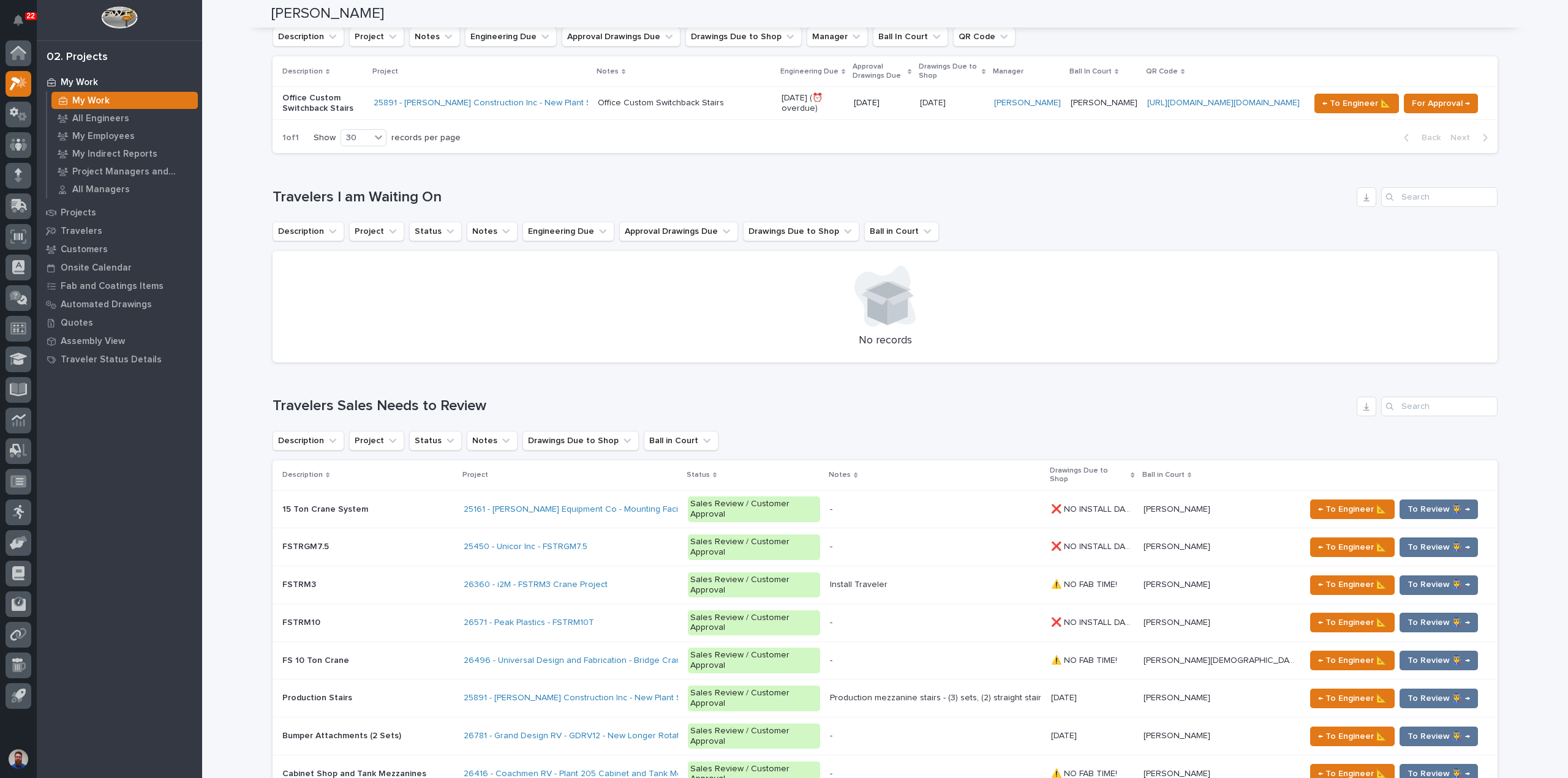
click at [228, 514] on div "Loading... Saving… Loading... Saving… Weston Hochstetler Weston Hochstetler Eng…" at bounding box center [885, 630] width 1366 height 3543
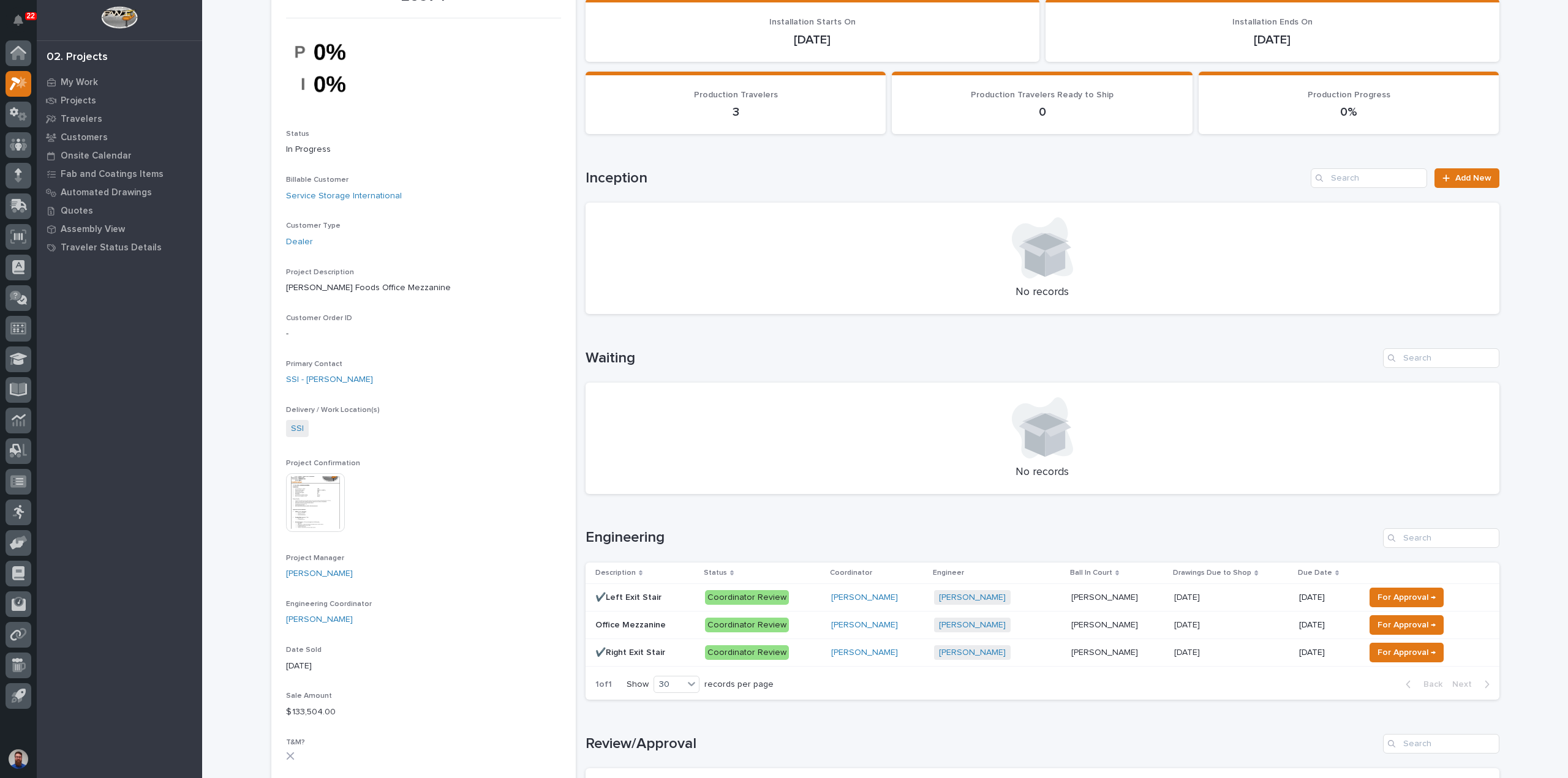
scroll to position [163, 0]
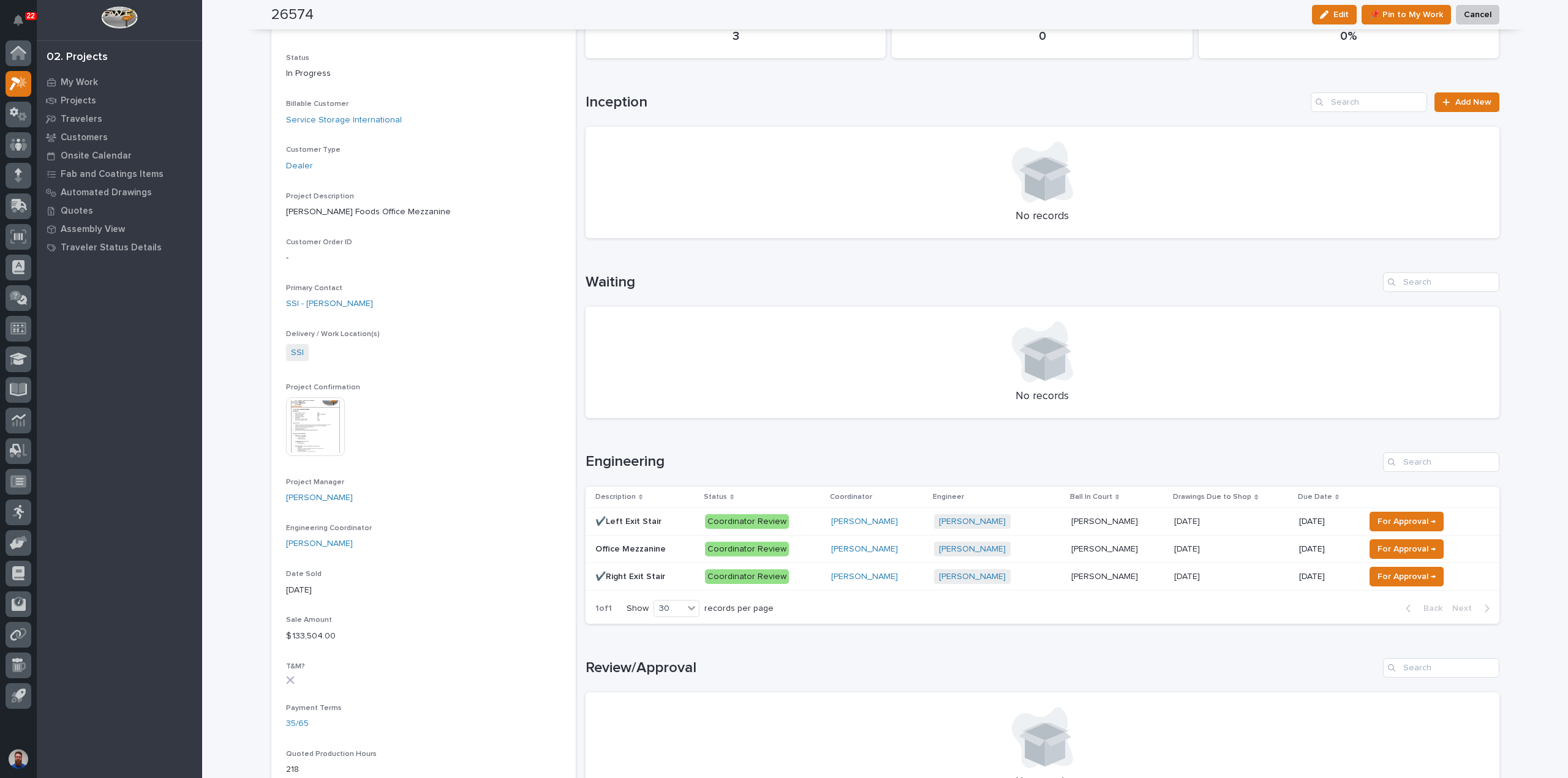
click at [1274, 525] on p at bounding box center [1231, 522] width 115 height 10
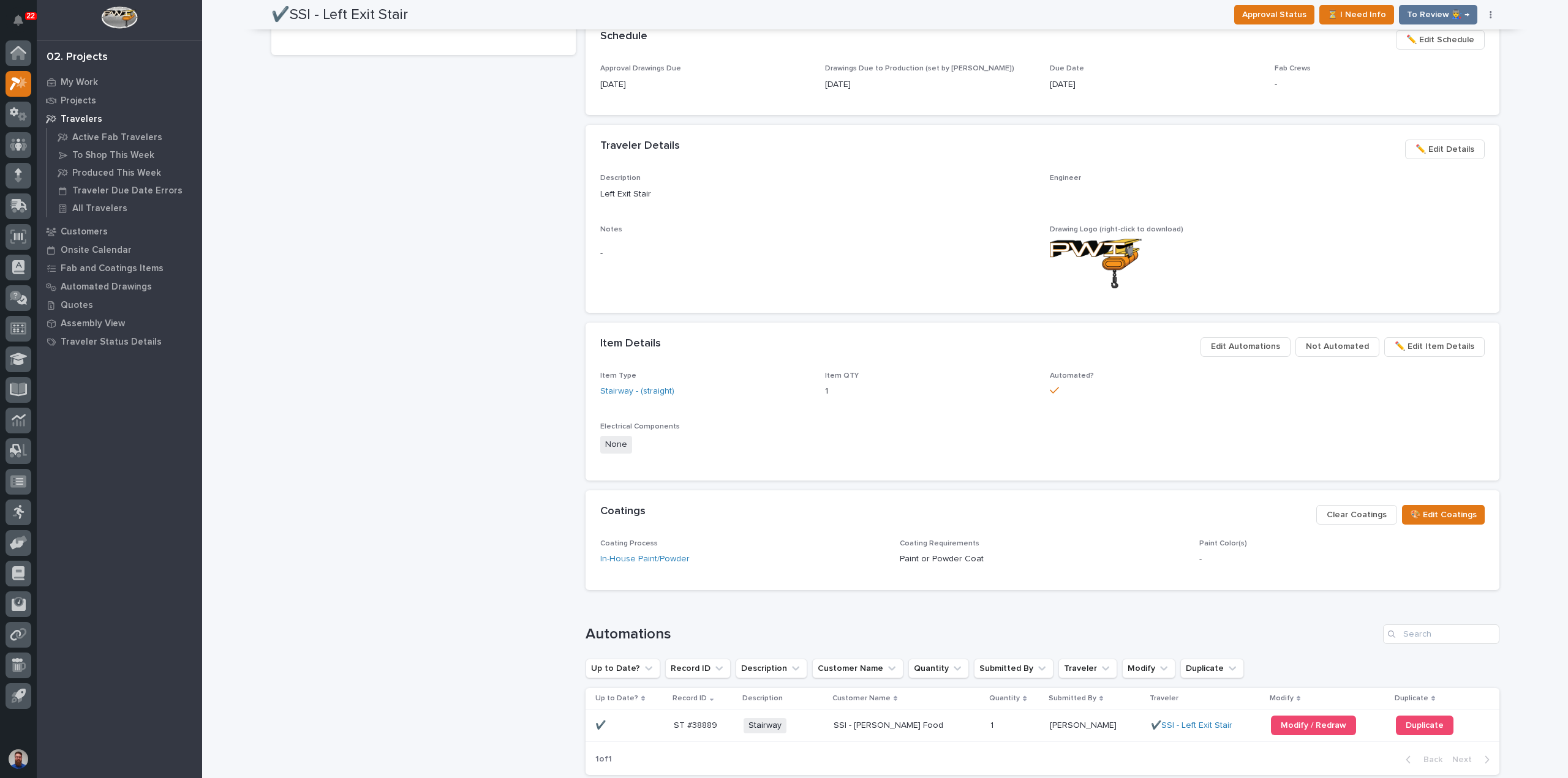
scroll to position [461, 0]
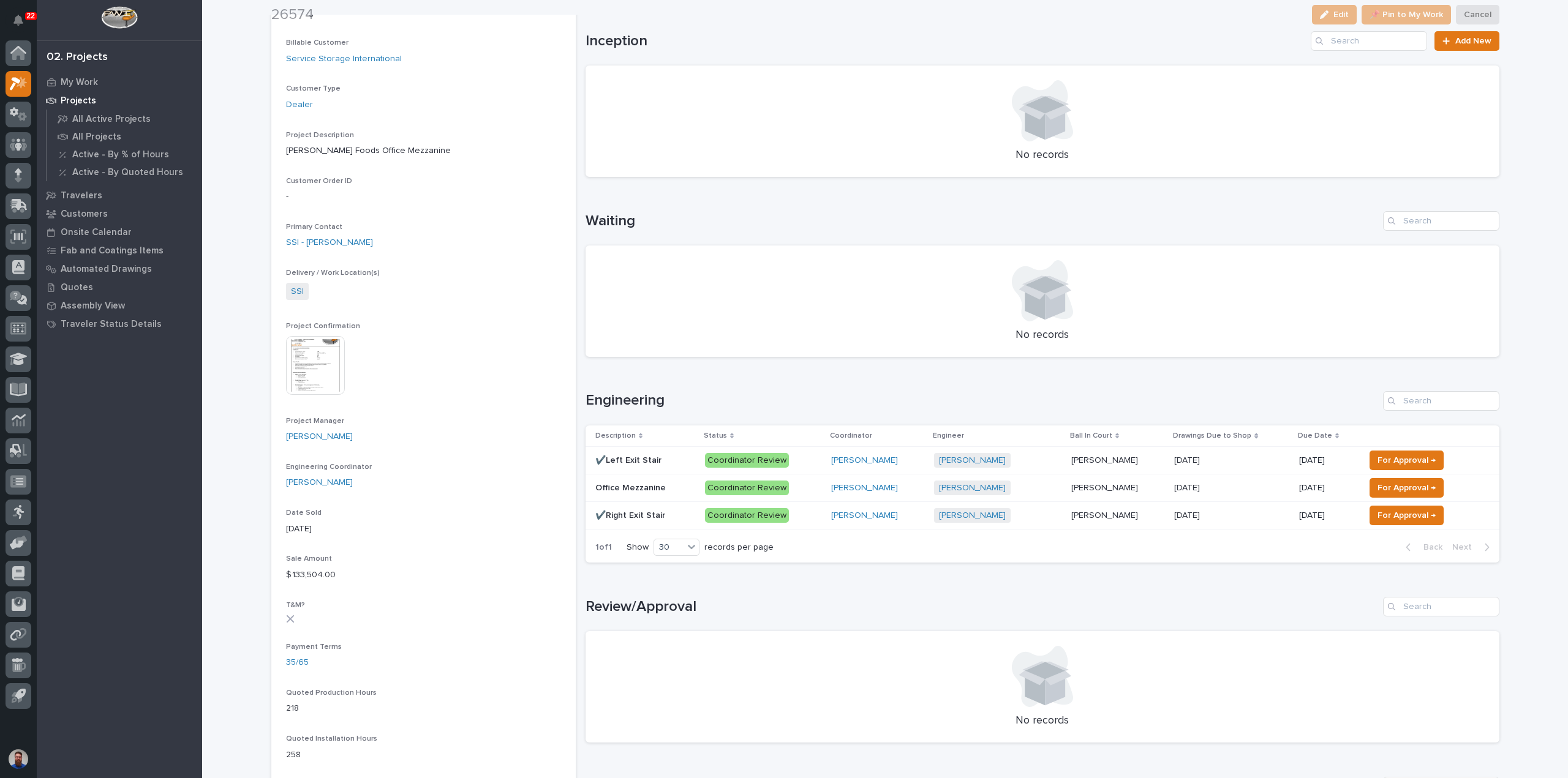
scroll to position [408, 0]
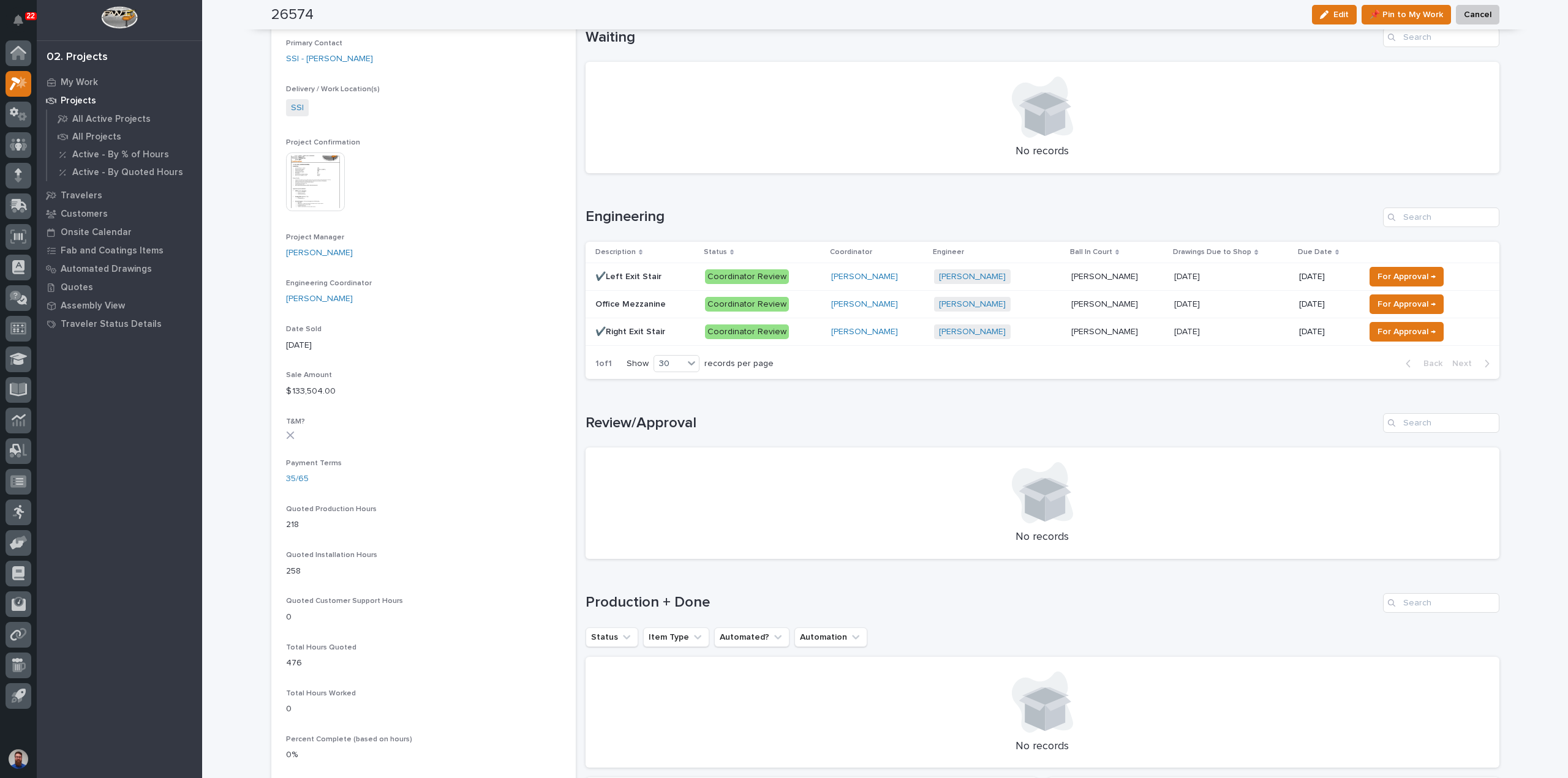
click at [801, 341] on div "Coordinator Review" at bounding box center [763, 332] width 116 height 25
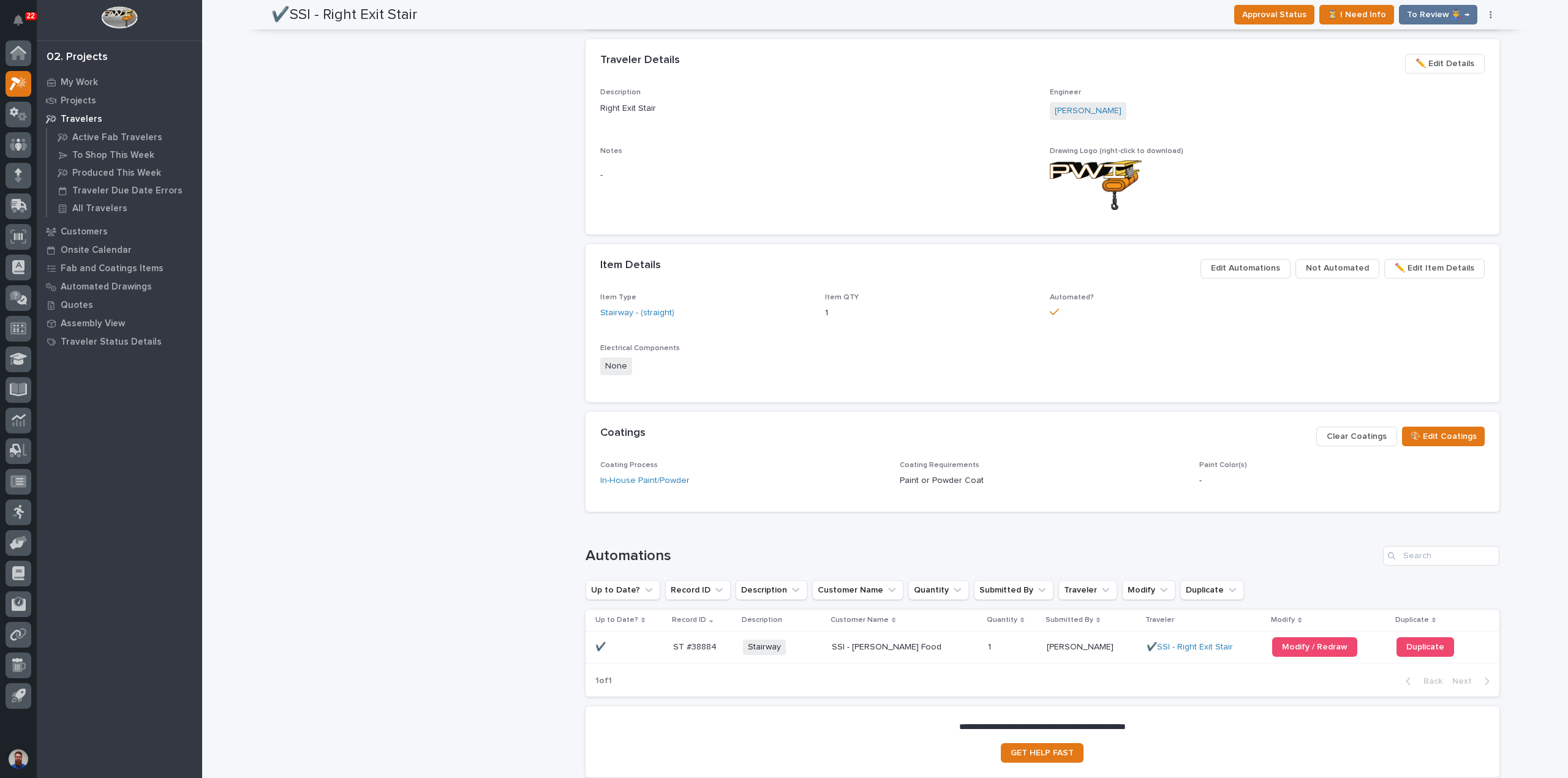
scroll to position [543, 0]
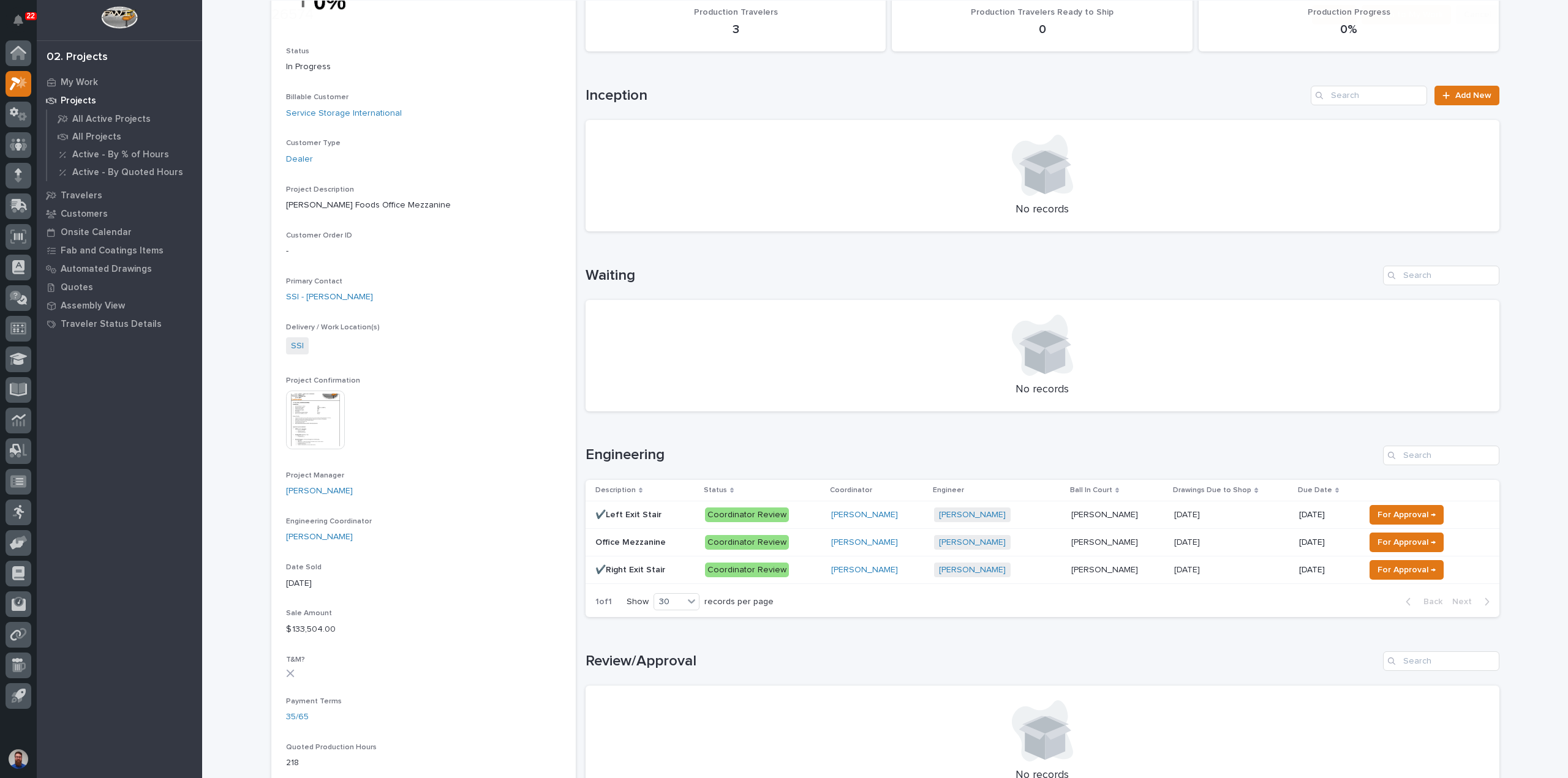
scroll to position [245, 0]
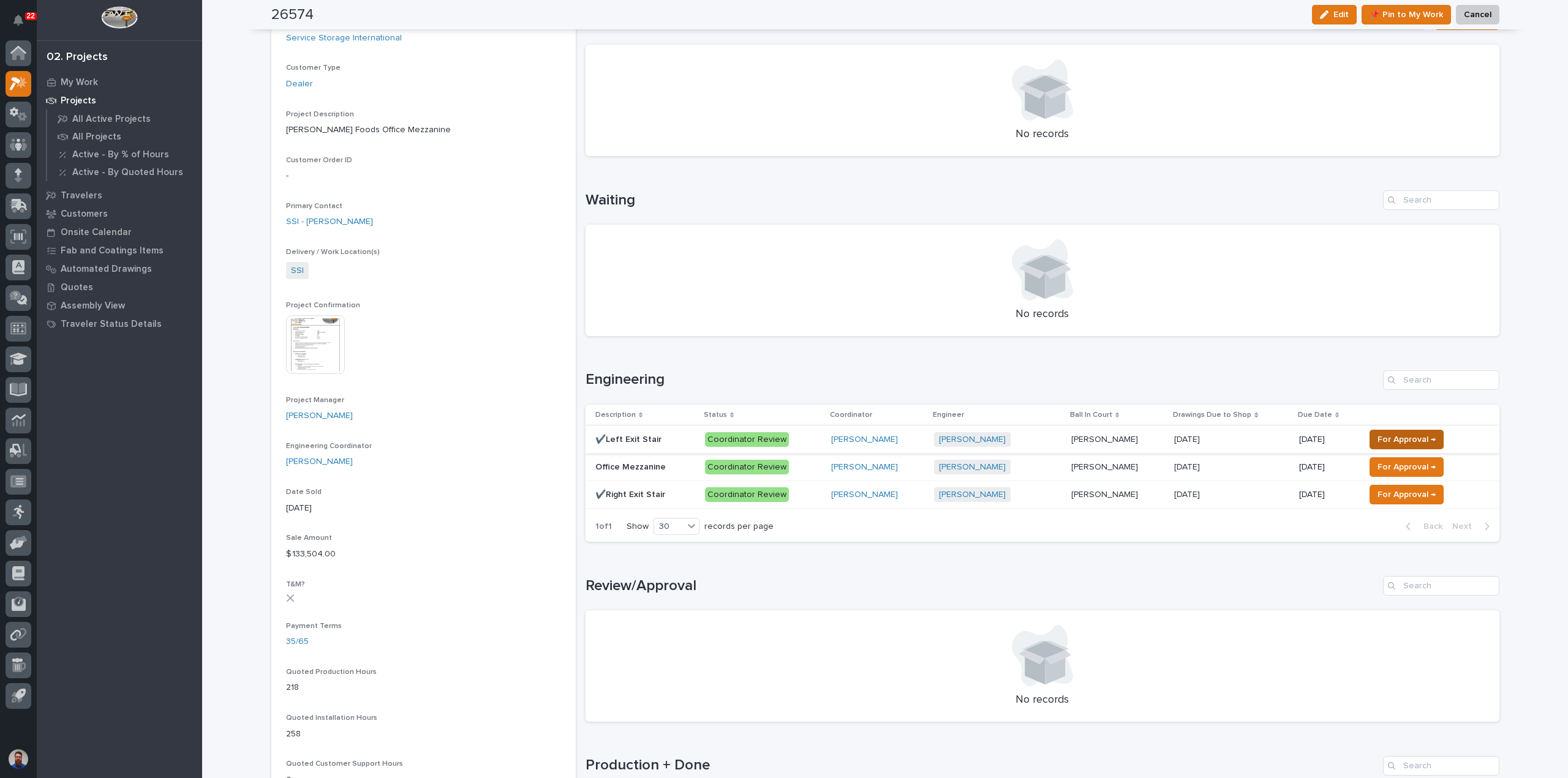
click at [1393, 433] on span "For Approval →" at bounding box center [1406, 440] width 58 height 14
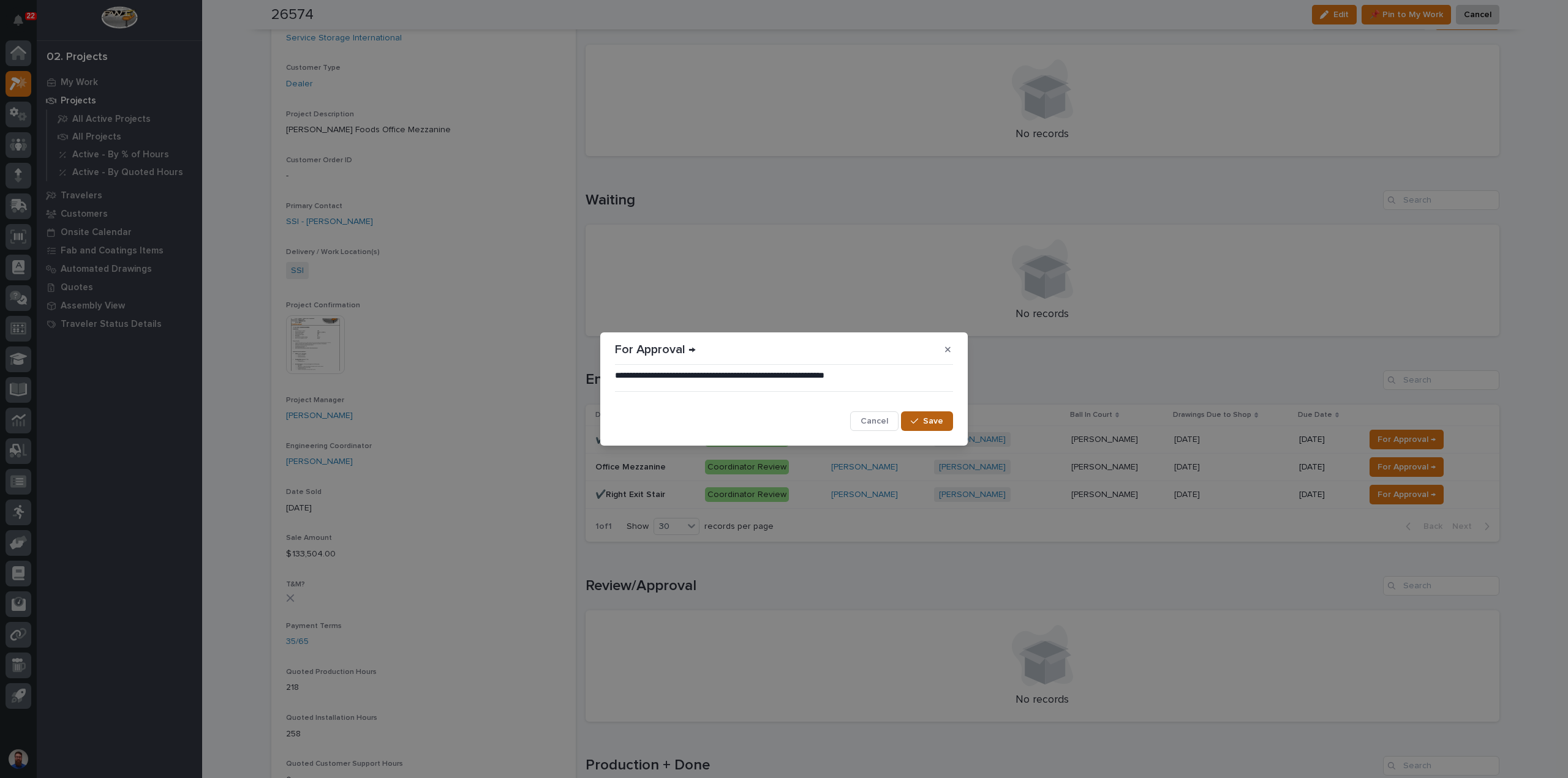
click at [941, 423] on span "Save" at bounding box center [932, 421] width 20 height 11
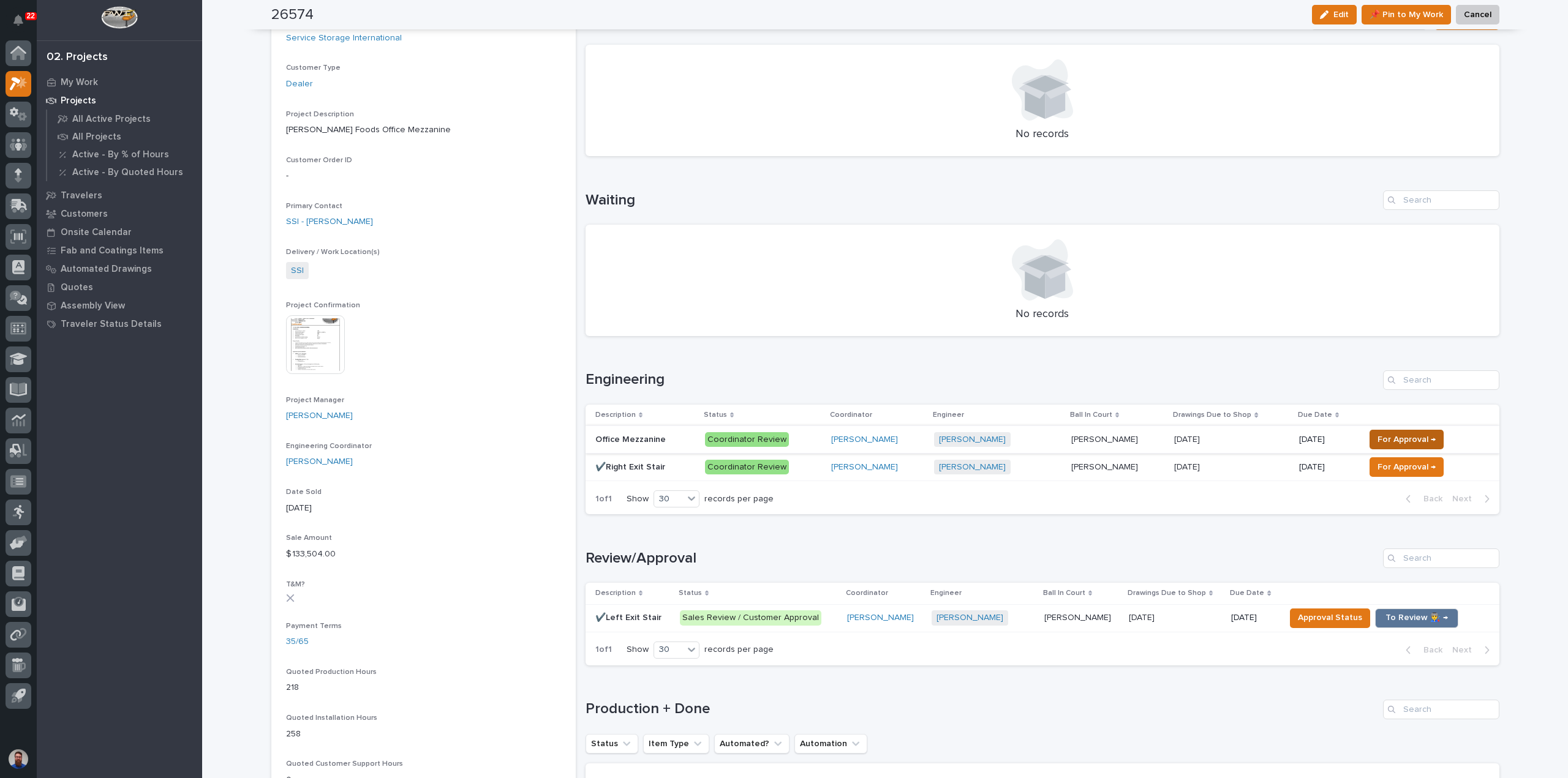
click at [1397, 441] on span "For Approval →" at bounding box center [1406, 440] width 58 height 14
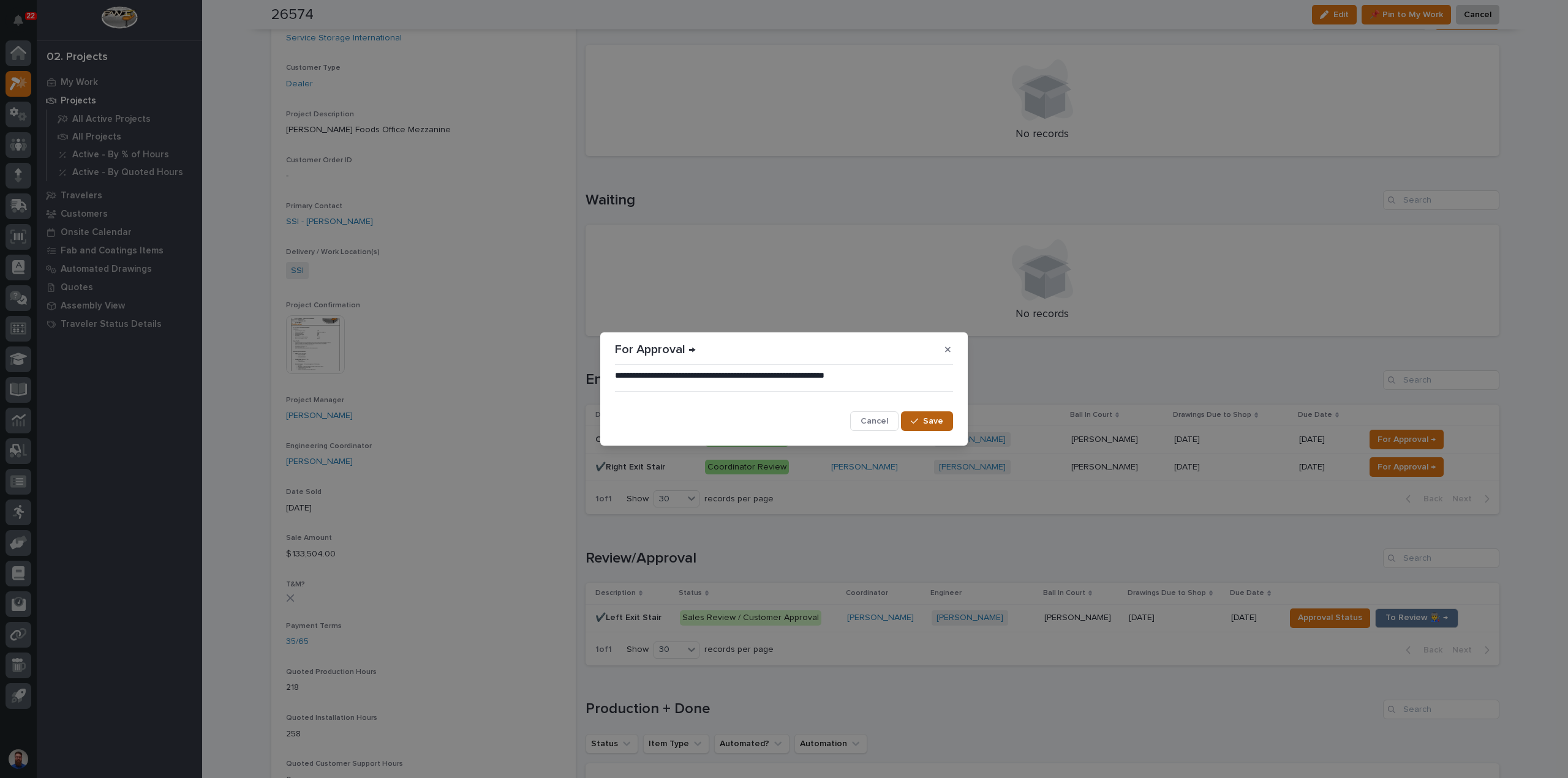
click at [932, 423] on span "Save" at bounding box center [932, 421] width 20 height 11
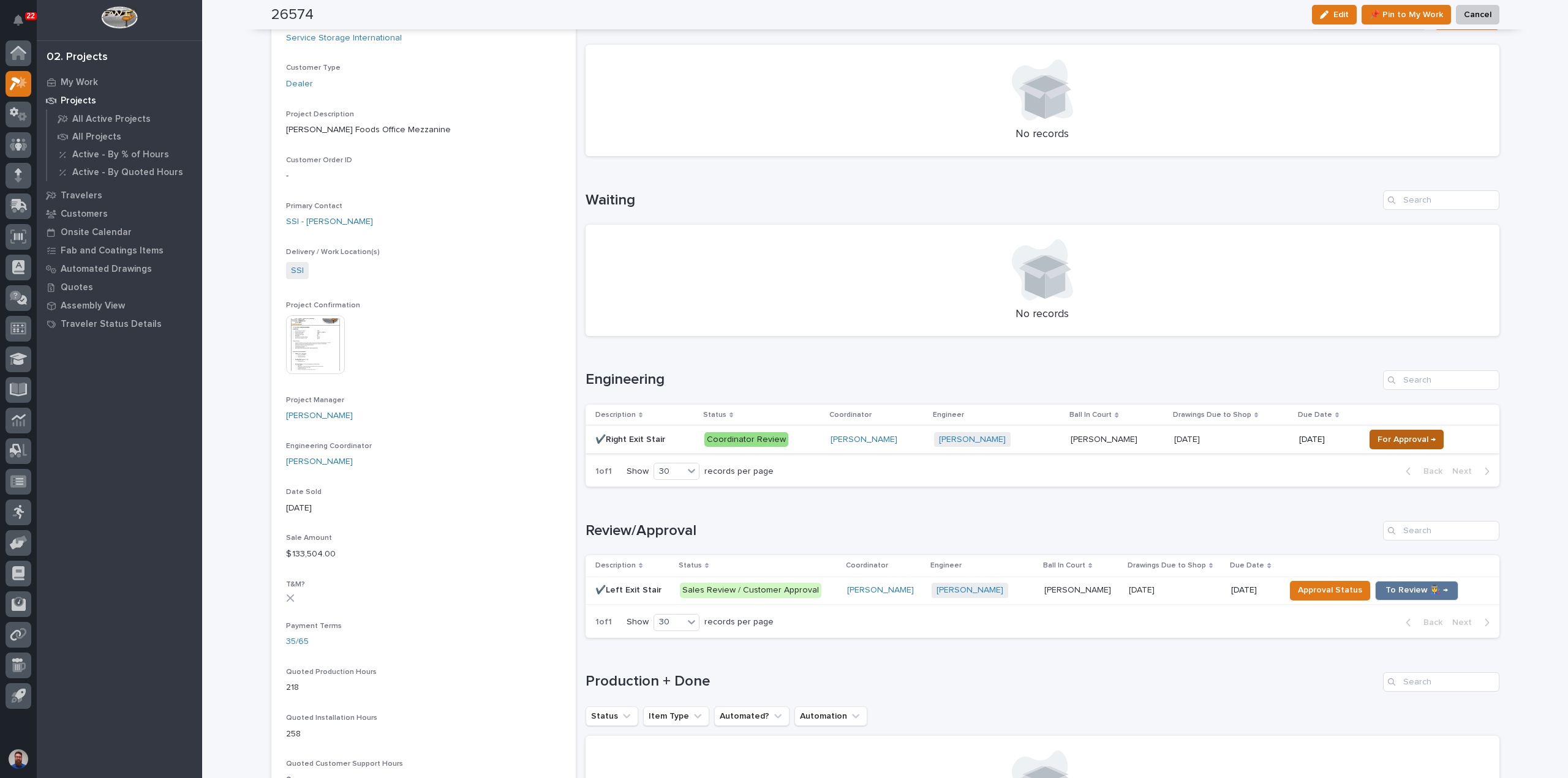
click at [1383, 438] on span "For Approval →" at bounding box center [1406, 440] width 58 height 14
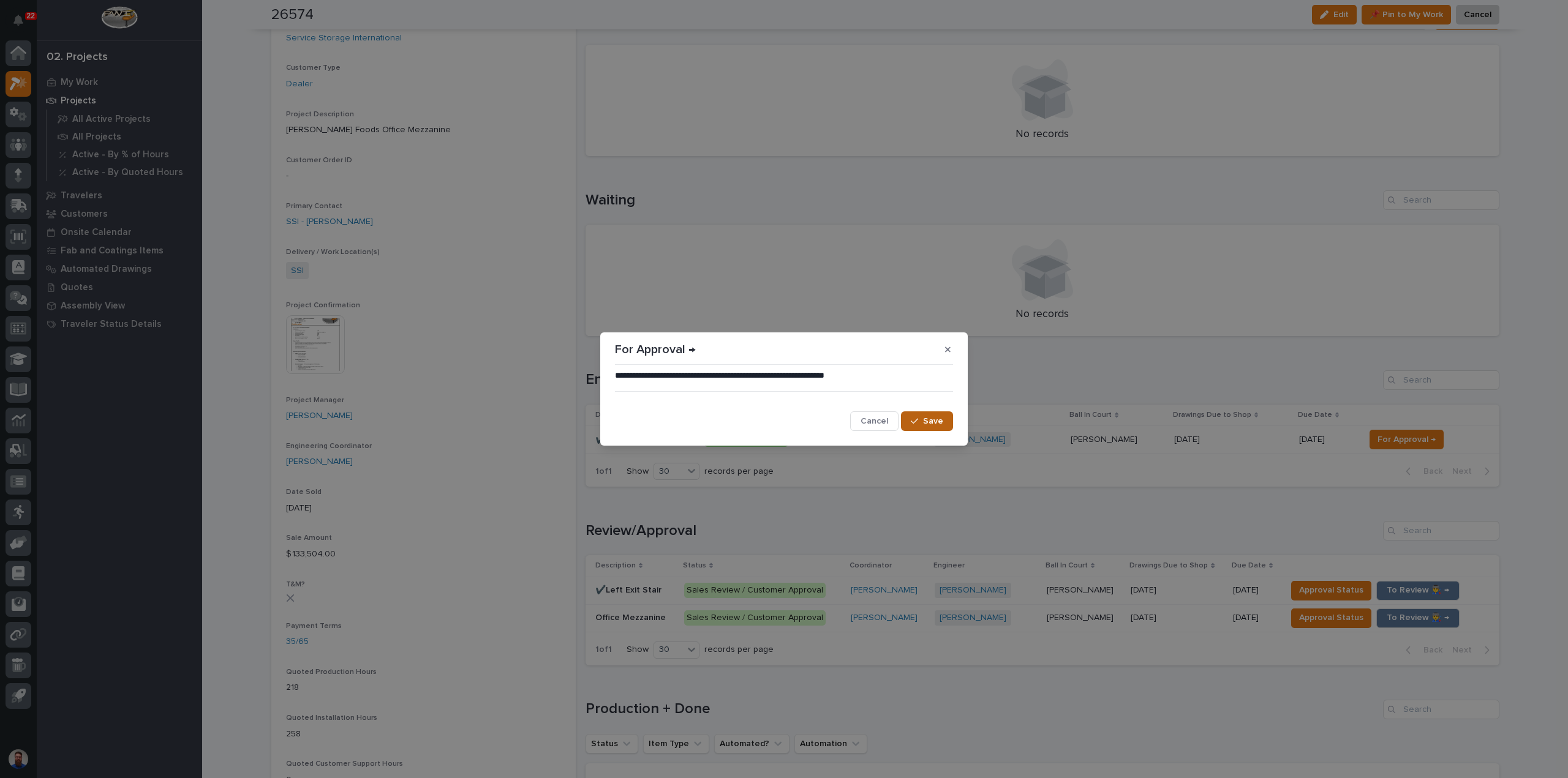
click at [942, 419] on span "Save" at bounding box center [932, 421] width 20 height 11
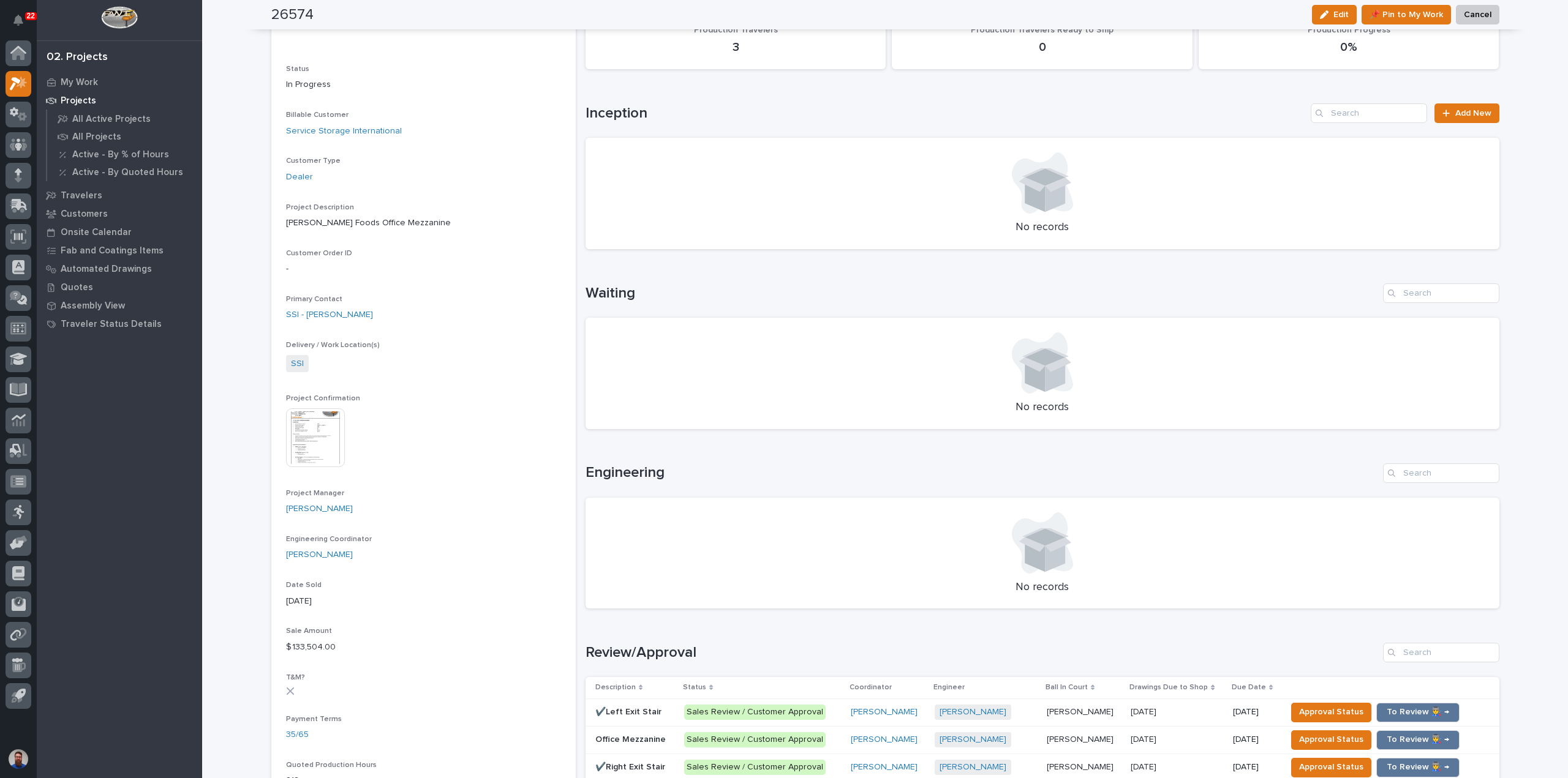
scroll to position [0, 0]
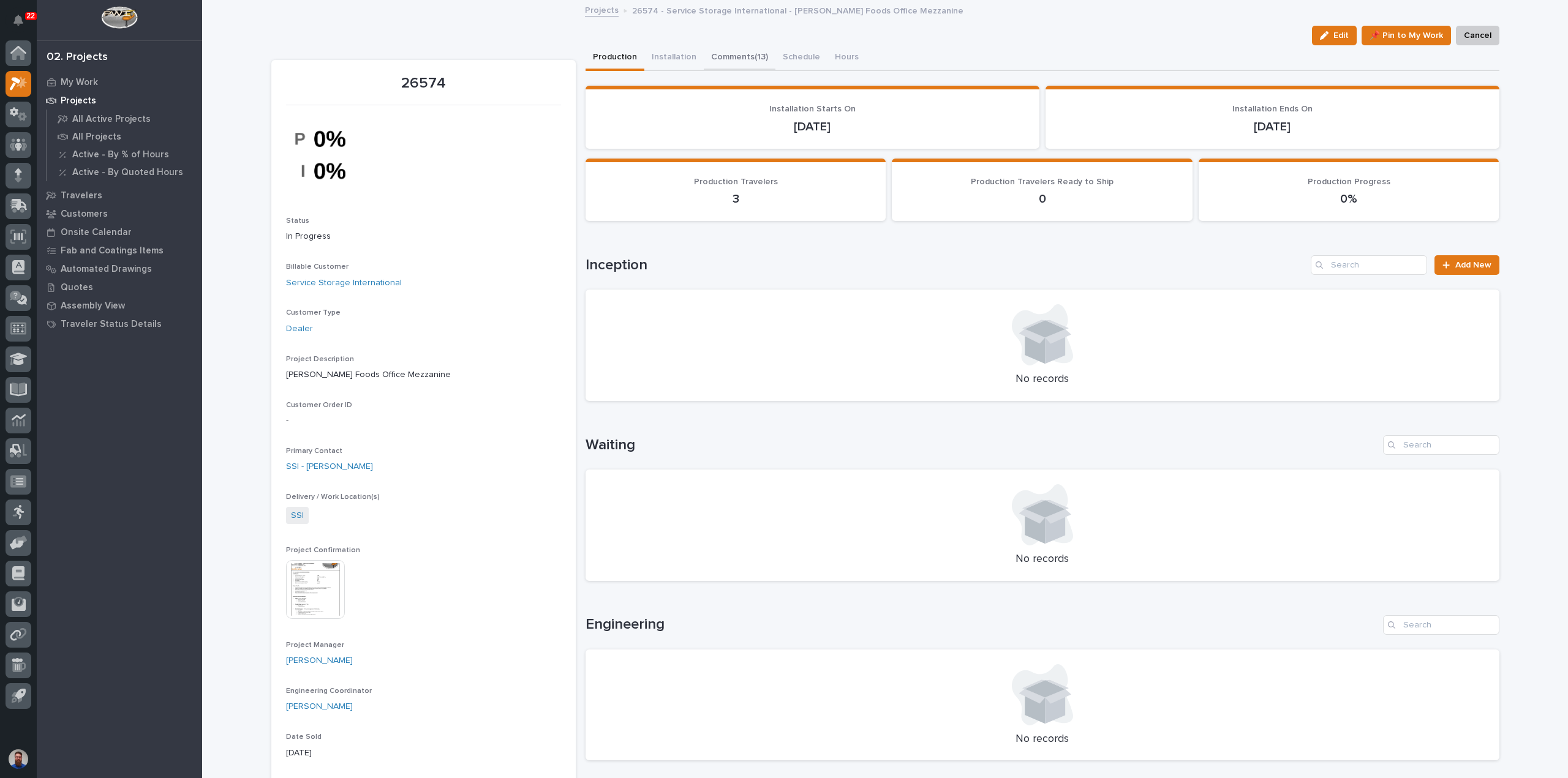
click at [722, 63] on button "Comments (13)" at bounding box center [739, 58] width 71 height 26
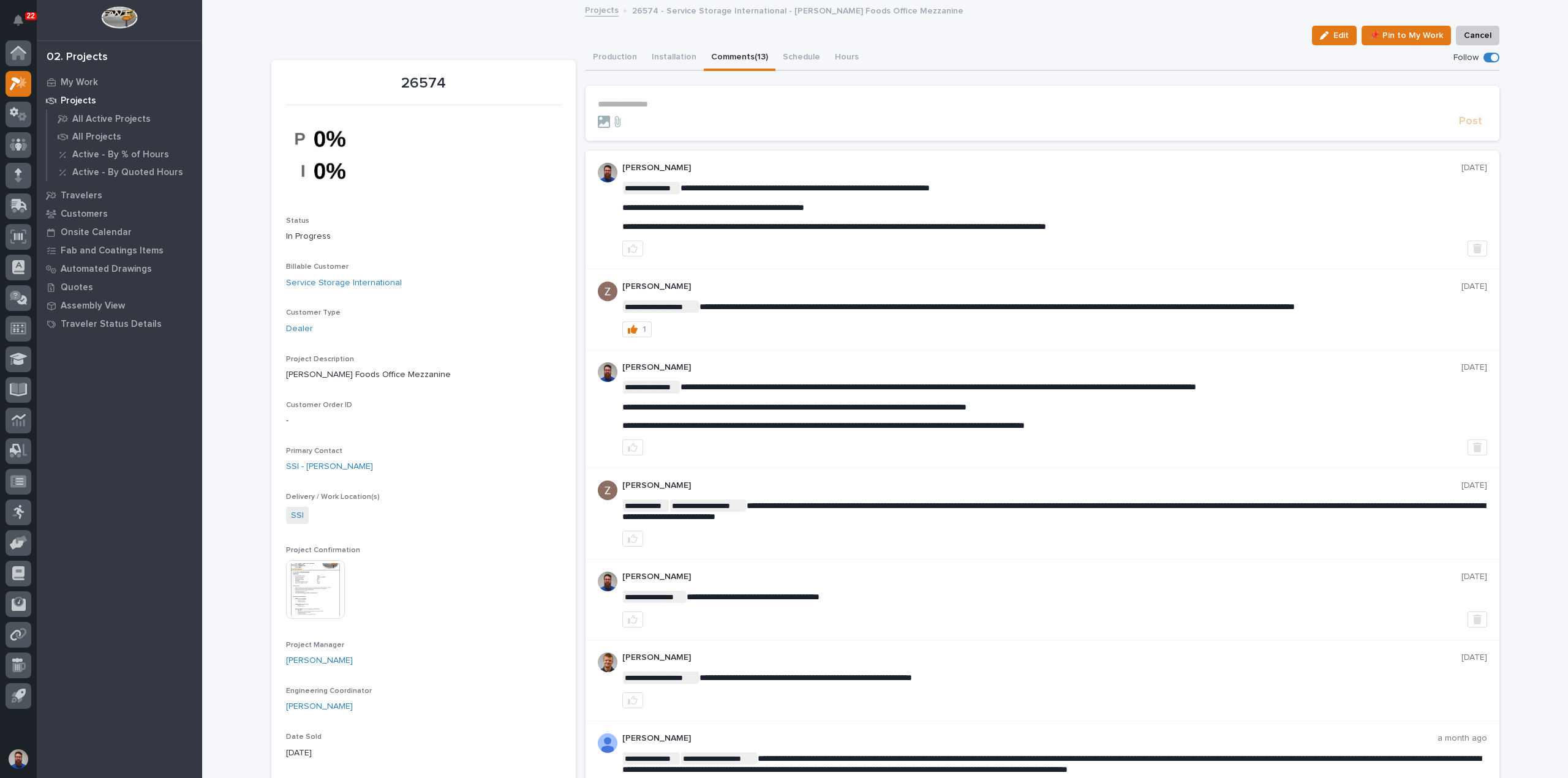
click at [683, 102] on p "**********" at bounding box center [1042, 104] width 889 height 10
click at [678, 102] on p "**********" at bounding box center [1042, 104] width 889 height 10
click at [675, 105] on p "**********" at bounding box center [1042, 104] width 889 height 10
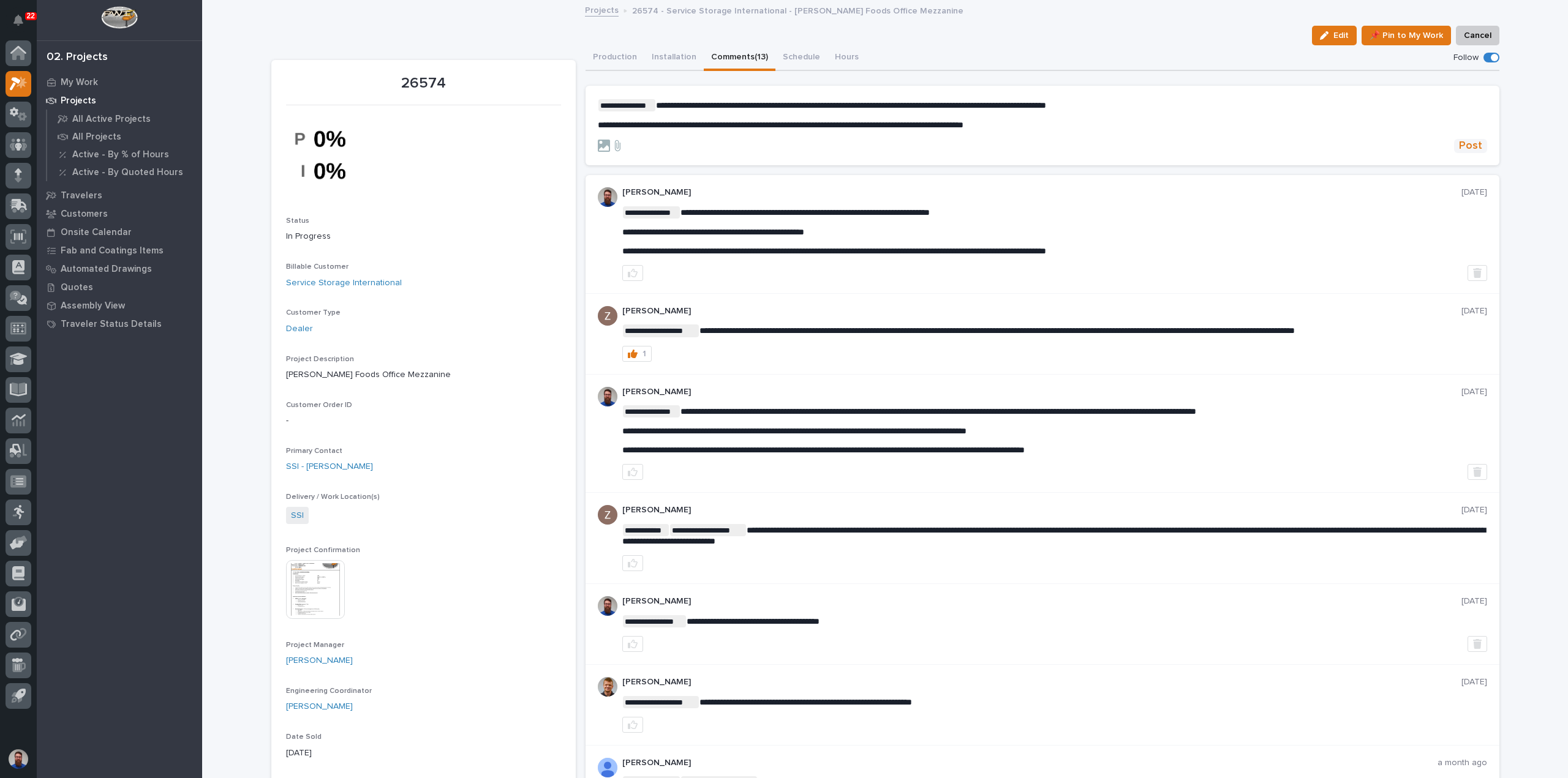
click at [1468, 144] on span "Post" at bounding box center [1470, 146] width 23 height 14
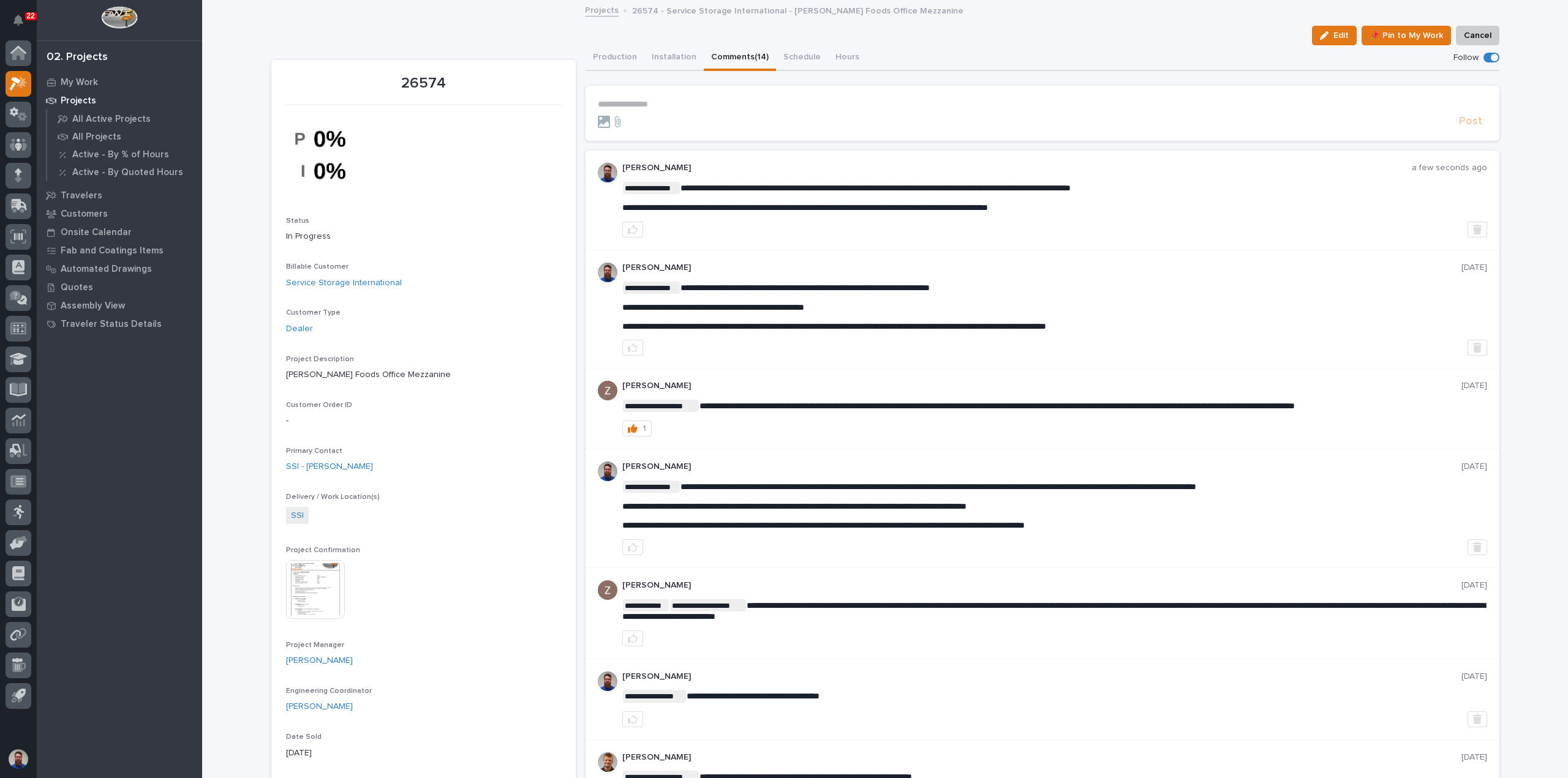
drag, startPoint x: 951, startPoint y: 187, endPoint x: 1014, endPoint y: 191, distance: 63.1
click at [1037, 194] on p "**********" at bounding box center [1054, 188] width 865 height 12
click at [612, 52] on button "Production" at bounding box center [615, 58] width 59 height 26
